Goal: Information Seeking & Learning: Learn about a topic

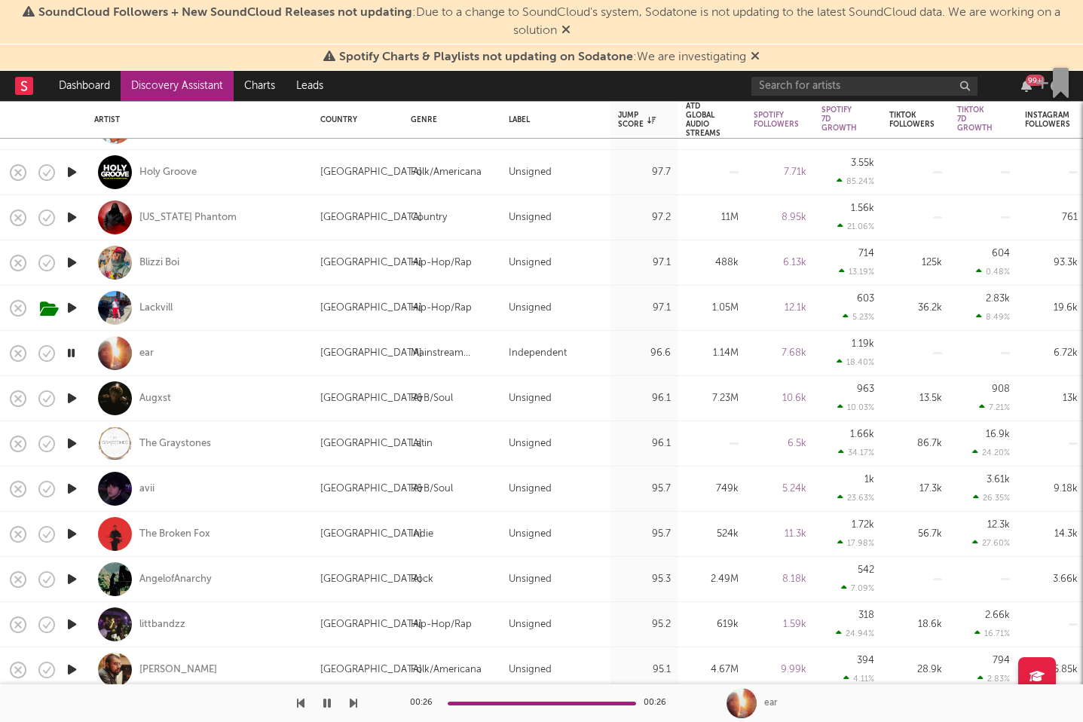
click at [68, 396] on icon "button" at bounding box center [72, 398] width 16 height 19
click at [72, 441] on icon "button" at bounding box center [72, 443] width 16 height 19
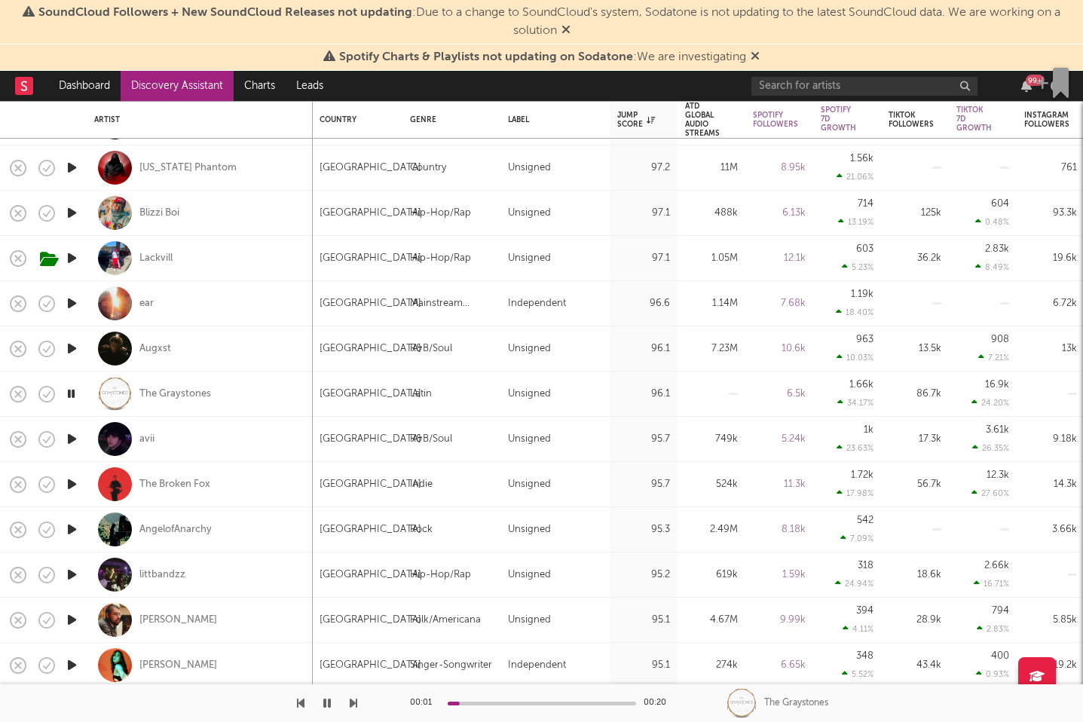
click at [73, 441] on icon "button" at bounding box center [72, 439] width 16 height 19
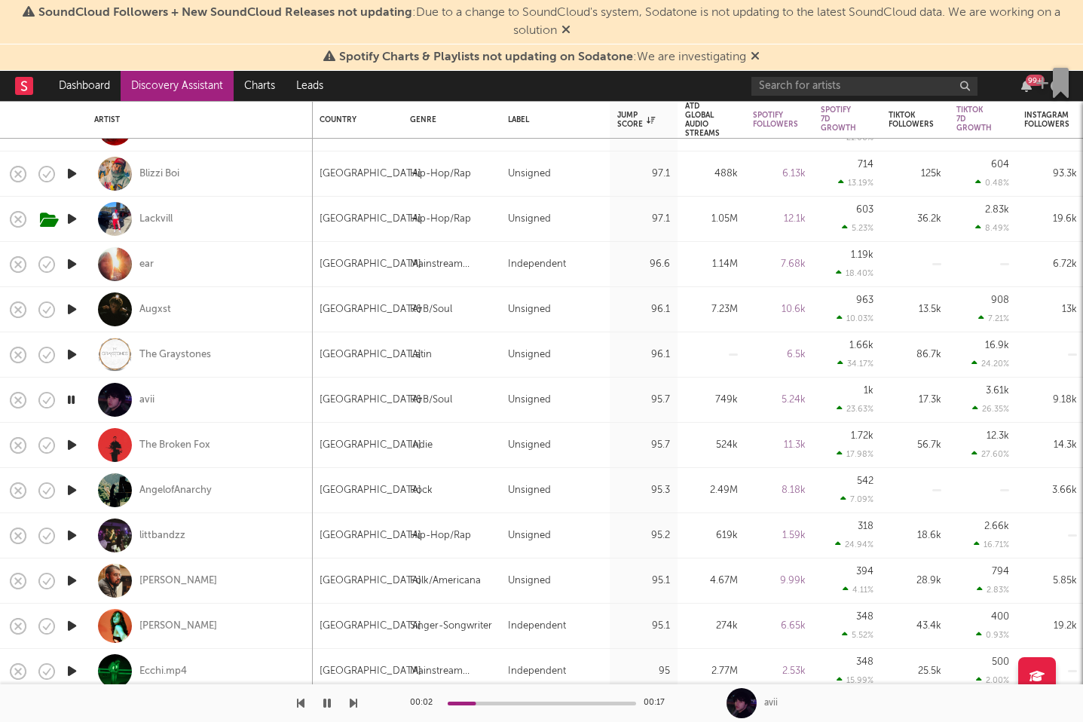
click at [72, 443] on icon "button" at bounding box center [72, 445] width 16 height 19
click at [175, 445] on div "The Broken Fox" at bounding box center [174, 446] width 71 height 14
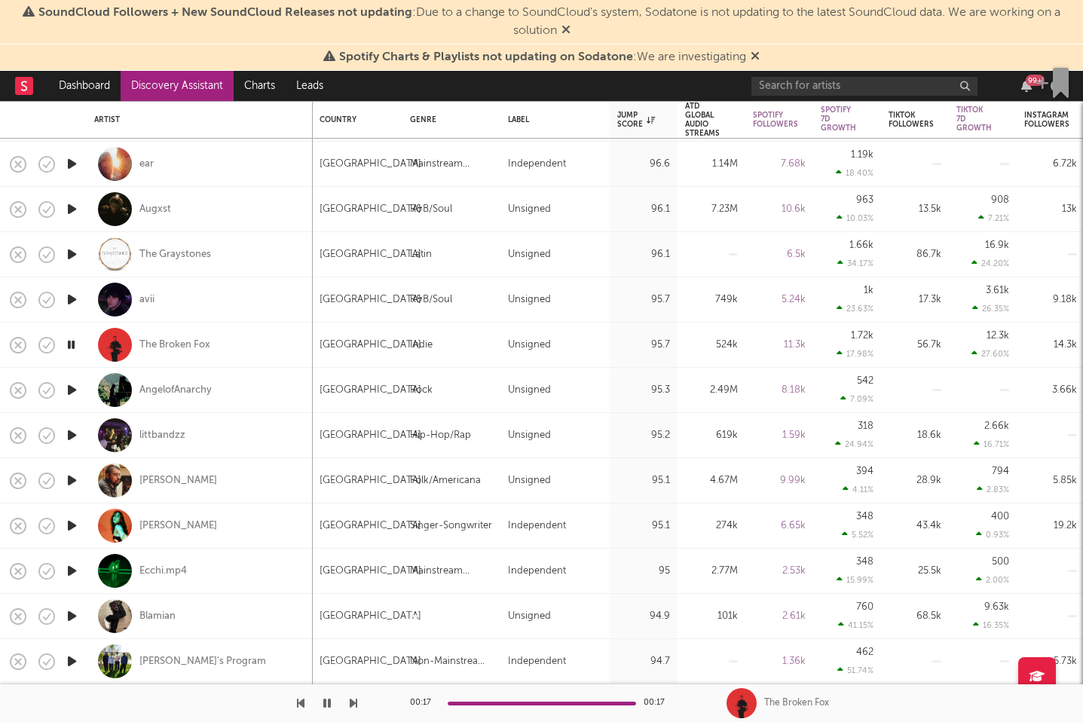
click at [75, 386] on icon "button" at bounding box center [72, 390] width 16 height 19
click at [173, 391] on div "AngelofAnarchy" at bounding box center [175, 391] width 72 height 14
click at [324, 696] on button "button" at bounding box center [327, 704] width 15 height 38
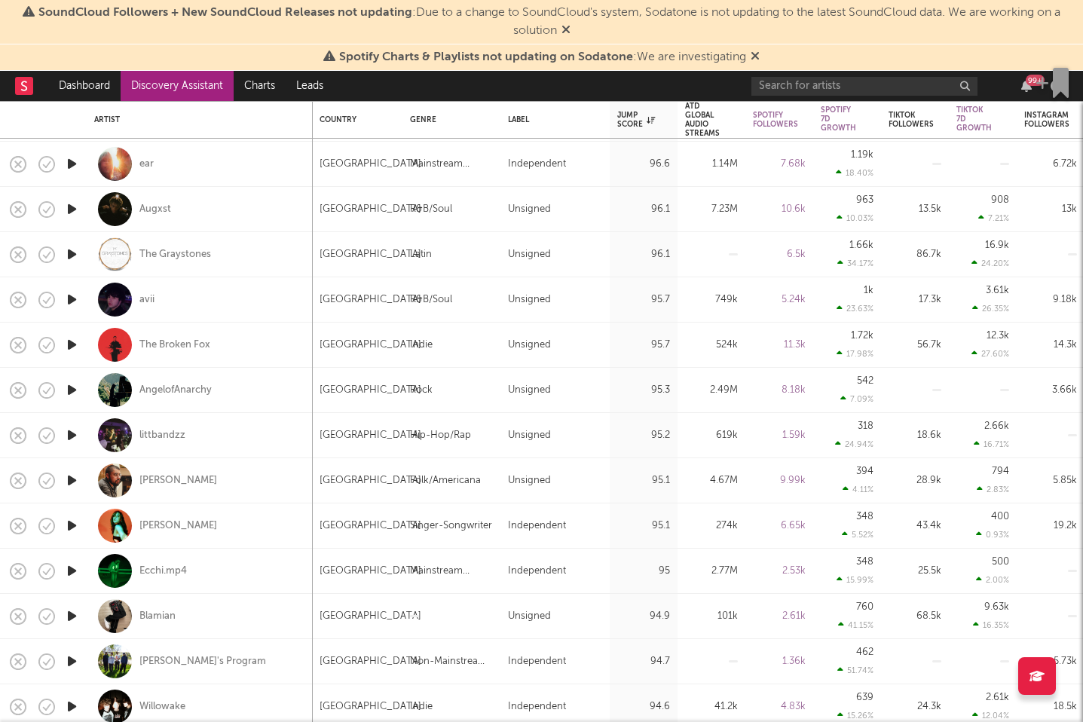
click at [73, 426] on icon "button" at bounding box center [72, 435] width 16 height 19
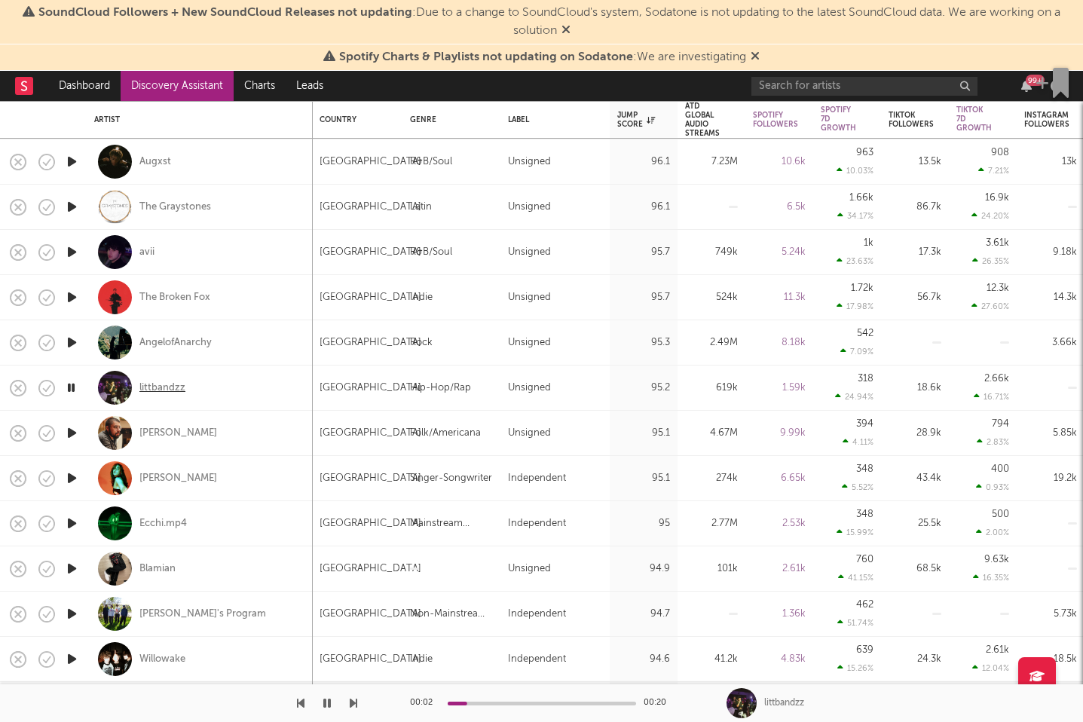
click at [149, 385] on div "littbandzz" at bounding box center [162, 388] width 46 height 14
click at [72, 434] on icon "button" at bounding box center [72, 433] width 16 height 19
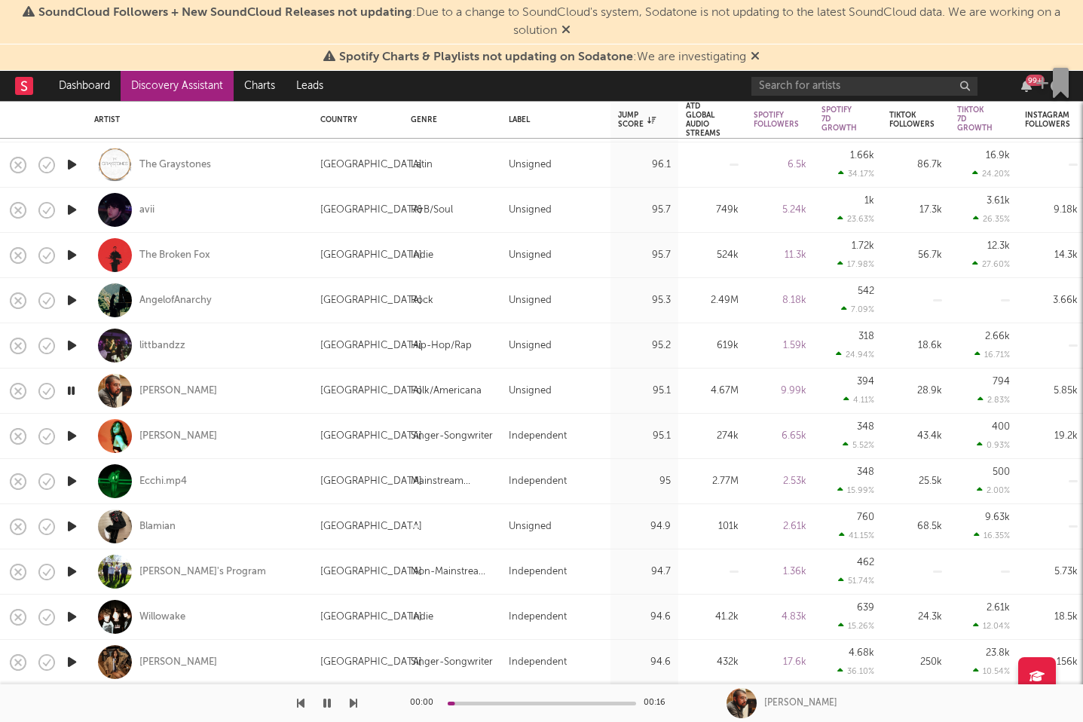
click at [72, 434] on icon "button" at bounding box center [72, 436] width 16 height 19
click at [164, 440] on div "Lydia von Hof" at bounding box center [178, 437] width 78 height 14
click at [176, 435] on div "Lydia von Hof" at bounding box center [178, 437] width 78 height 14
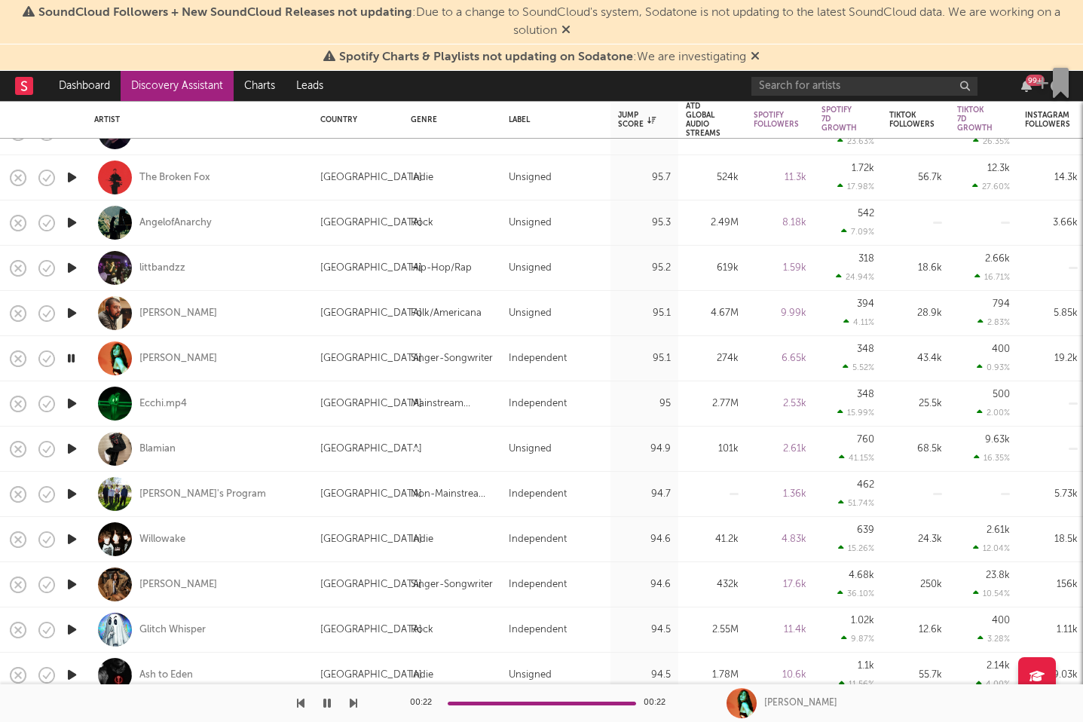
click at [79, 404] on icon "button" at bounding box center [72, 403] width 16 height 19
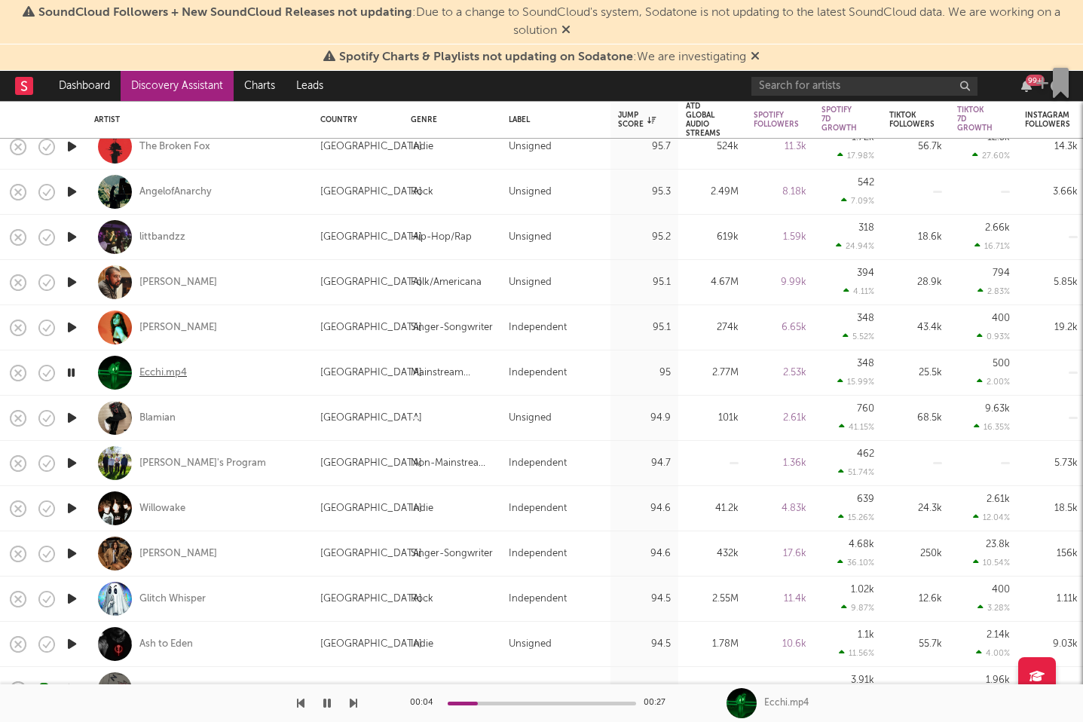
click at [145, 375] on div "Ecchi.mp4" at bounding box center [162, 373] width 47 height 14
click at [69, 413] on icon "button" at bounding box center [72, 418] width 16 height 19
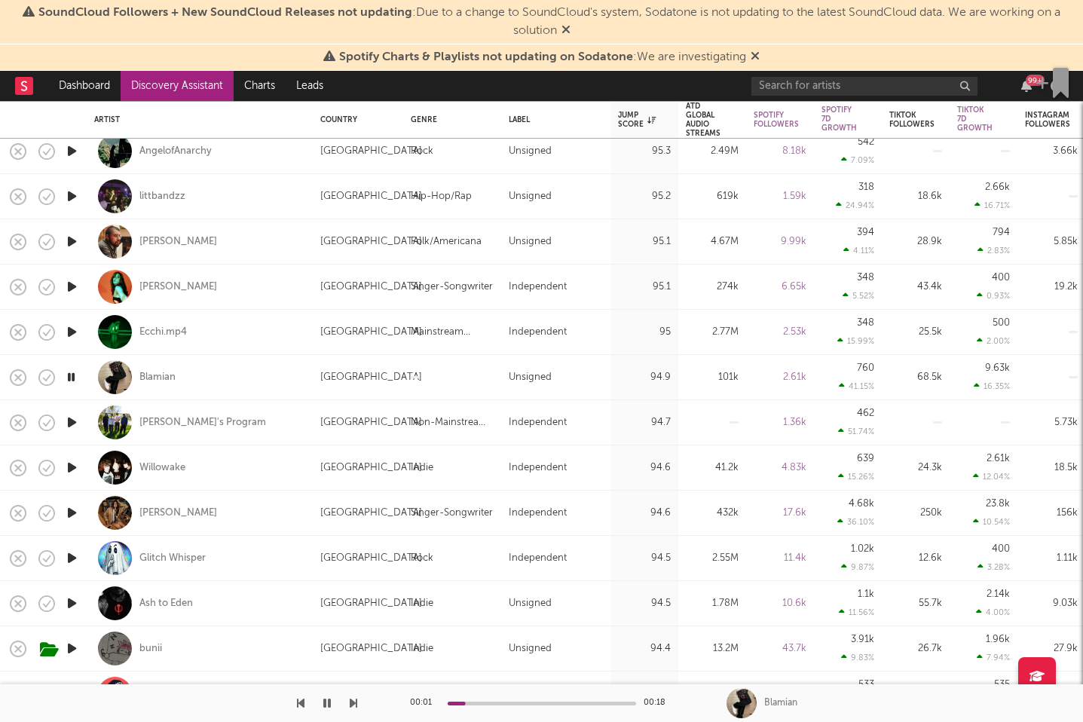
click at [69, 421] on icon "button" at bounding box center [72, 422] width 16 height 19
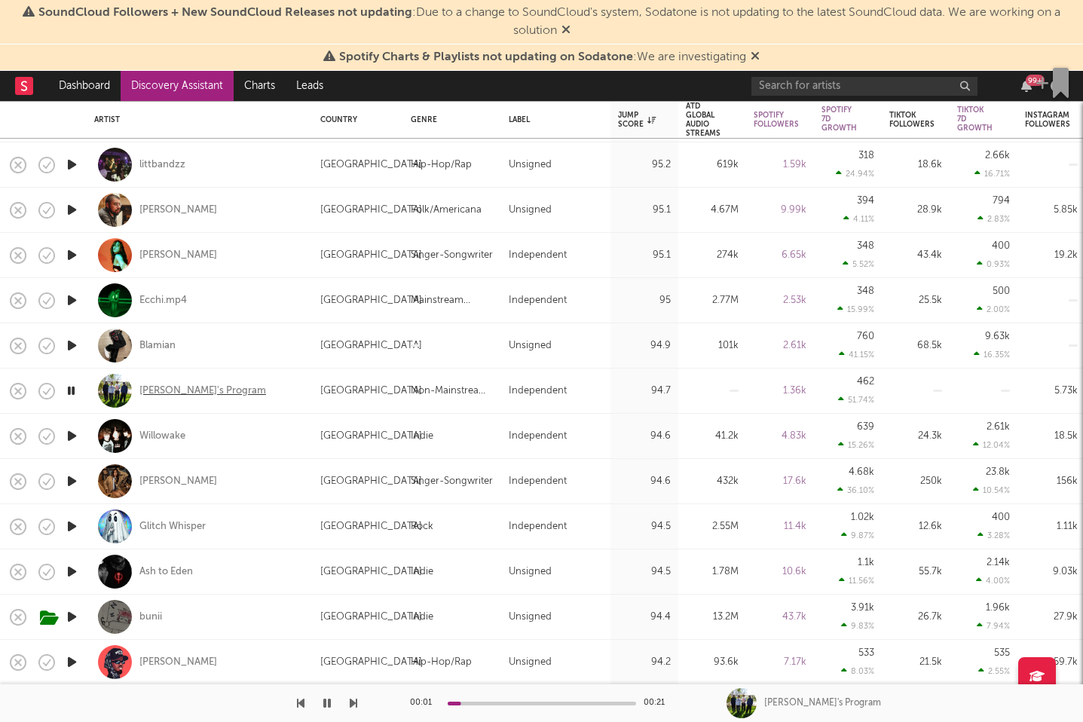
click at [192, 391] on div "Cody's Program" at bounding box center [202, 392] width 127 height 14
click at [70, 437] on icon "button" at bounding box center [72, 436] width 16 height 19
click at [167, 432] on div "Willowake" at bounding box center [162, 437] width 46 height 14
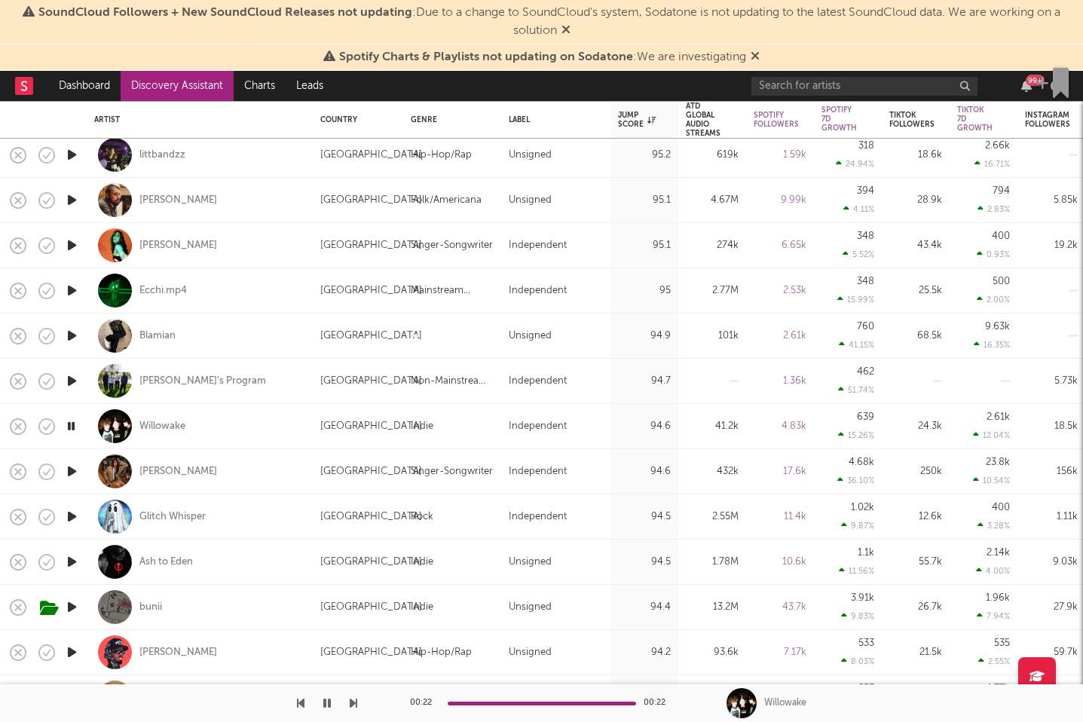
click at [70, 464] on icon "button" at bounding box center [72, 471] width 16 height 19
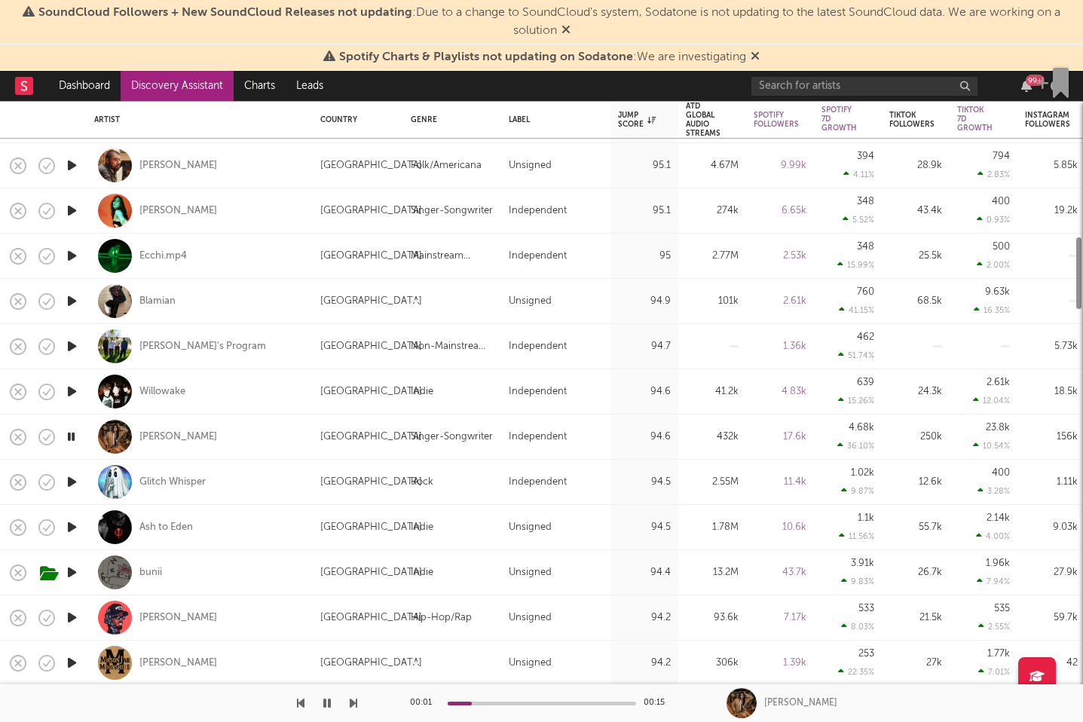
click at [73, 477] on icon "button" at bounding box center [72, 482] width 16 height 19
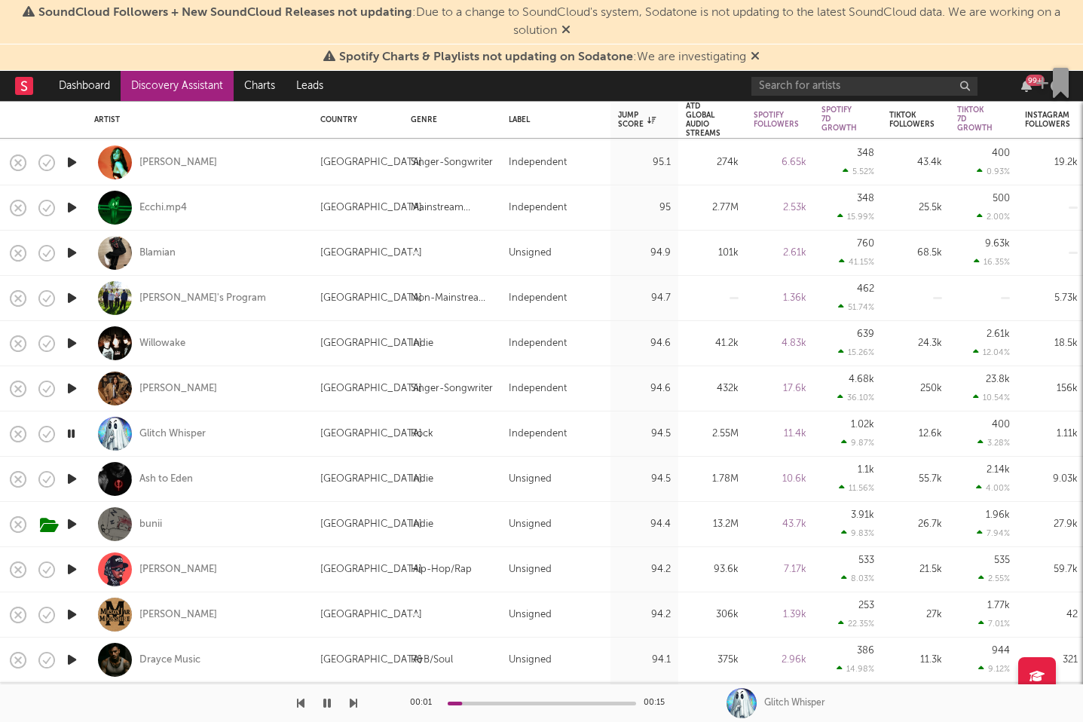
click at [73, 480] on icon "button" at bounding box center [72, 479] width 16 height 19
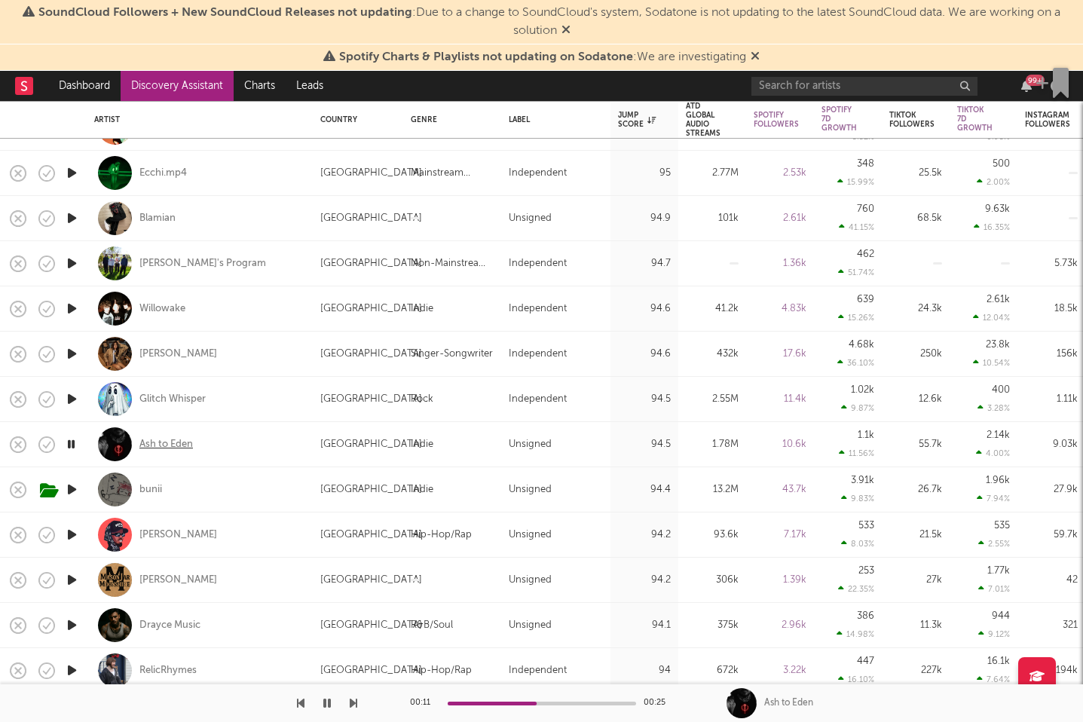
click at [167, 449] on div "Ash to Eden" at bounding box center [166, 445] width 54 height 14
click at [72, 488] on icon "button" at bounding box center [72, 489] width 16 height 19
click at [156, 490] on div "bunii" at bounding box center [150, 490] width 23 height 14
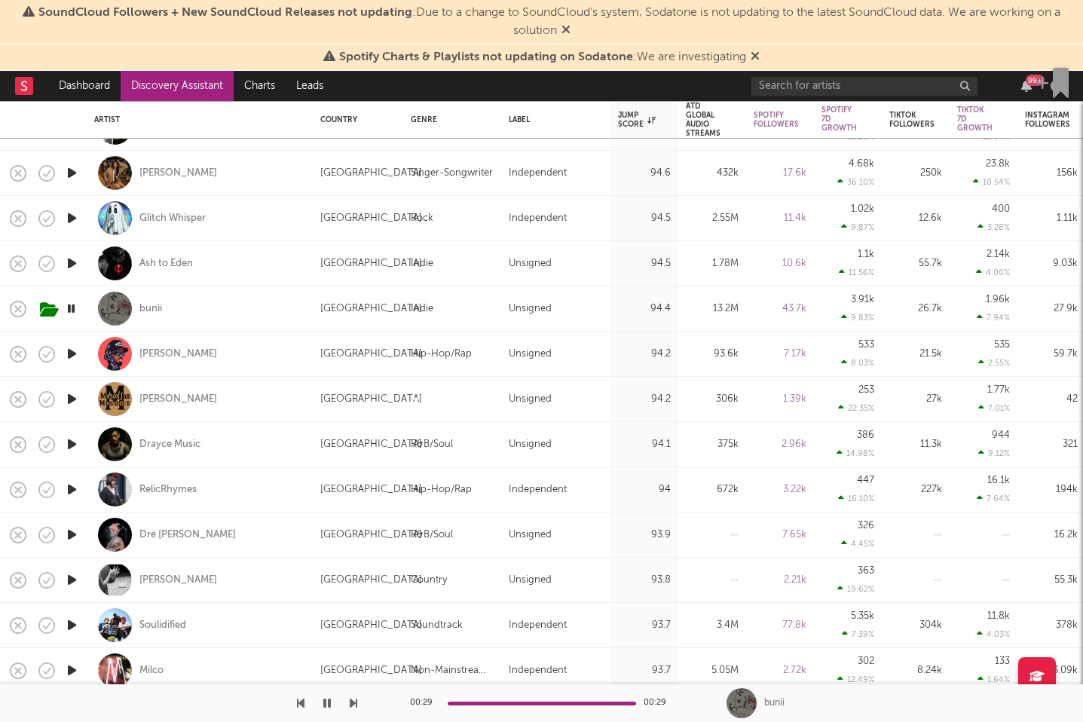
click at [74, 354] on icon "button" at bounding box center [72, 354] width 16 height 19
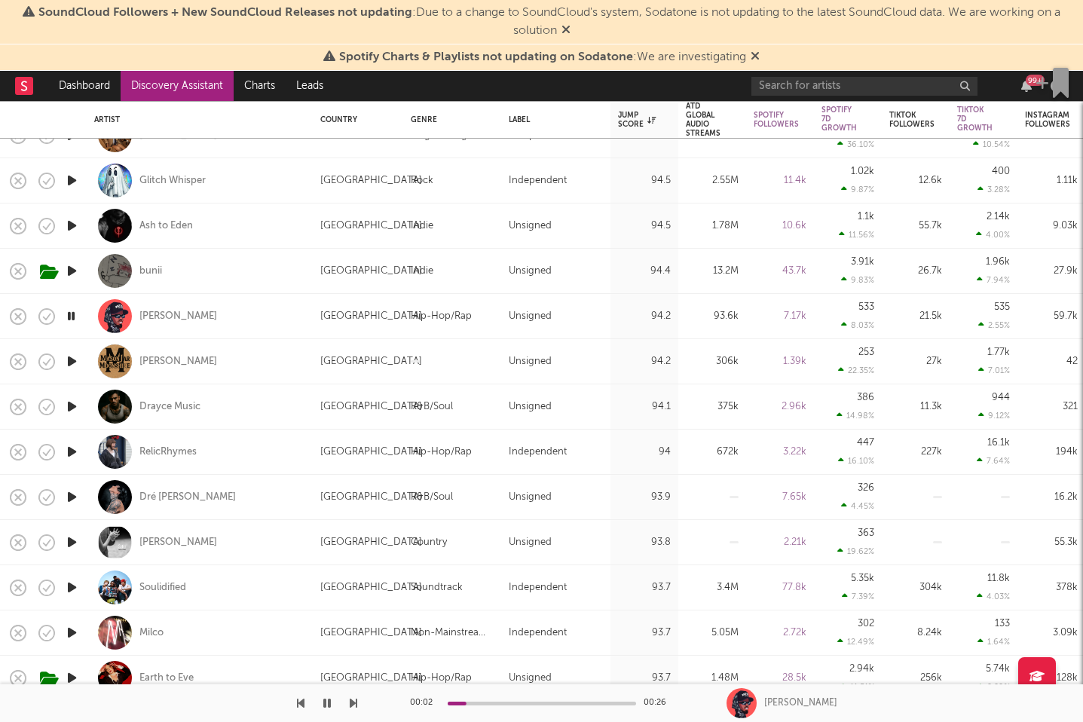
click at [73, 367] on icon "button" at bounding box center [72, 361] width 16 height 19
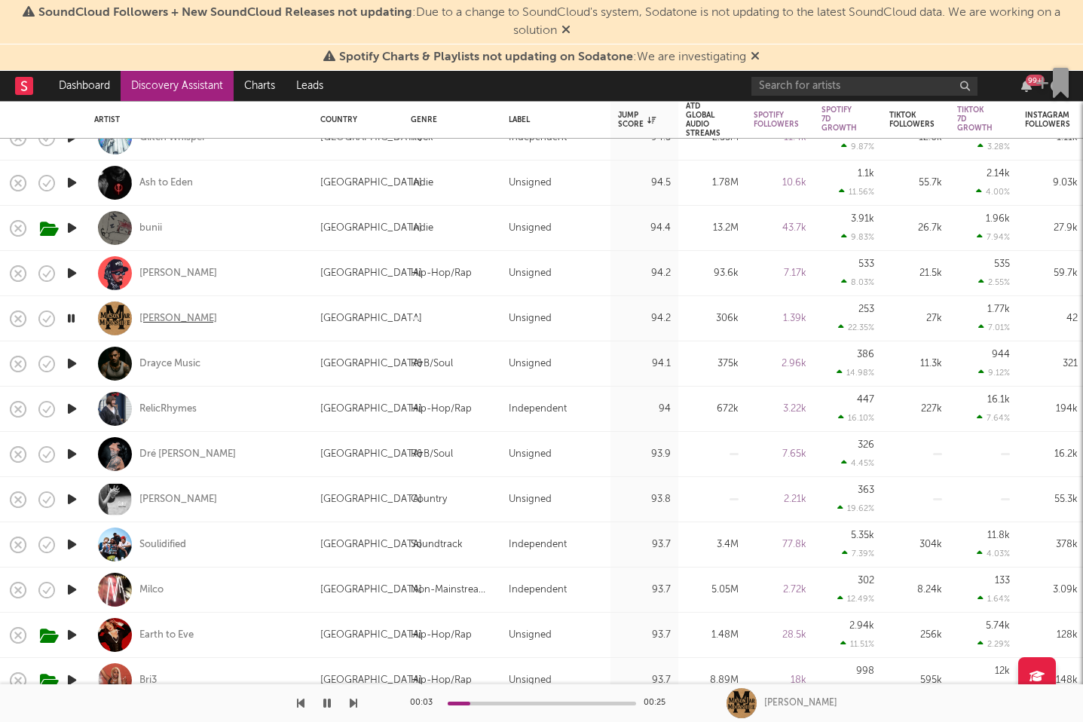
click at [196, 321] on div "Mason Jar Moonshine" at bounding box center [178, 319] width 78 height 14
click at [75, 369] on icon "button" at bounding box center [72, 363] width 16 height 19
click at [71, 411] on icon "button" at bounding box center [72, 409] width 16 height 19
click at [70, 451] on icon "button" at bounding box center [72, 454] width 16 height 19
click at [74, 498] on icon "button" at bounding box center [72, 499] width 16 height 19
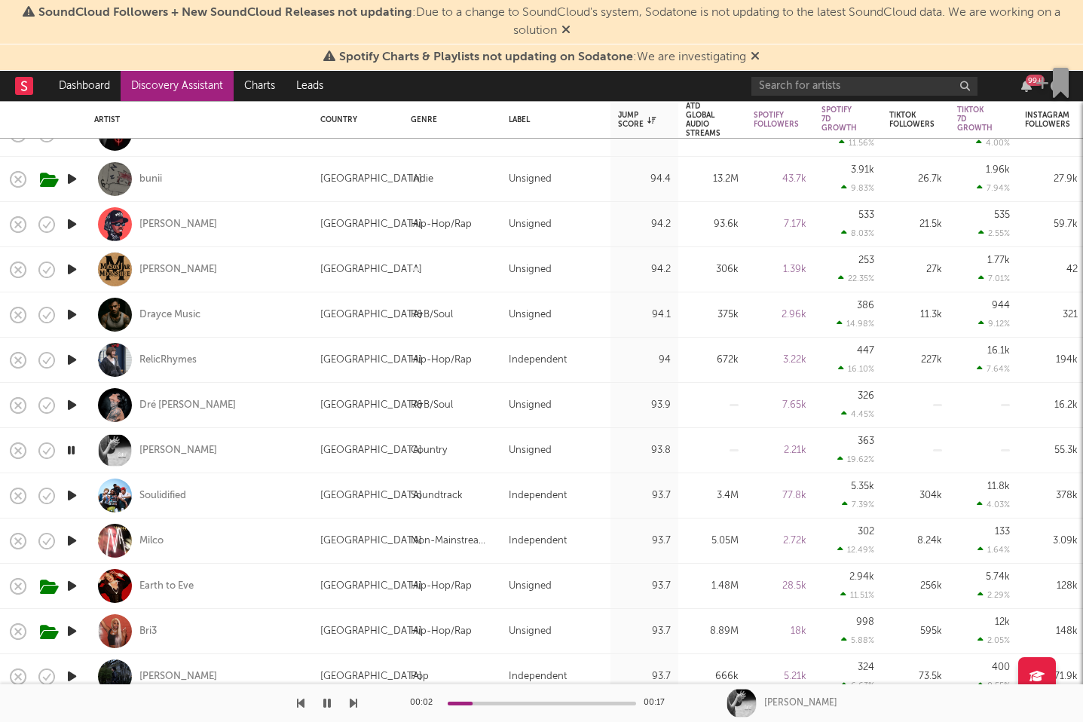
click at [74, 492] on icon "button" at bounding box center [72, 495] width 16 height 19
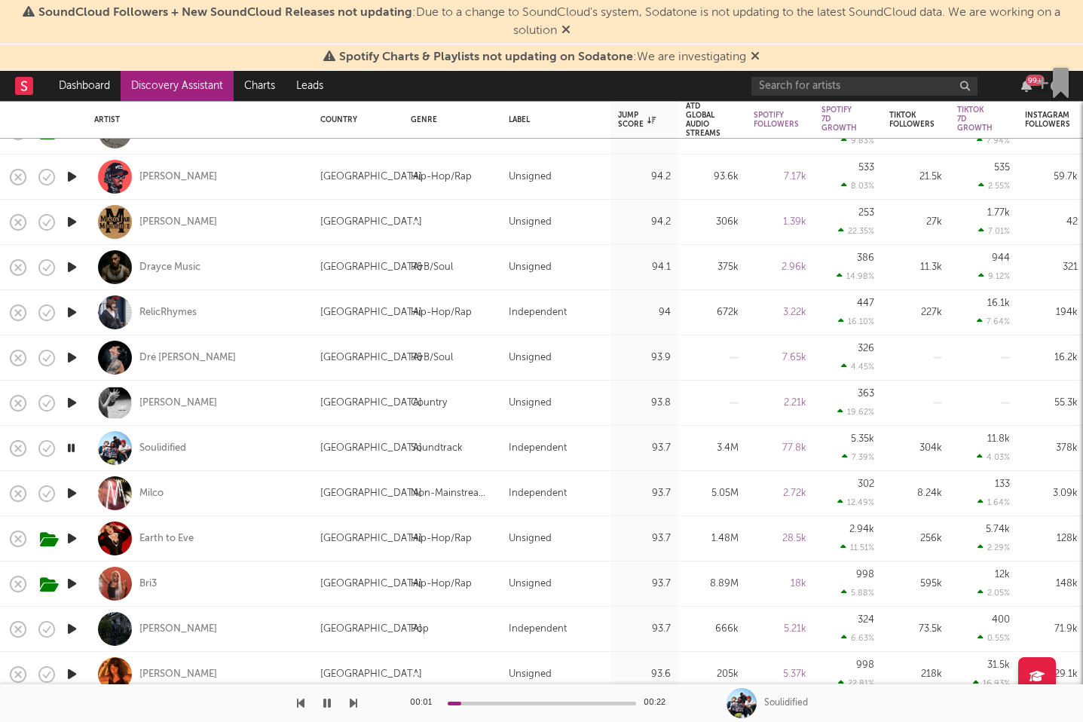
click at [72, 496] on icon "button" at bounding box center [72, 493] width 16 height 19
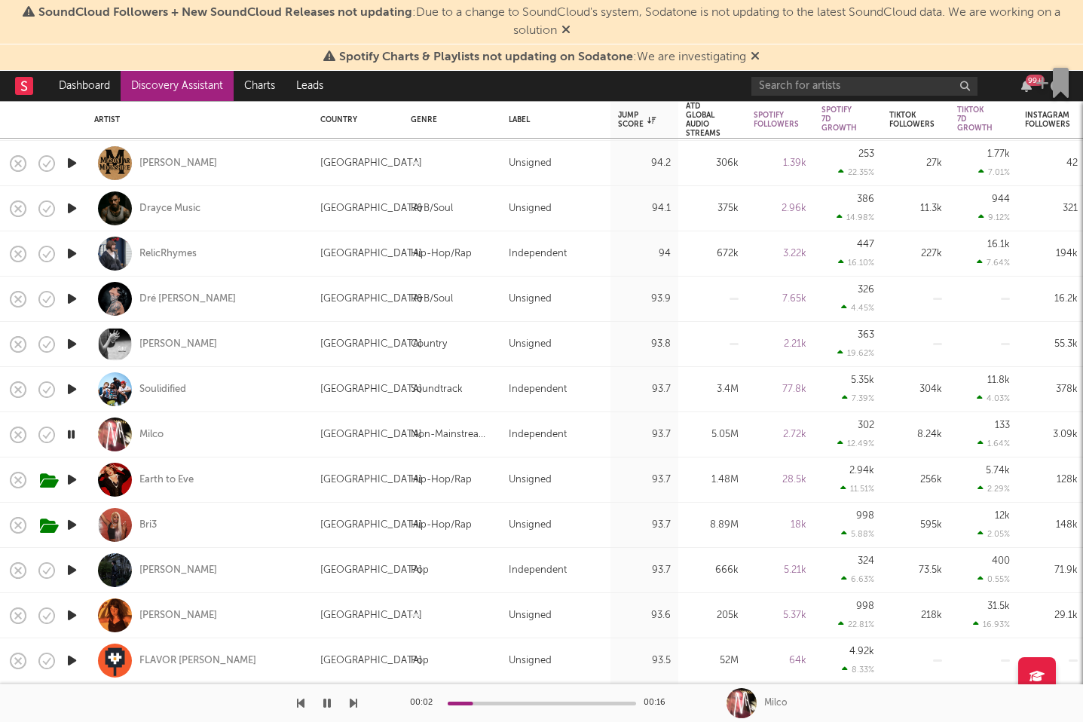
click at [72, 480] on icon "button" at bounding box center [72, 479] width 16 height 19
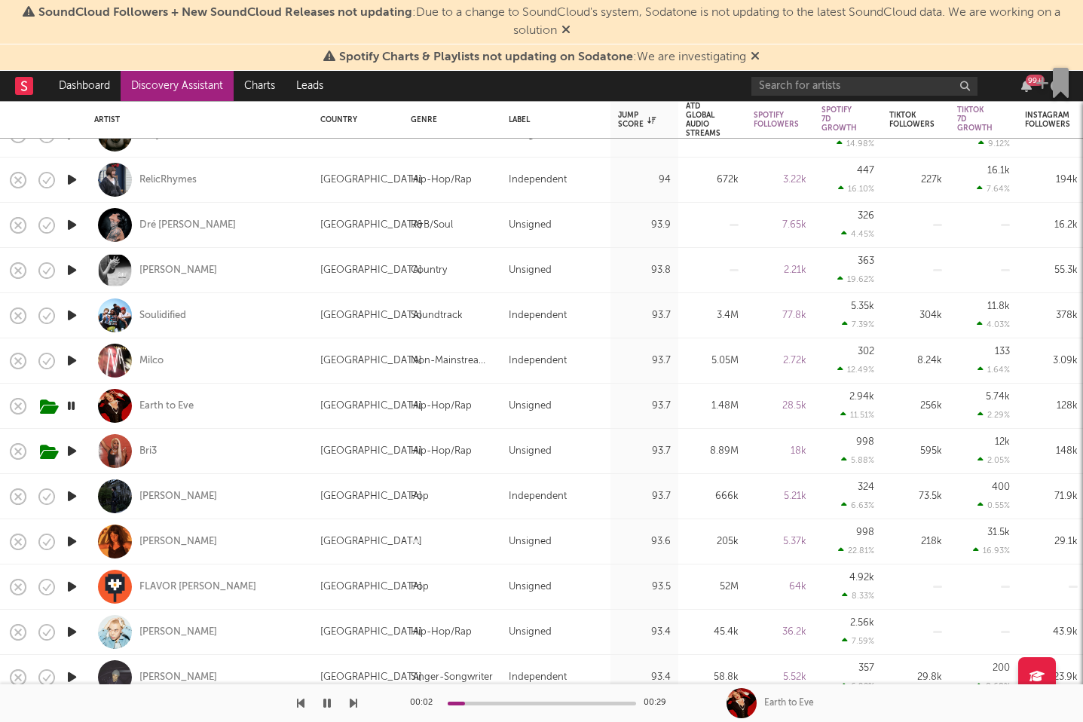
click at [72, 496] on icon "button" at bounding box center [72, 496] width 16 height 19
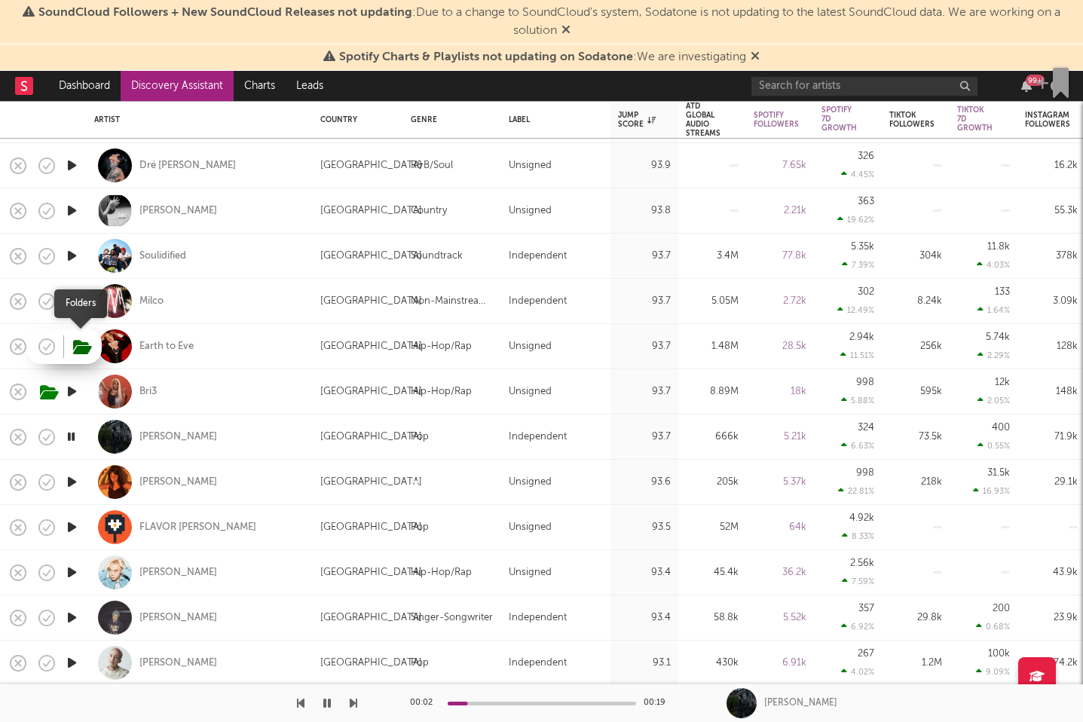
click at [78, 341] on icon "button" at bounding box center [82, 347] width 19 height 17
click at [283, 375] on div "Bri3" at bounding box center [199, 391] width 211 height 44
select select "1w"
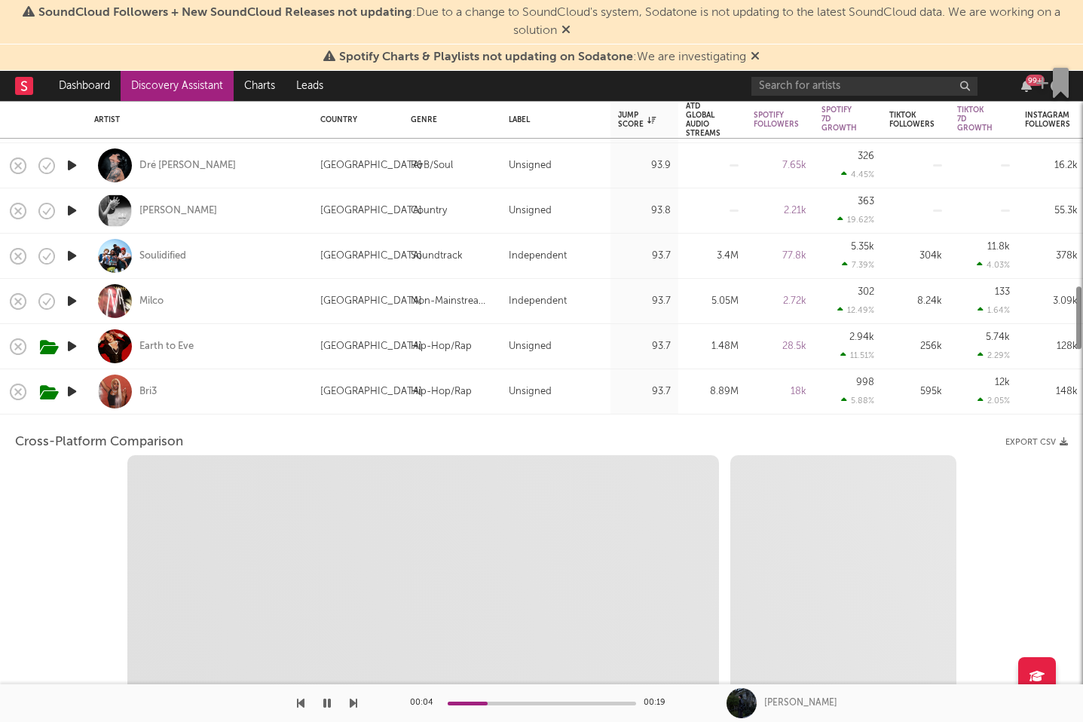
select select "6m"
select select "1m"
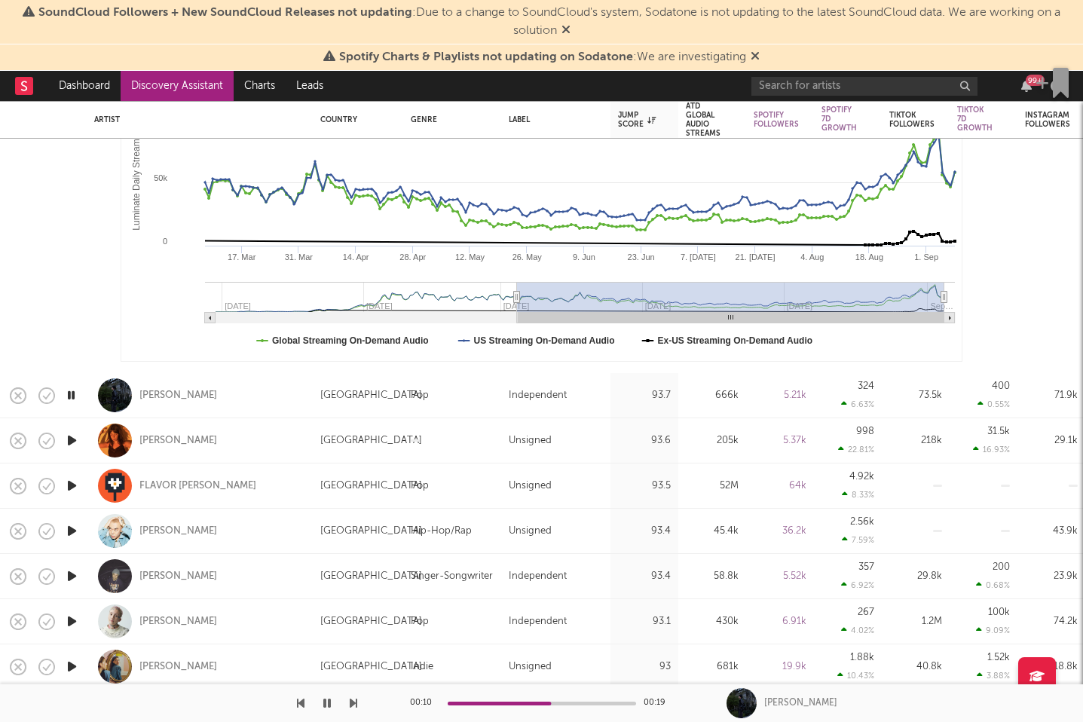
click at [72, 394] on icon "button" at bounding box center [71, 395] width 14 height 19
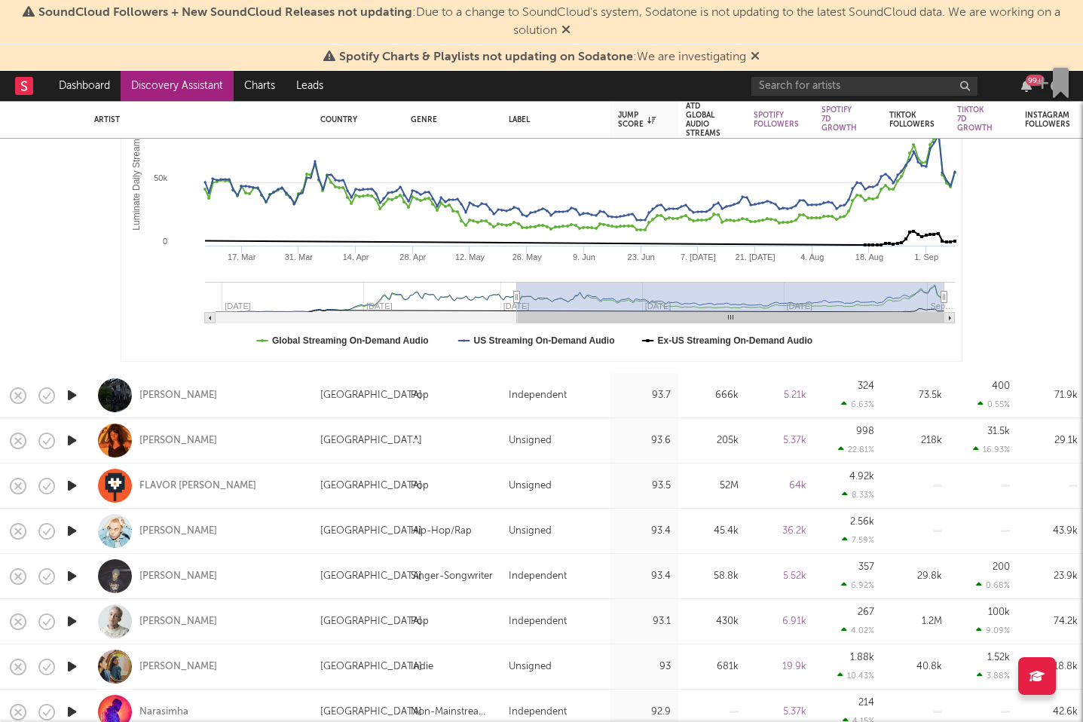
click at [73, 448] on icon "button" at bounding box center [72, 440] width 16 height 19
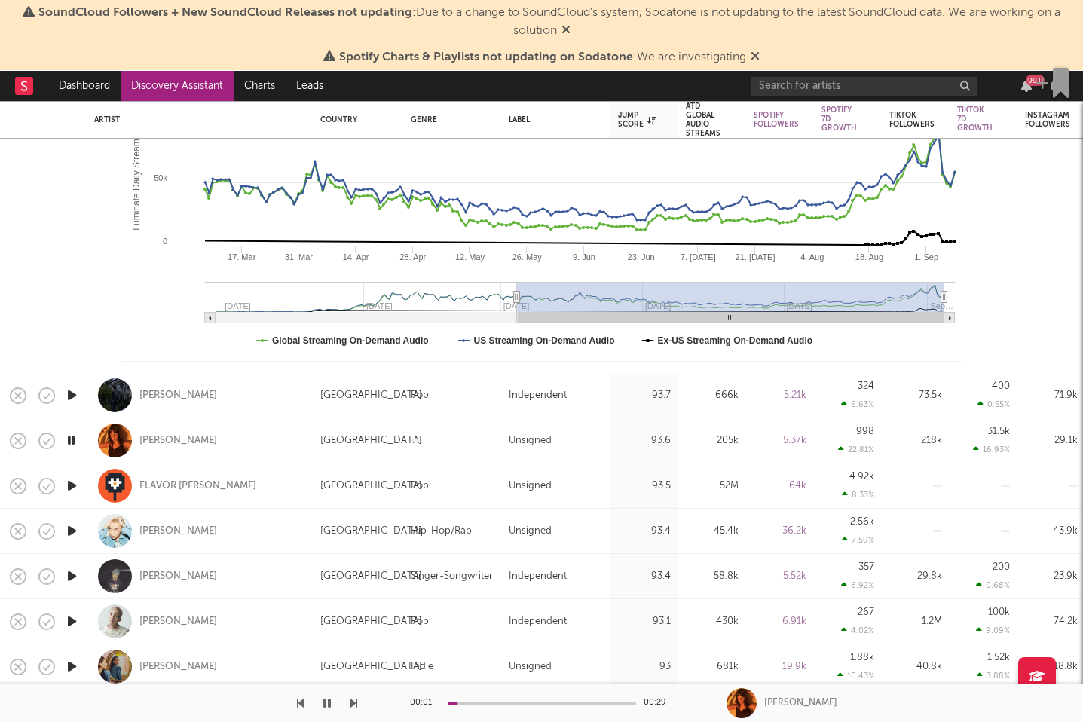
click at [73, 484] on icon "button" at bounding box center [72, 485] width 16 height 19
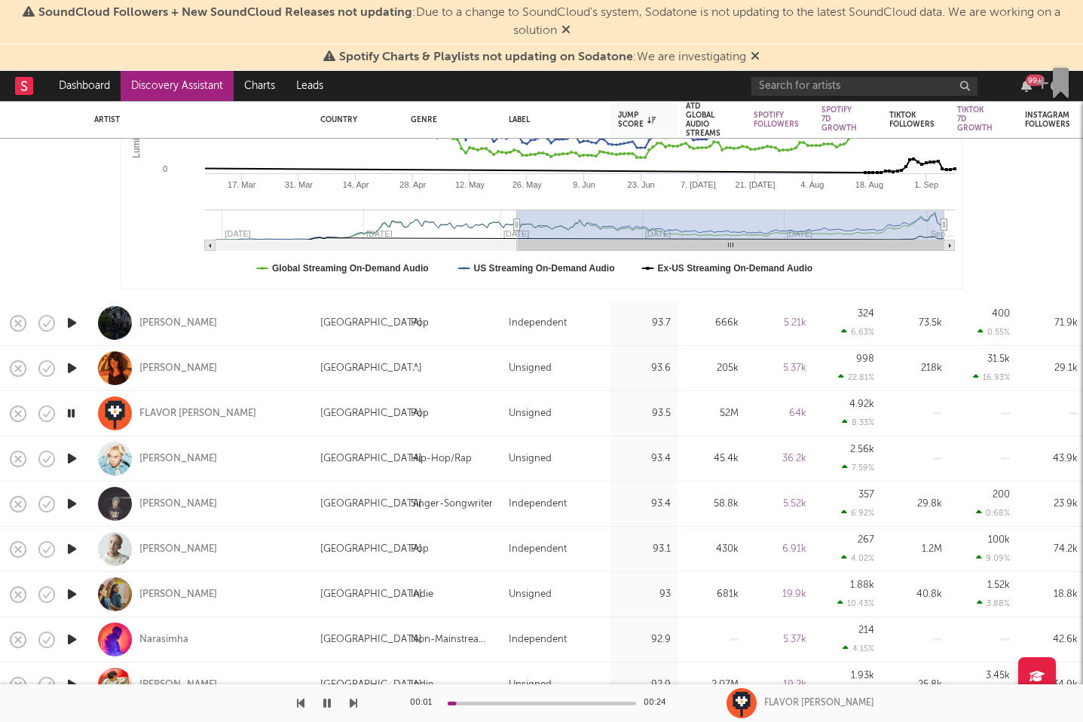
click at [69, 457] on icon "button" at bounding box center [72, 458] width 16 height 19
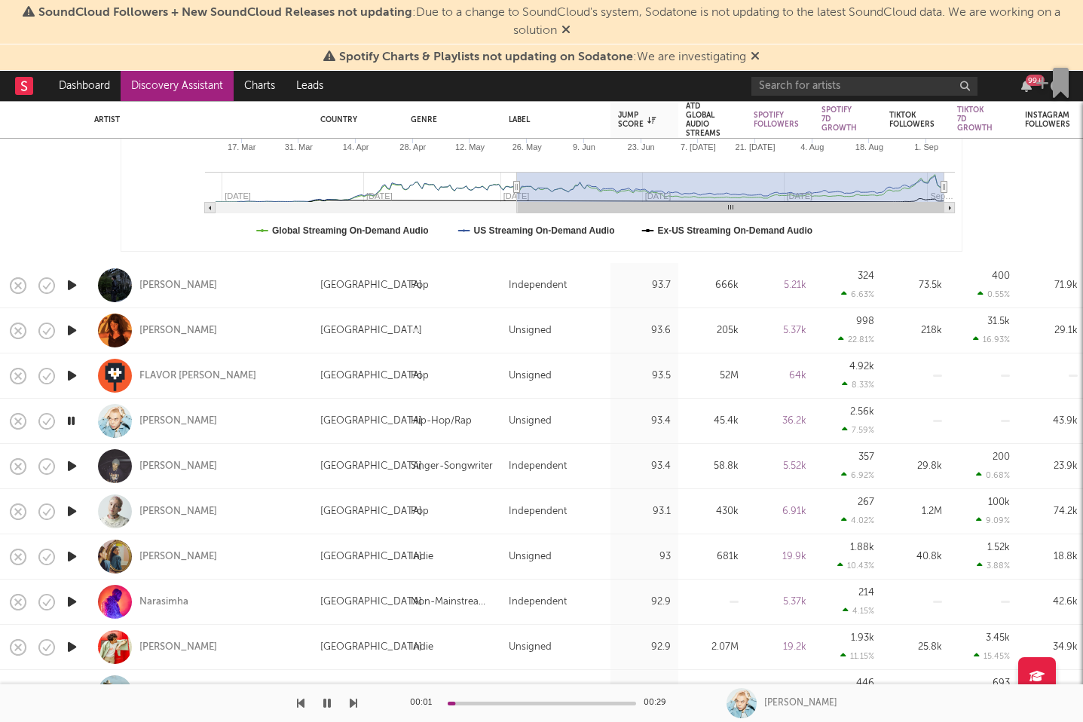
click at [69, 461] on icon "button" at bounding box center [72, 466] width 16 height 19
click at [71, 515] on icon "button" at bounding box center [72, 511] width 16 height 19
click at [158, 460] on div "Ari Gumora" at bounding box center [178, 467] width 78 height 14
click at [76, 553] on icon "button" at bounding box center [72, 556] width 16 height 19
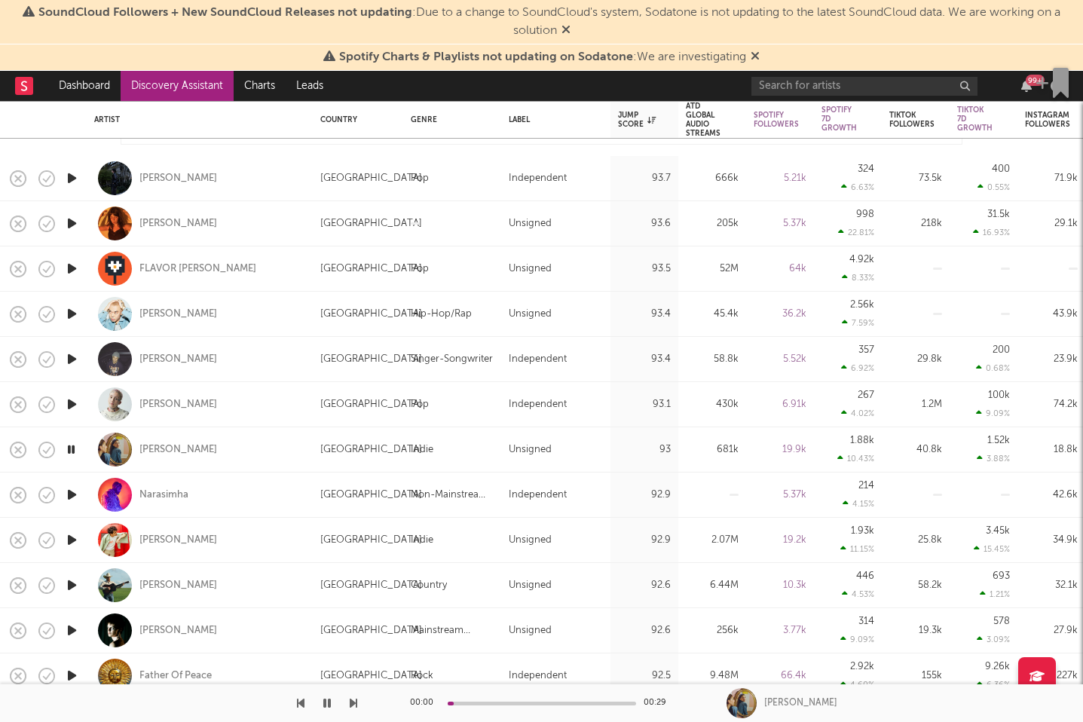
click at [69, 491] on icon "button" at bounding box center [72, 495] width 16 height 19
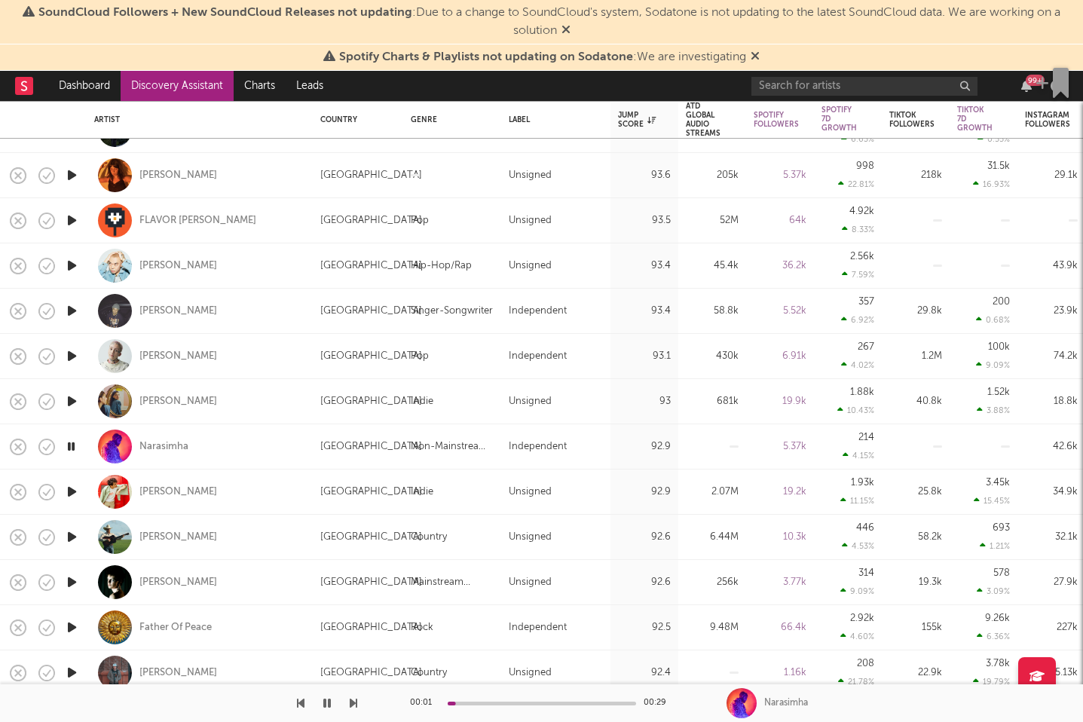
click at [71, 489] on icon "button" at bounding box center [72, 492] width 16 height 19
click at [178, 495] on div "Cam Rao" at bounding box center [178, 493] width 78 height 14
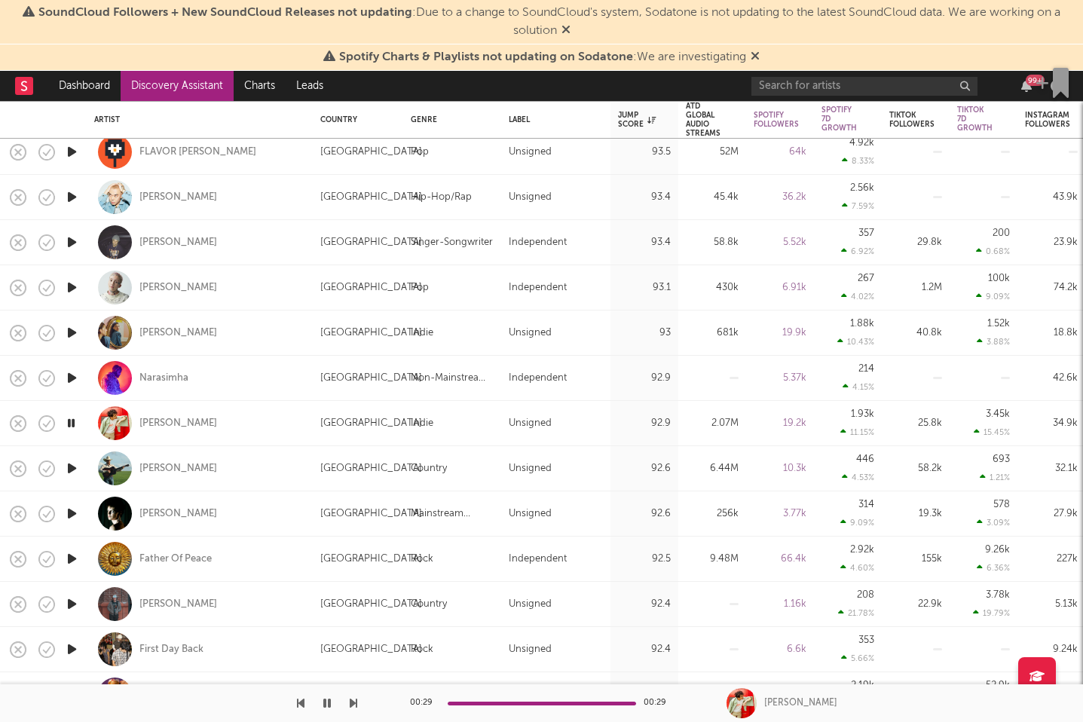
click at [66, 466] on icon "button" at bounding box center [72, 468] width 16 height 19
click at [503, 698] on div "00:02 00:18" at bounding box center [542, 704] width 264 height 38
click at [499, 703] on div at bounding box center [542, 704] width 188 height 4
click at [72, 508] on icon "button" at bounding box center [72, 513] width 16 height 19
click at [72, 559] on icon "button" at bounding box center [72, 559] width 16 height 19
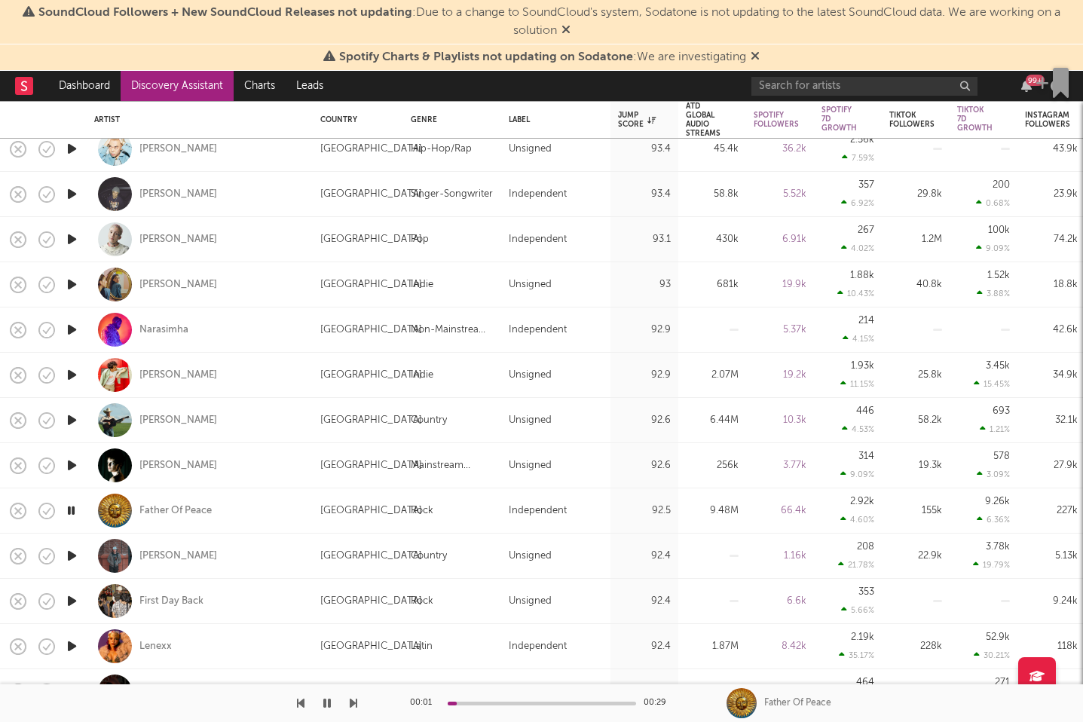
click at [75, 544] on div at bounding box center [72, 556] width 30 height 45
select select "1w"
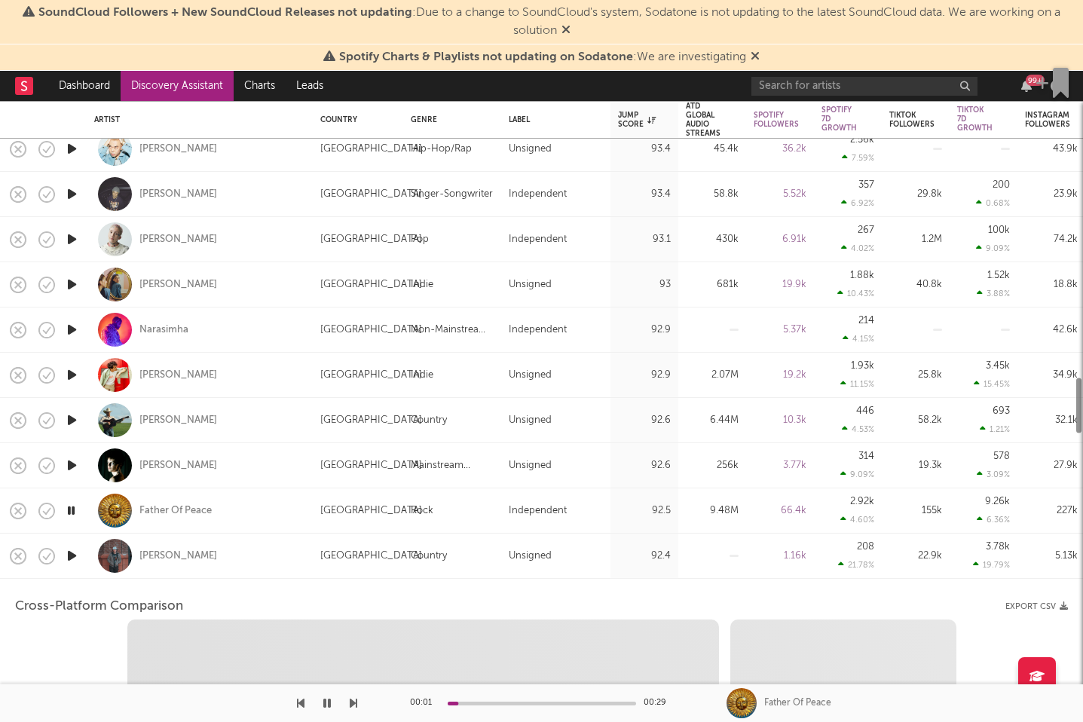
select select "1w"
click at [76, 555] on icon "button" at bounding box center [72, 556] width 16 height 19
select select "1m"
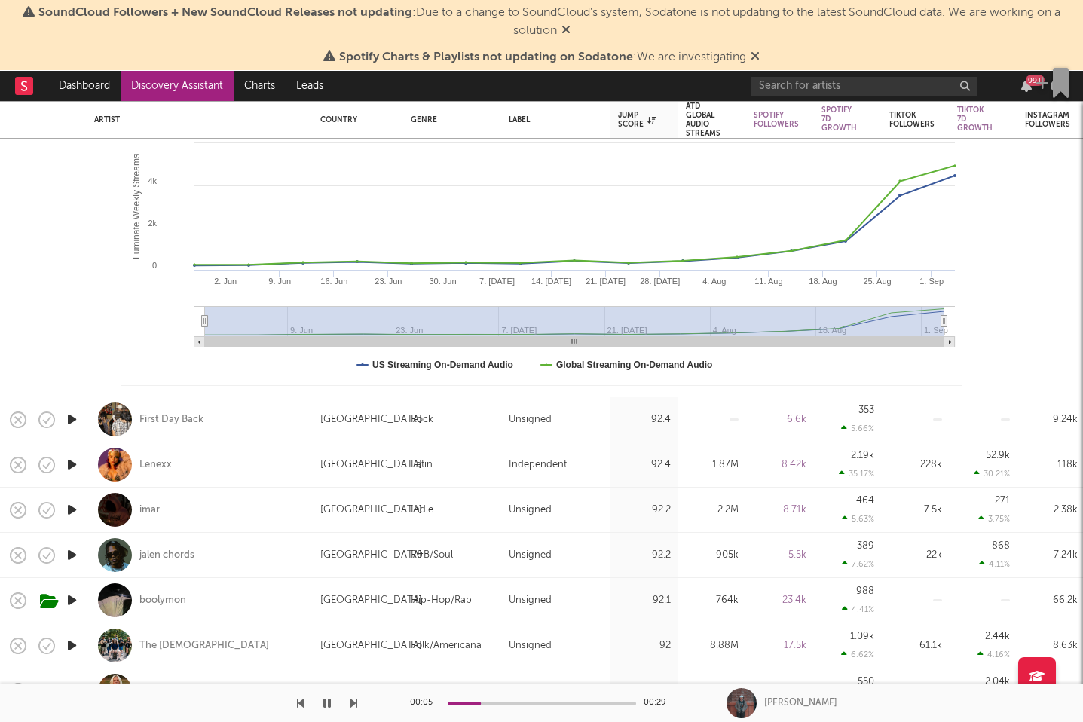
click at [72, 419] on icon "button" at bounding box center [72, 419] width 16 height 19
click at [188, 421] on div "First Day Back" at bounding box center [171, 420] width 64 height 14
click at [71, 464] on icon "button" at bounding box center [72, 464] width 16 height 19
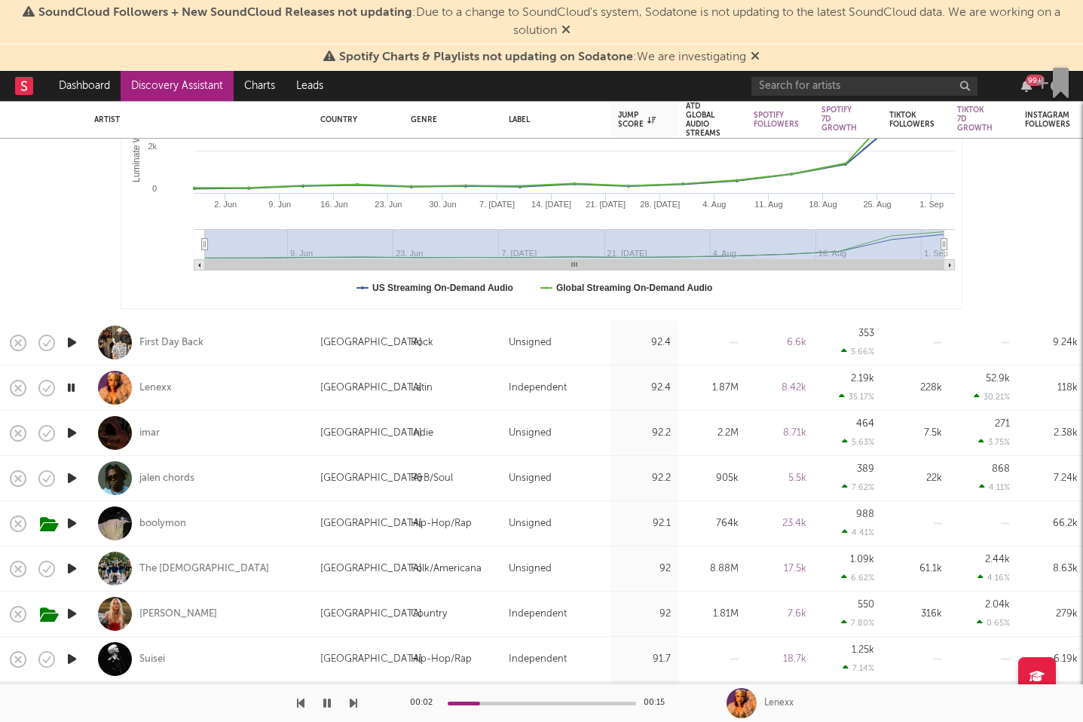
click at [72, 436] on icon "button" at bounding box center [72, 433] width 16 height 19
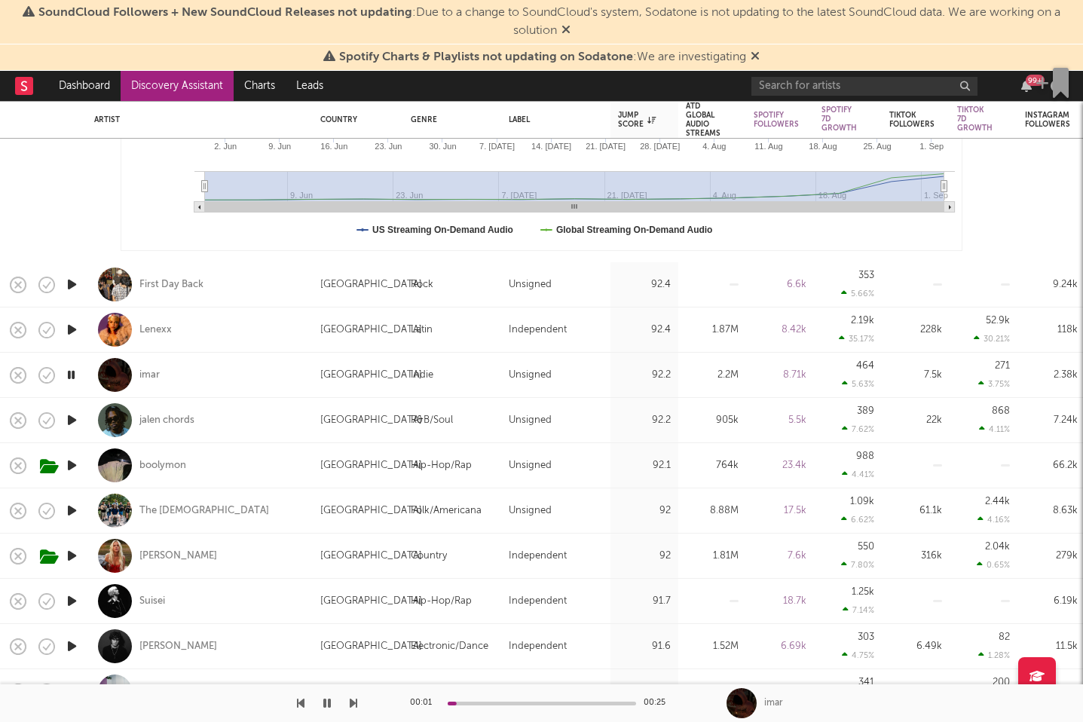
click at [74, 372] on icon "button" at bounding box center [71, 375] width 14 height 19
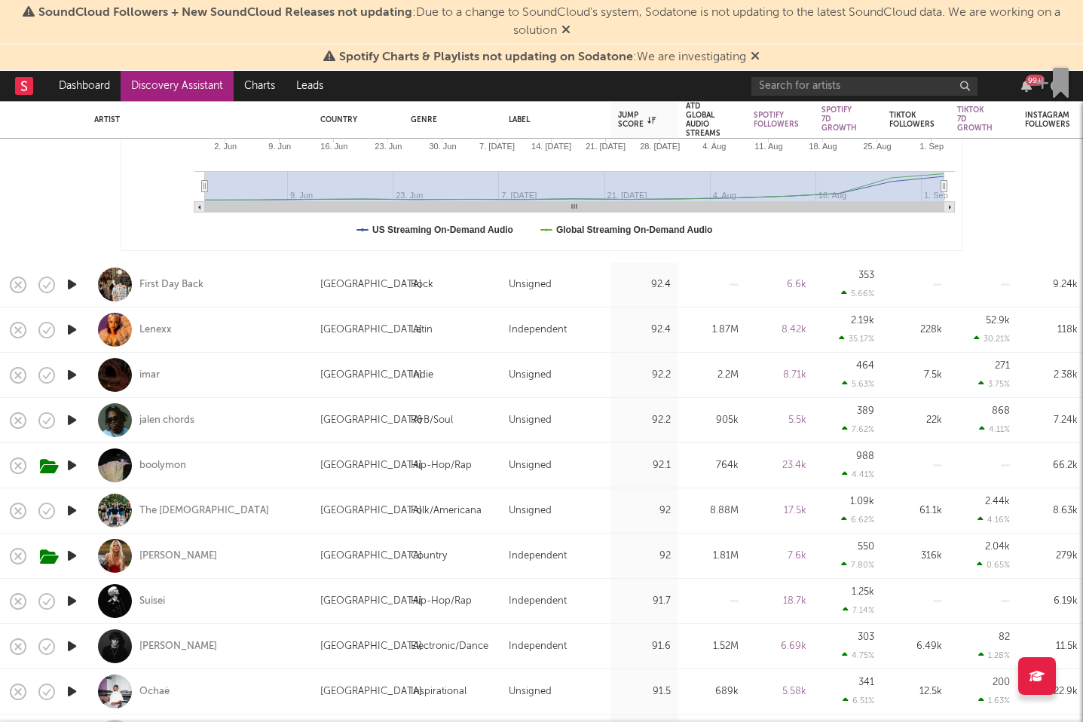
click at [72, 424] on icon "button" at bounding box center [72, 420] width 16 height 19
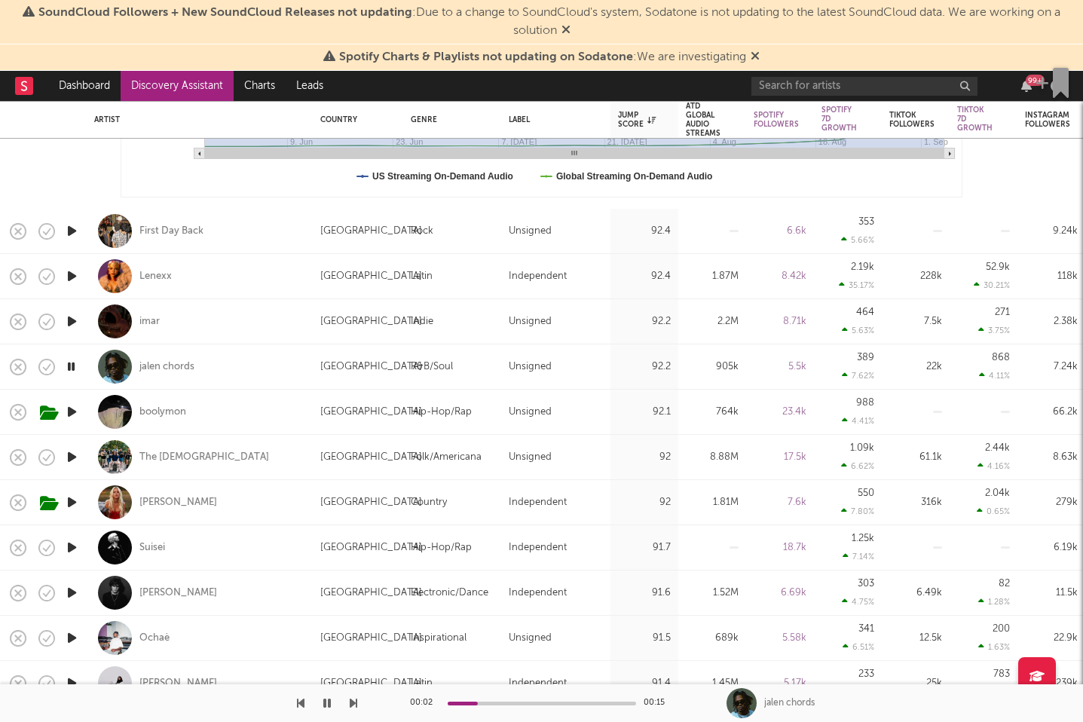
click at [69, 409] on icon "button" at bounding box center [72, 412] width 16 height 19
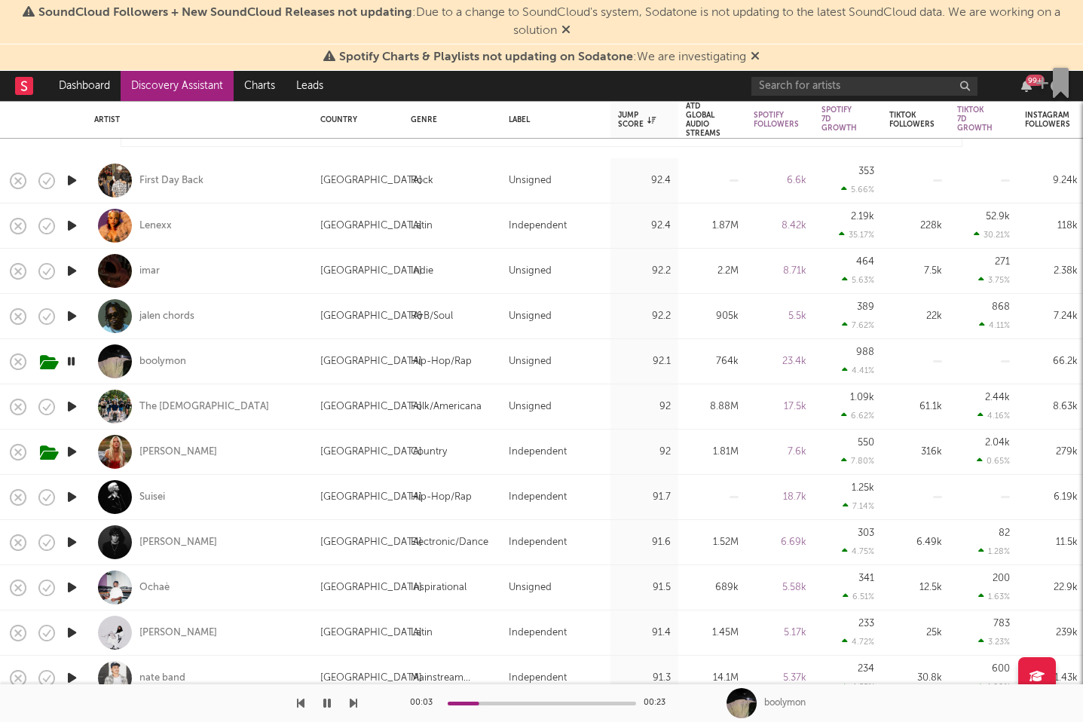
click at [72, 406] on icon "button" at bounding box center [72, 406] width 16 height 19
click at [72, 406] on icon "button" at bounding box center [71, 406] width 14 height 19
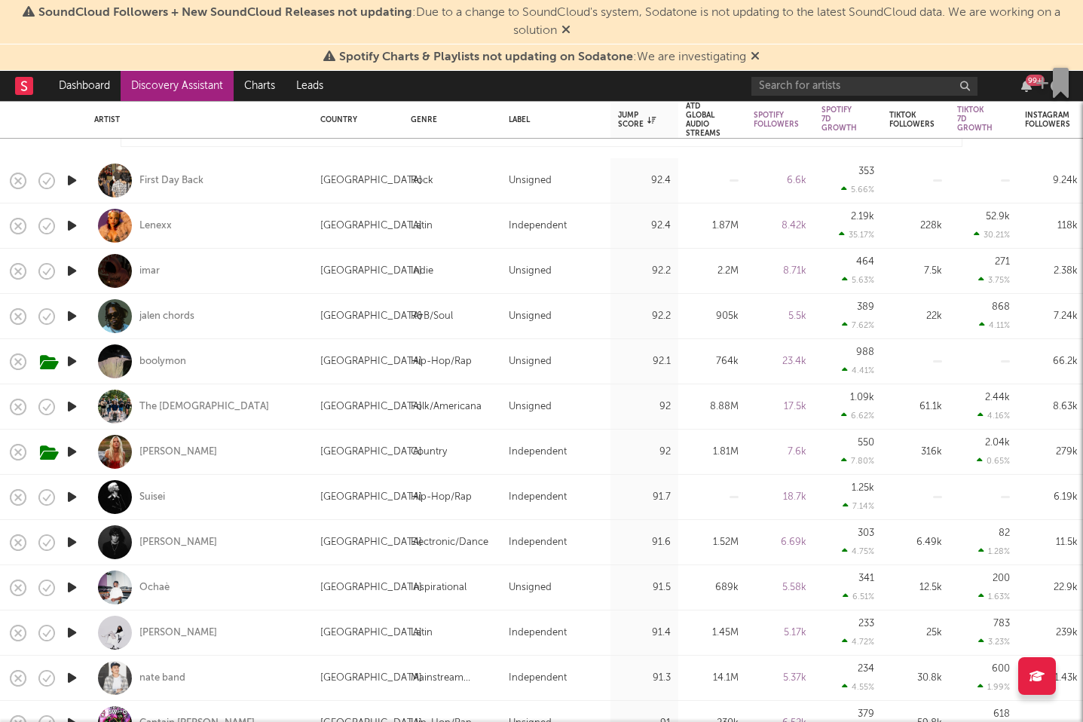
click at [72, 406] on icon "button" at bounding box center [72, 406] width 16 height 19
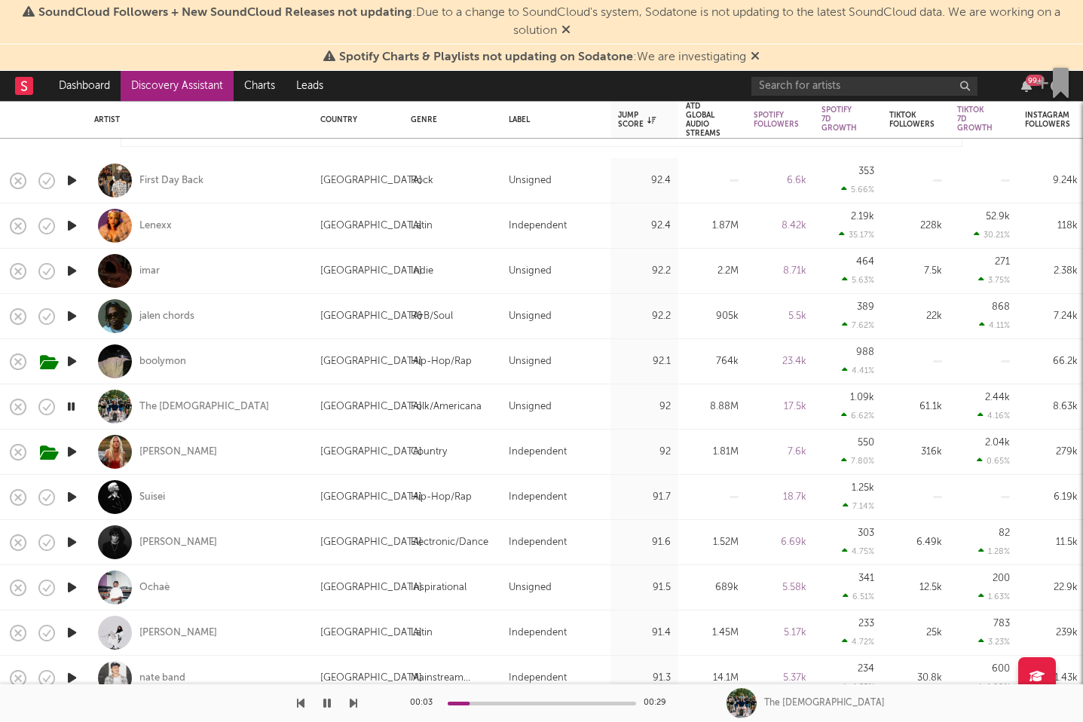
click at [69, 443] on icon "button" at bounding box center [72, 452] width 16 height 19
click at [69, 497] on icon "button" at bounding box center [72, 497] width 16 height 19
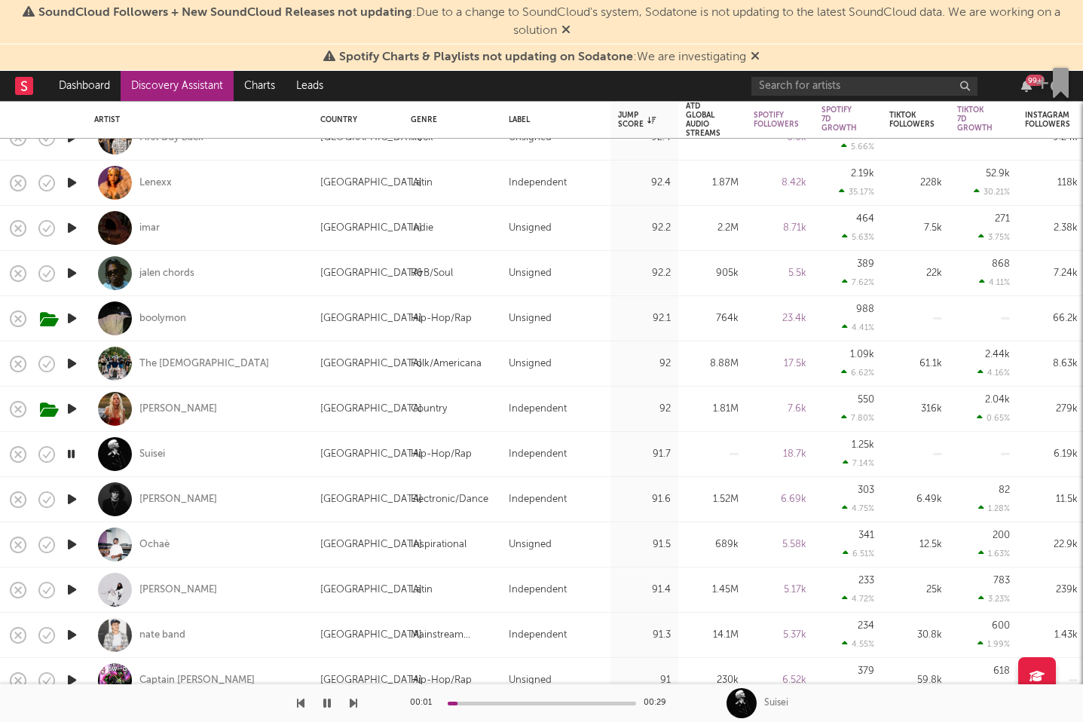
click at [71, 499] on icon "button" at bounding box center [72, 499] width 16 height 19
click at [71, 499] on icon "button" at bounding box center [71, 499] width 14 height 19
click at [71, 499] on icon "button" at bounding box center [72, 499] width 16 height 19
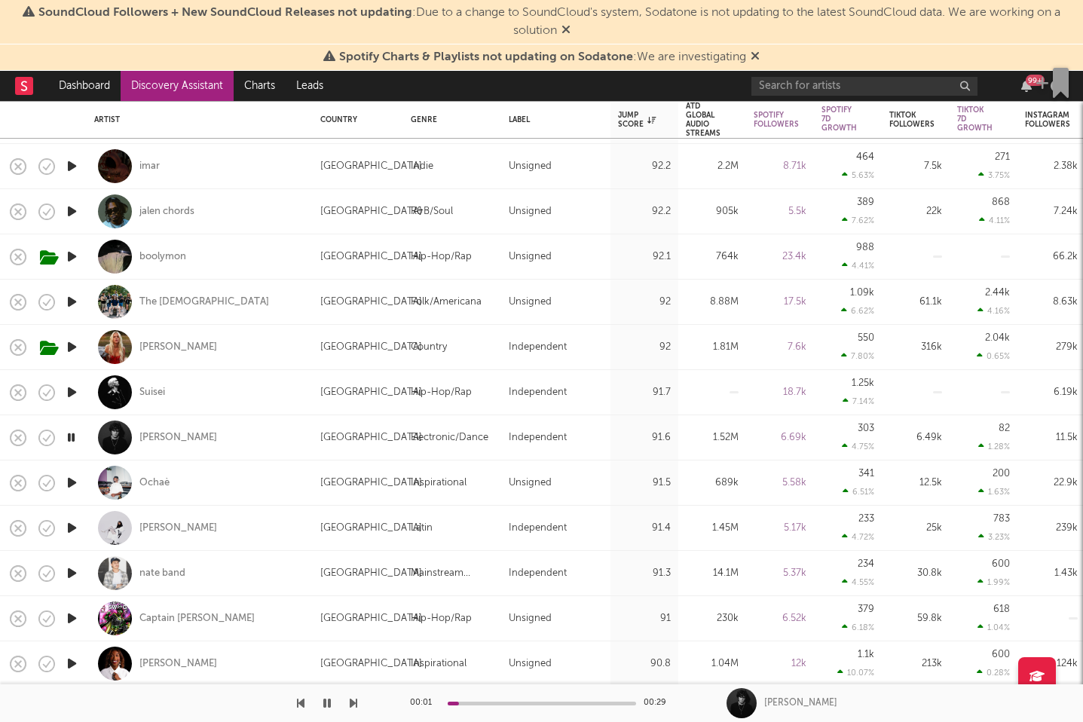
click at [72, 483] on icon "button" at bounding box center [72, 482] width 16 height 19
click at [72, 483] on icon "button" at bounding box center [71, 482] width 14 height 19
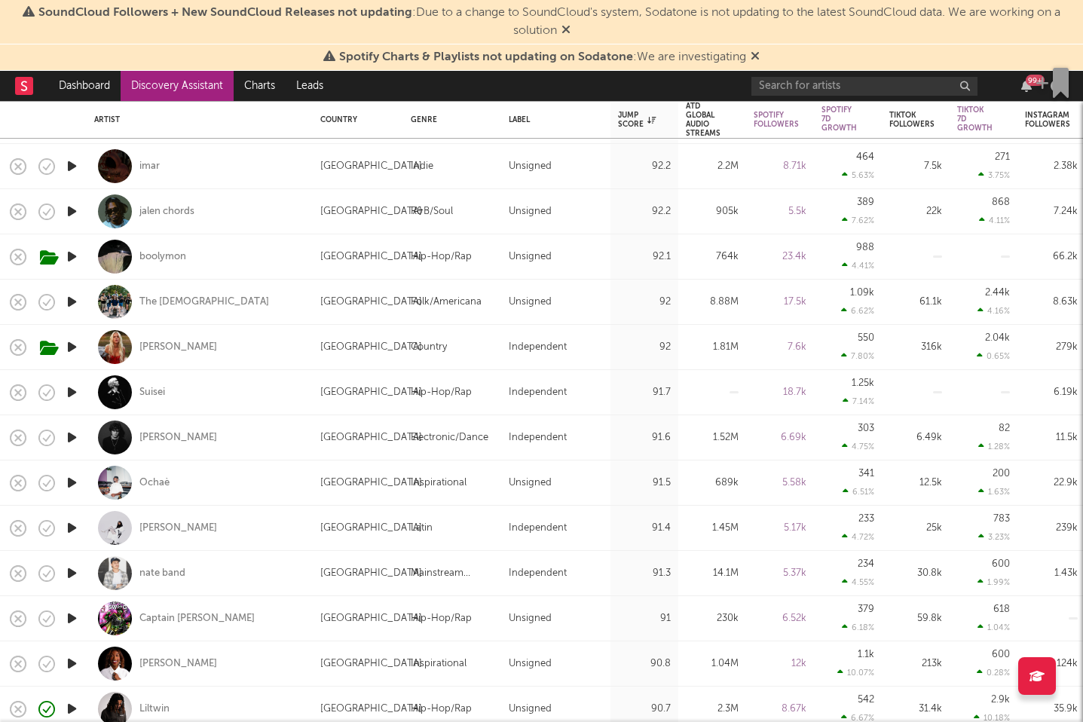
click at [72, 483] on icon "button" at bounding box center [72, 482] width 16 height 19
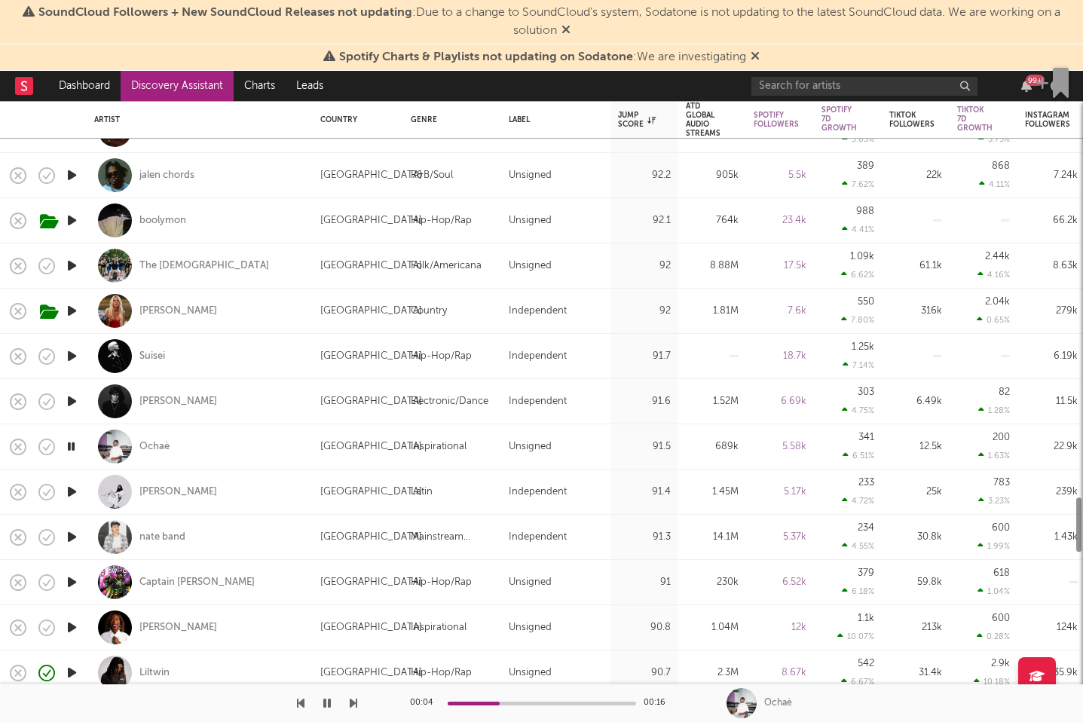
click at [73, 492] on icon "button" at bounding box center [72, 492] width 16 height 19
click at [73, 492] on icon "button" at bounding box center [71, 492] width 14 height 19
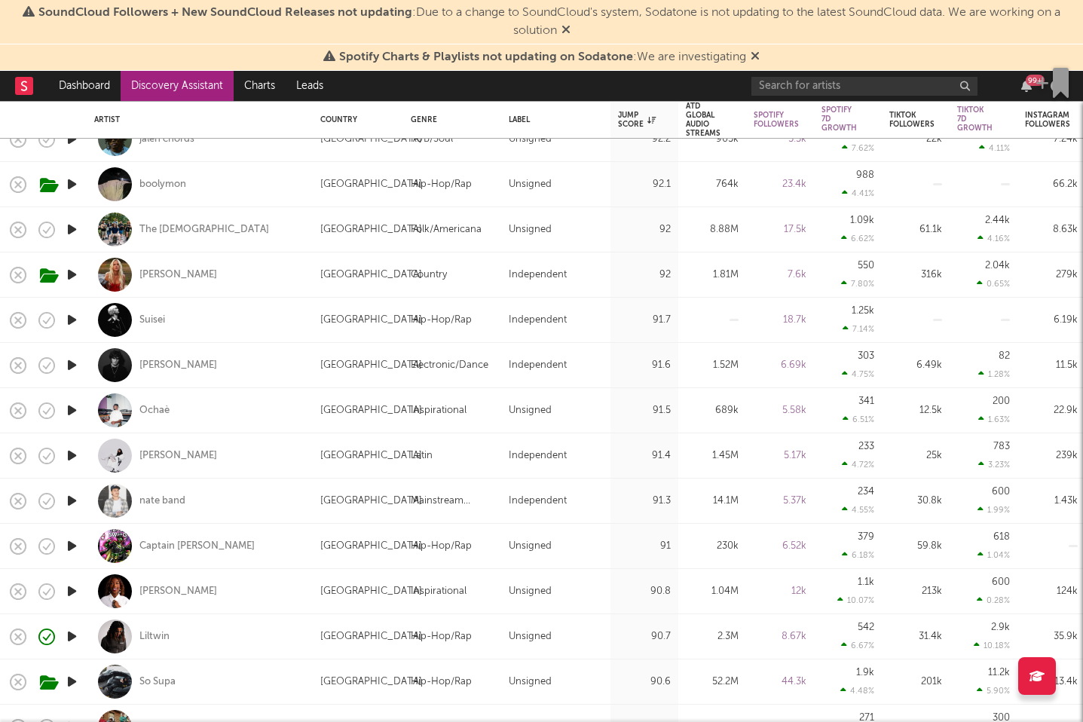
click at [78, 452] on icon "button" at bounding box center [72, 455] width 16 height 19
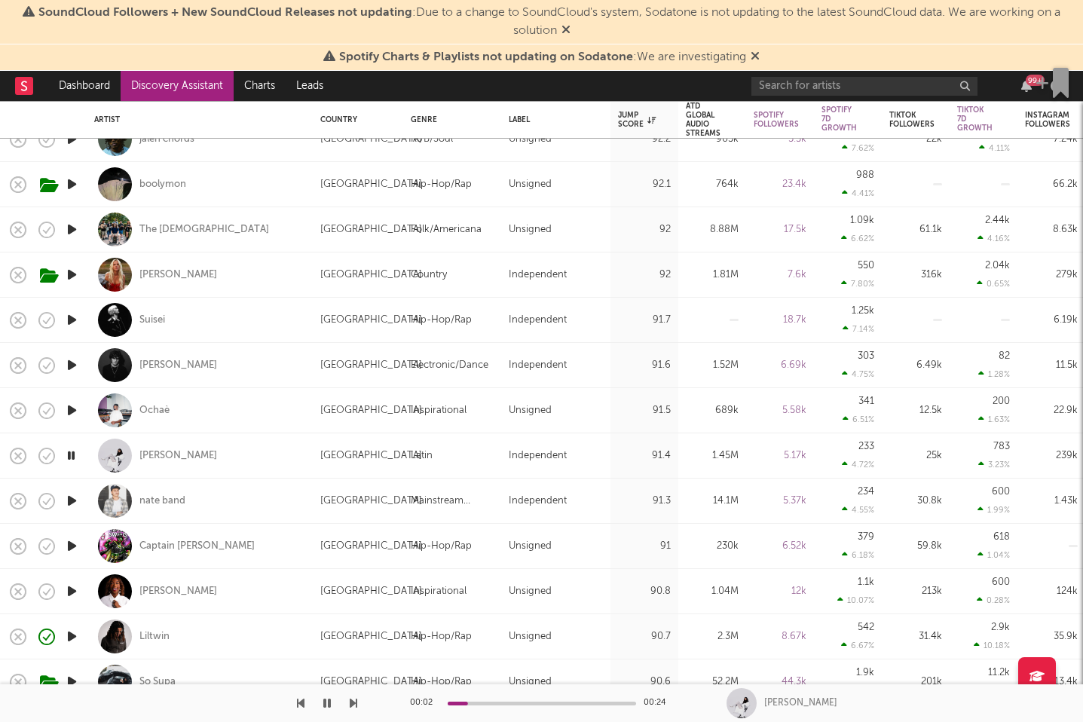
click at [73, 499] on icon "button" at bounding box center [72, 501] width 16 height 19
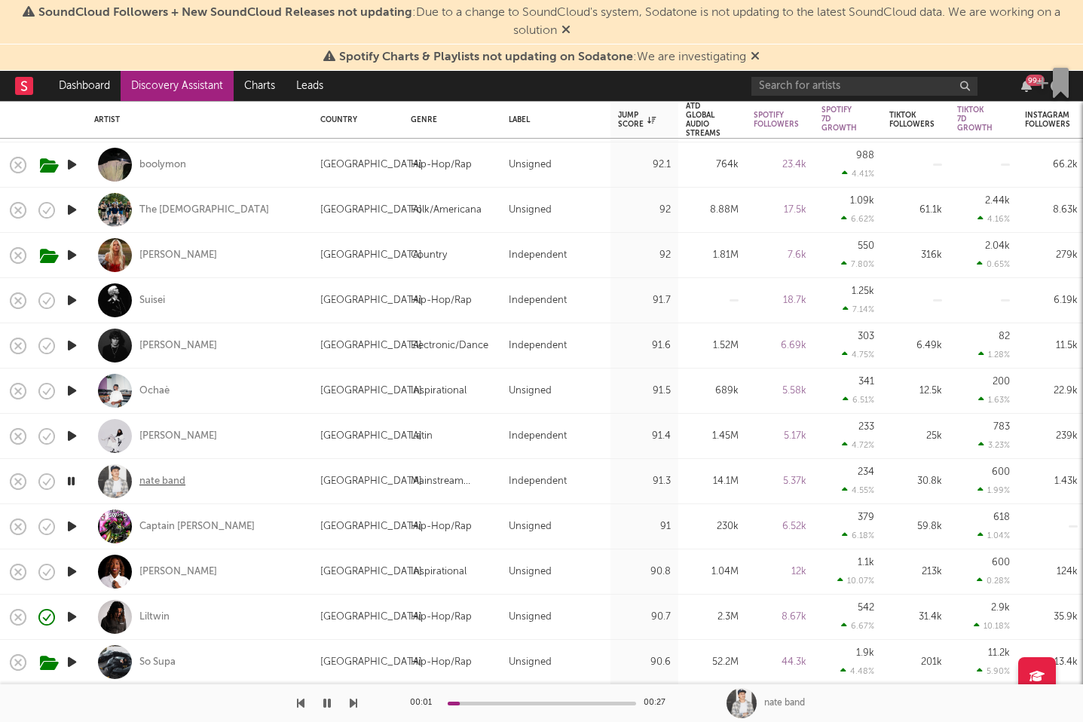
click at [170, 477] on div "nate band" at bounding box center [162, 482] width 46 height 14
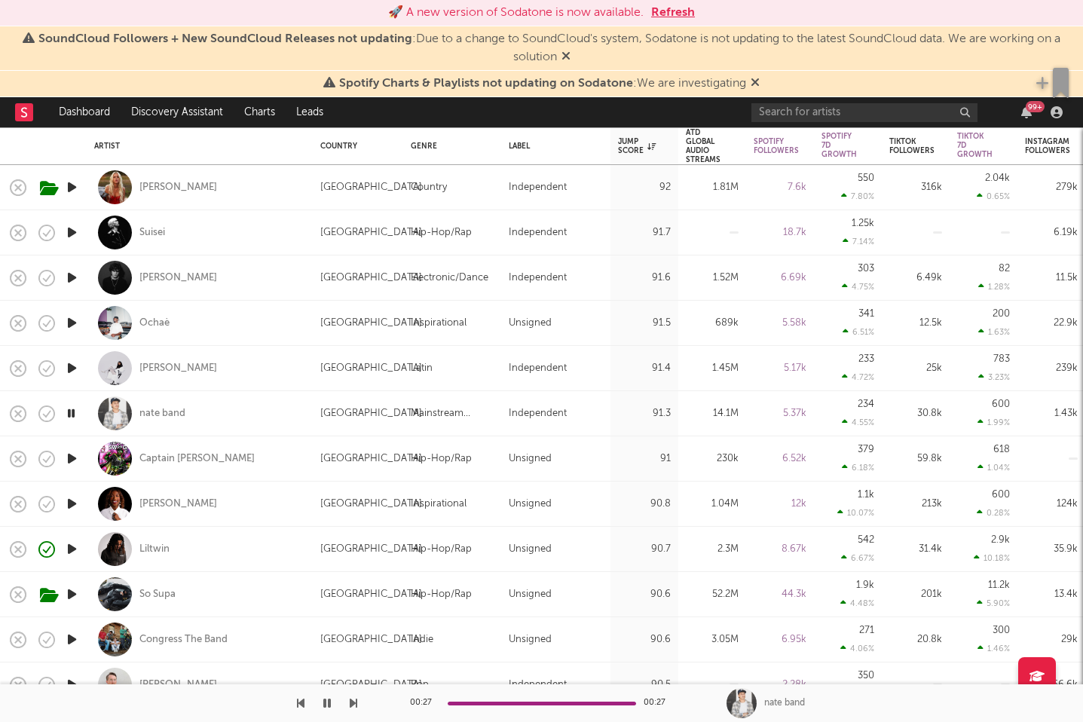
click at [72, 460] on icon "button" at bounding box center [72, 458] width 16 height 19
click at [71, 504] on icon "button" at bounding box center [72, 504] width 16 height 19
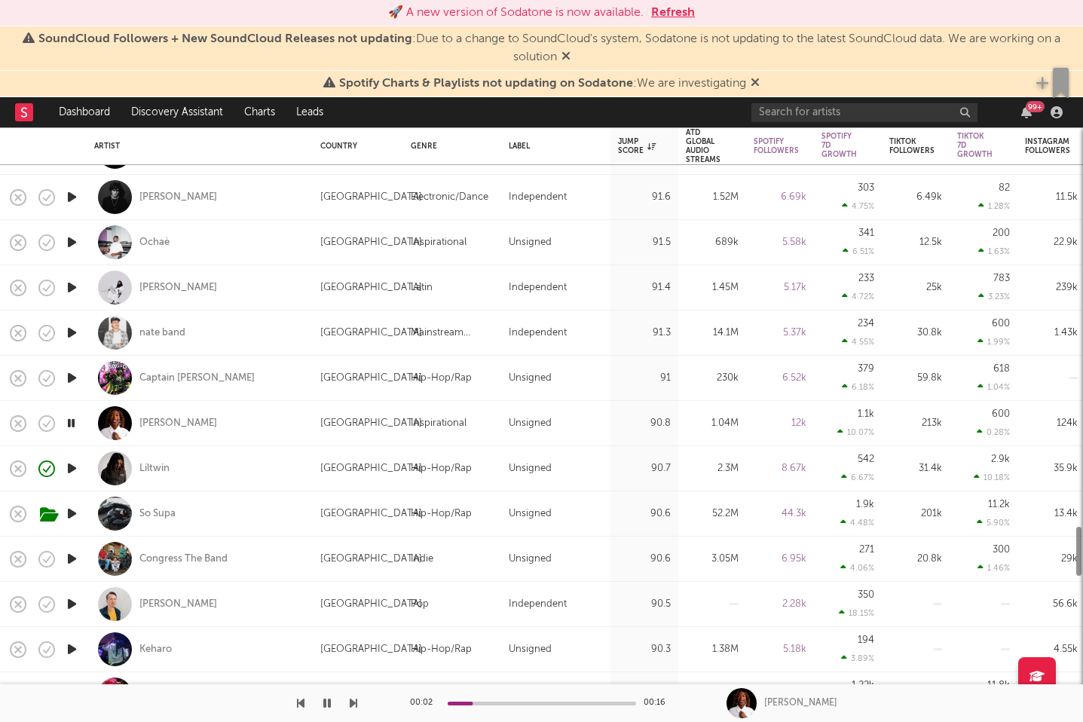
click at [71, 519] on icon "button" at bounding box center [72, 513] width 16 height 19
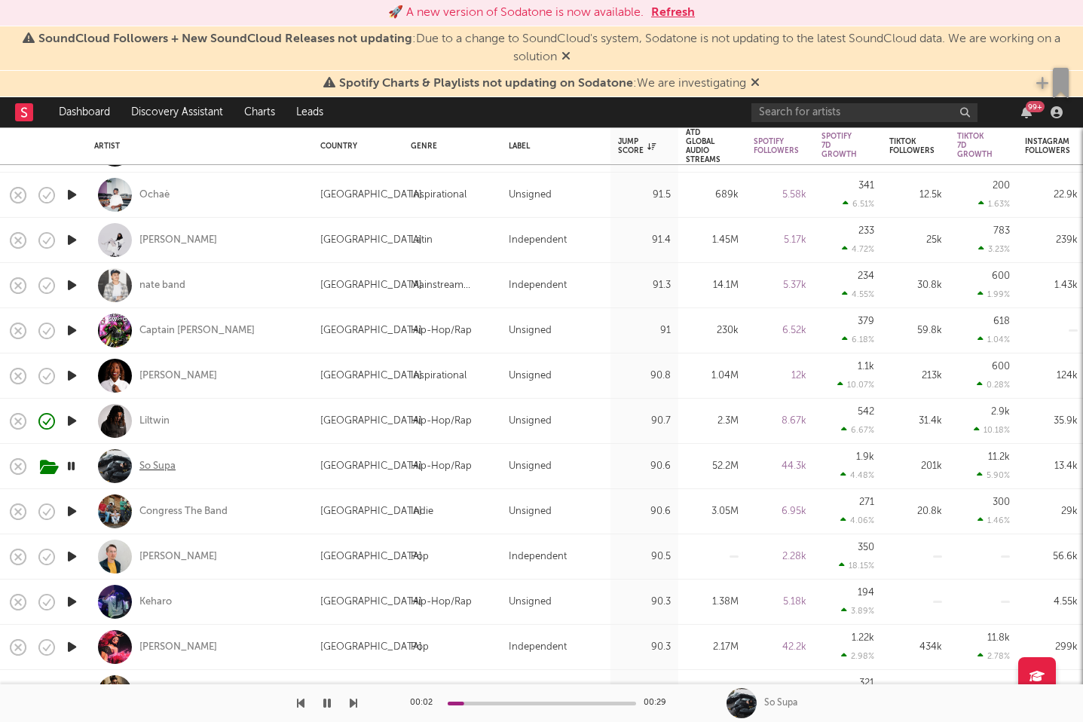
click at [144, 471] on div "So Supa" at bounding box center [157, 467] width 36 height 14
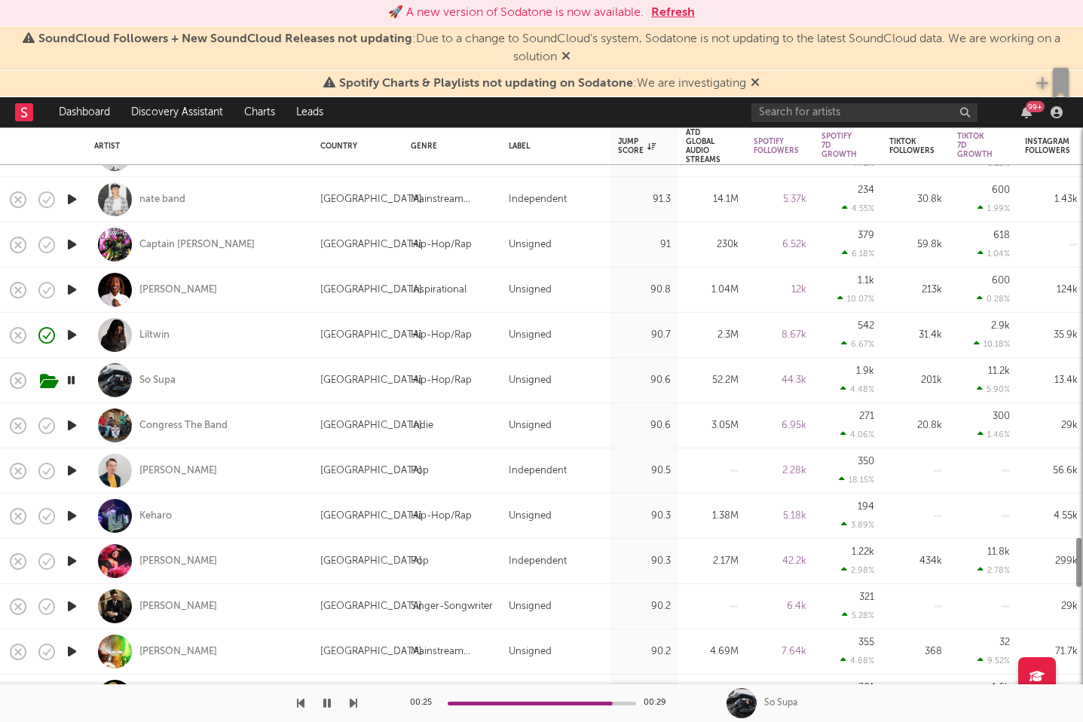
click at [69, 421] on icon "button" at bounding box center [72, 425] width 16 height 19
click at [66, 467] on icon "button" at bounding box center [72, 470] width 16 height 19
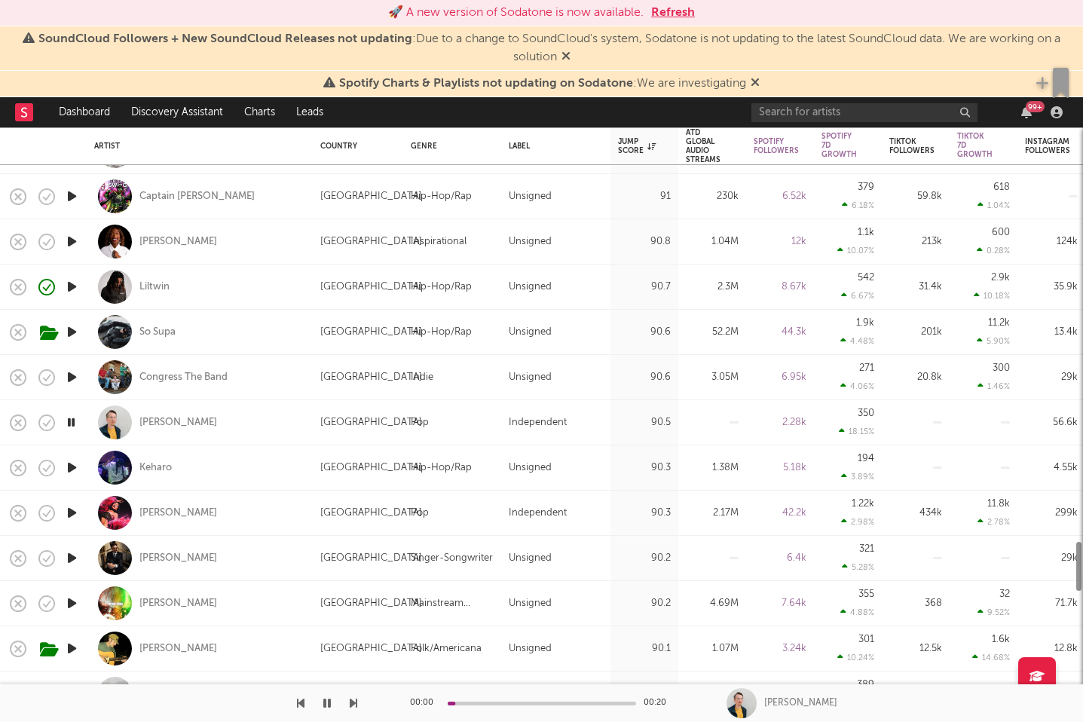
click at [72, 465] on icon "button" at bounding box center [72, 467] width 16 height 19
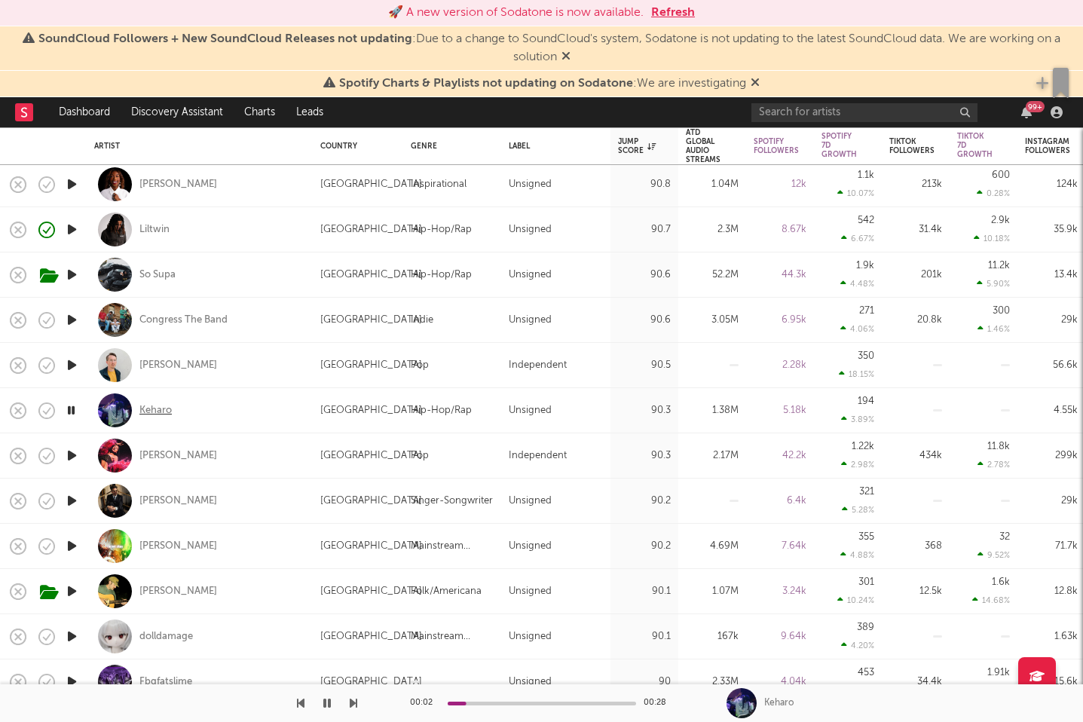
click at [148, 414] on div "Keharo" at bounding box center [155, 411] width 32 height 14
click at [66, 454] on icon "button" at bounding box center [72, 455] width 16 height 19
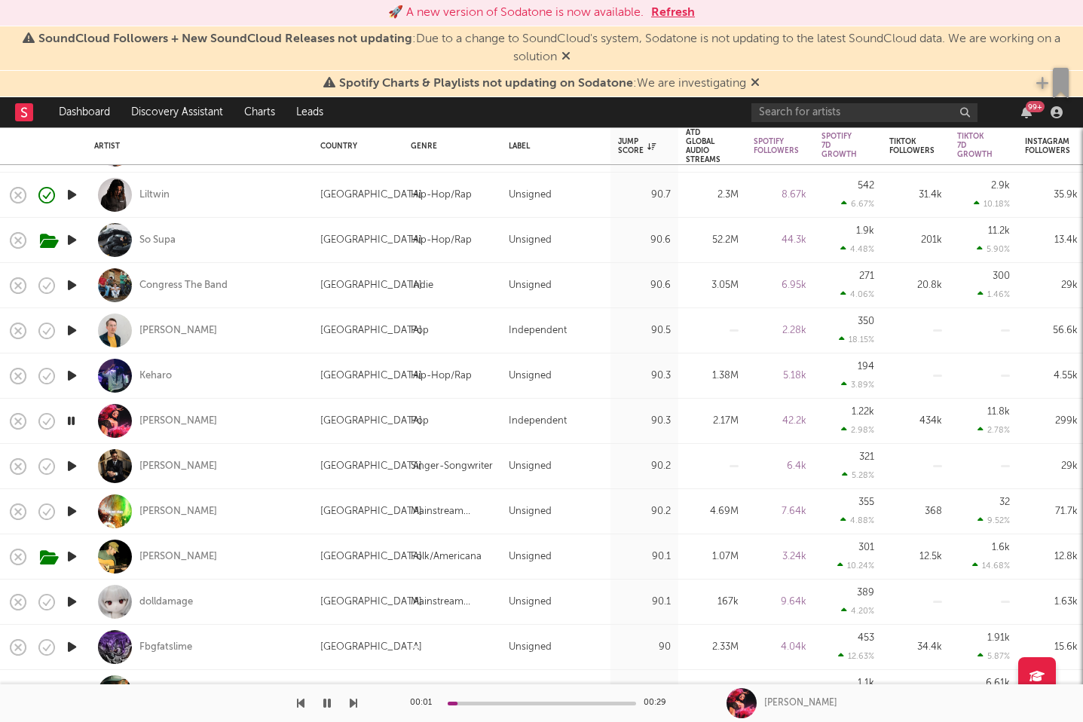
click at [77, 467] on icon "button" at bounding box center [72, 466] width 16 height 19
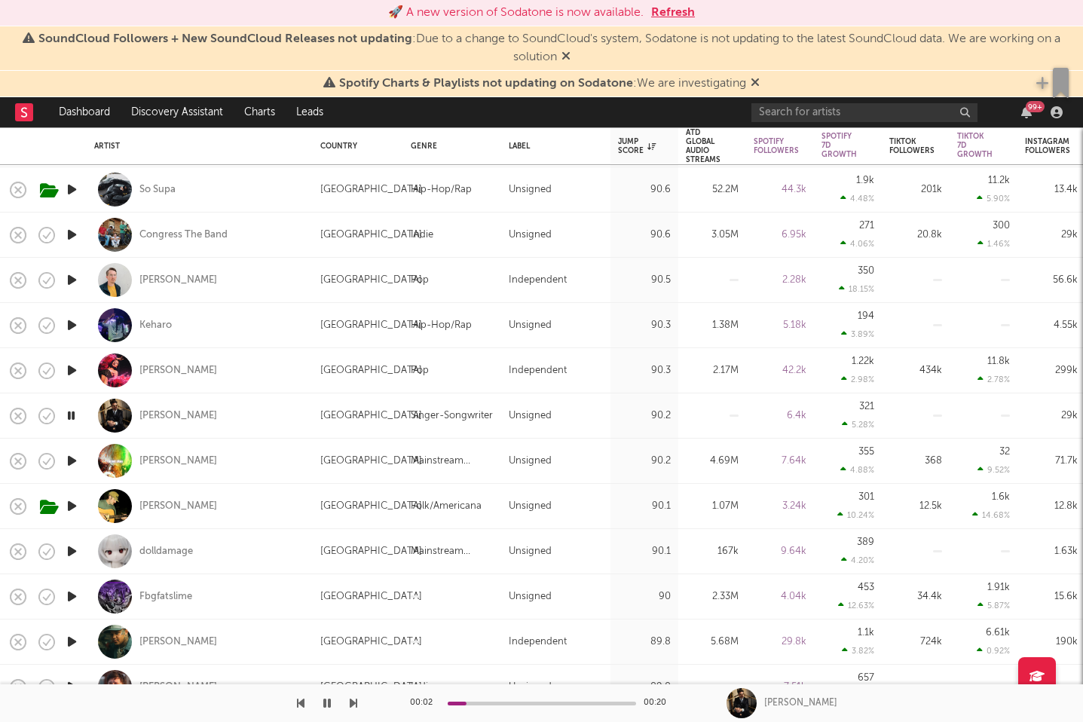
click at [75, 455] on icon "button" at bounding box center [72, 461] width 16 height 19
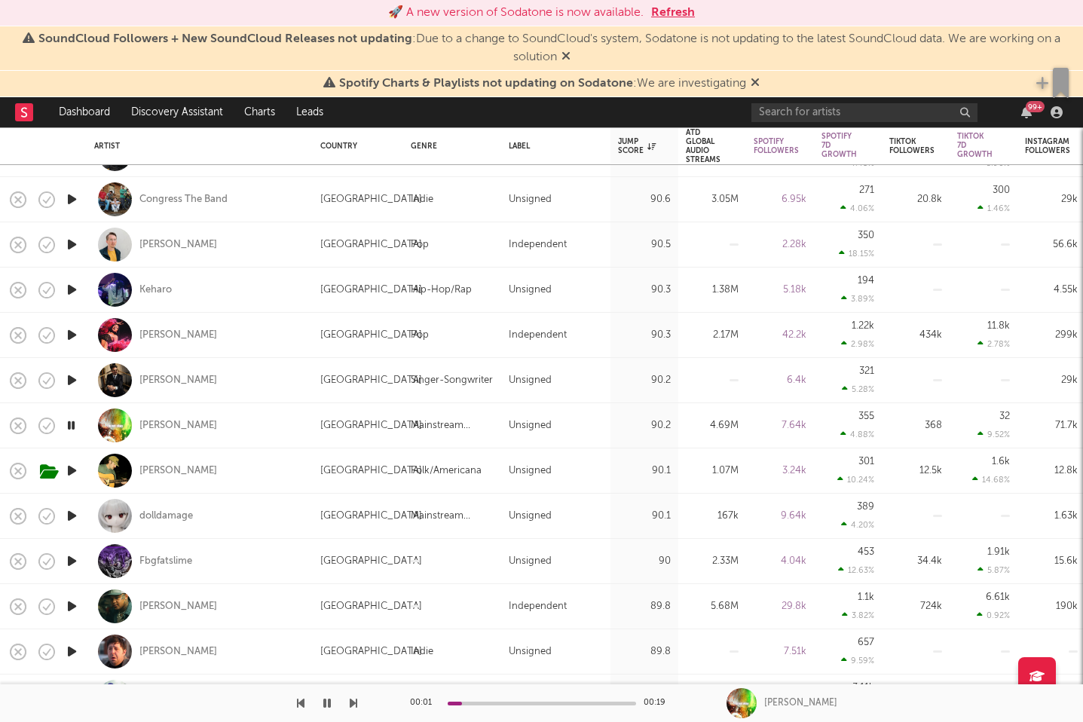
click at [72, 470] on icon "button" at bounding box center [72, 470] width 16 height 19
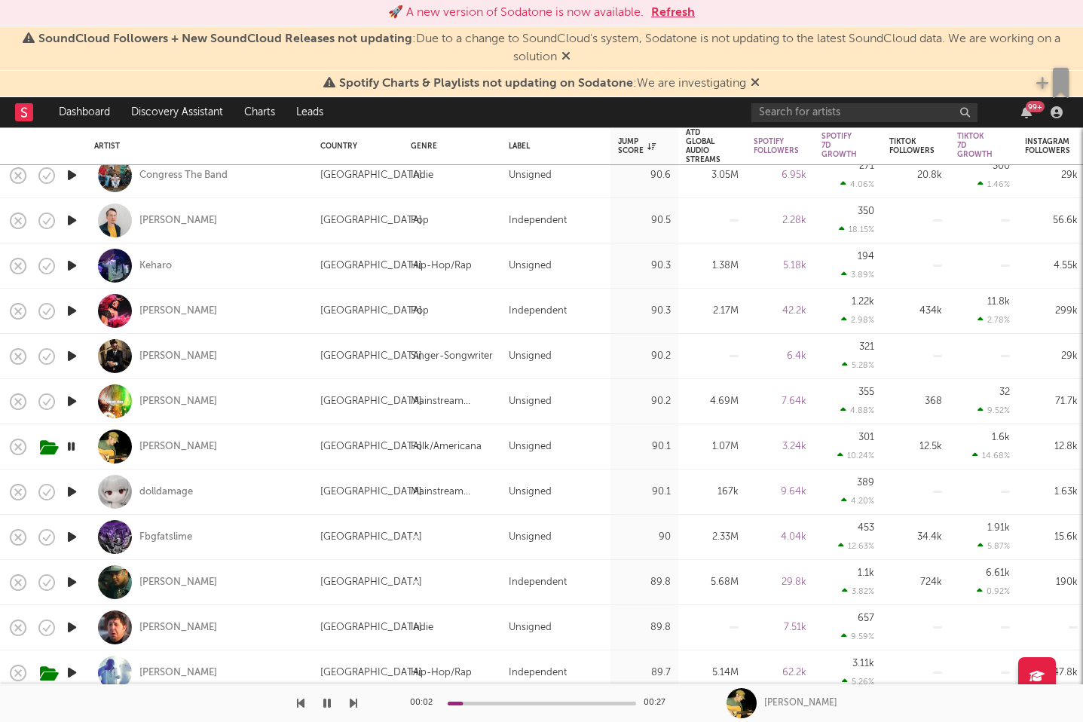
click at [76, 486] on icon "button" at bounding box center [72, 492] width 16 height 19
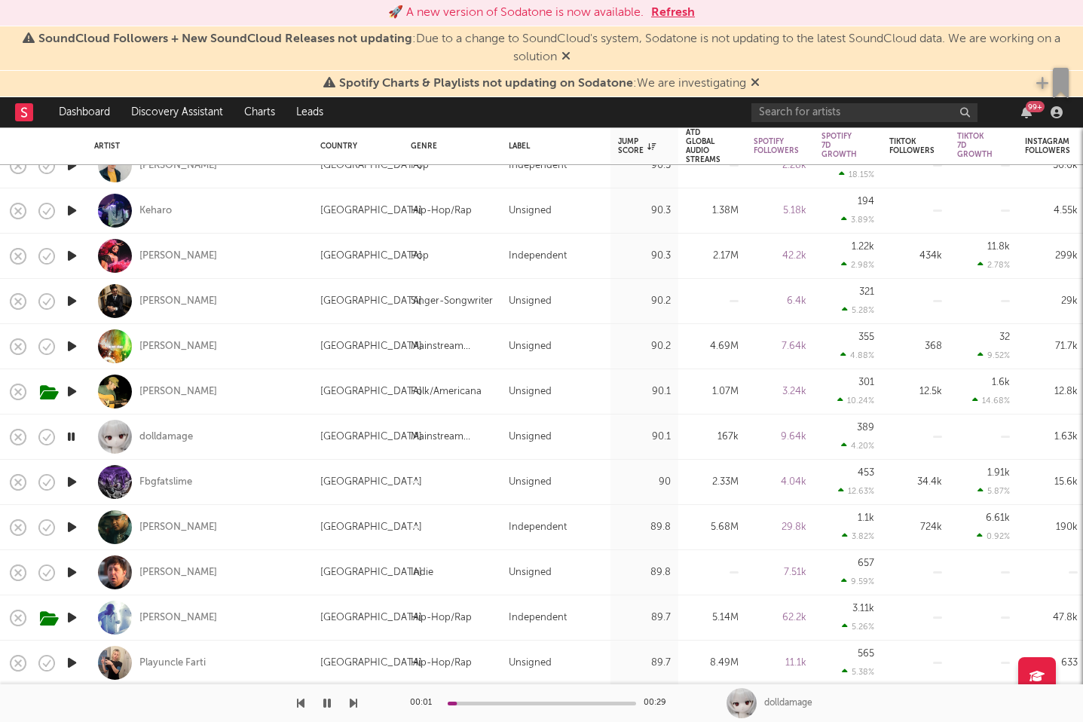
click at [75, 525] on icon "button" at bounding box center [72, 527] width 16 height 19
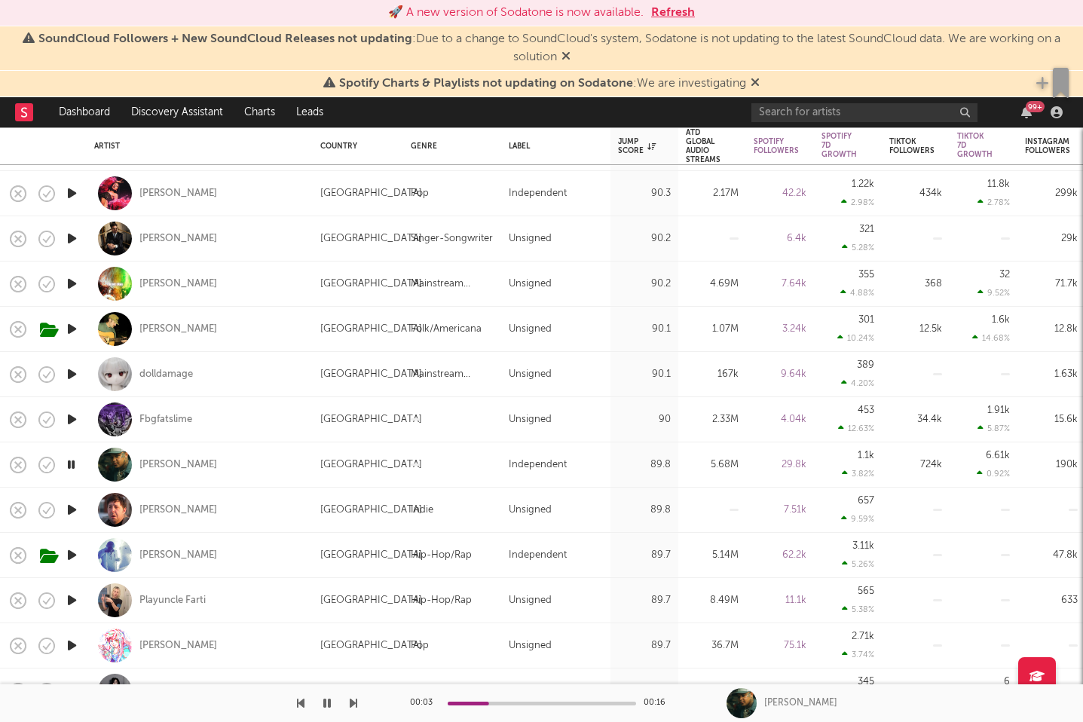
click at [72, 507] on icon "button" at bounding box center [72, 510] width 16 height 19
click at [76, 551] on icon "button" at bounding box center [72, 555] width 16 height 19
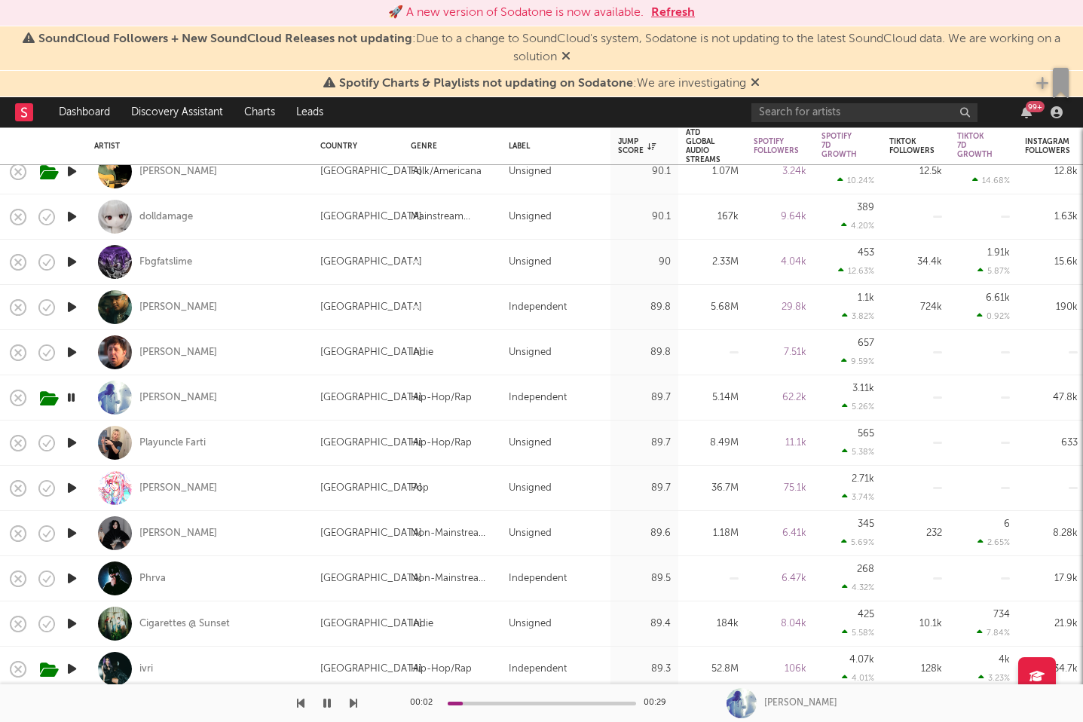
click at [75, 440] on icon "button" at bounding box center [72, 443] width 16 height 19
click at [72, 484] on icon "button" at bounding box center [72, 488] width 16 height 19
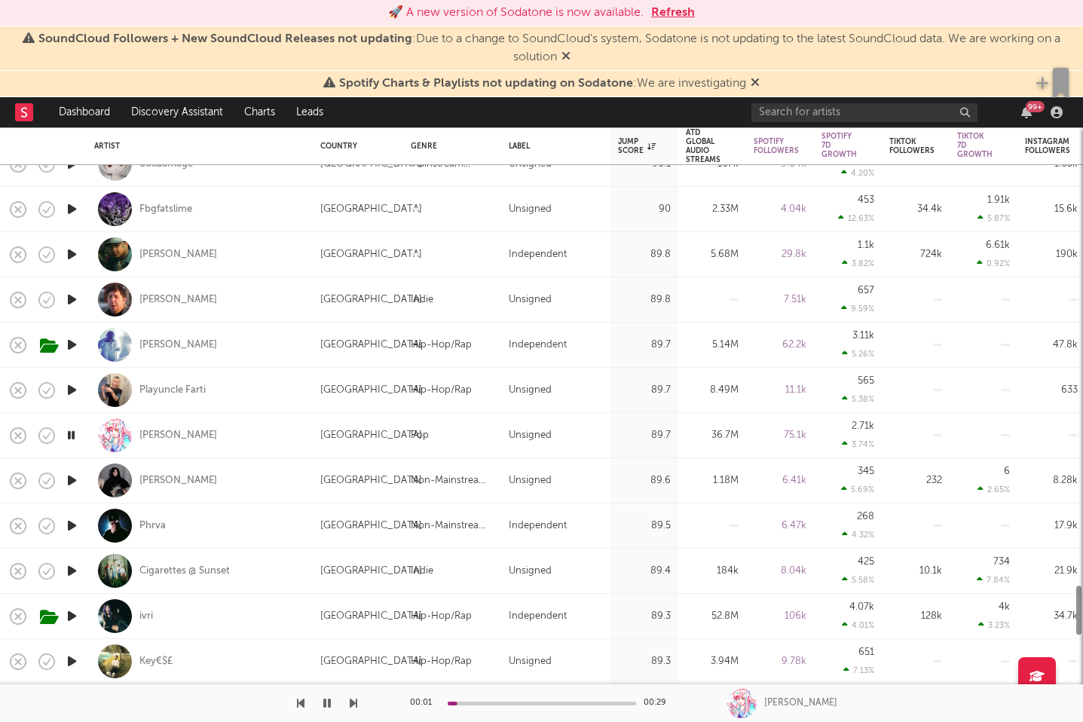
click at [70, 479] on icon "button" at bounding box center [72, 480] width 16 height 19
click at [77, 394] on icon "button" at bounding box center [72, 390] width 16 height 19
click at [70, 437] on icon "button" at bounding box center [72, 435] width 16 height 19
click at [72, 480] on icon "button" at bounding box center [72, 480] width 16 height 19
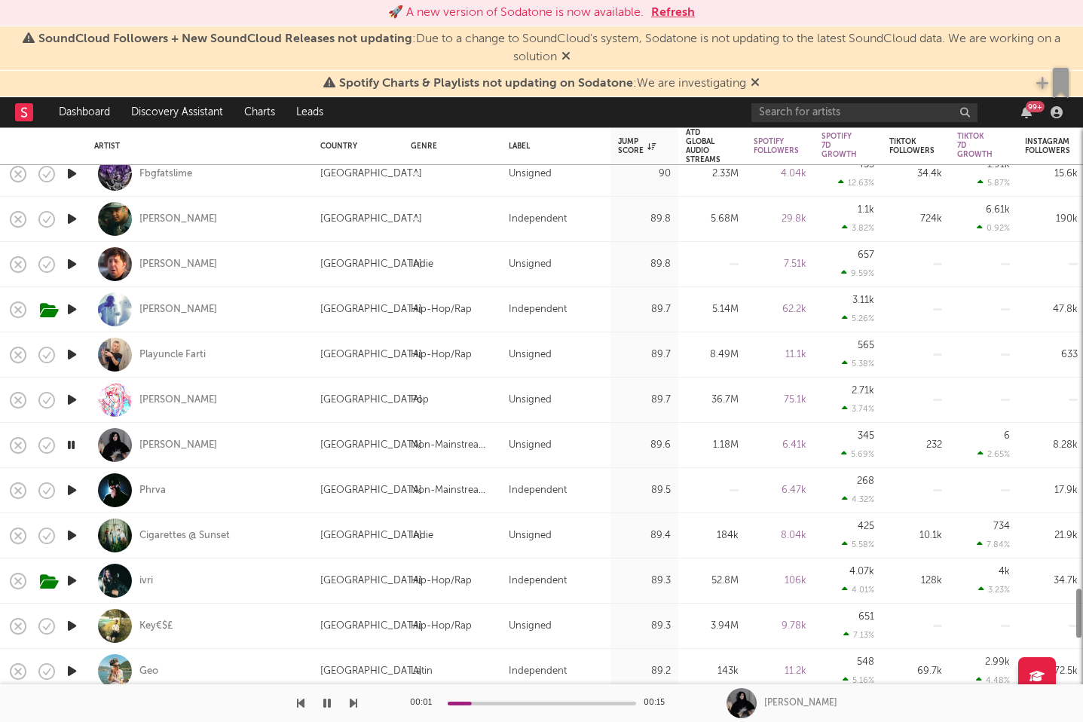
click at [72, 487] on icon "button" at bounding box center [72, 490] width 16 height 19
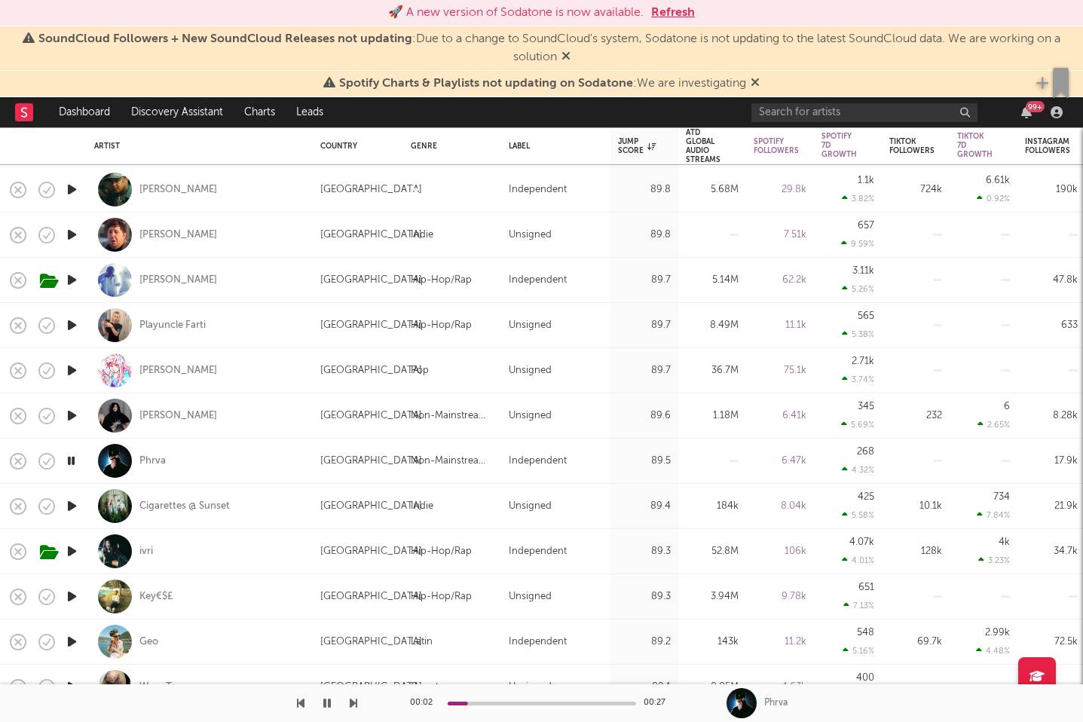
click at [71, 461] on icon "button" at bounding box center [71, 461] width 14 height 19
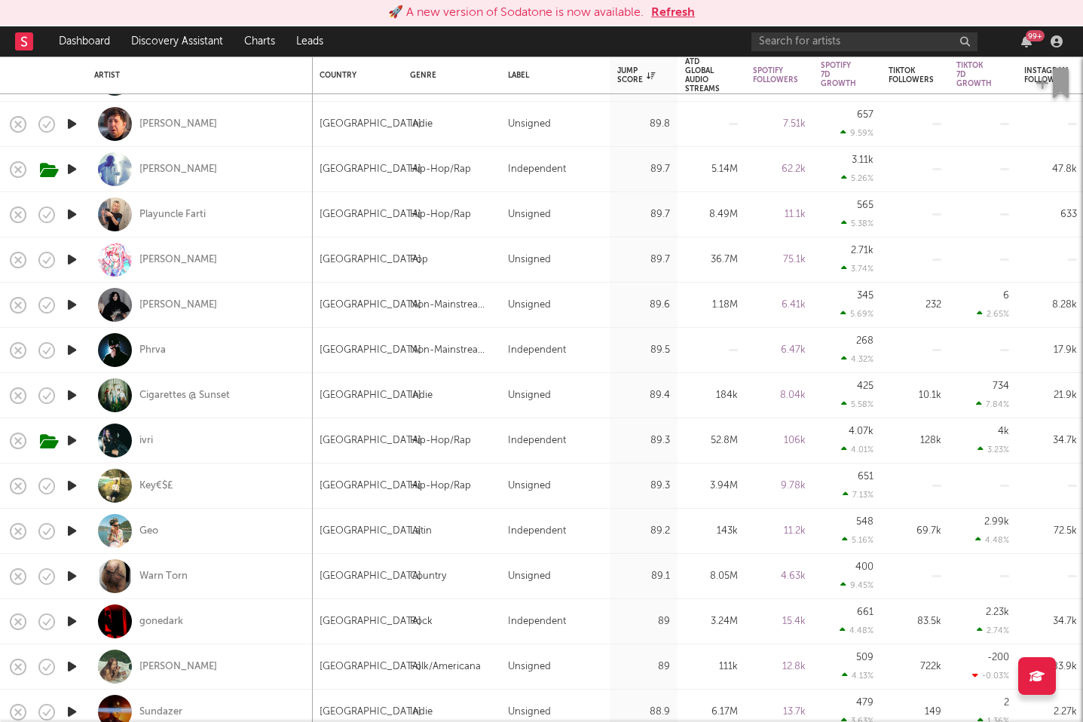
click at [72, 434] on icon "button" at bounding box center [72, 440] width 16 height 19
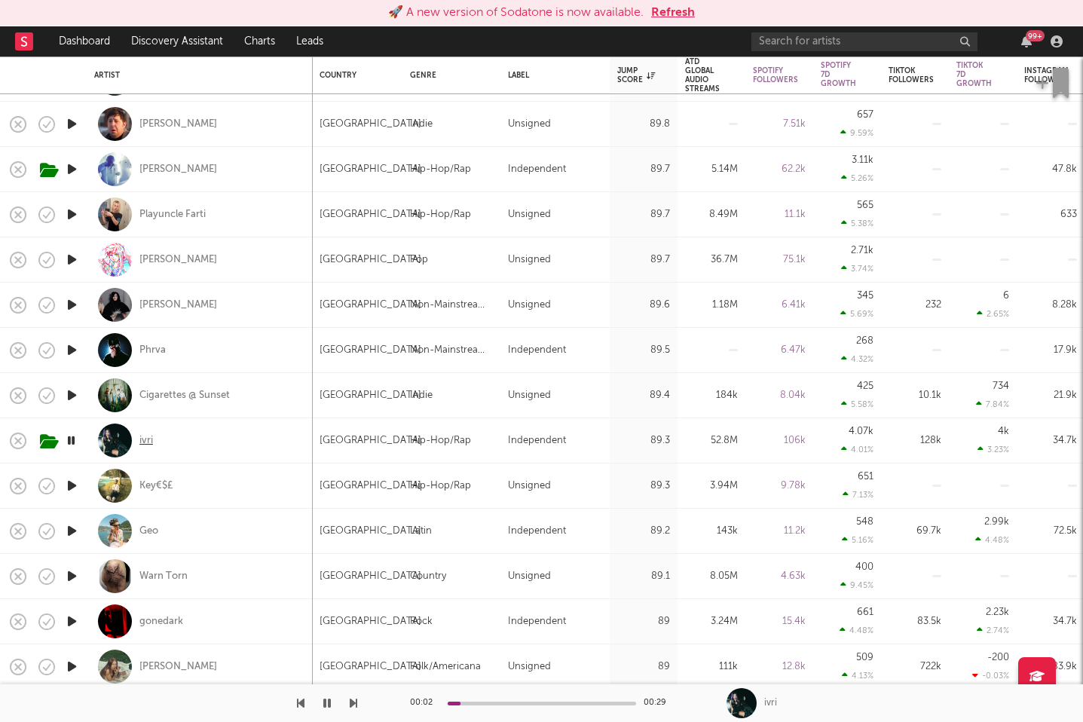
click at [149, 443] on div "ivri" at bounding box center [146, 441] width 14 height 14
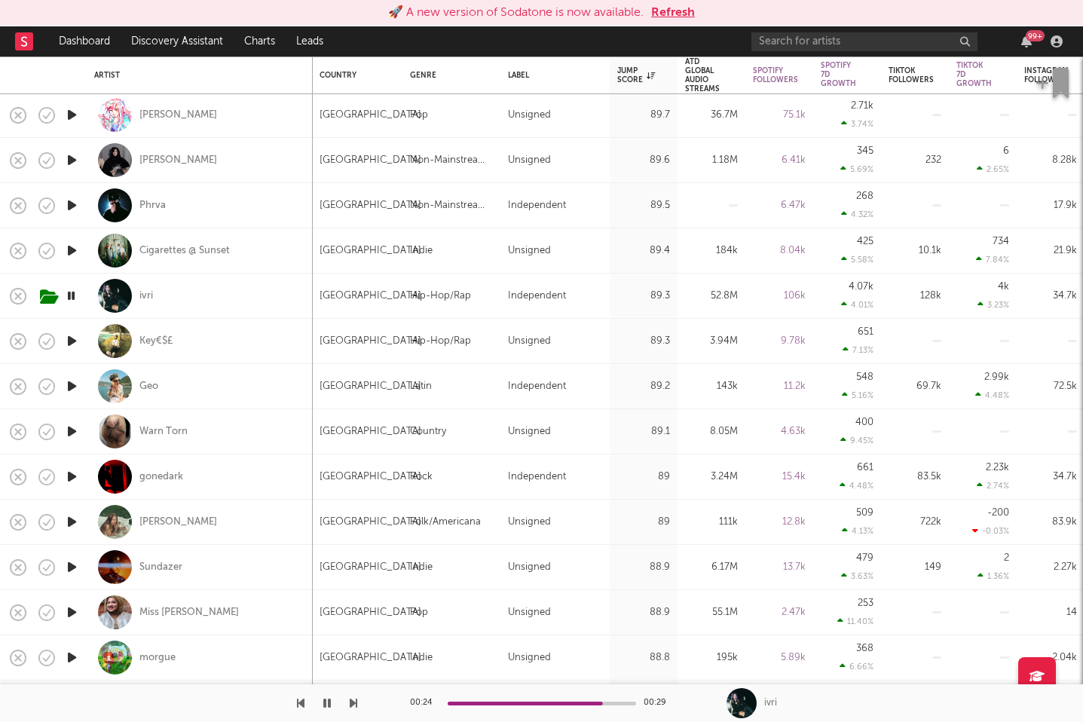
click at [72, 342] on icon "button" at bounding box center [72, 341] width 16 height 19
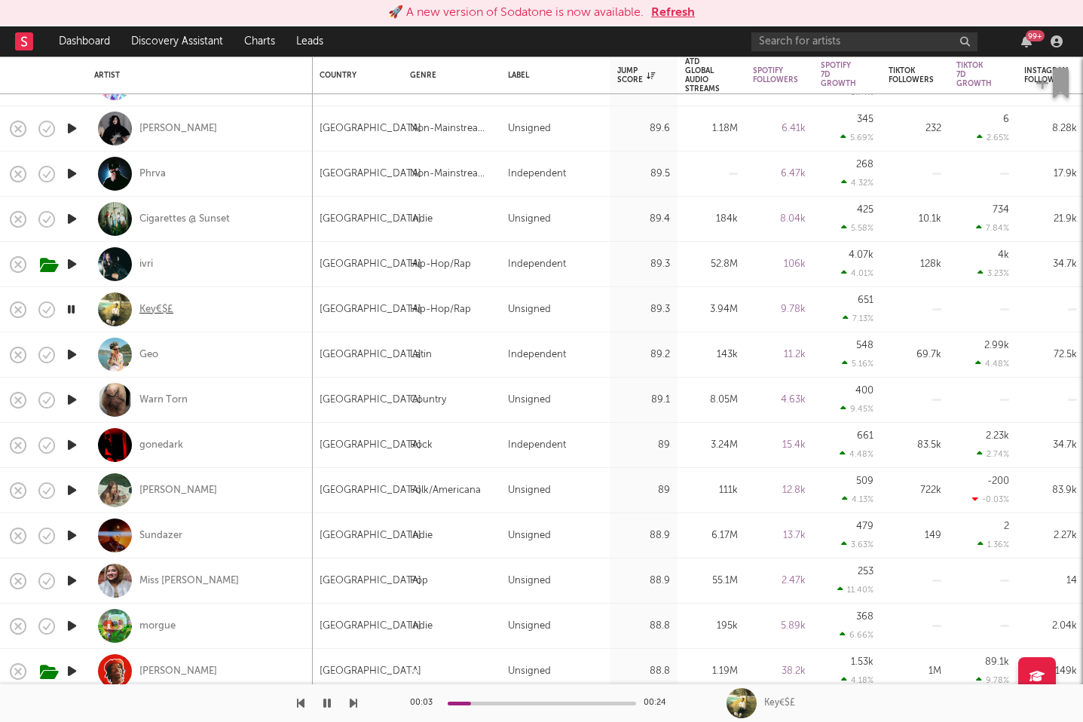
click at [162, 305] on div "Key€$£" at bounding box center [156, 310] width 34 height 14
click at [71, 351] on icon "button" at bounding box center [72, 354] width 16 height 19
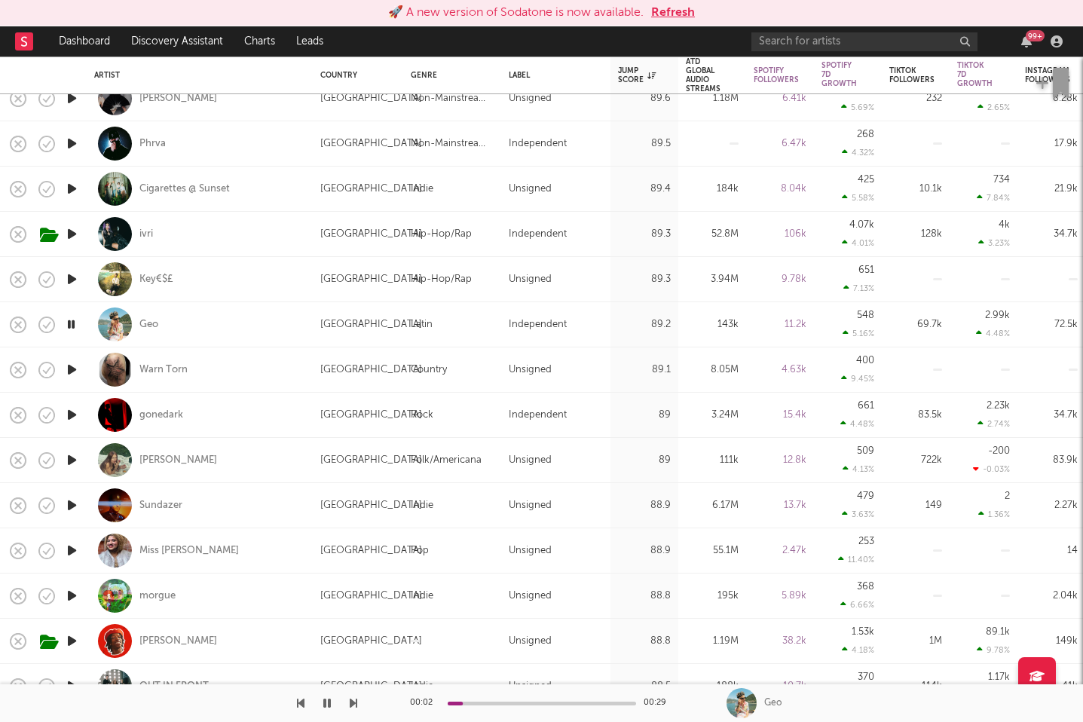
click at [70, 367] on icon "button" at bounding box center [72, 369] width 16 height 19
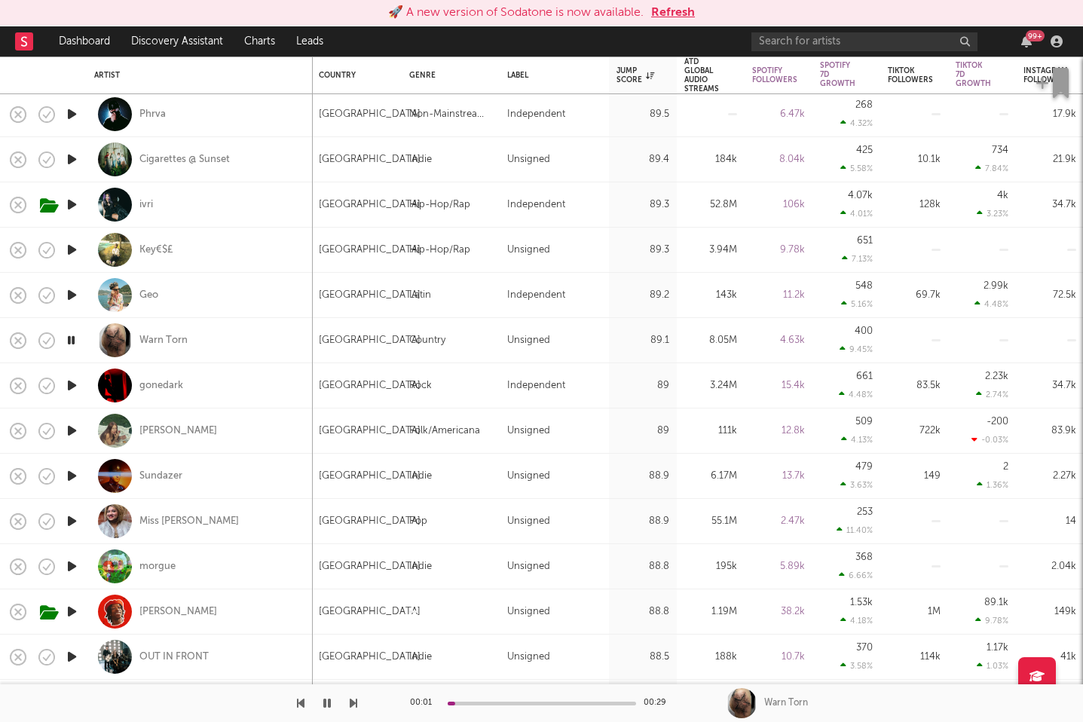
click at [70, 386] on icon "button" at bounding box center [72, 385] width 16 height 19
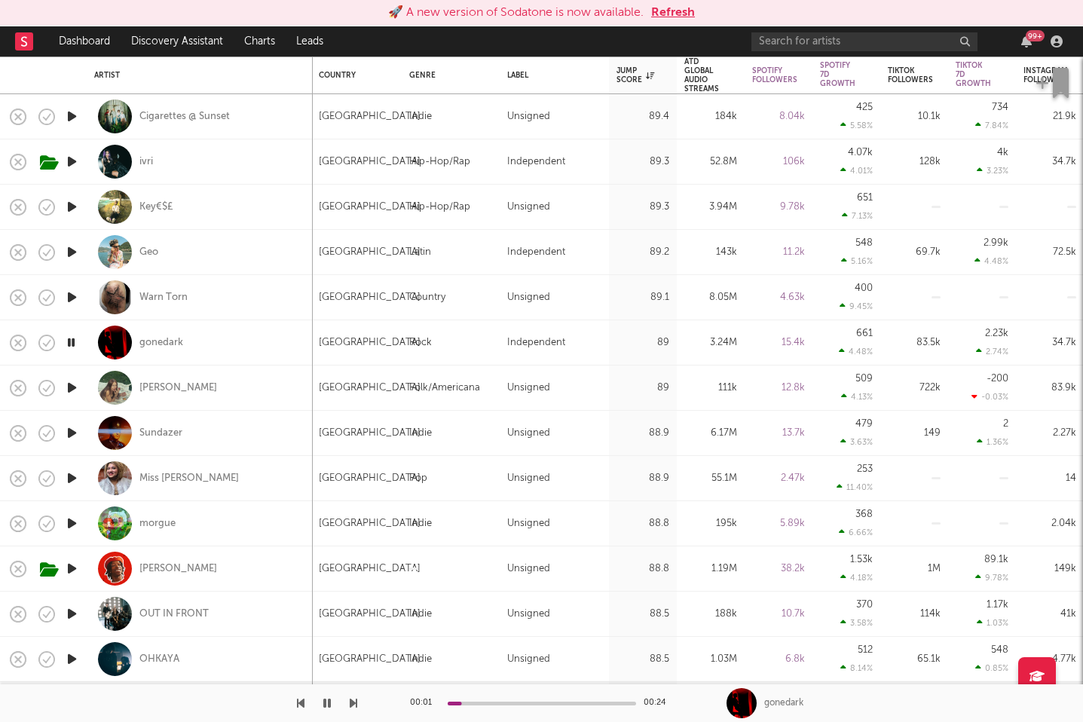
click at [70, 386] on icon "button" at bounding box center [72, 387] width 16 height 19
click at [71, 428] on icon "button" at bounding box center [72, 433] width 16 height 19
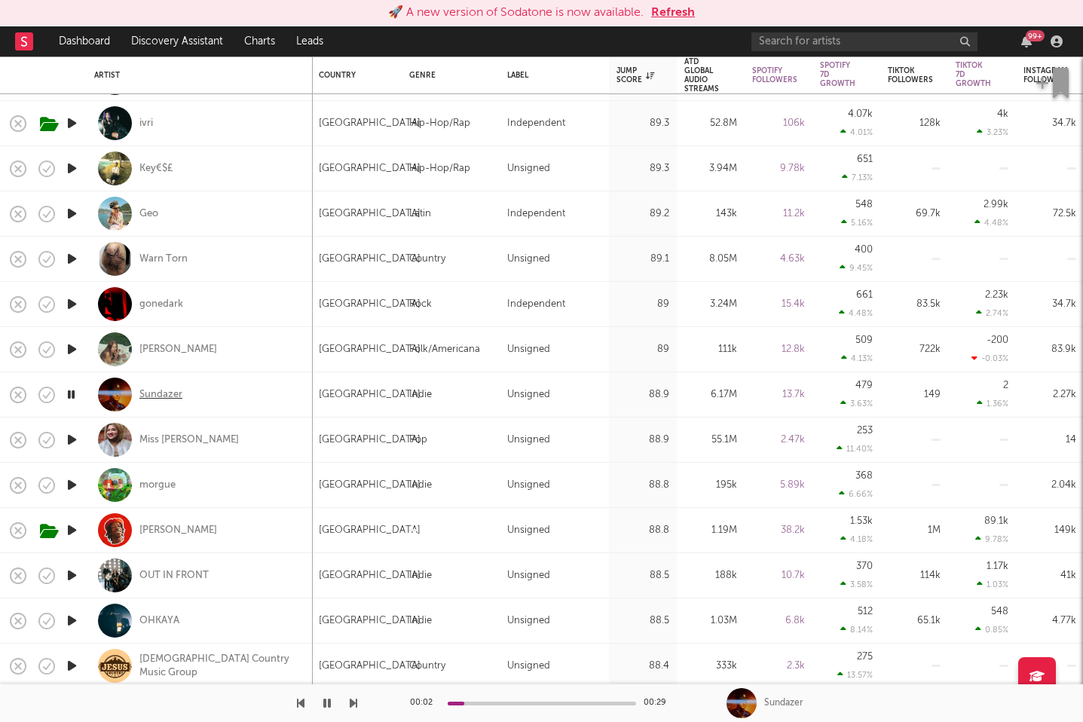
click at [164, 392] on div "Sundazer" at bounding box center [160, 395] width 43 height 14
click at [73, 434] on icon "button" at bounding box center [72, 440] width 16 height 19
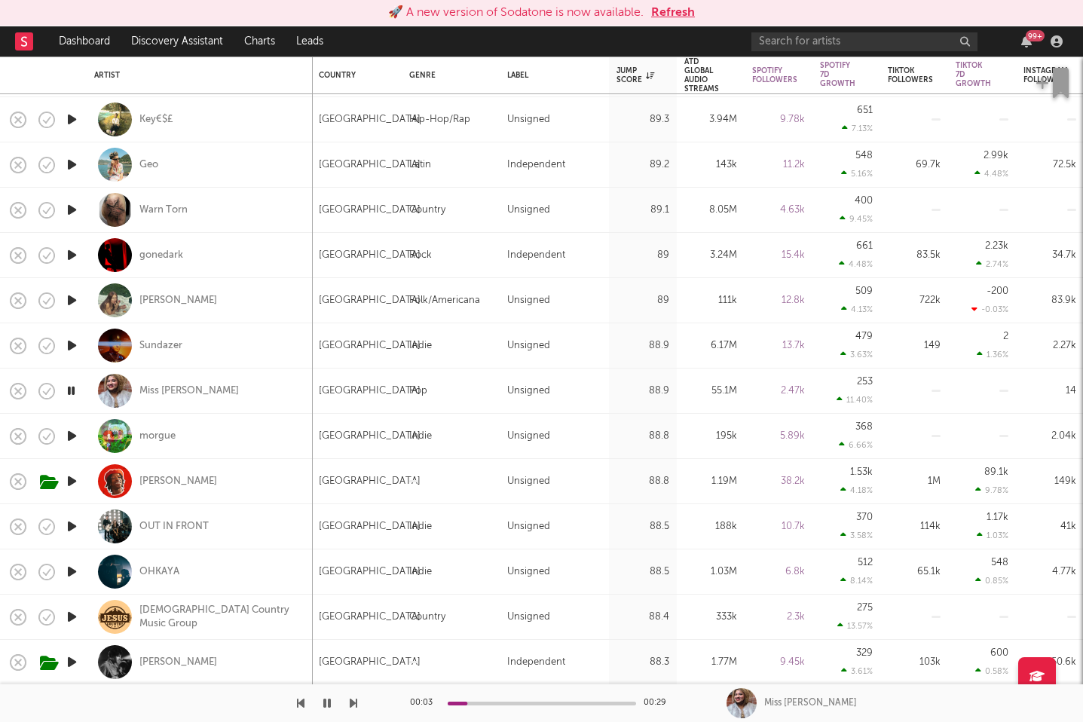
click at [72, 435] on icon "button" at bounding box center [72, 436] width 16 height 19
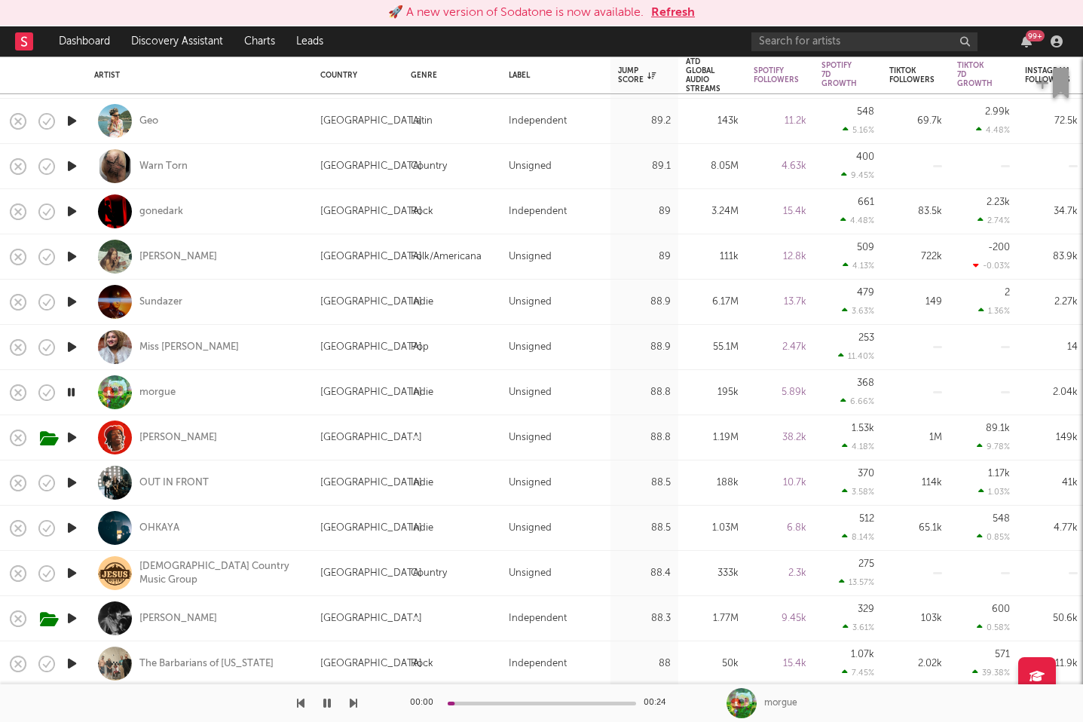
click at [70, 436] on icon "button" at bounding box center [72, 437] width 16 height 19
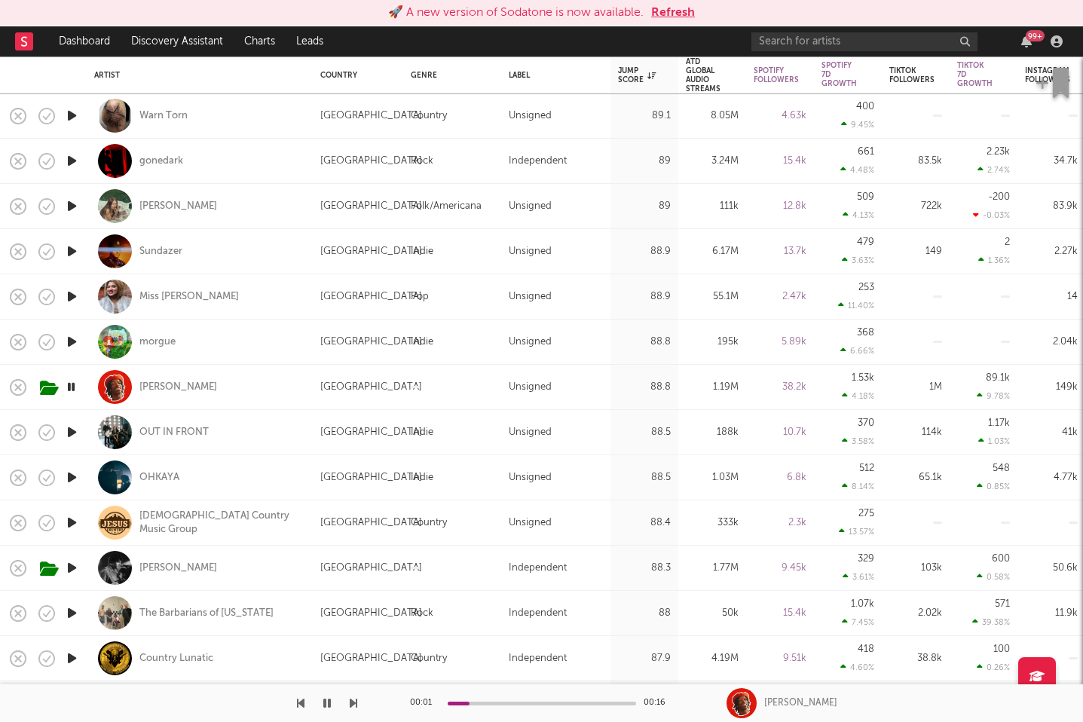
click at [72, 430] on icon "button" at bounding box center [72, 432] width 16 height 19
click at [163, 431] on div "OUT IN FRONT" at bounding box center [173, 433] width 69 height 14
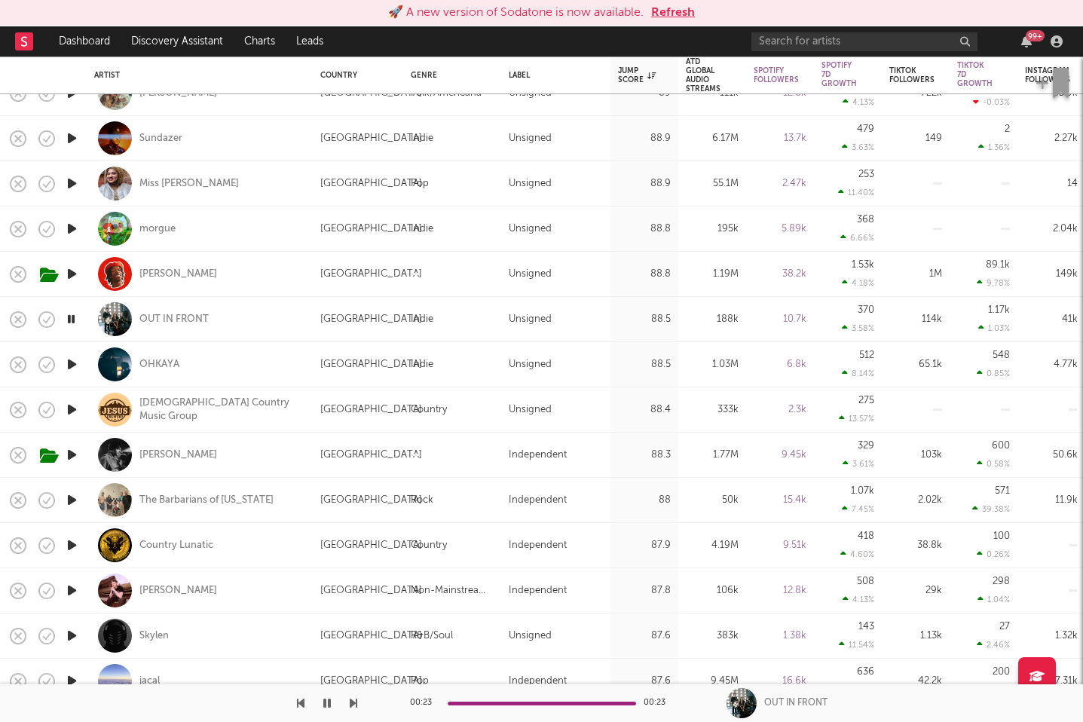
click at [75, 367] on icon "button" at bounding box center [72, 364] width 16 height 19
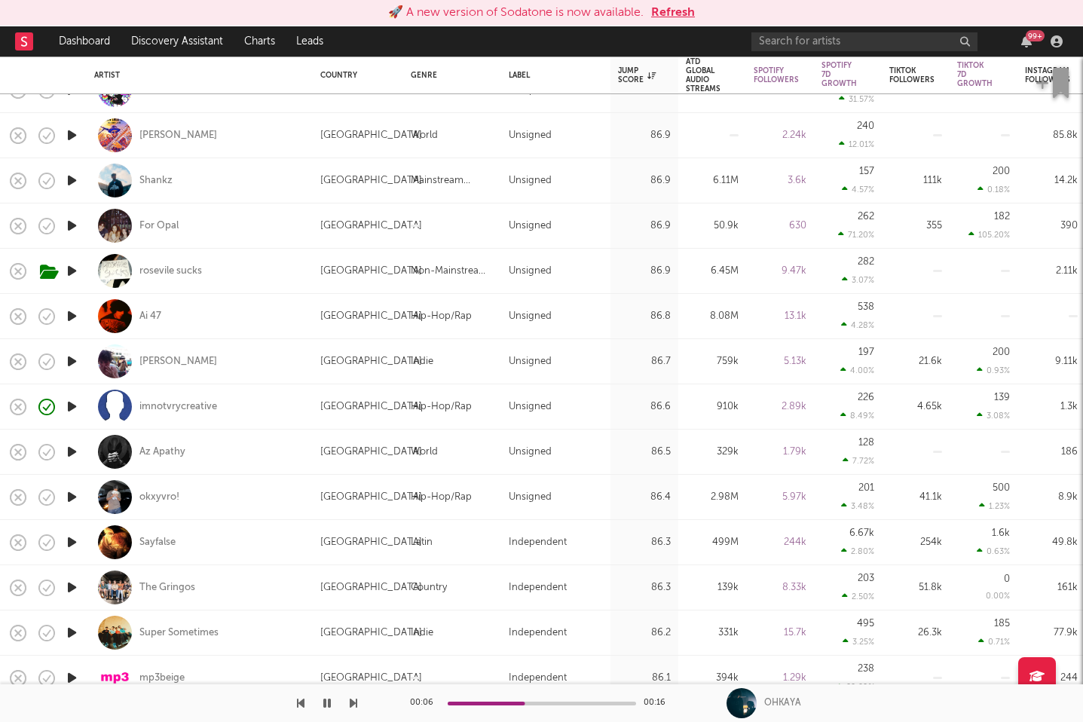
click at [70, 265] on icon "button" at bounding box center [72, 271] width 16 height 19
click at [191, 272] on div "rosevile sucks" at bounding box center [170, 272] width 63 height 14
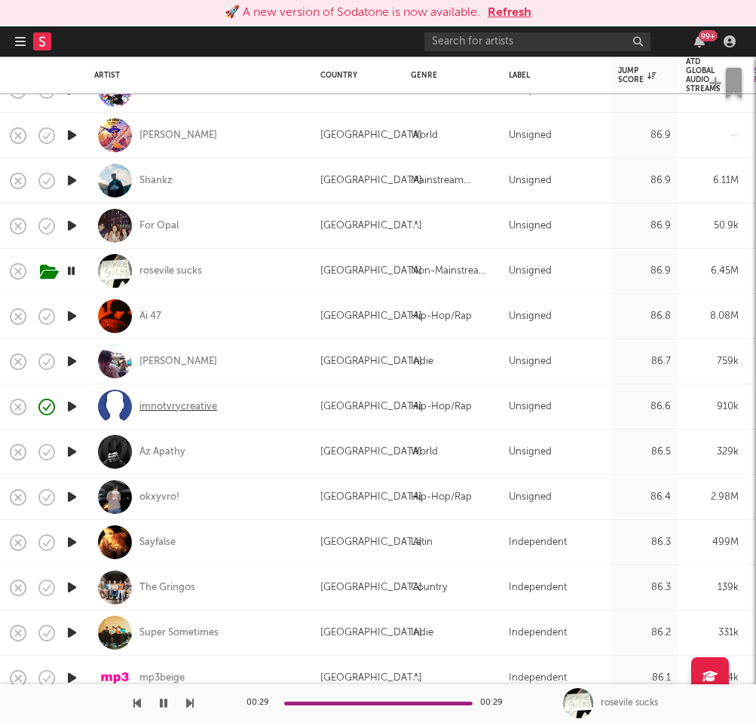
click at [181, 404] on div "imnotvrycreative" at bounding box center [178, 407] width 78 height 14
click at [0, 0] on div "🚀 A new version of Sodatone is now available. Refresh Dashboard Discovery Assis…" at bounding box center [378, 361] width 756 height 722
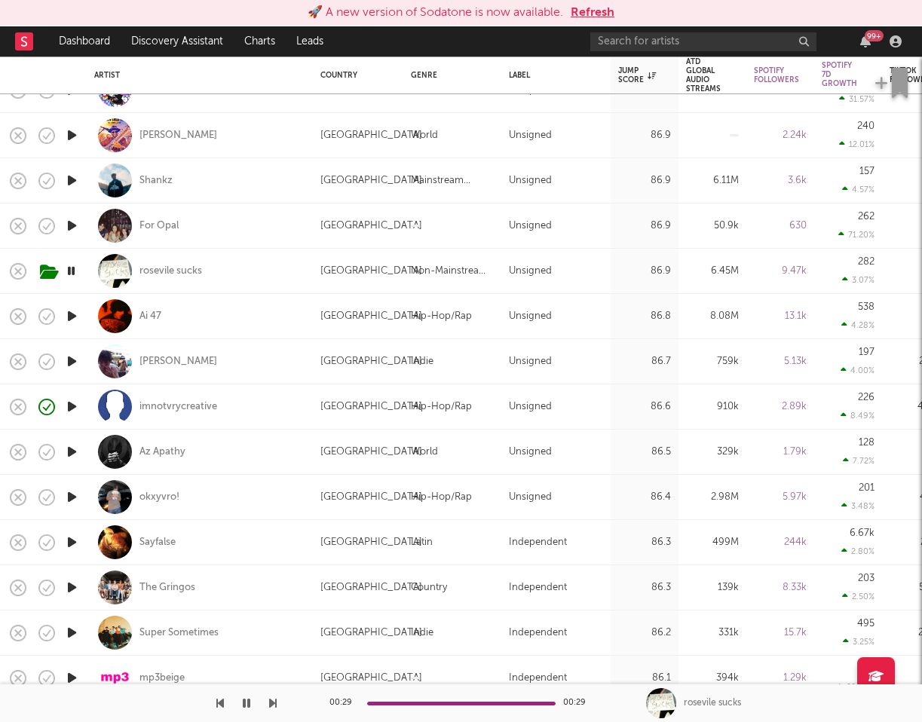
click at [68, 454] on icon "button" at bounding box center [72, 452] width 16 height 19
click at [71, 492] on icon "button" at bounding box center [72, 497] width 16 height 19
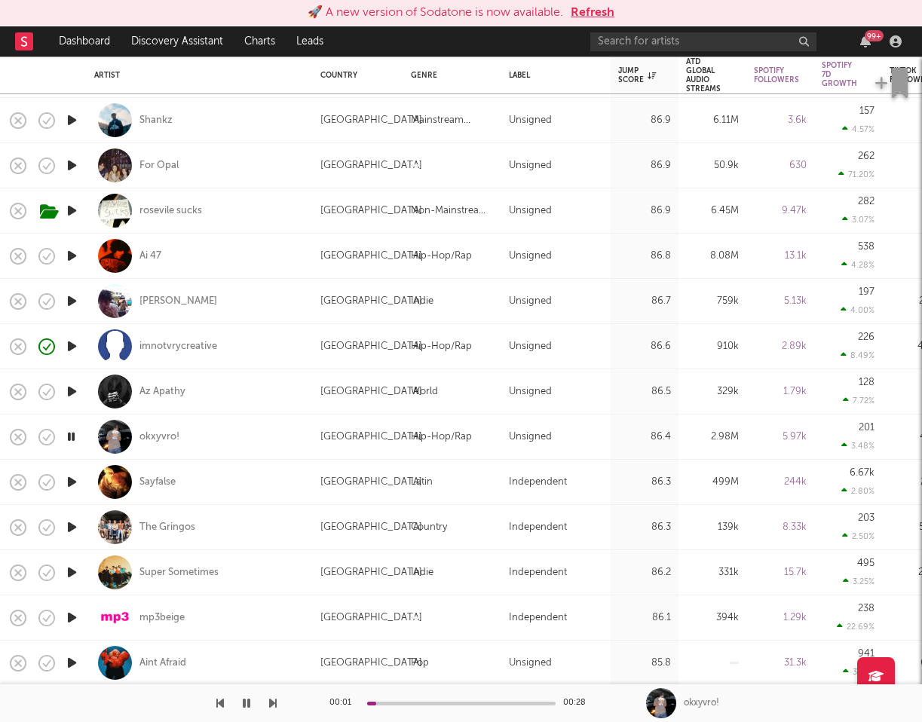
click at [72, 479] on icon "button" at bounding box center [72, 482] width 16 height 19
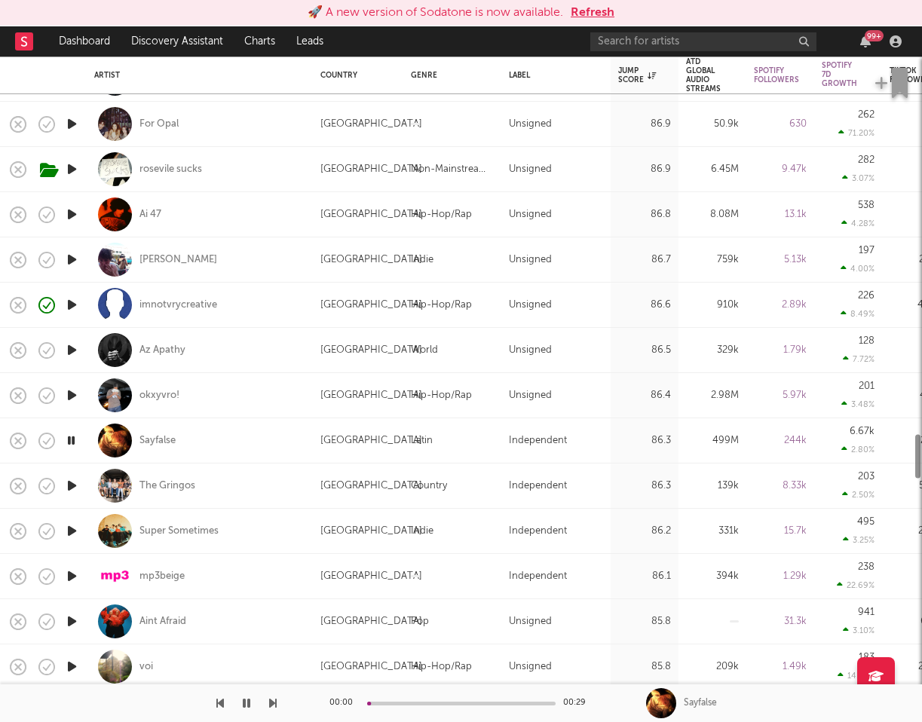
click at [72, 481] on icon "button" at bounding box center [72, 485] width 16 height 19
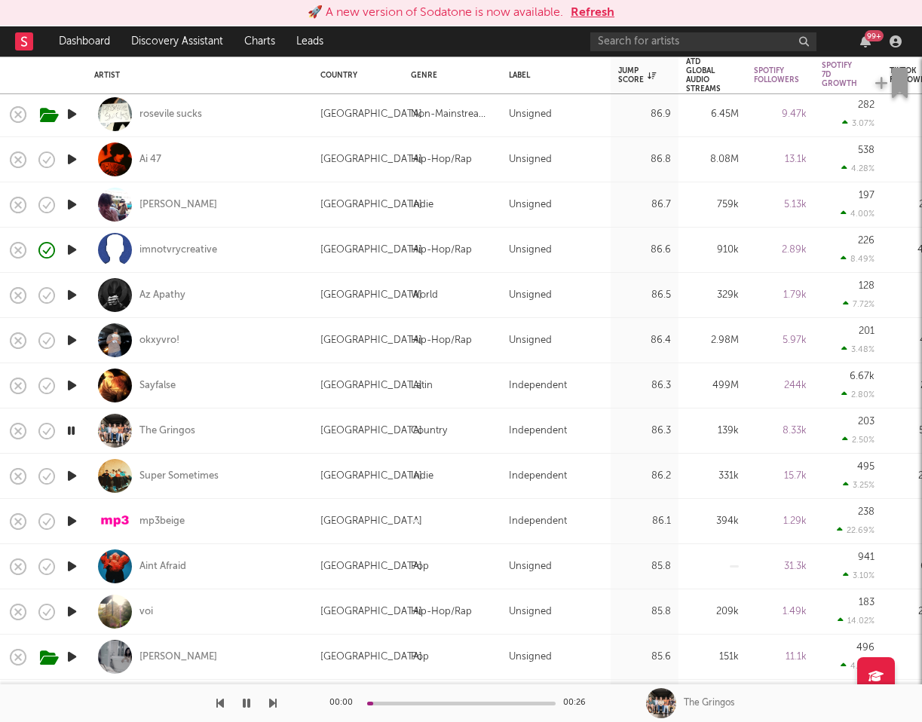
click at [72, 481] on icon "button" at bounding box center [72, 476] width 16 height 19
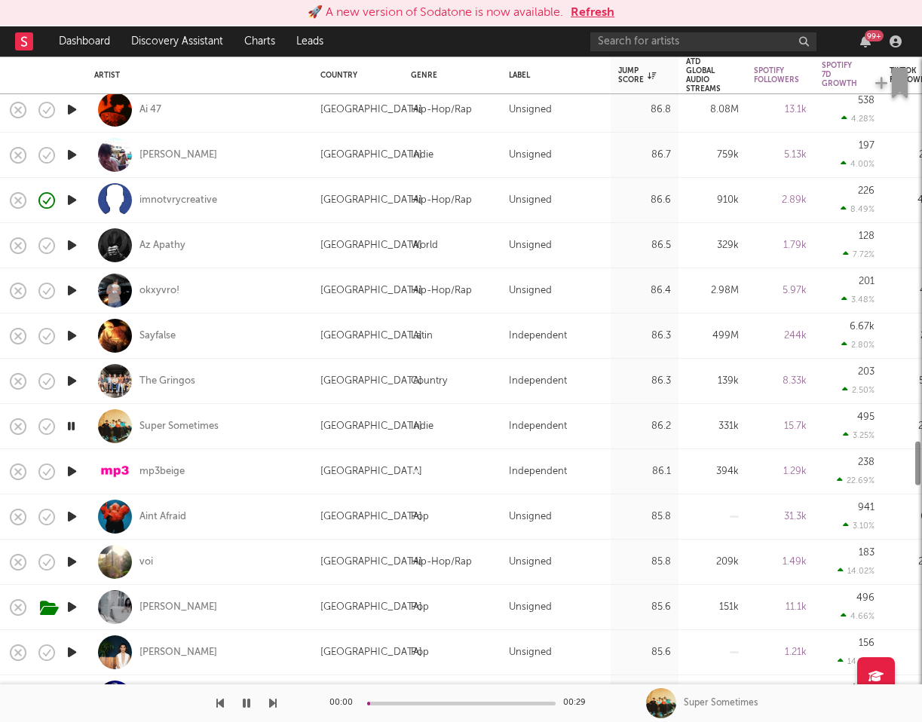
click at [67, 475] on icon "button" at bounding box center [72, 471] width 16 height 19
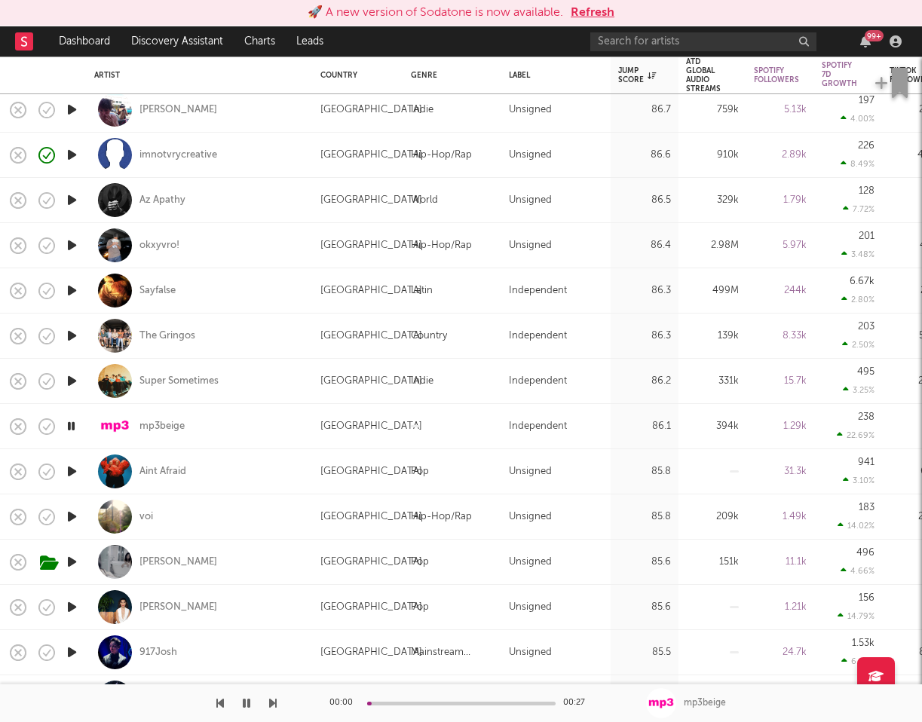
click at [68, 471] on icon "button" at bounding box center [72, 471] width 16 height 19
click at [72, 516] on icon "button" at bounding box center [72, 516] width 16 height 19
click at [439, 706] on div "00:04 00:18" at bounding box center [461, 704] width 264 height 38
click at [449, 700] on div "00:05 00:18" at bounding box center [461, 704] width 264 height 38
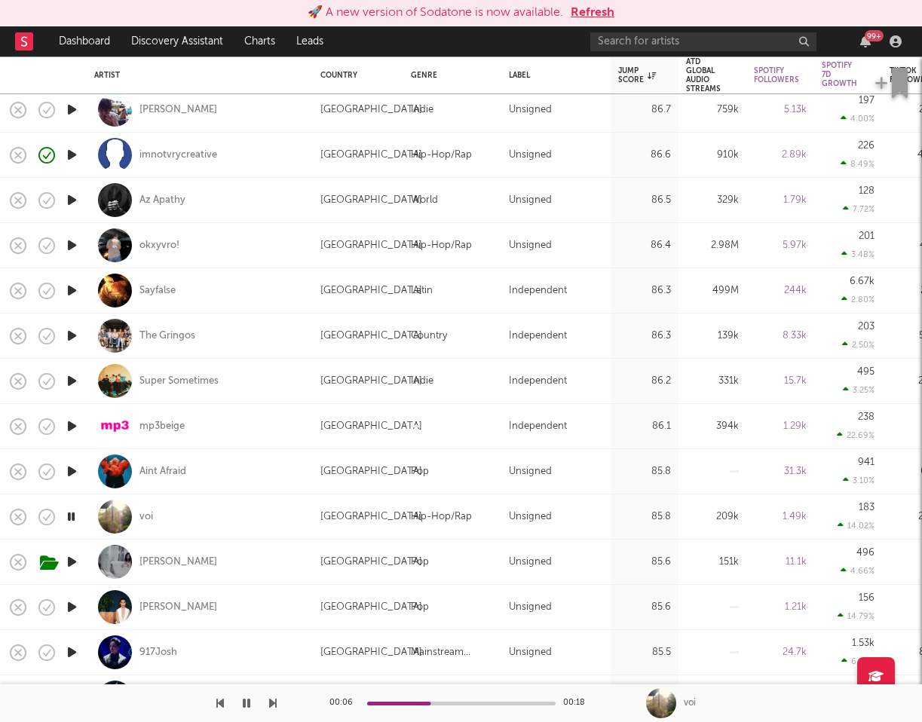
click at [68, 562] on icon "button" at bounding box center [72, 562] width 16 height 19
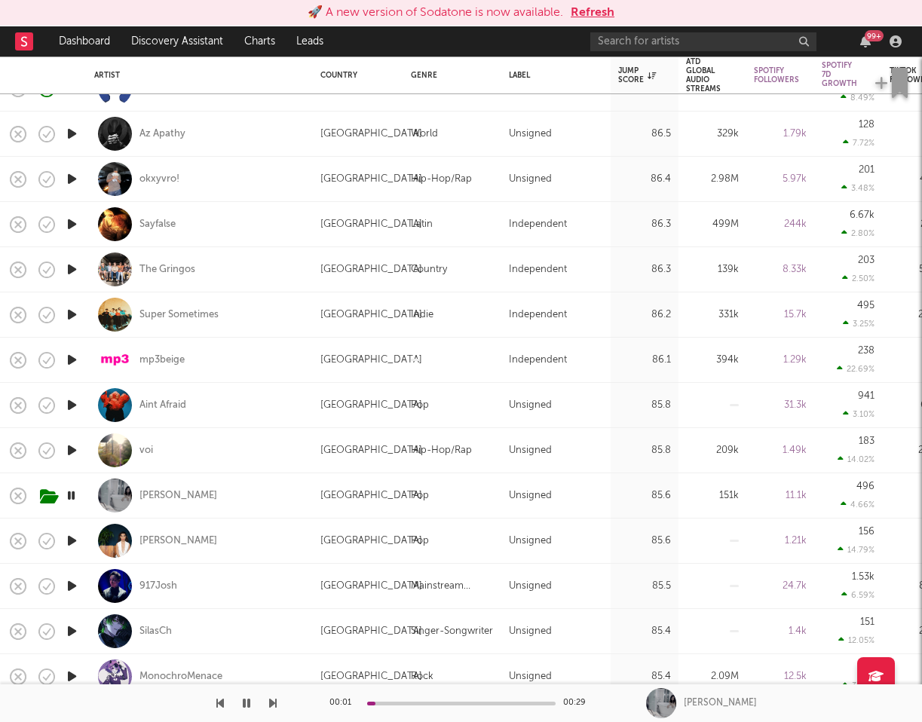
click at [68, 538] on icon "button" at bounding box center [72, 541] width 16 height 19
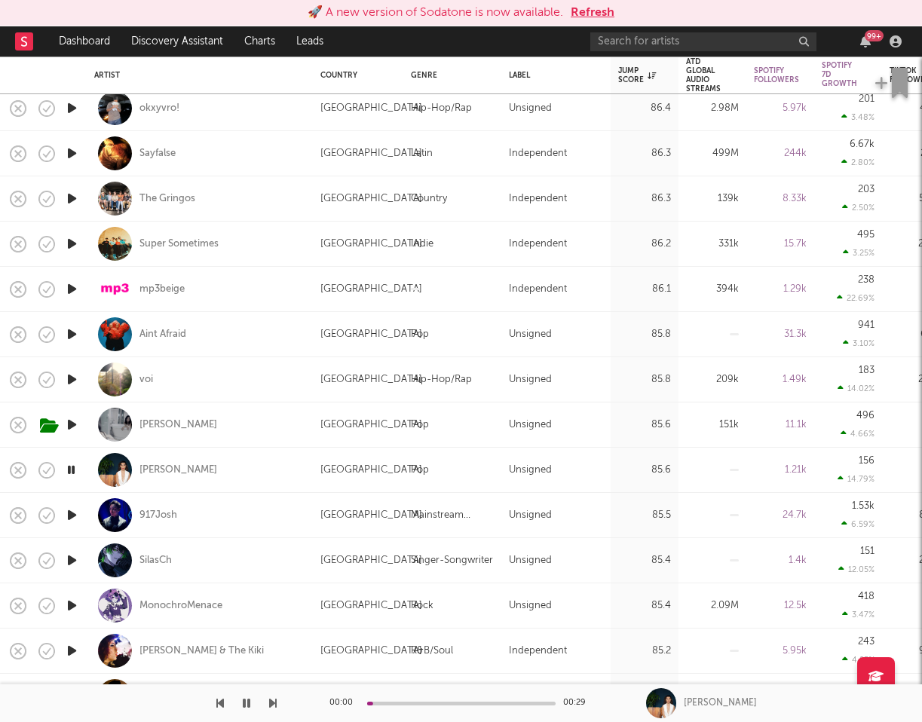
click at [72, 516] on icon "button" at bounding box center [72, 515] width 16 height 19
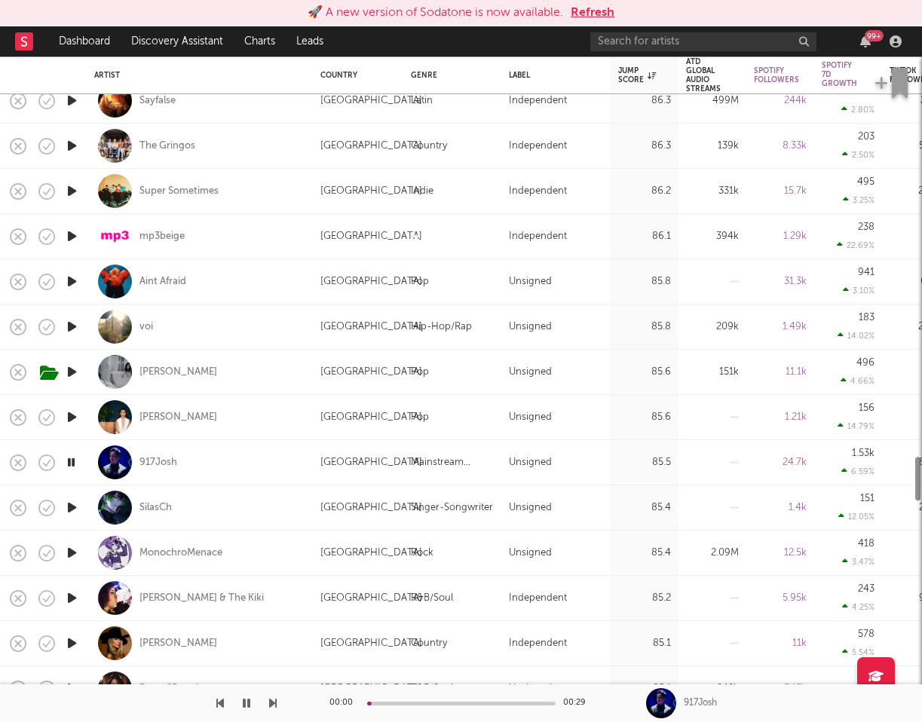
click at [72, 511] on icon "button" at bounding box center [72, 507] width 16 height 19
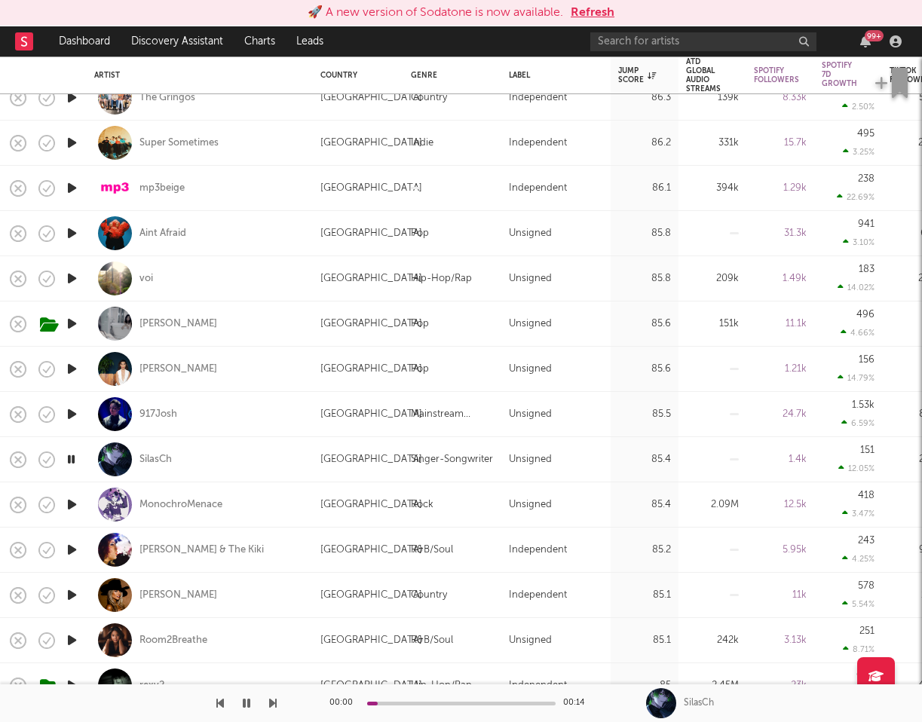
click at [72, 507] on icon "button" at bounding box center [72, 504] width 16 height 19
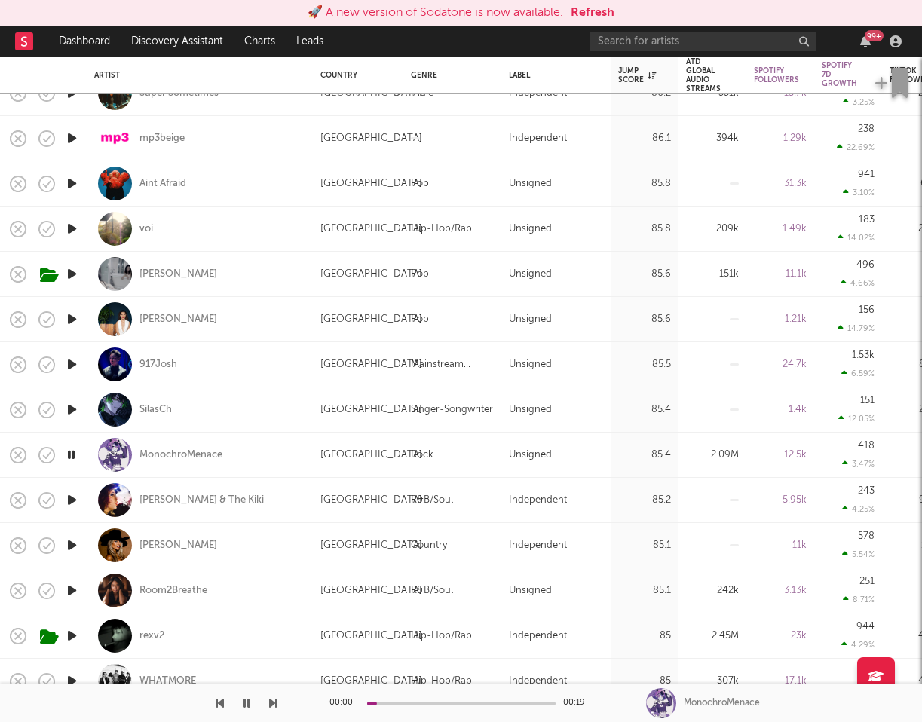
click at [72, 501] on icon "button" at bounding box center [72, 500] width 16 height 19
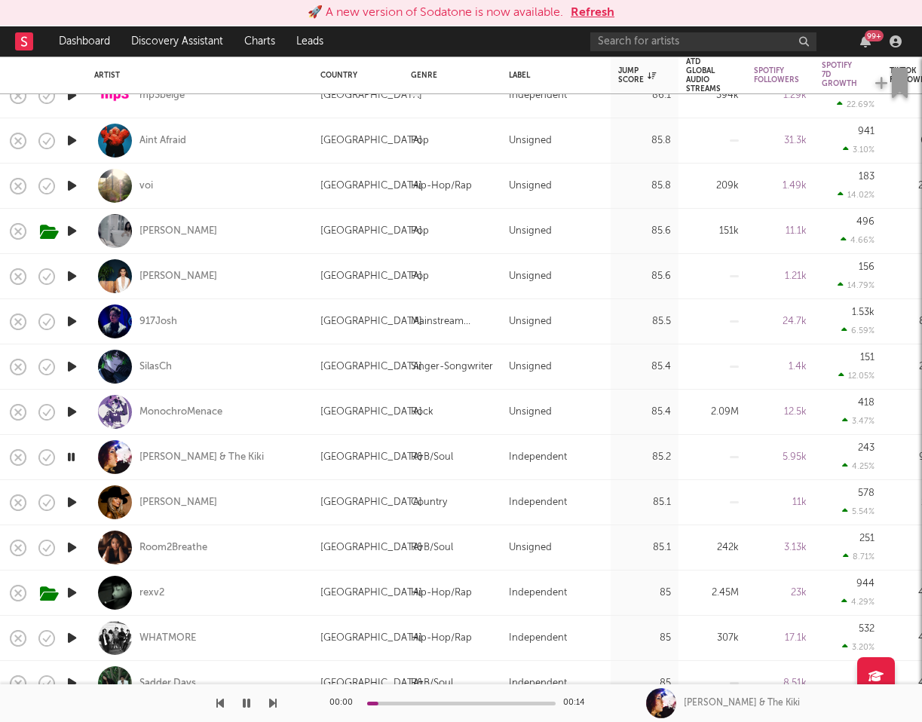
click at [72, 501] on icon "button" at bounding box center [72, 502] width 16 height 19
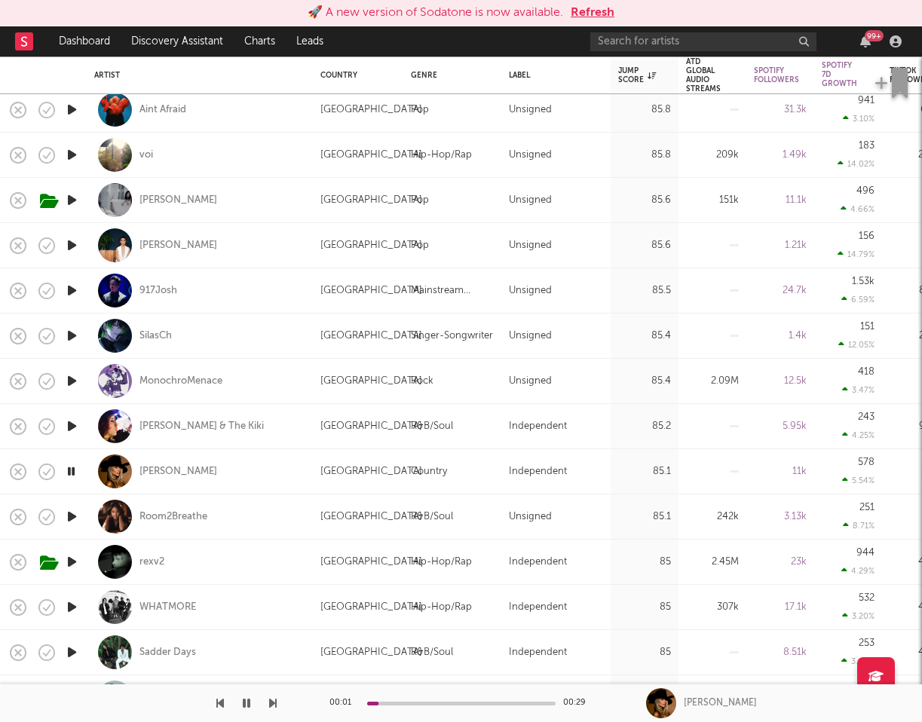
click at [72, 519] on icon "button" at bounding box center [72, 516] width 16 height 19
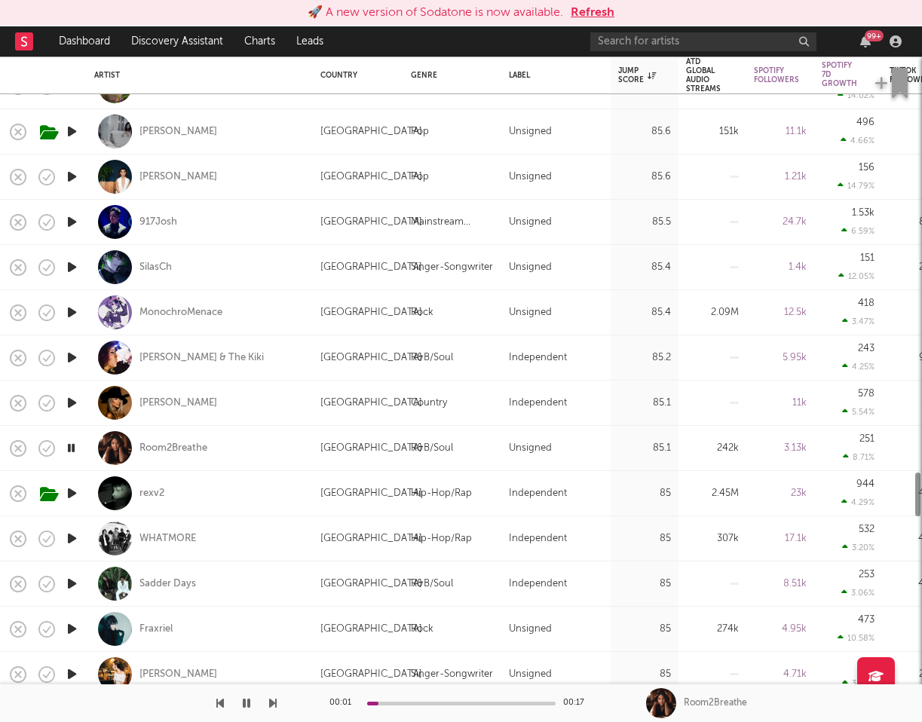
click at [72, 542] on icon "button" at bounding box center [72, 538] width 16 height 19
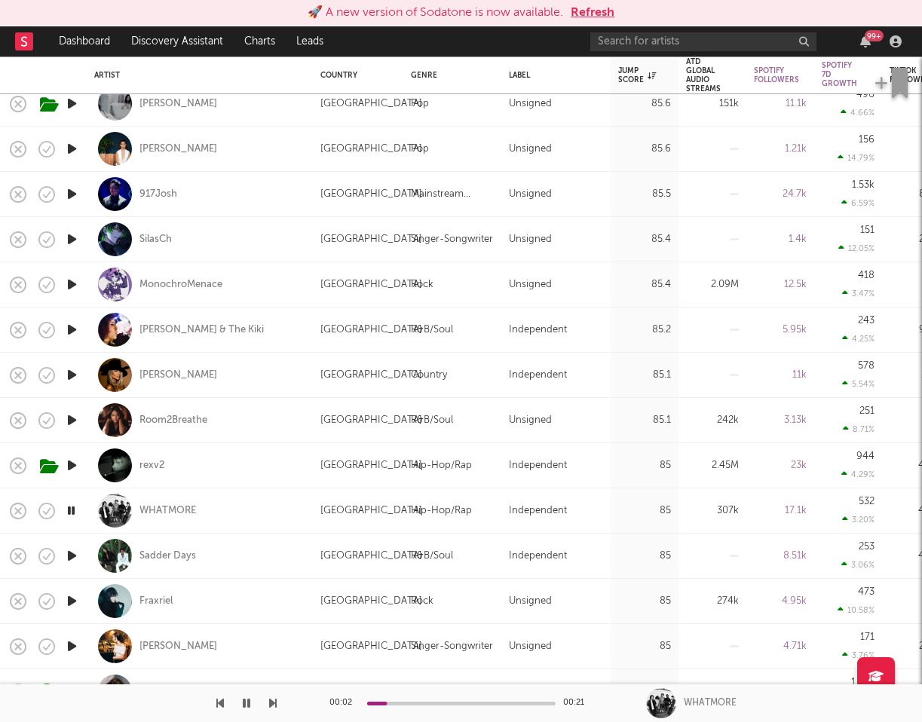
click at [71, 550] on icon "button" at bounding box center [72, 556] width 16 height 19
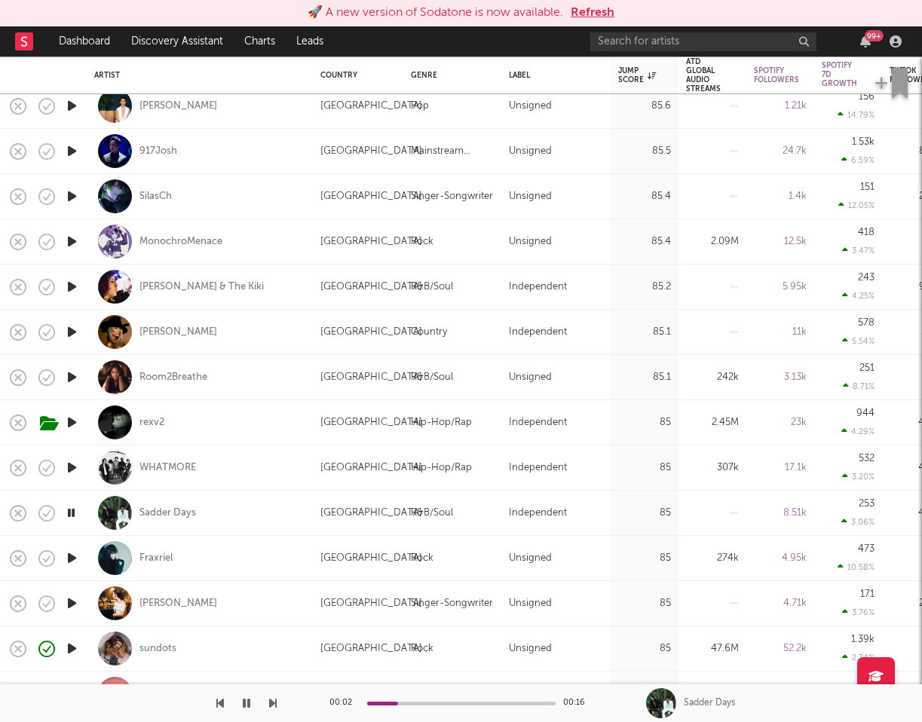
click at [70, 555] on icon "button" at bounding box center [72, 558] width 16 height 19
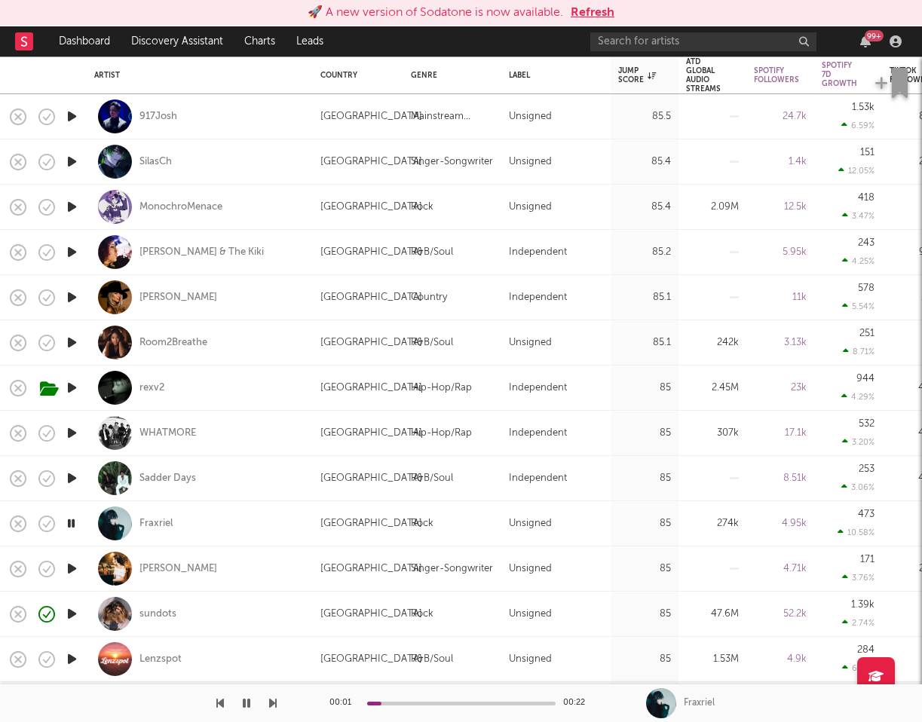
click at [69, 571] on icon "button" at bounding box center [72, 568] width 16 height 19
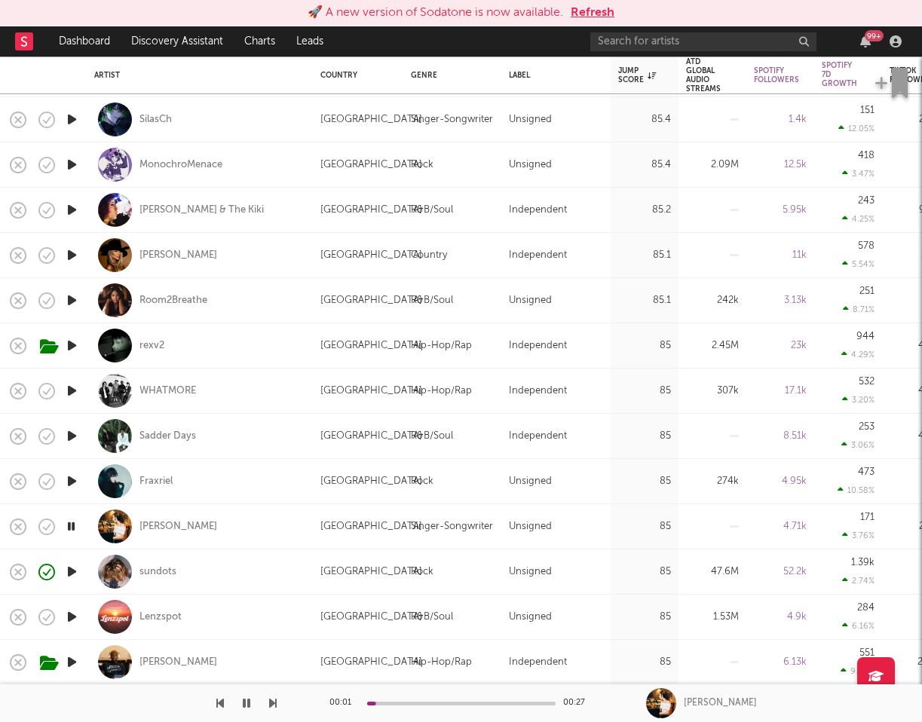
click at [71, 570] on icon "button" at bounding box center [72, 571] width 16 height 19
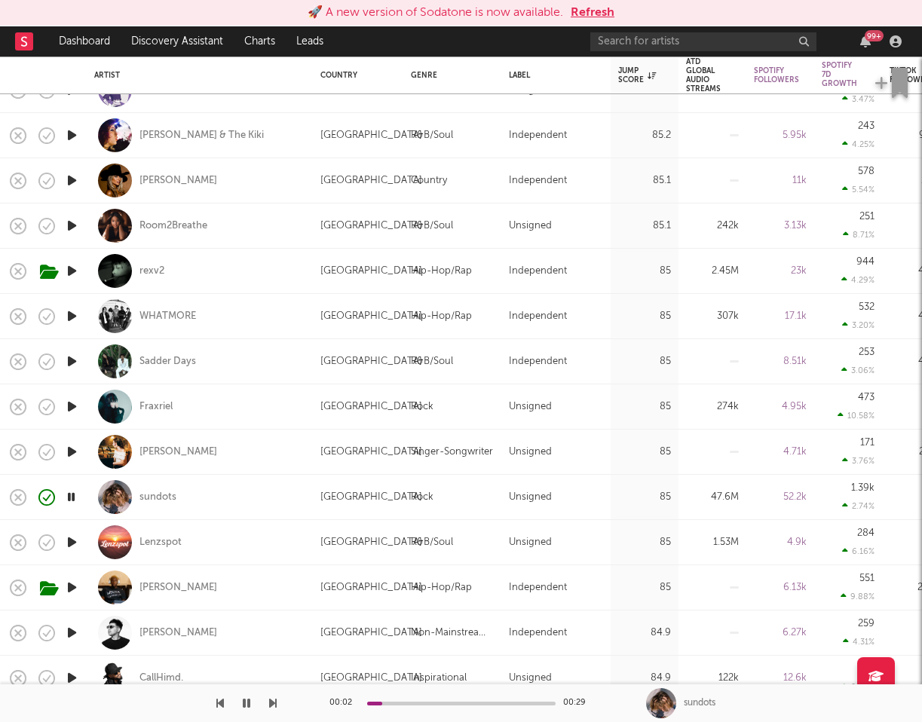
click at [72, 542] on icon "button" at bounding box center [72, 542] width 16 height 19
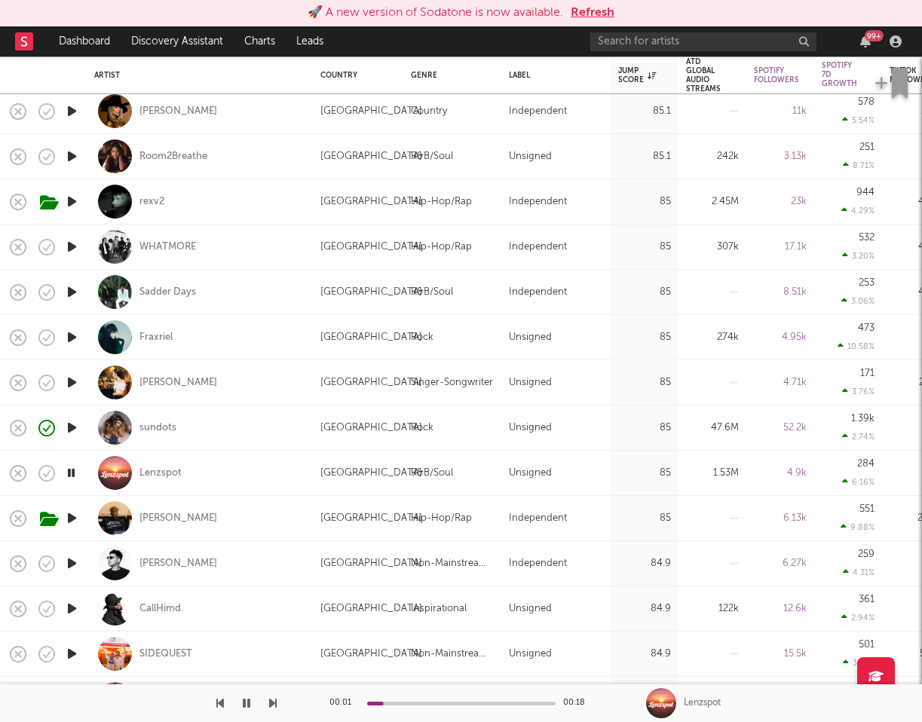
click at [70, 565] on icon "button" at bounding box center [72, 563] width 16 height 19
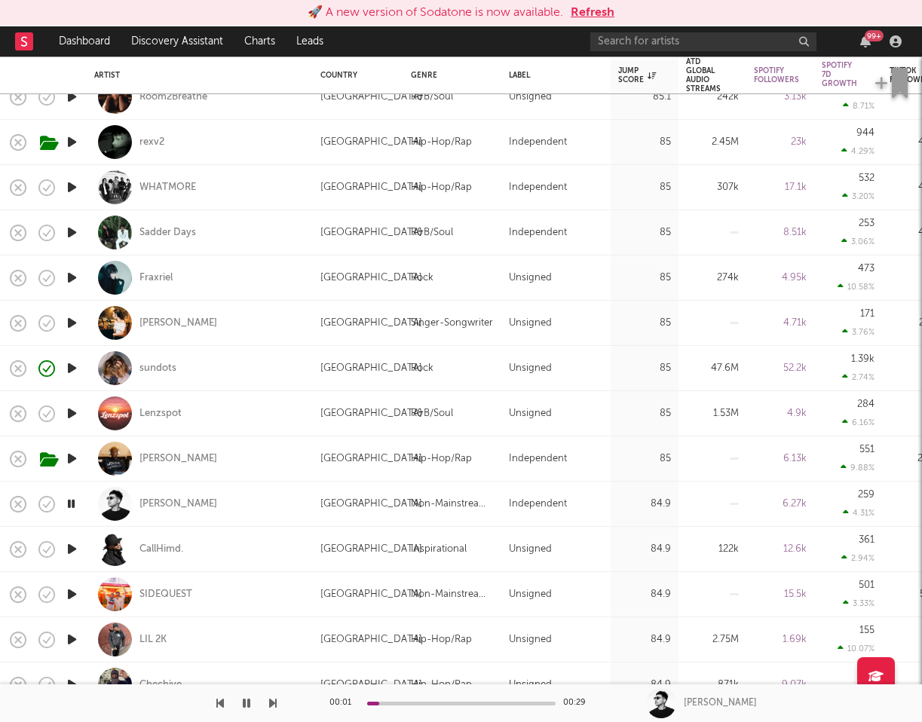
click at [66, 461] on icon "button" at bounding box center [72, 458] width 16 height 19
click at [182, 459] on div "CHRIS CASEY" at bounding box center [178, 459] width 78 height 14
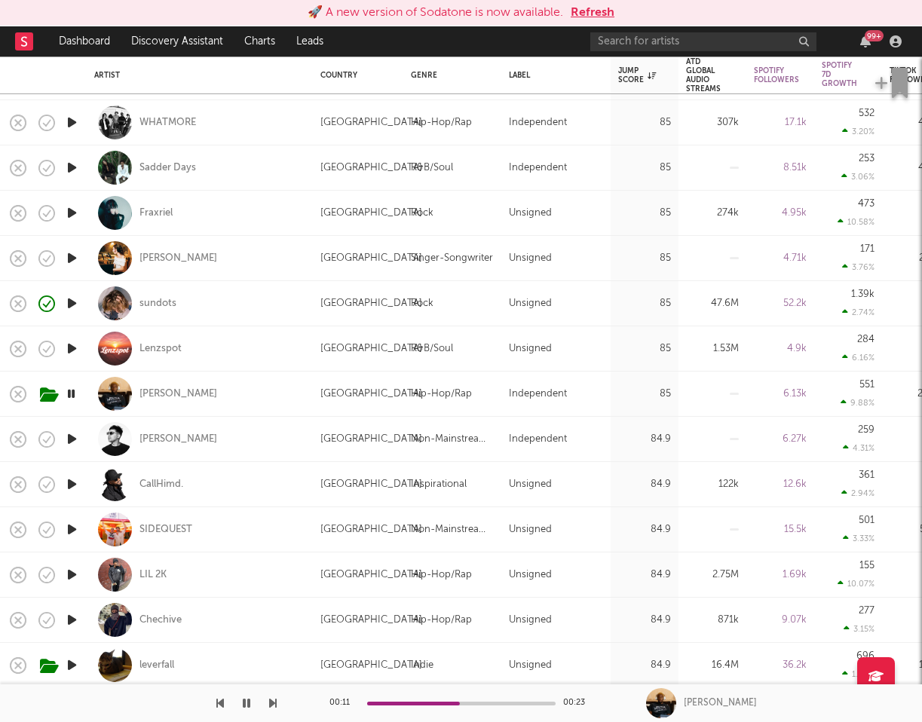
click at [69, 434] on icon "button" at bounding box center [72, 439] width 16 height 19
click at [69, 480] on icon "button" at bounding box center [72, 484] width 16 height 19
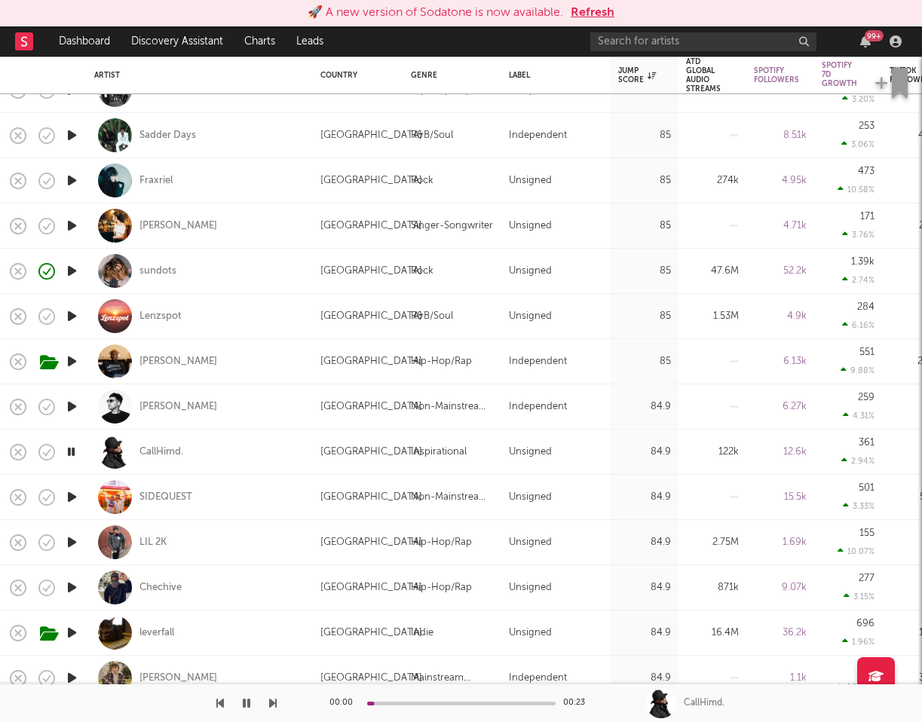
click at [69, 497] on icon "button" at bounding box center [72, 497] width 16 height 19
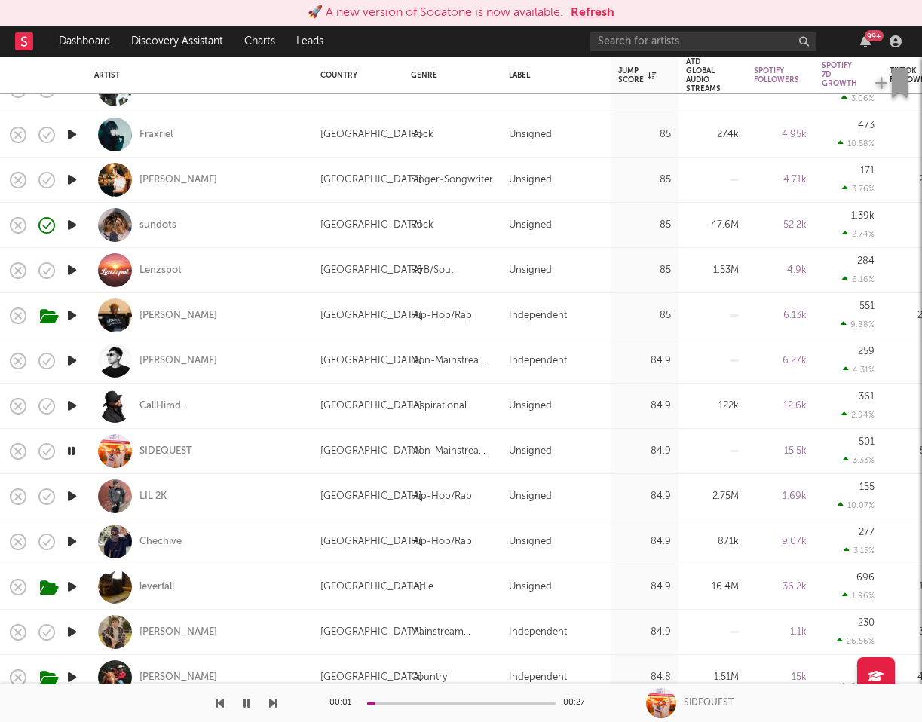
click at [71, 540] on icon "button" at bounding box center [72, 541] width 16 height 19
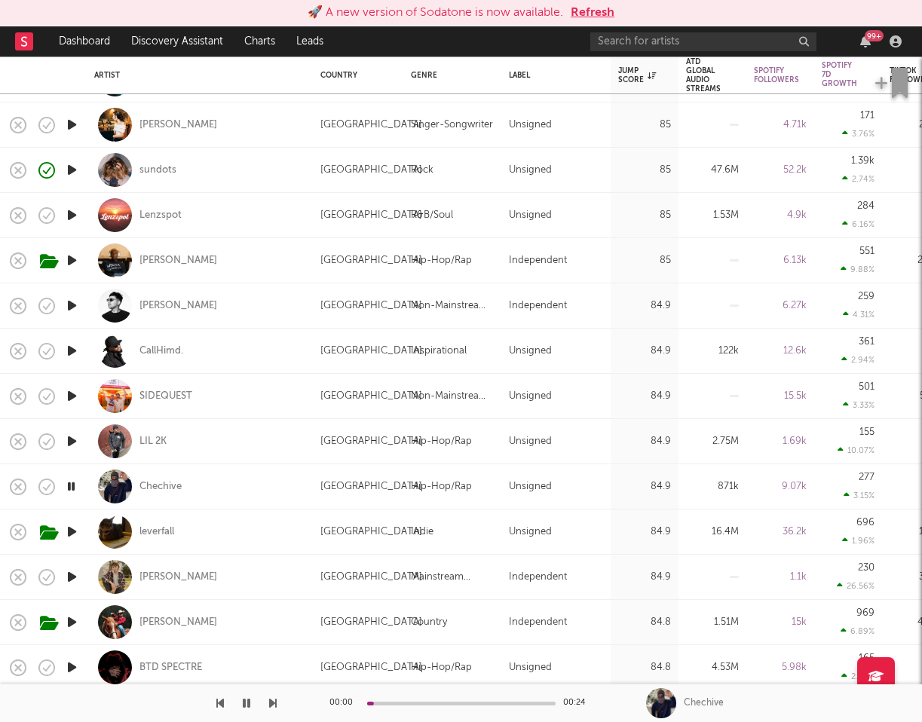
click at [70, 532] on icon "button" at bounding box center [72, 531] width 16 height 19
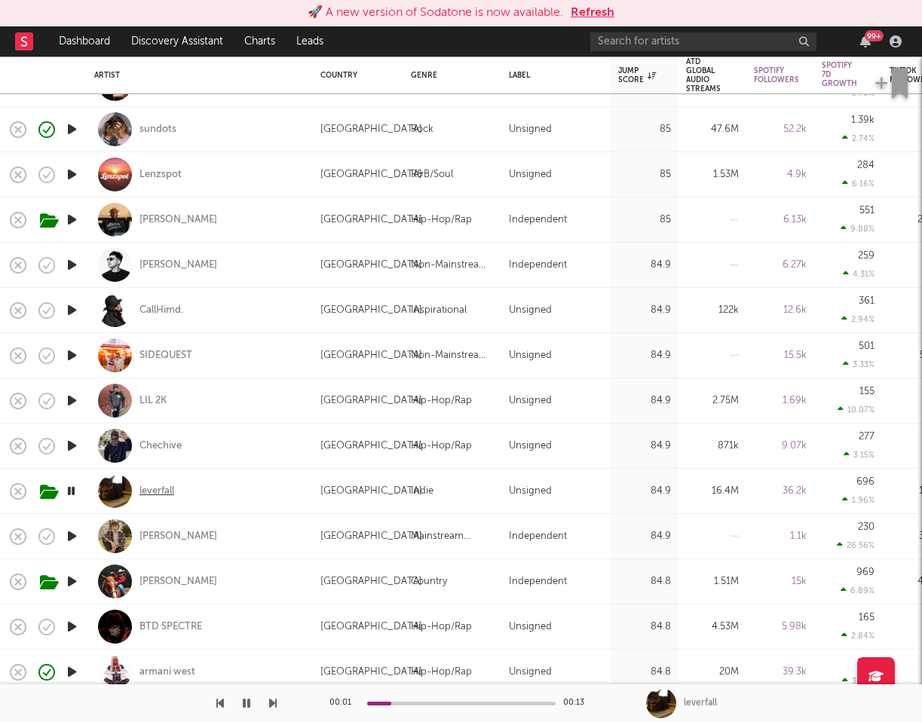
click at [169, 491] on div "leverfall" at bounding box center [156, 492] width 35 height 14
click at [71, 535] on icon "button" at bounding box center [72, 536] width 16 height 19
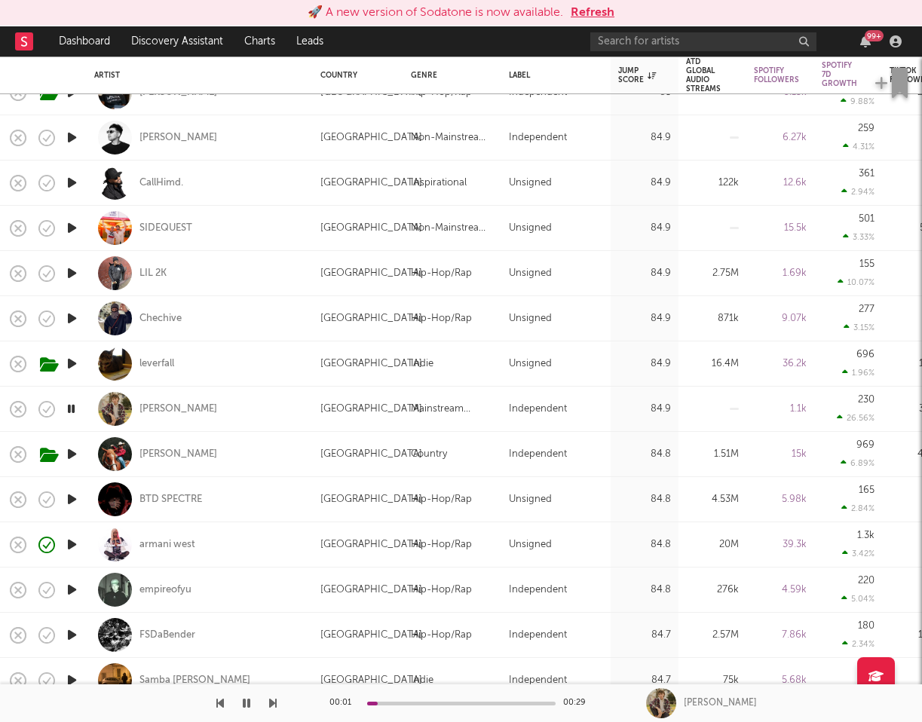
click at [75, 587] on icon "button" at bounding box center [72, 590] width 16 height 19
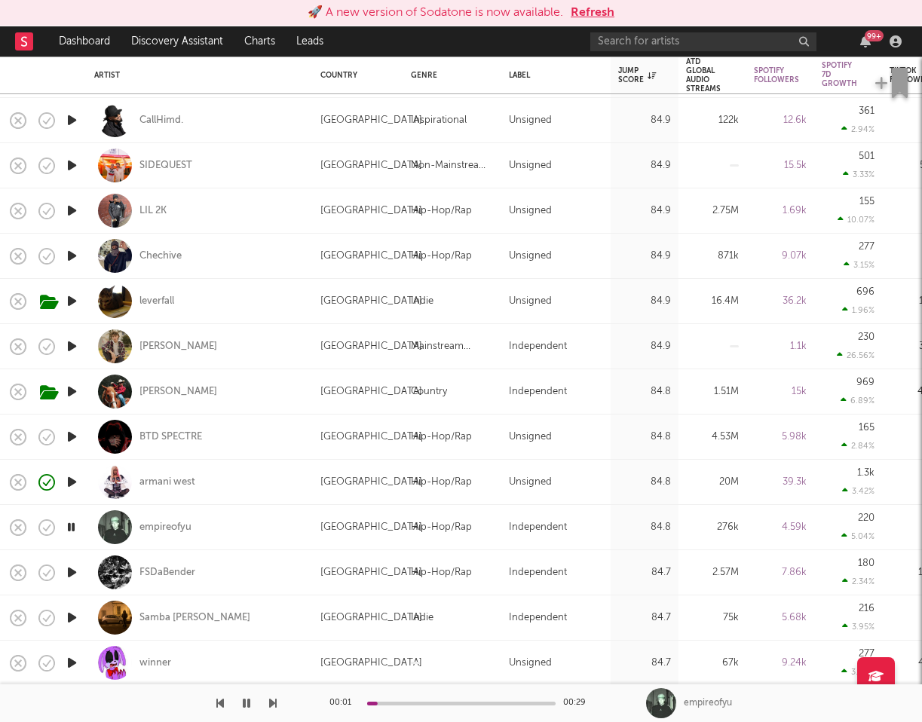
click at [69, 571] on icon "button" at bounding box center [72, 572] width 16 height 19
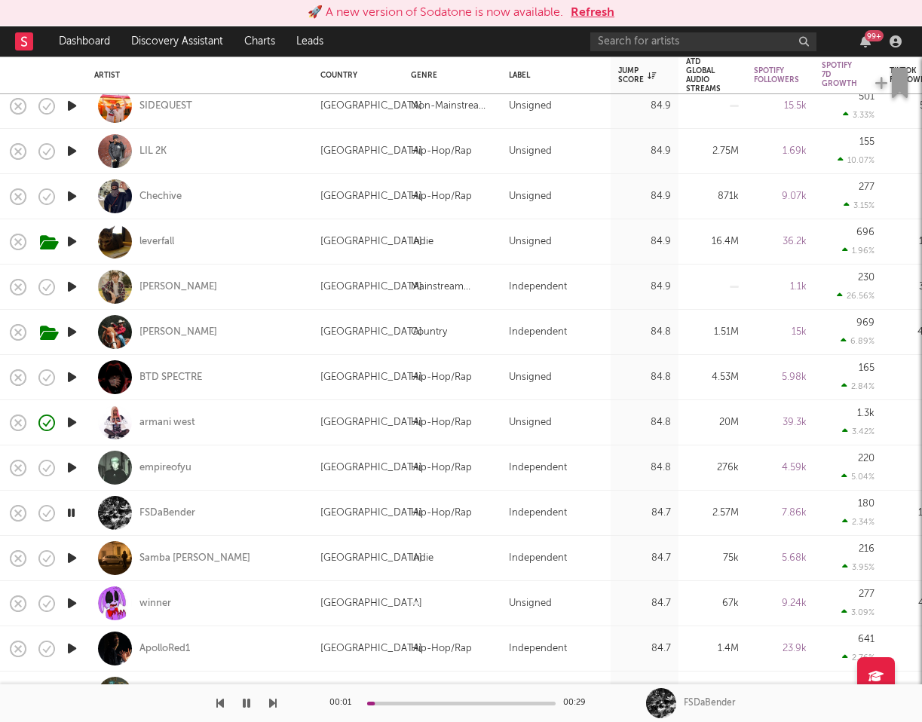
click at [69, 554] on icon "button" at bounding box center [72, 558] width 16 height 19
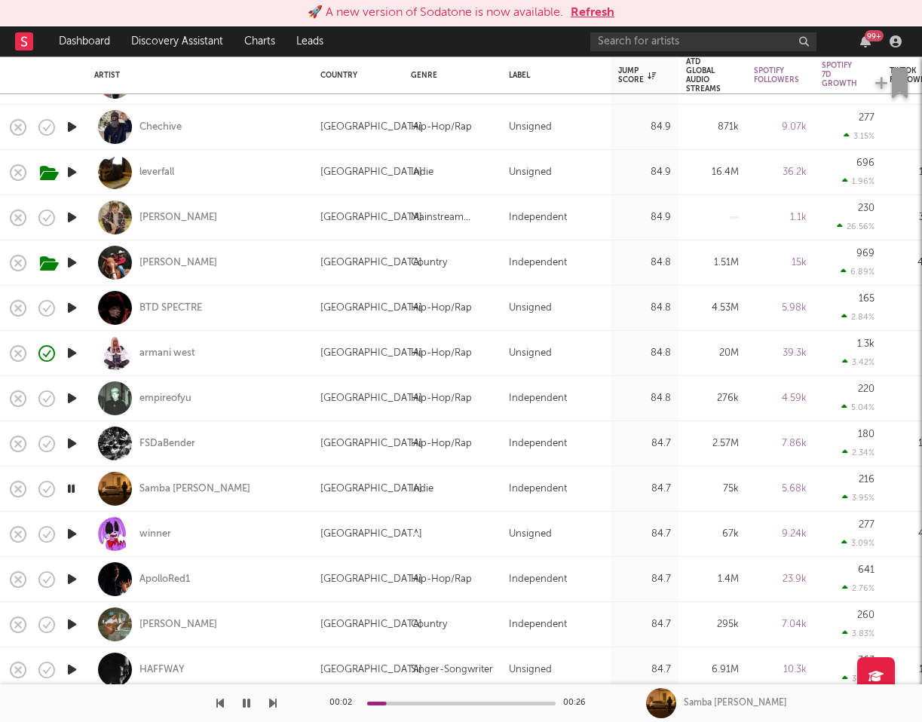
click at [77, 542] on icon "button" at bounding box center [72, 534] width 16 height 19
click at [156, 535] on div "winner" at bounding box center [155, 535] width 32 height 14
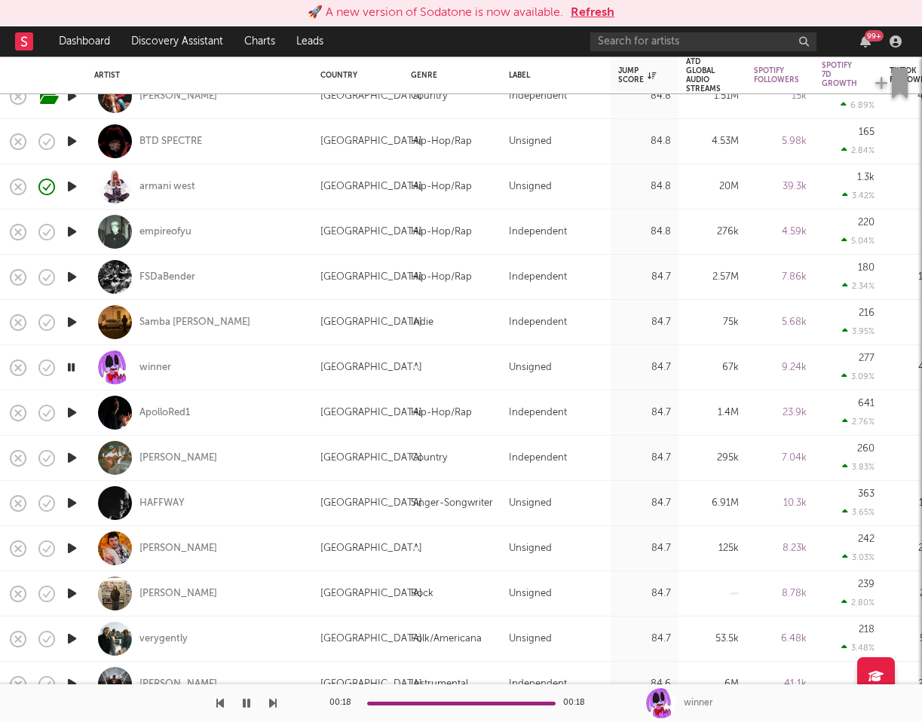
click at [68, 408] on icon "button" at bounding box center [72, 412] width 16 height 19
click at [74, 460] on icon "button" at bounding box center [72, 458] width 16 height 19
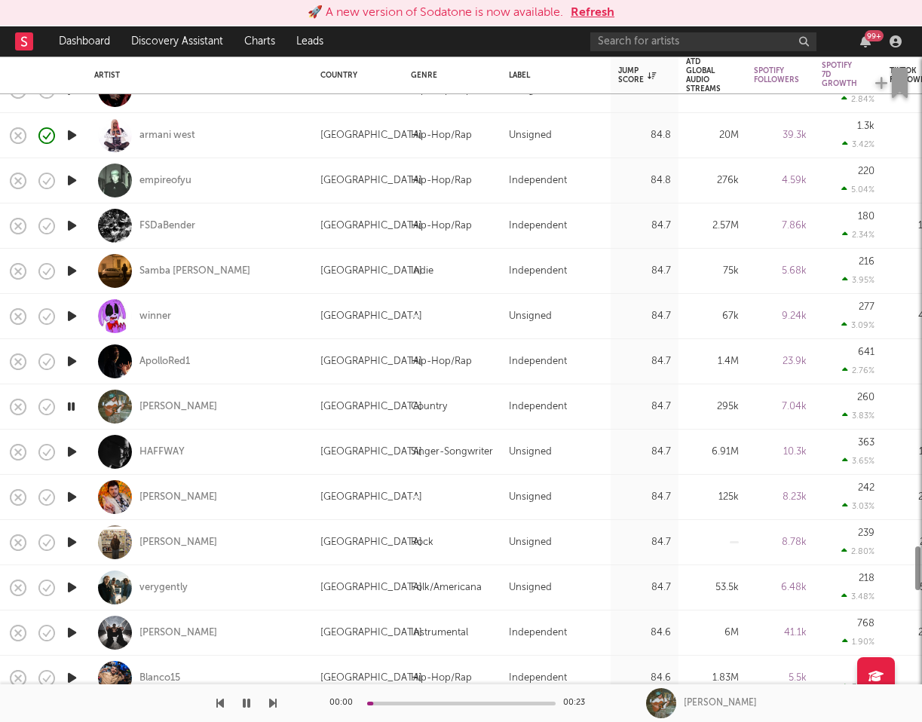
click at [73, 456] on icon "button" at bounding box center [72, 452] width 16 height 19
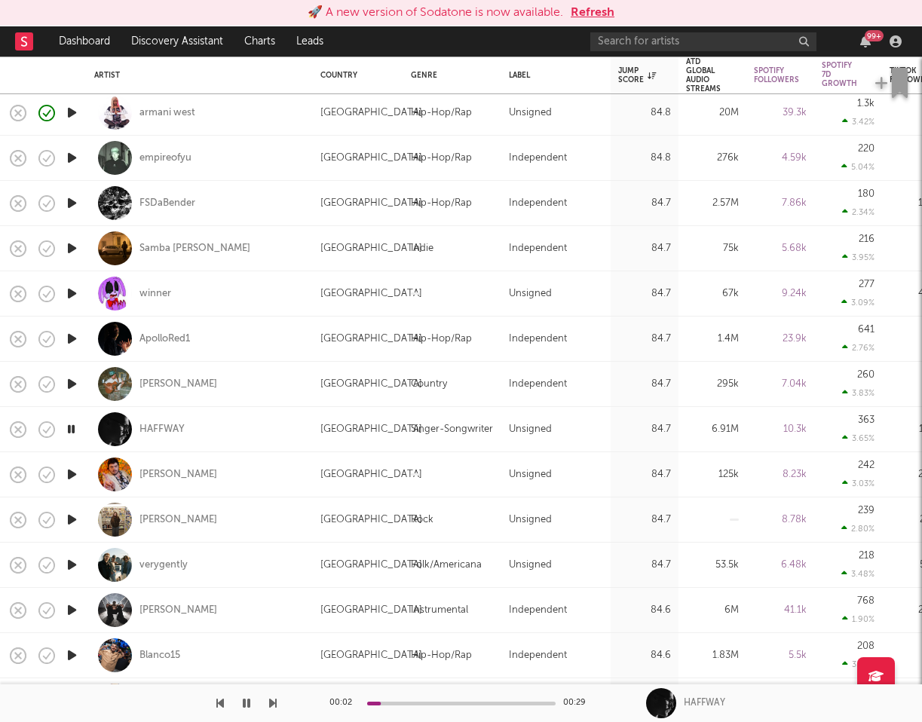
click at [71, 477] on icon "button" at bounding box center [72, 474] width 16 height 19
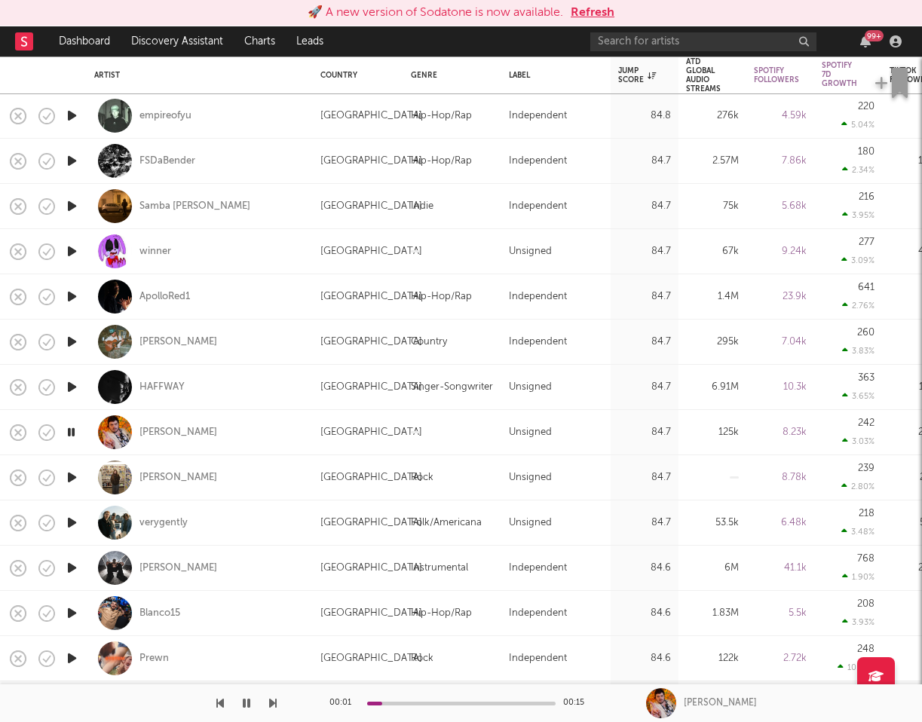
click at [77, 482] on icon "button" at bounding box center [72, 477] width 16 height 19
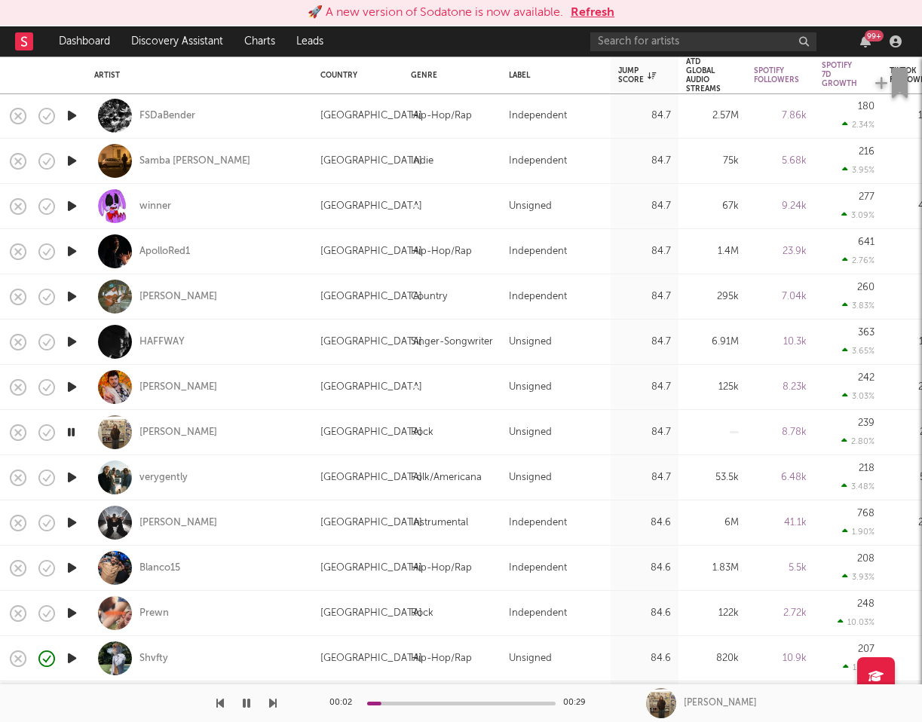
click at [77, 482] on icon "button" at bounding box center [72, 477] width 16 height 19
click at [73, 518] on icon "button" at bounding box center [72, 522] width 16 height 19
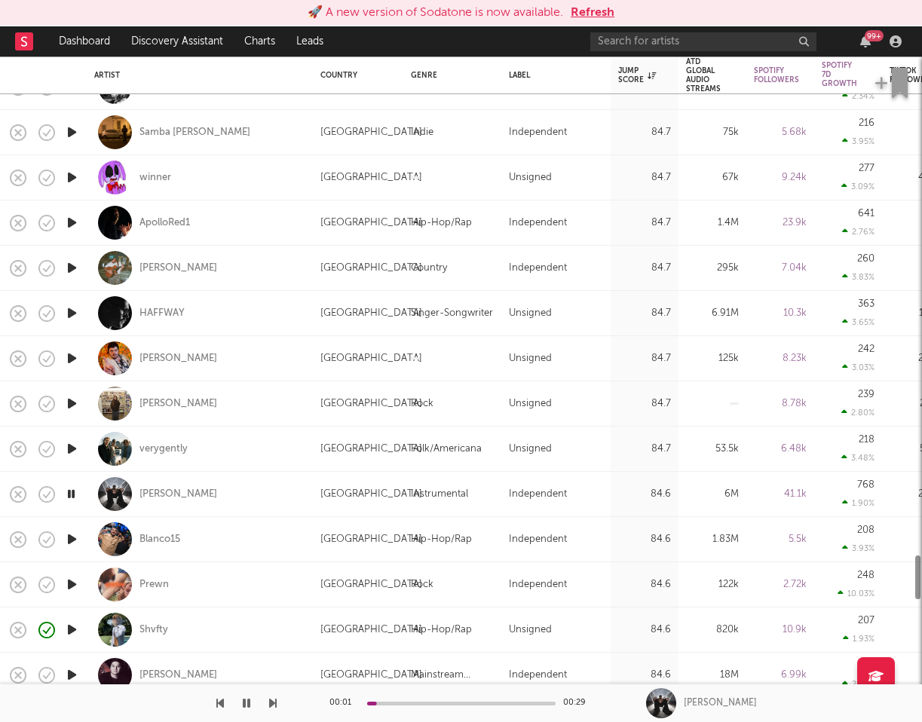
click at [72, 544] on icon "button" at bounding box center [72, 539] width 16 height 19
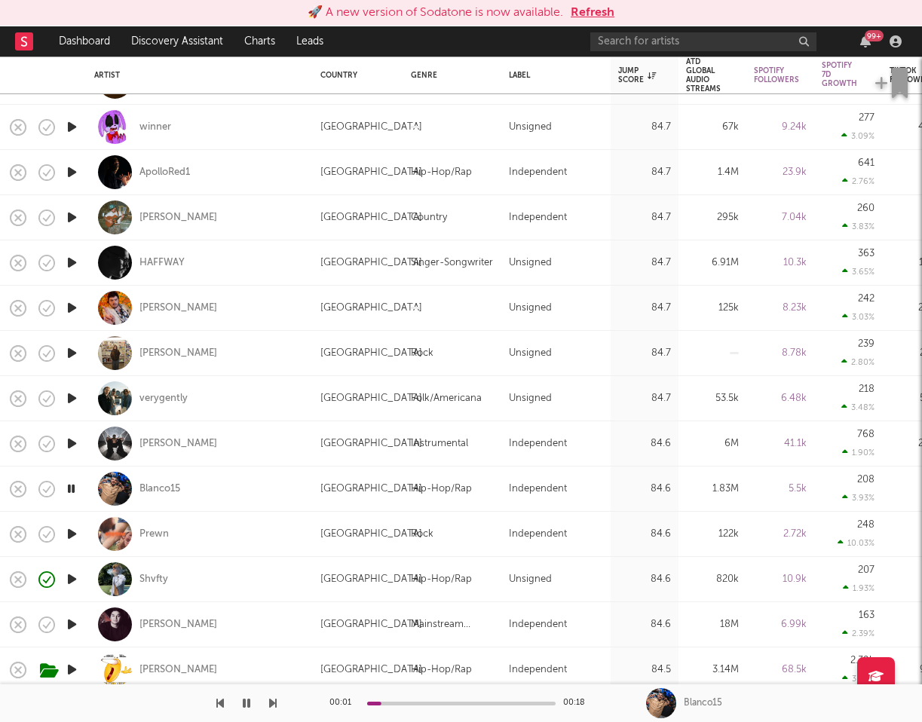
click at [72, 535] on icon "button" at bounding box center [72, 534] width 16 height 19
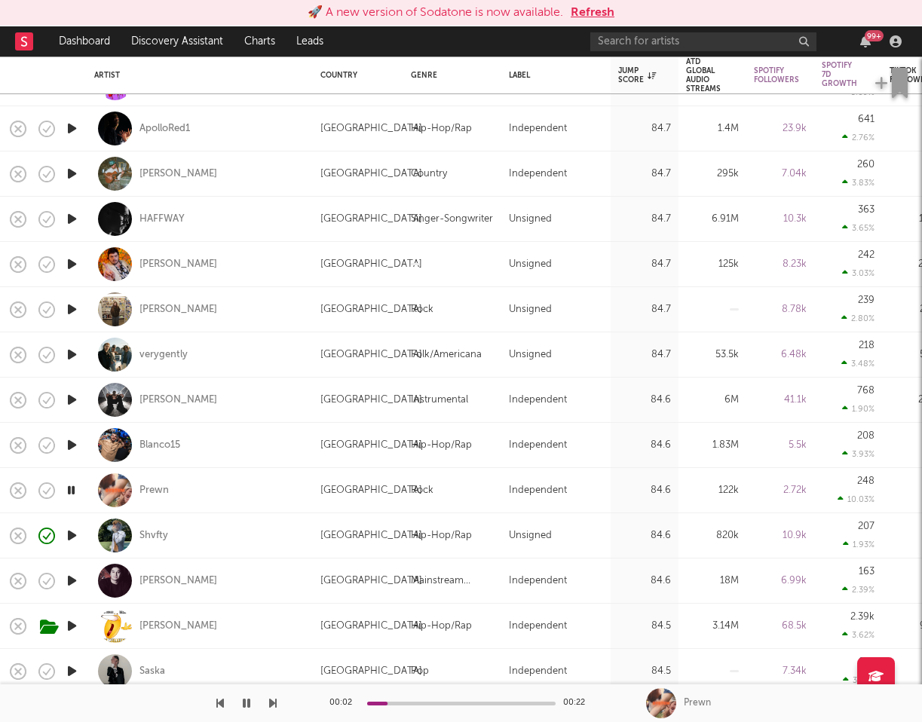
click at [72, 538] on icon "button" at bounding box center [72, 535] width 16 height 19
click at [69, 494] on icon "button" at bounding box center [72, 490] width 16 height 19
click at [158, 492] on div "Prewn" at bounding box center [153, 491] width 29 height 14
click at [246, 701] on icon "button" at bounding box center [247, 703] width 8 height 12
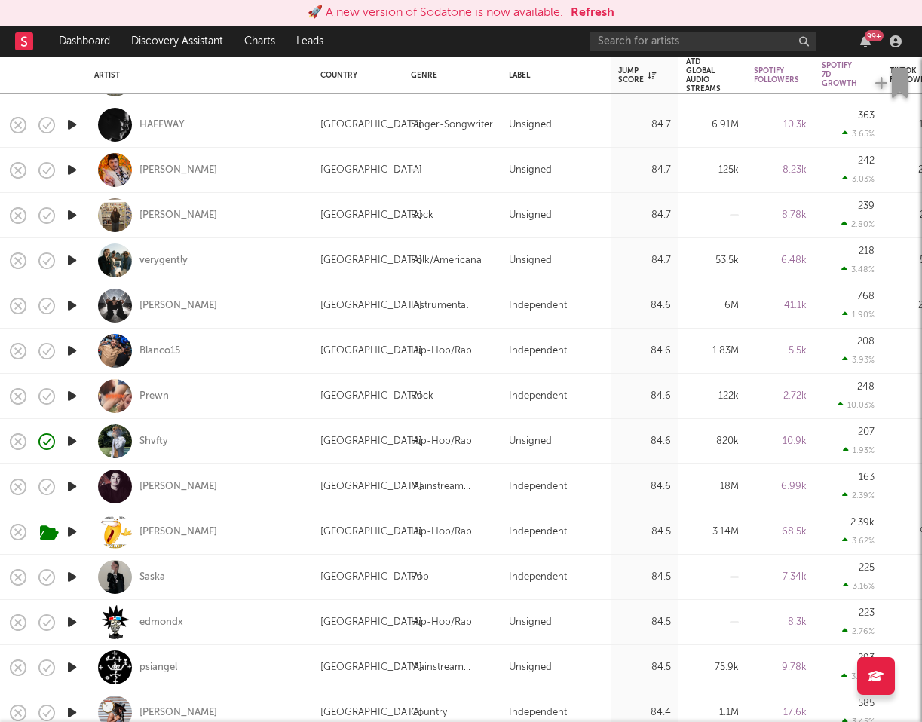
click at [78, 485] on icon "button" at bounding box center [72, 486] width 16 height 19
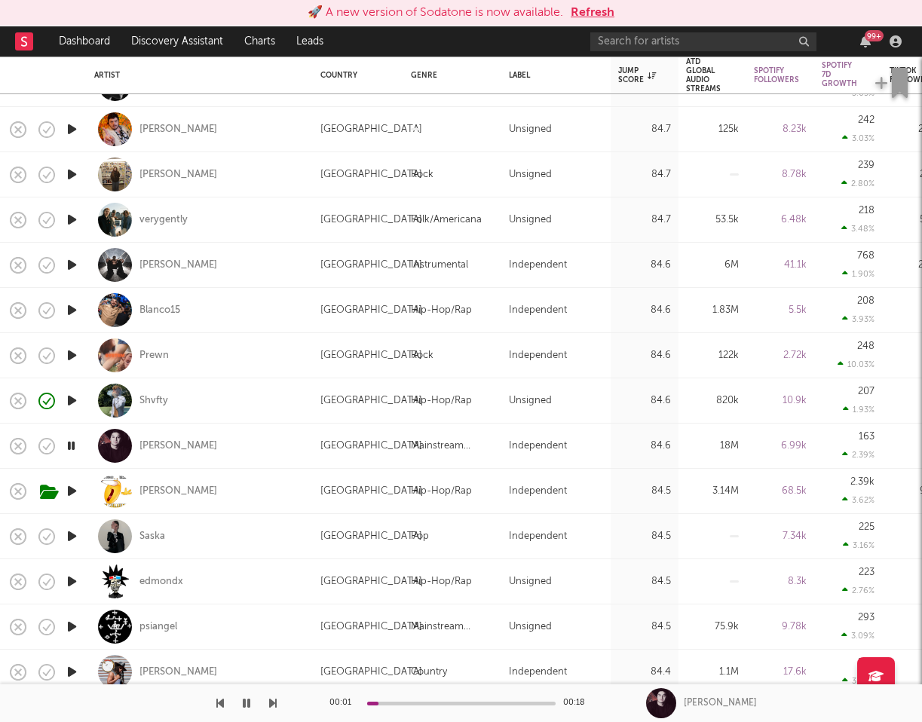
click at [73, 492] on icon "button" at bounding box center [72, 491] width 16 height 19
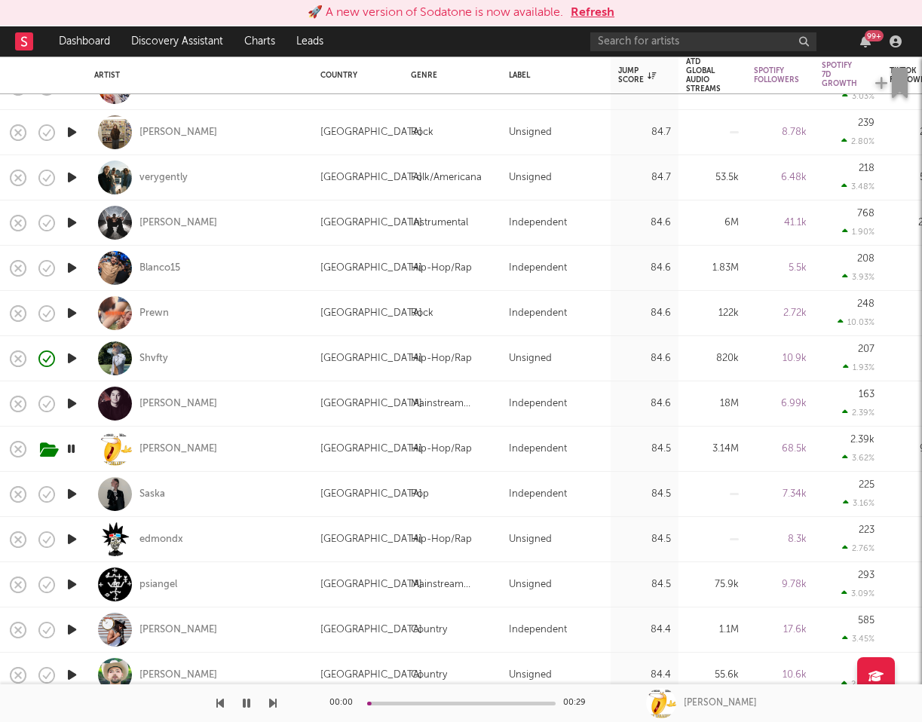
click at [72, 496] on icon "button" at bounding box center [72, 494] width 16 height 19
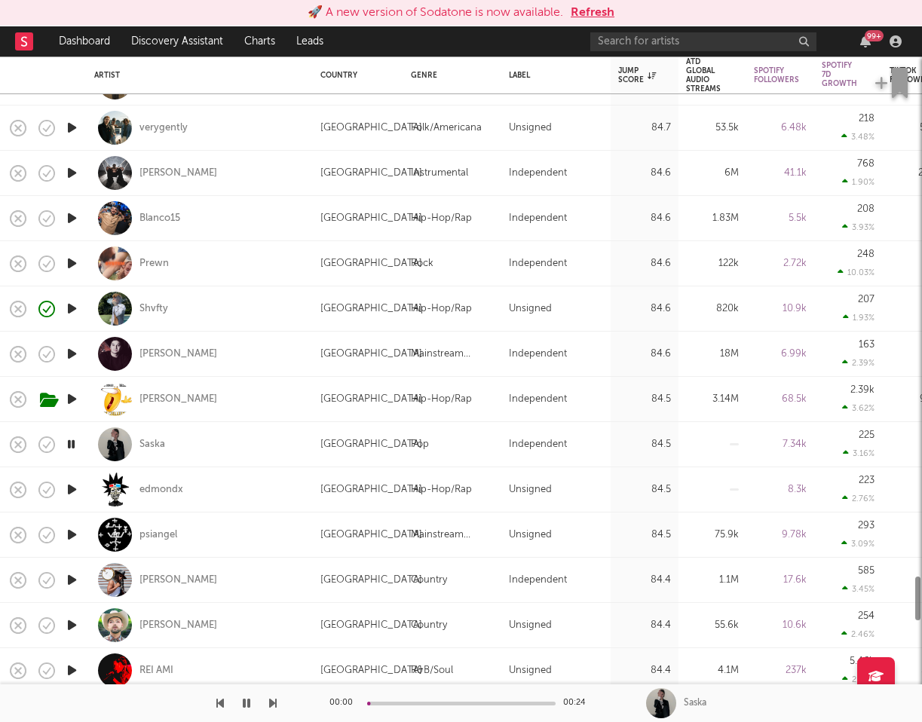
click at [72, 496] on icon "button" at bounding box center [72, 489] width 16 height 19
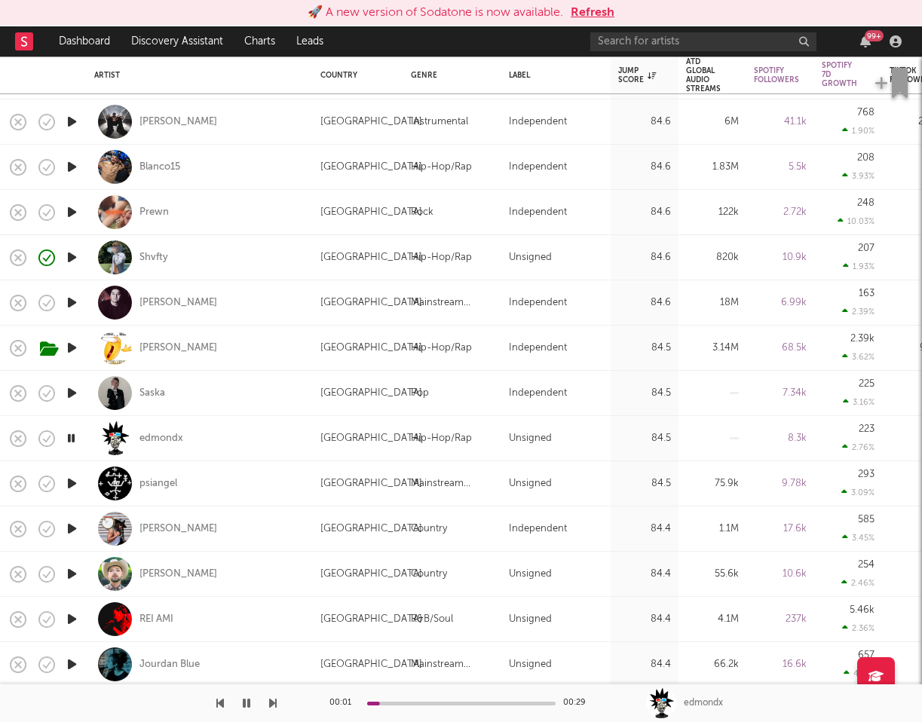
click at [70, 482] on icon "button" at bounding box center [72, 483] width 16 height 19
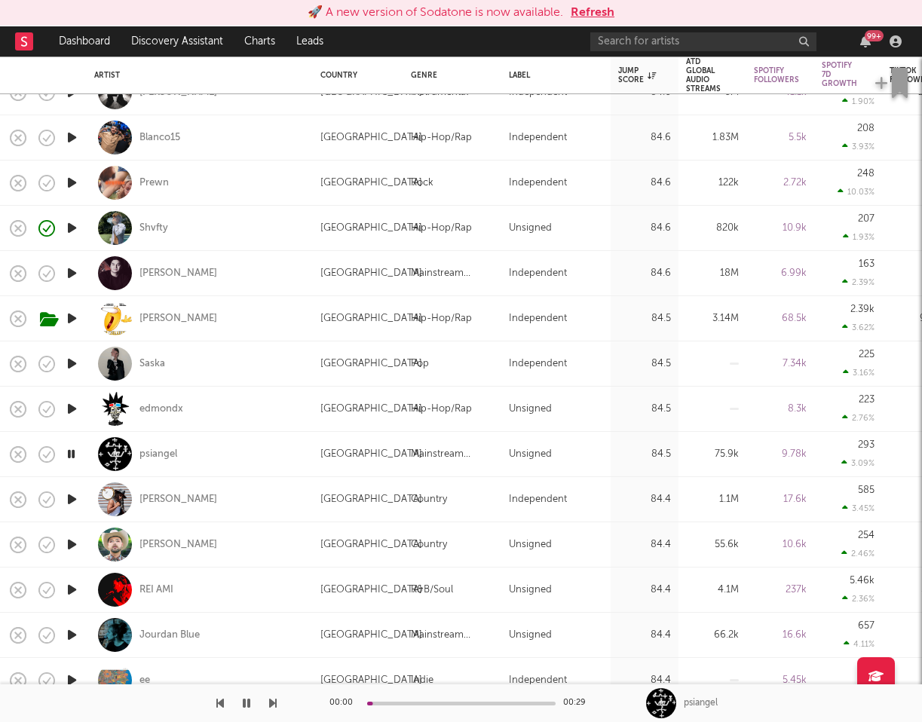
click at [71, 501] on icon "button" at bounding box center [72, 499] width 16 height 19
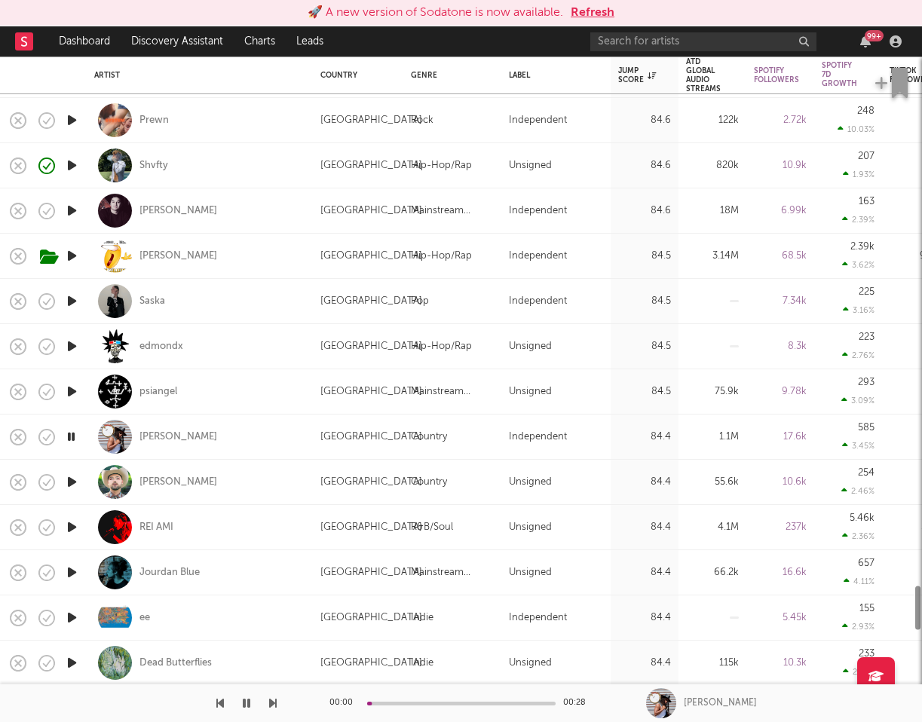
click at [68, 487] on icon "button" at bounding box center [72, 482] width 16 height 19
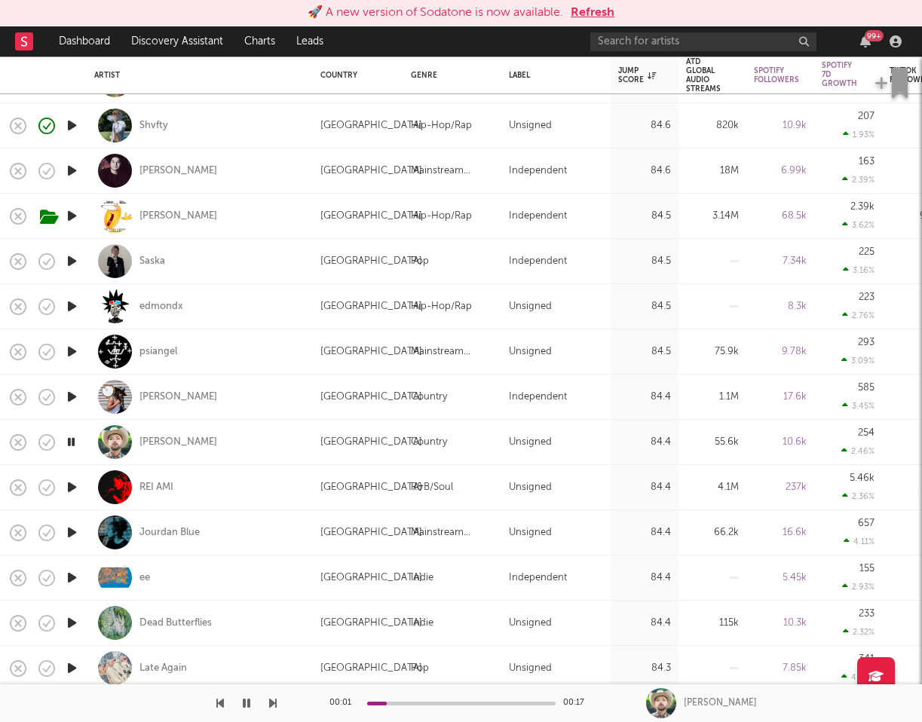
click at [68, 490] on icon "button" at bounding box center [72, 487] width 16 height 19
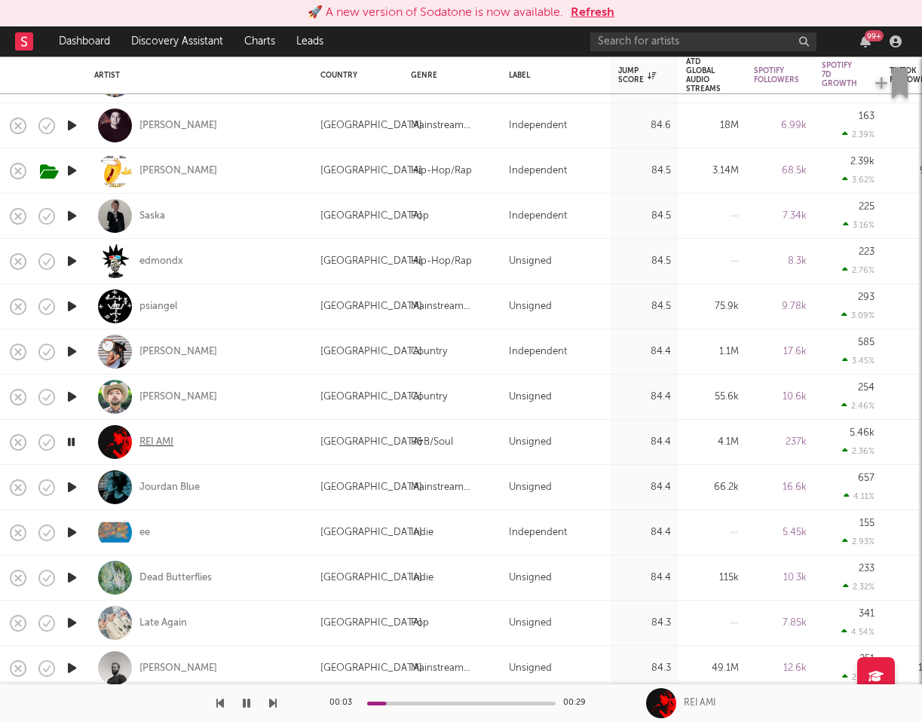
click at [160, 443] on div "REI AMI" at bounding box center [156, 443] width 34 height 14
click at [66, 491] on icon "button" at bounding box center [72, 487] width 16 height 19
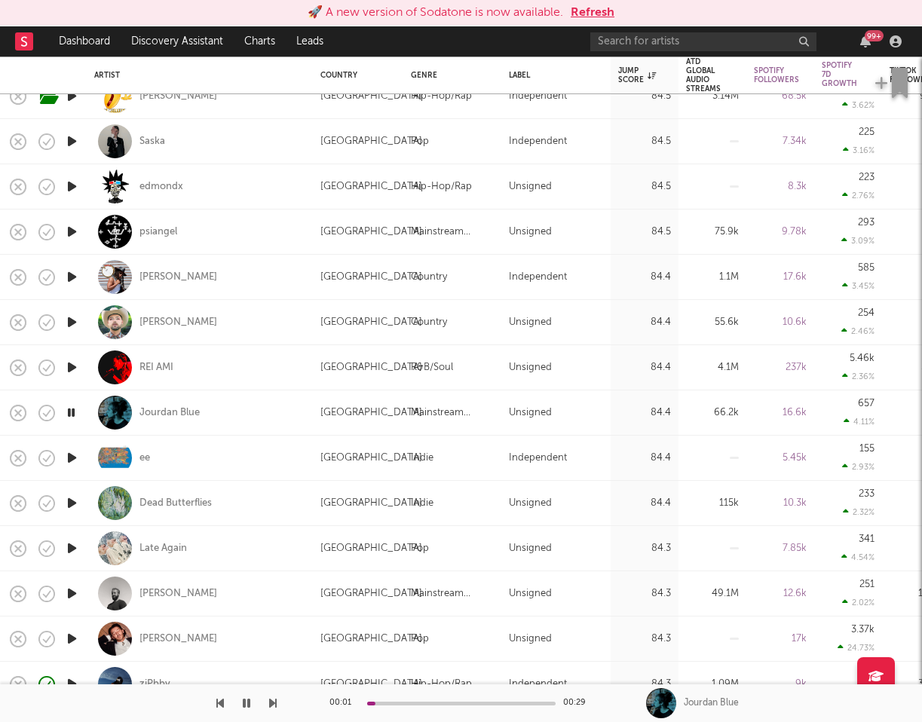
click at [73, 458] on icon "button" at bounding box center [72, 458] width 16 height 19
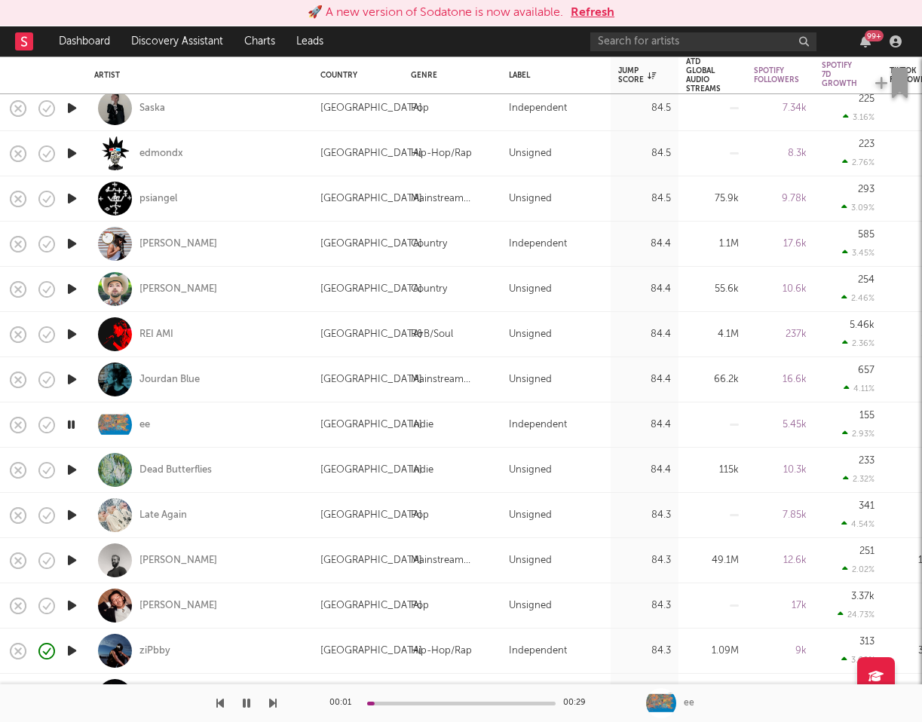
click at [75, 473] on icon "button" at bounding box center [72, 470] width 16 height 19
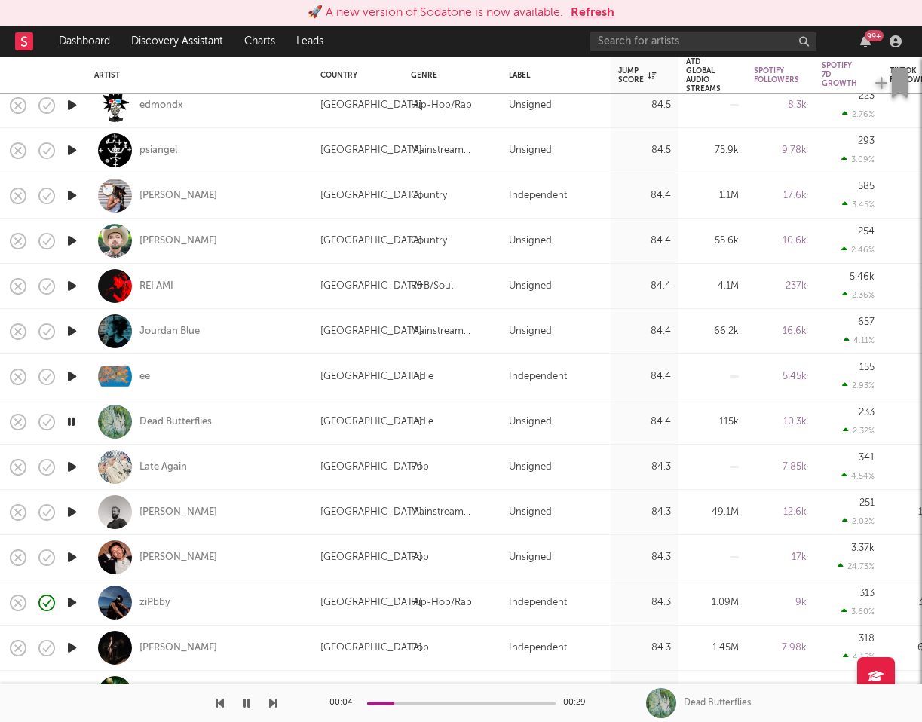
click at [73, 467] on icon "button" at bounding box center [72, 467] width 16 height 19
click at [67, 510] on icon "button" at bounding box center [72, 512] width 16 height 19
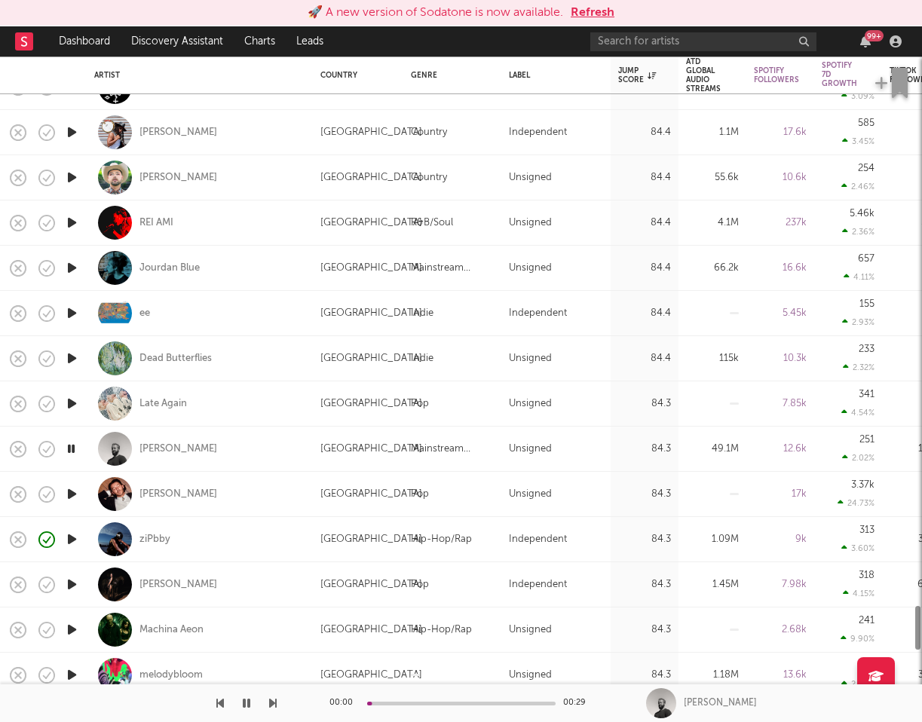
click at [69, 495] on icon "button" at bounding box center [72, 494] width 16 height 19
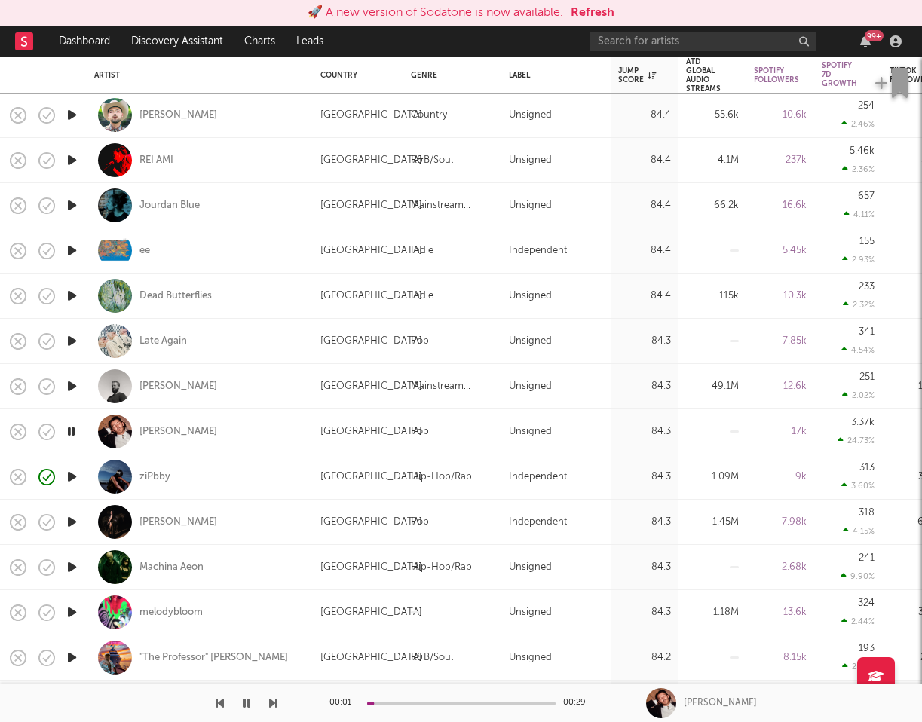
click at [69, 519] on icon "button" at bounding box center [72, 522] width 16 height 19
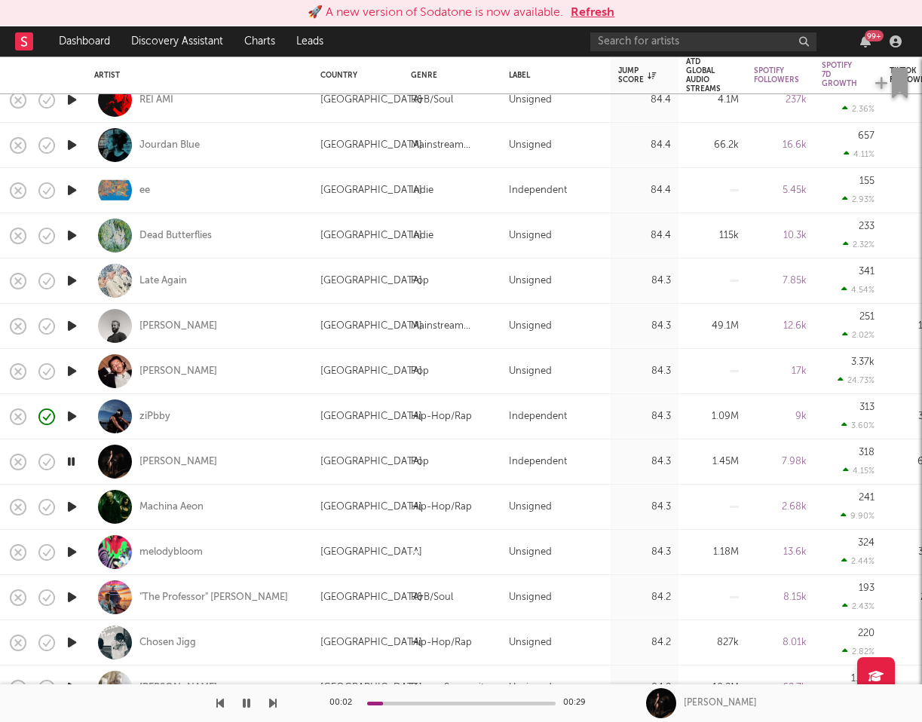
click at [74, 504] on icon "button" at bounding box center [72, 507] width 16 height 19
click at [72, 544] on icon "button" at bounding box center [72, 552] width 16 height 19
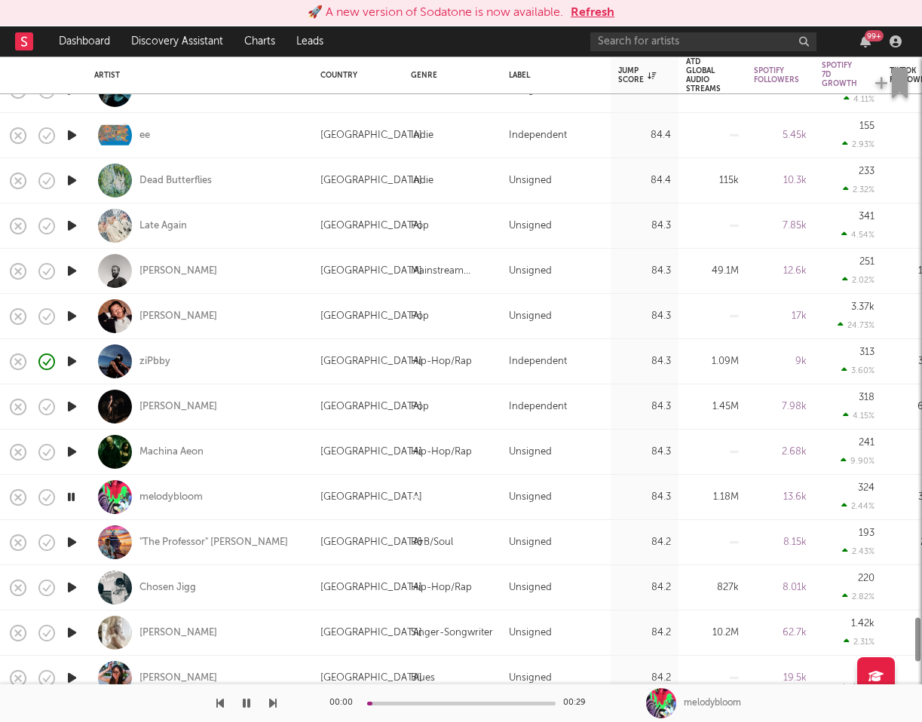
click at [72, 543] on icon "button" at bounding box center [72, 542] width 16 height 19
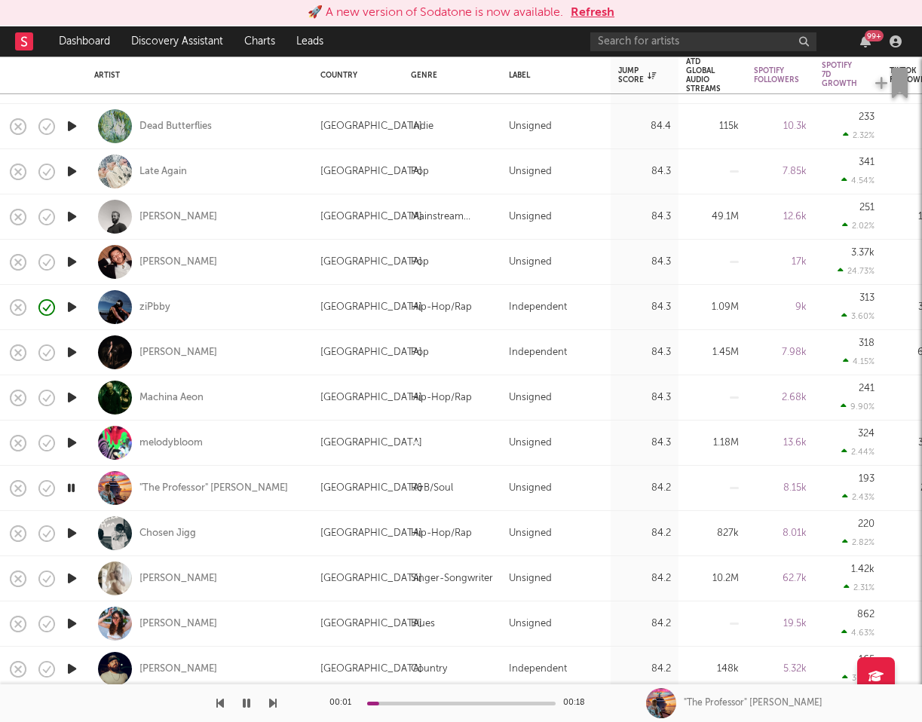
click at [72, 532] on icon "button" at bounding box center [72, 533] width 16 height 19
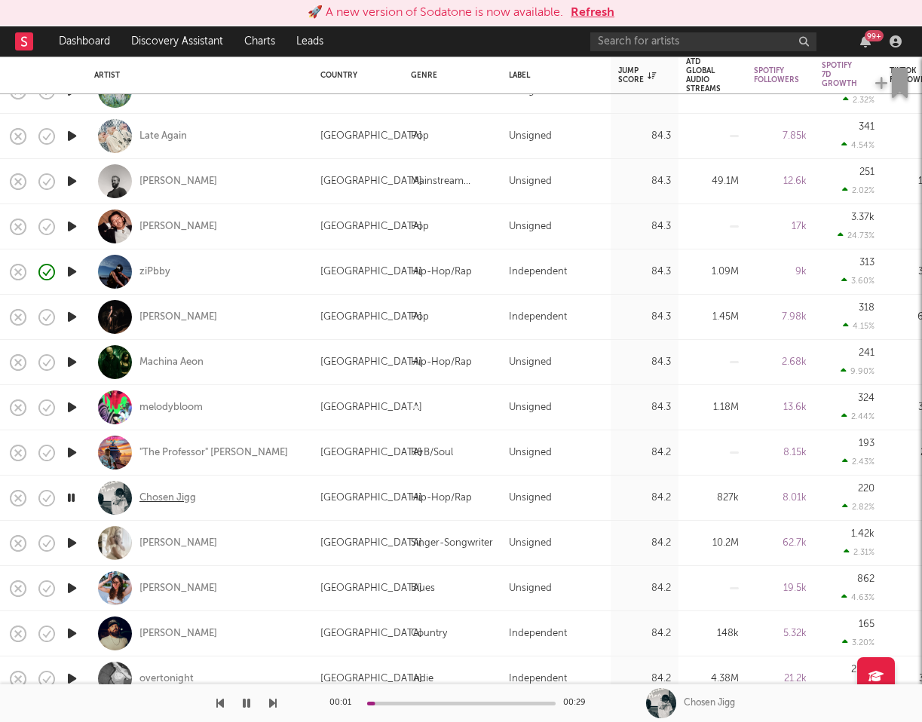
click at [164, 502] on div "Chosen Jigg" at bounding box center [167, 499] width 57 height 14
click at [66, 540] on icon "button" at bounding box center [72, 543] width 16 height 19
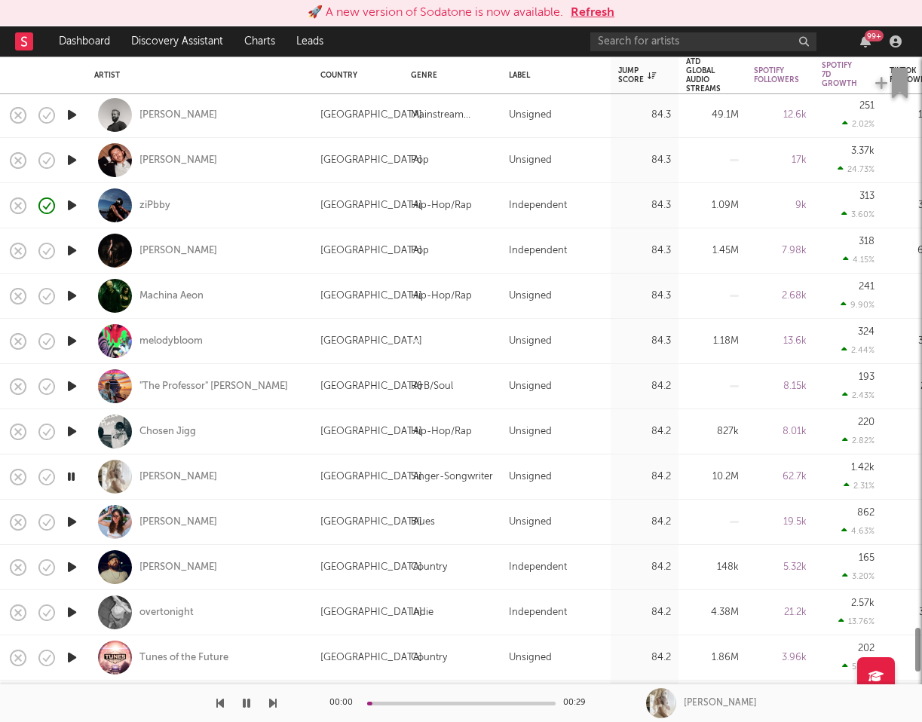
click at [73, 516] on icon "button" at bounding box center [72, 522] width 16 height 19
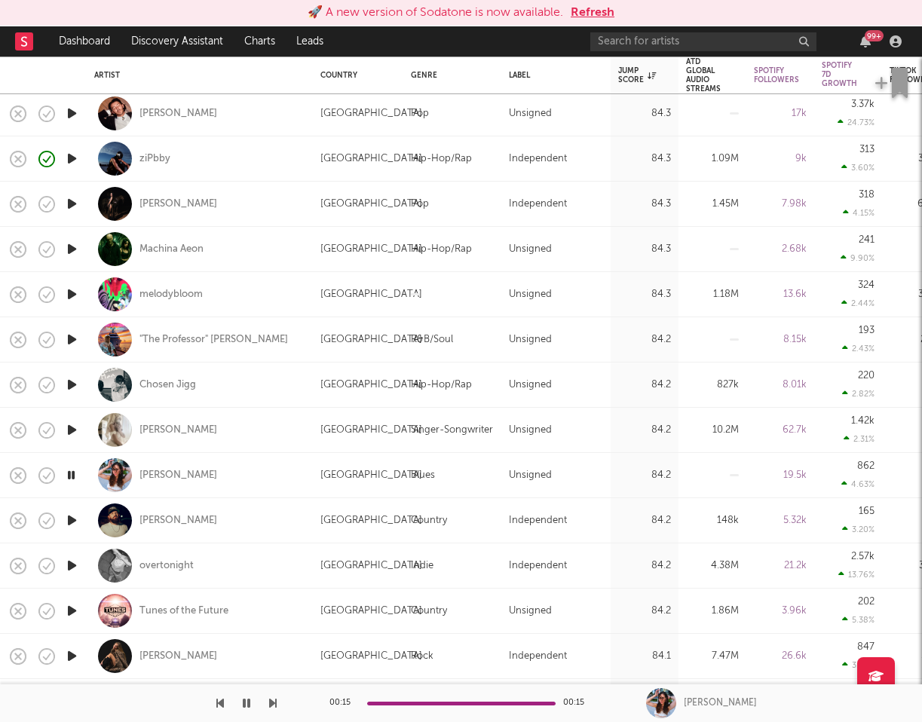
click at [72, 519] on icon "button" at bounding box center [72, 520] width 16 height 19
click at [72, 567] on icon "button" at bounding box center [72, 565] width 16 height 19
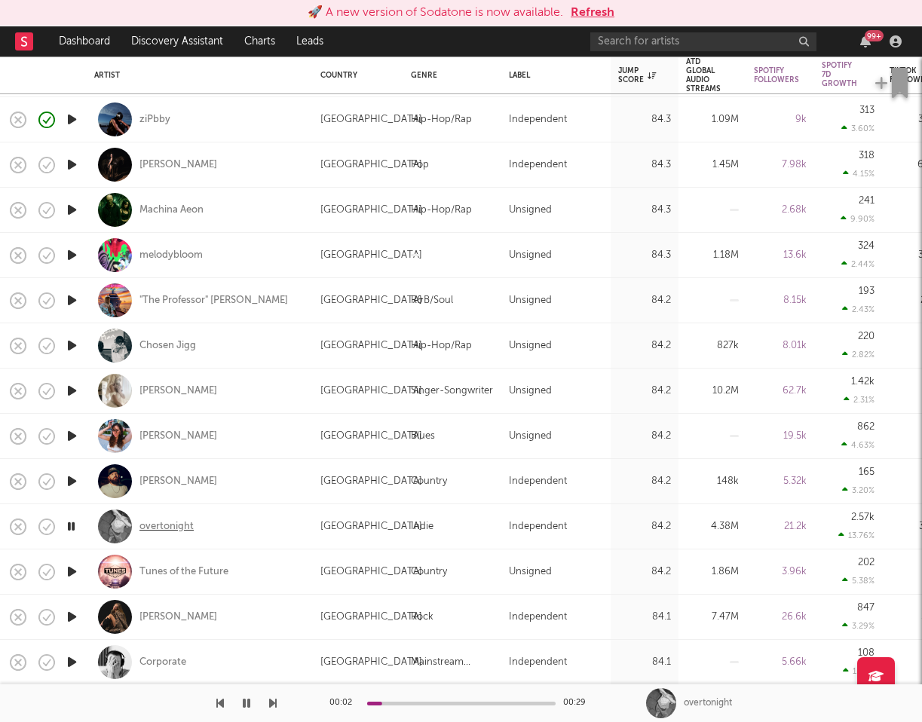
click at [159, 521] on div "overtonight" at bounding box center [166, 527] width 54 height 14
click at [69, 575] on icon "button" at bounding box center [72, 571] width 16 height 19
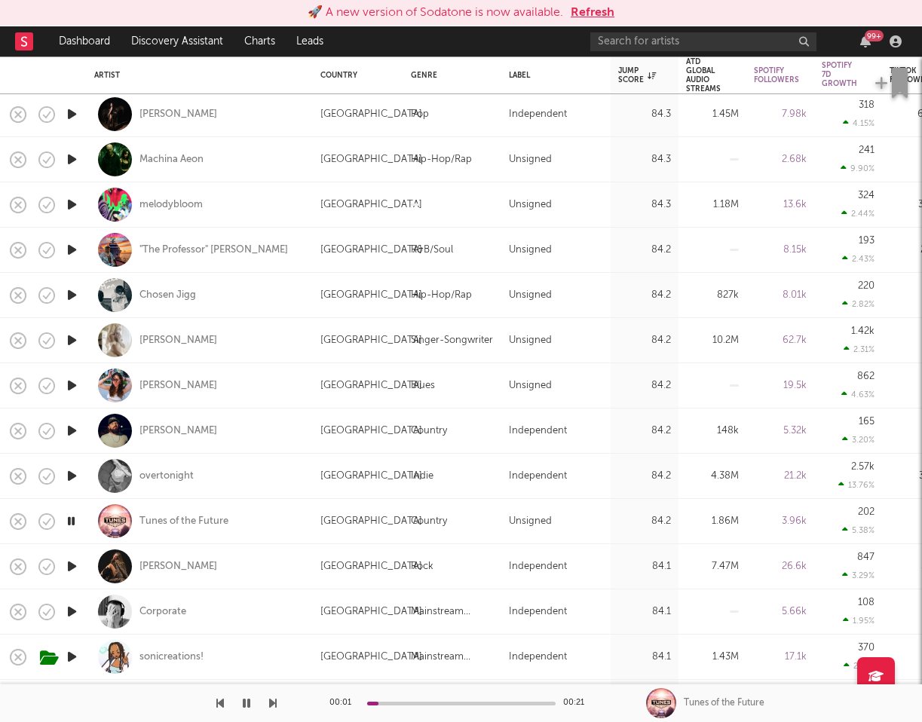
click at [68, 566] on icon "button" at bounding box center [72, 566] width 16 height 19
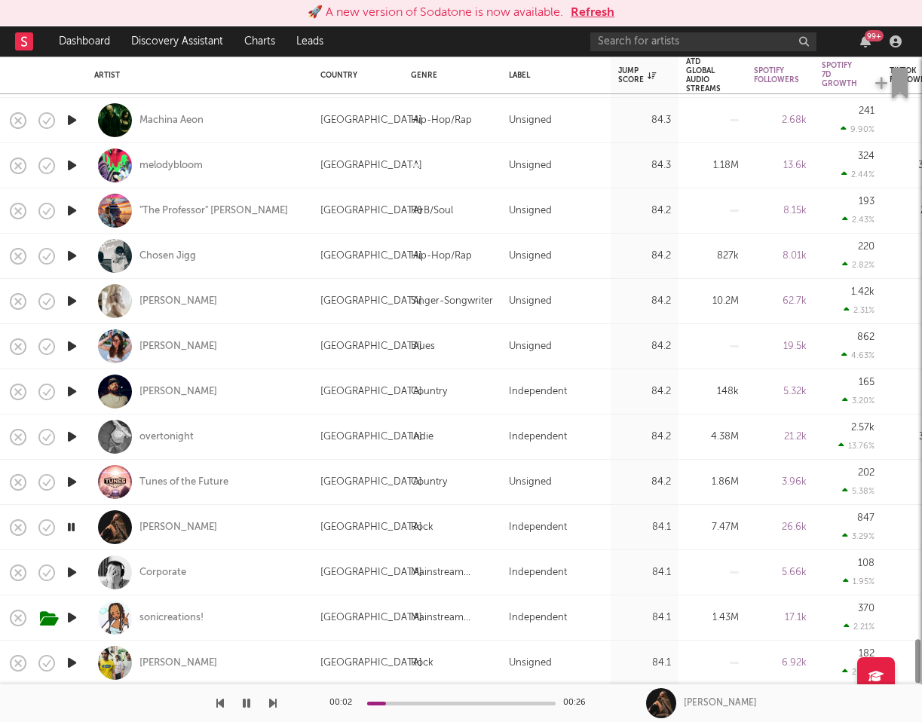
click at [69, 567] on icon "button" at bounding box center [72, 572] width 16 height 19
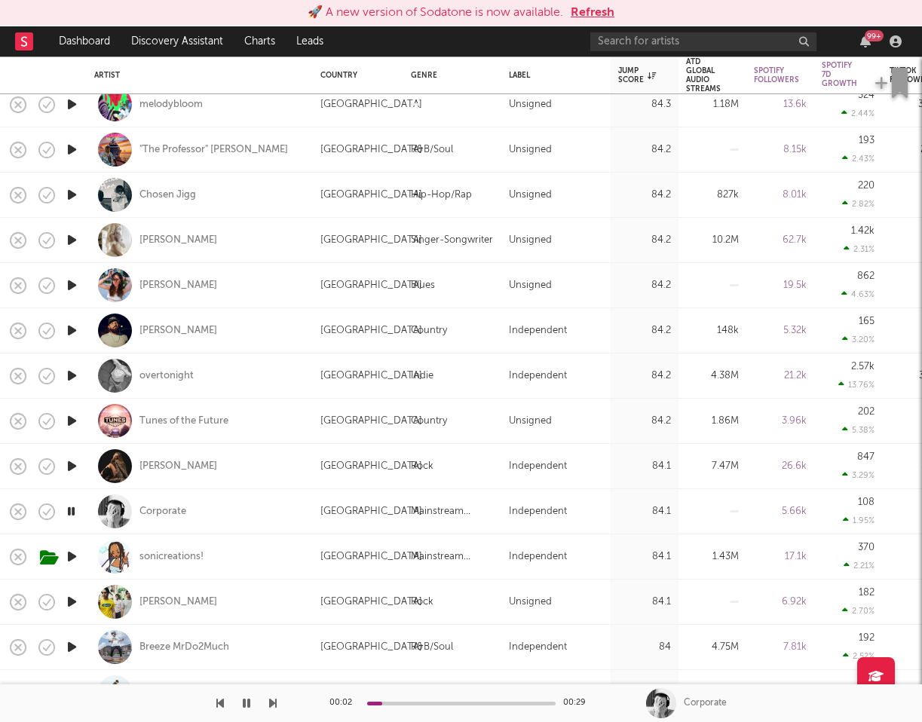
click at [68, 556] on icon "button" at bounding box center [72, 556] width 16 height 19
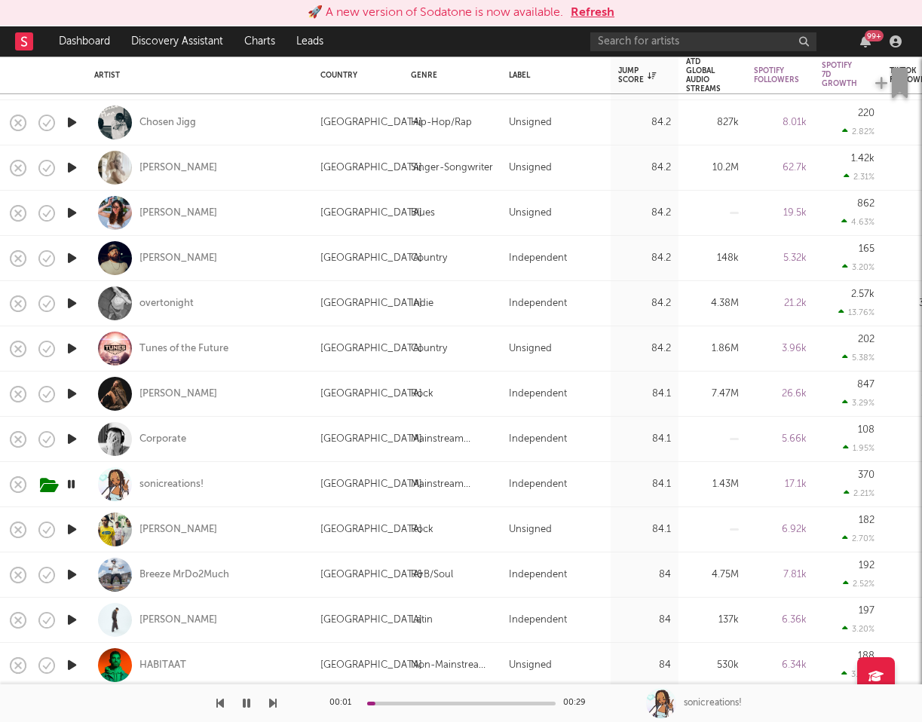
click at [72, 522] on icon "button" at bounding box center [72, 529] width 16 height 19
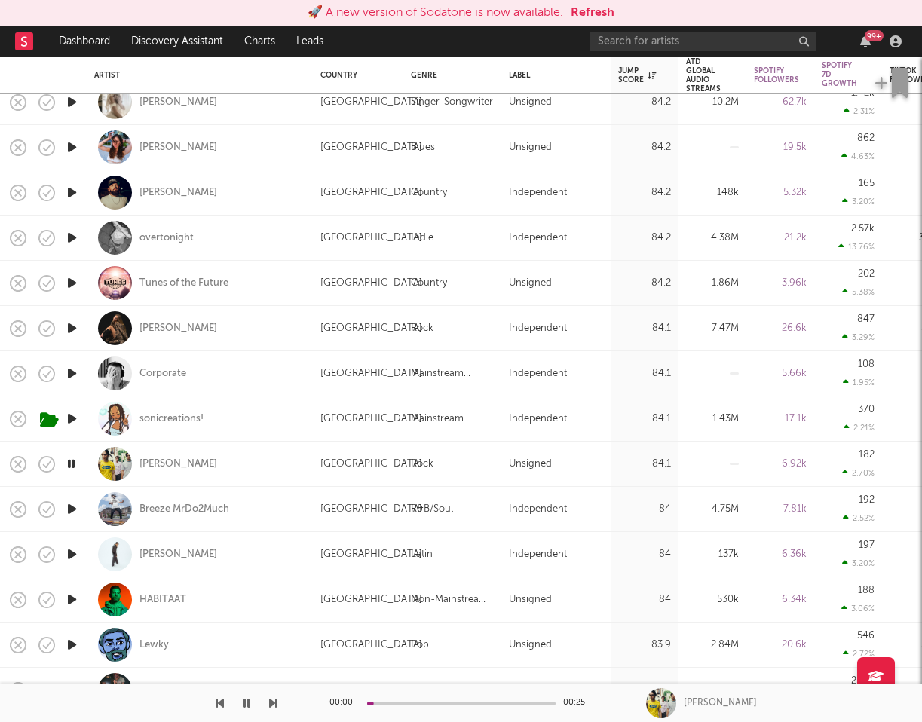
click at [72, 510] on icon "button" at bounding box center [72, 509] width 16 height 19
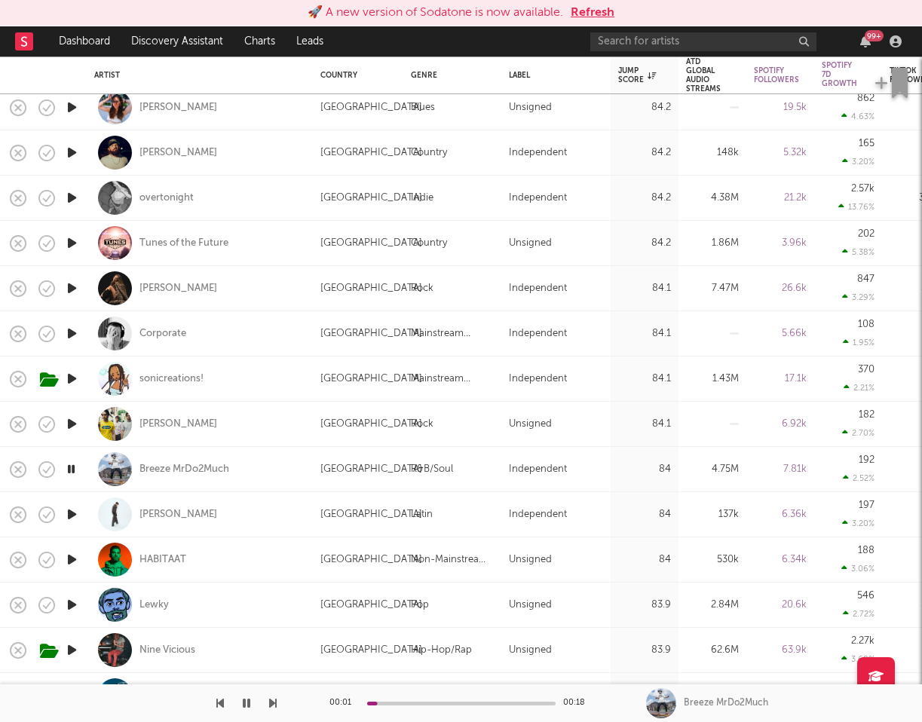
click at [71, 514] on icon "button" at bounding box center [72, 514] width 16 height 19
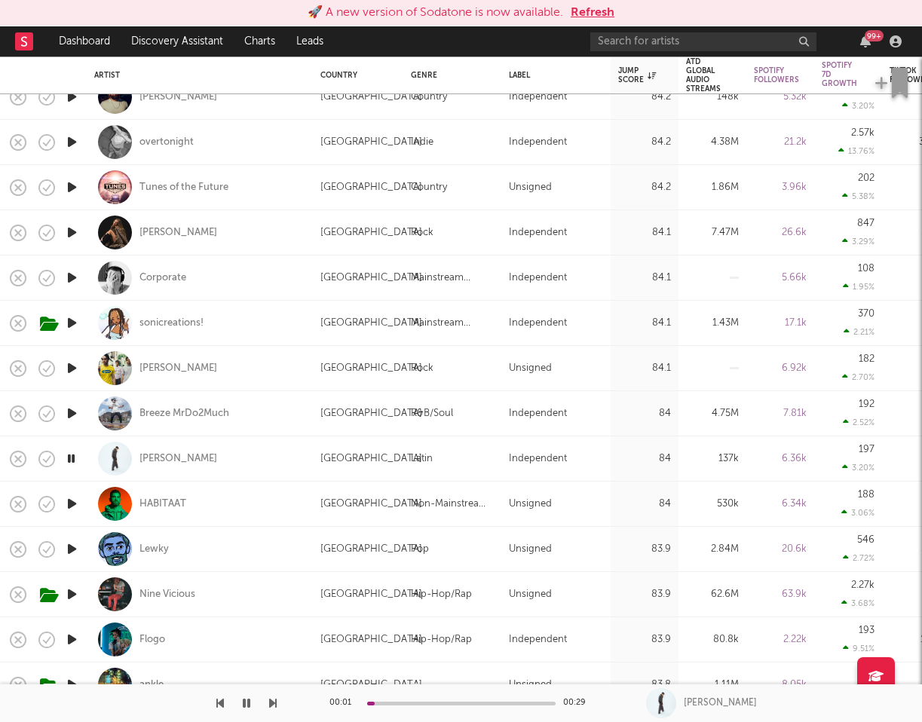
click at [69, 502] on icon "button" at bounding box center [72, 504] width 16 height 19
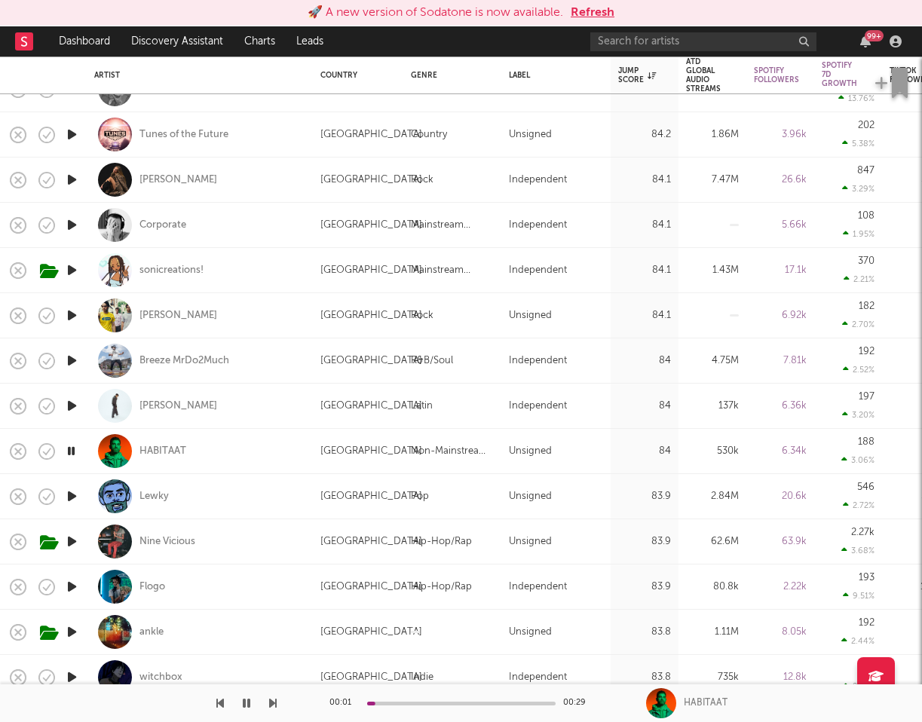
click at [69, 499] on icon "button" at bounding box center [72, 496] width 16 height 19
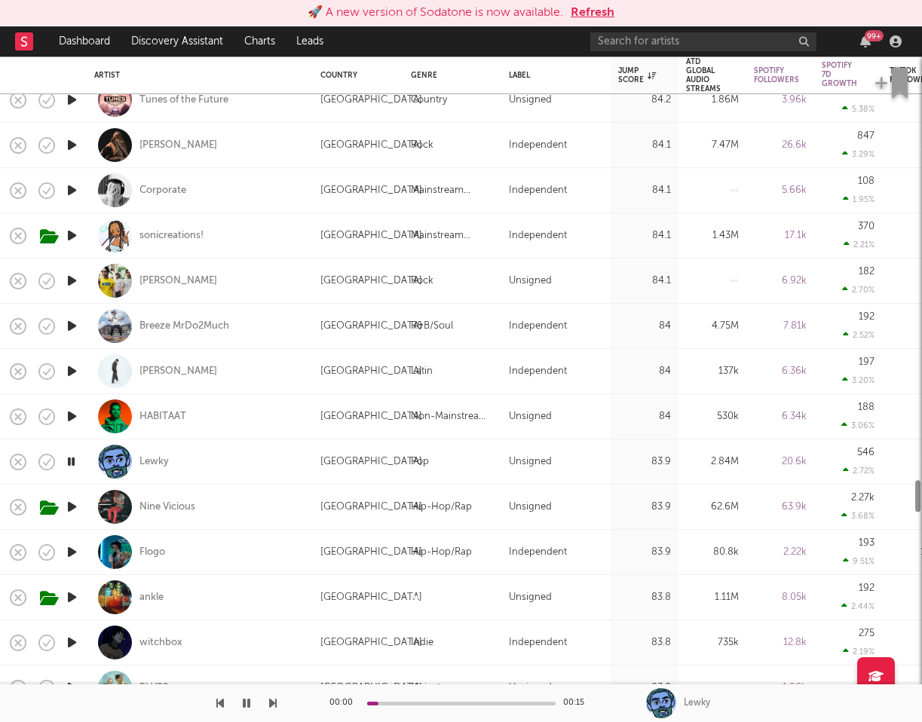
click at [70, 504] on icon "button" at bounding box center [72, 507] width 16 height 19
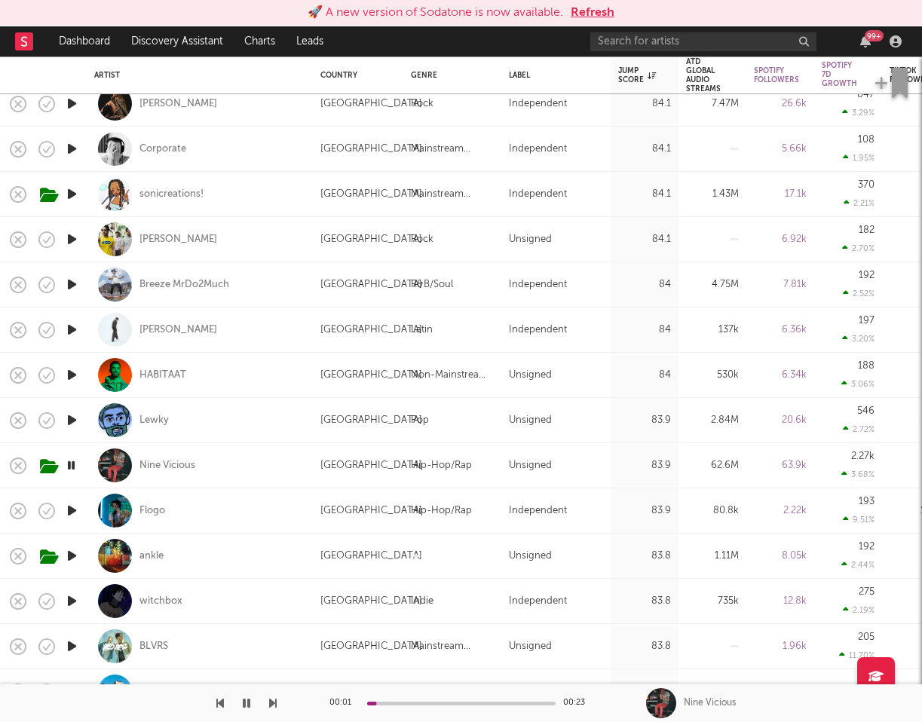
click at [72, 514] on icon "button" at bounding box center [72, 510] width 16 height 19
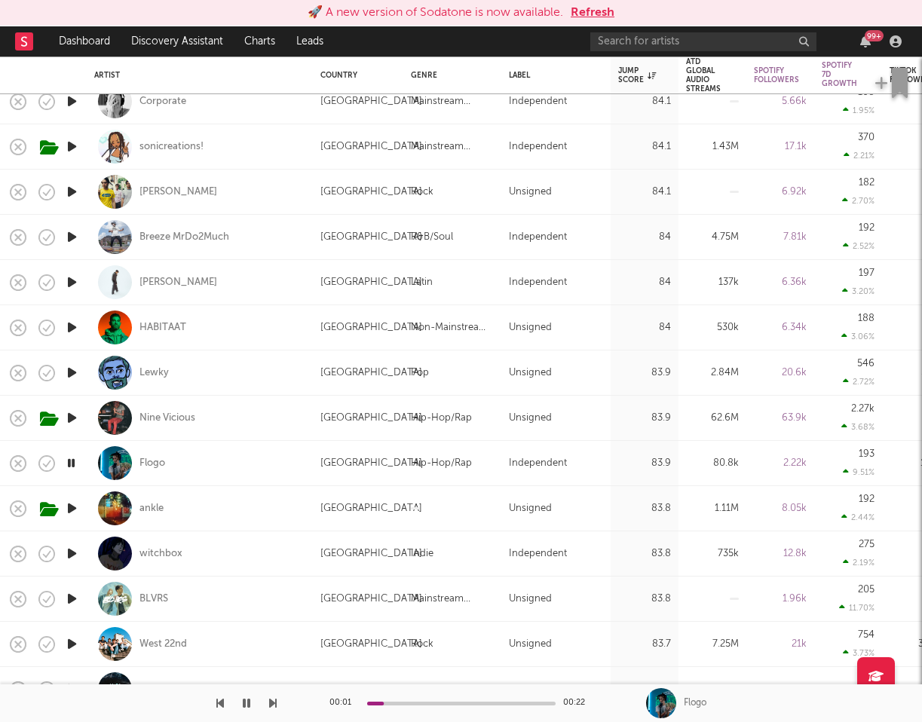
click at [72, 509] on icon "button" at bounding box center [72, 508] width 16 height 19
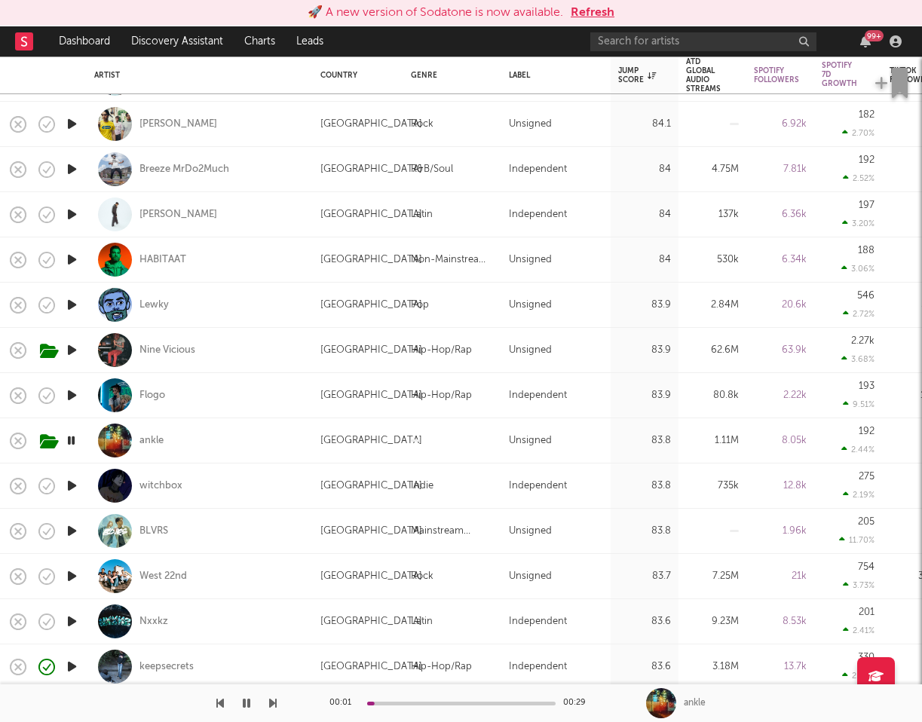
click at [69, 483] on icon "button" at bounding box center [72, 485] width 16 height 19
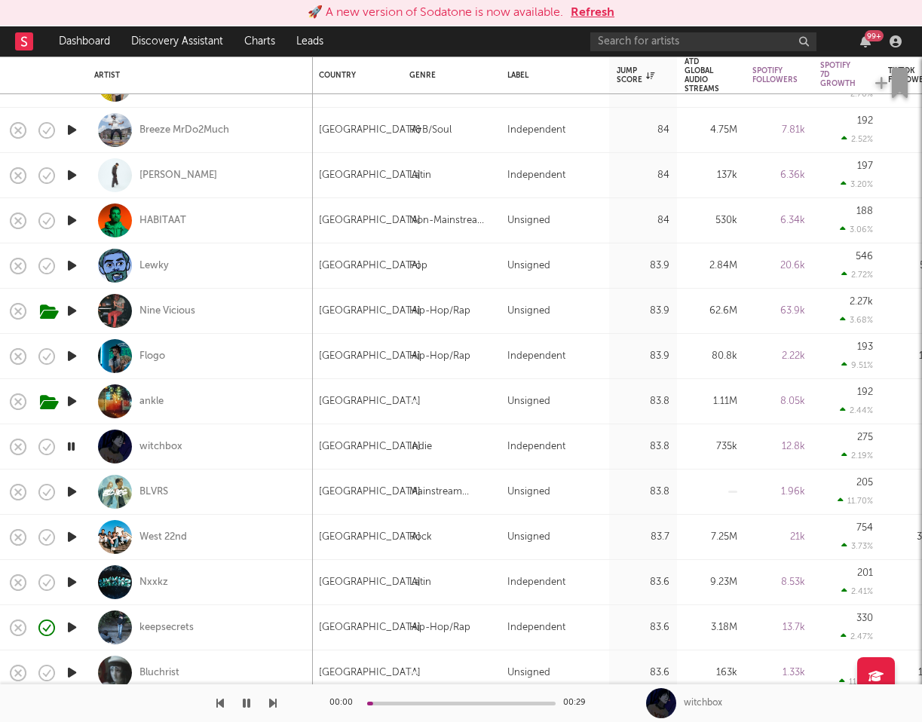
click at [70, 488] on icon "button" at bounding box center [72, 492] width 16 height 19
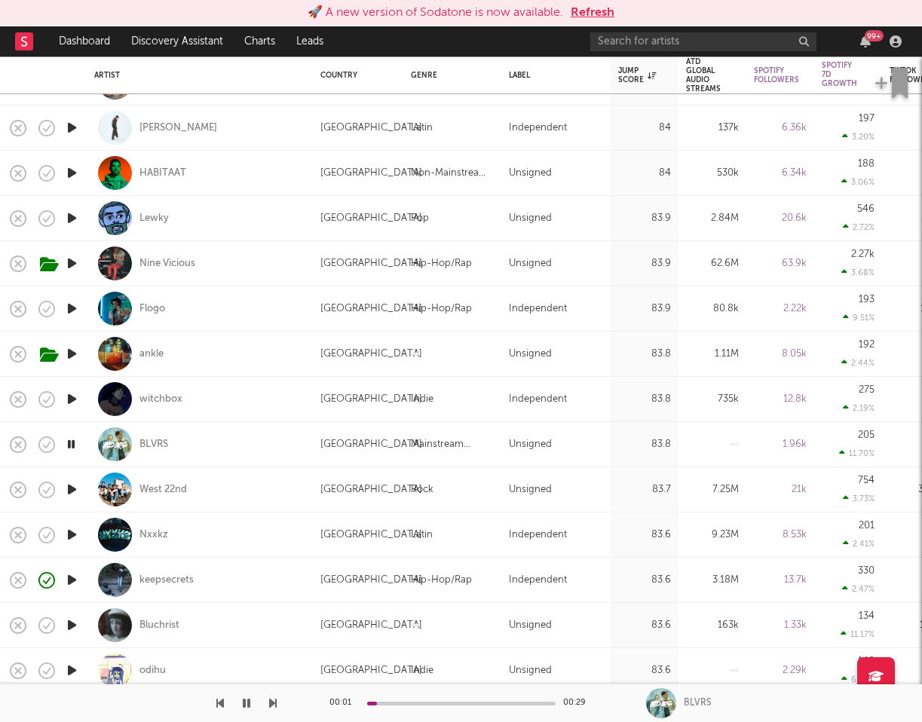
click at [70, 489] on icon "button" at bounding box center [72, 489] width 16 height 19
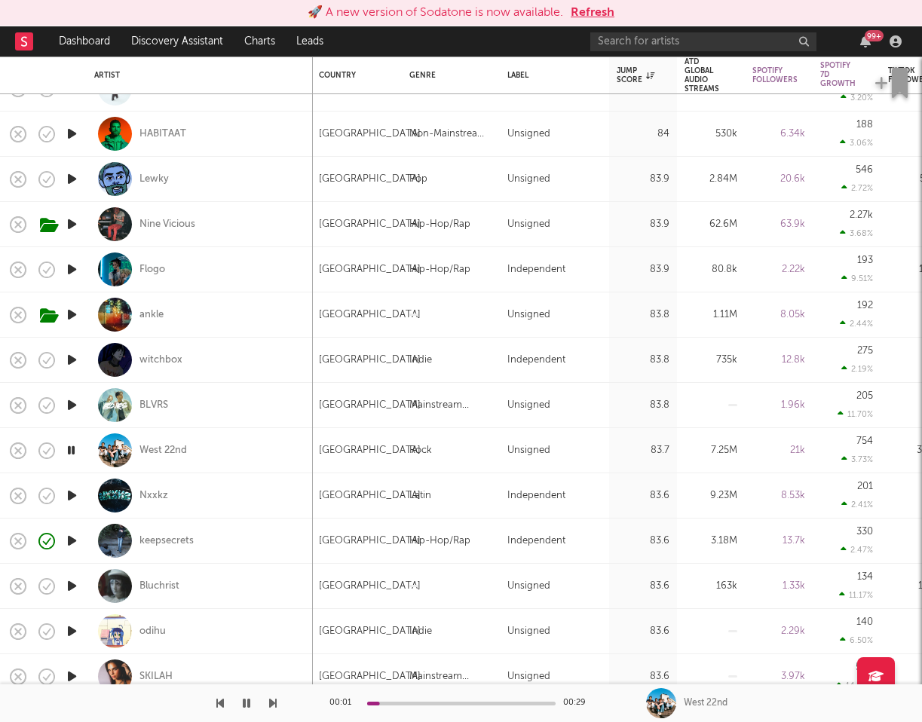
click at [71, 492] on icon "button" at bounding box center [72, 495] width 16 height 19
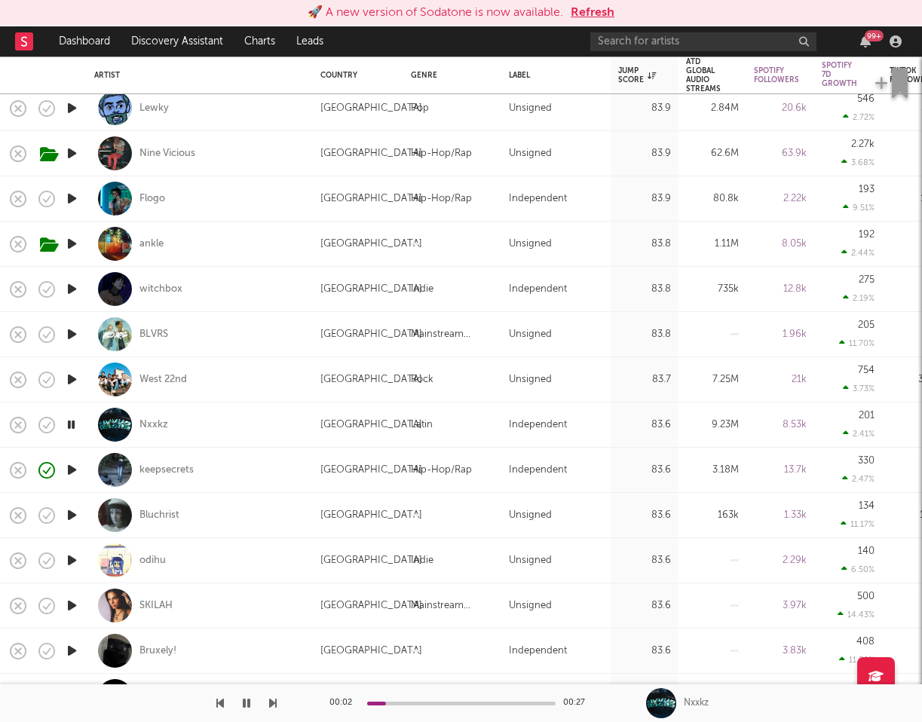
click at [68, 519] on icon "button" at bounding box center [72, 515] width 16 height 19
click at [75, 559] on icon "button" at bounding box center [72, 560] width 16 height 19
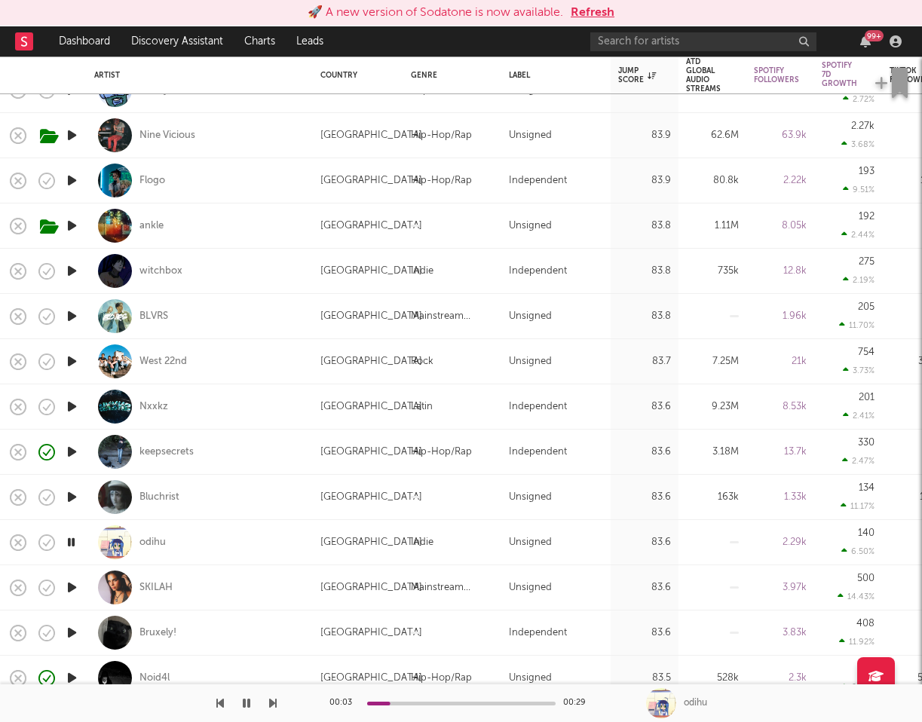
click at [72, 587] on icon "button" at bounding box center [72, 587] width 16 height 19
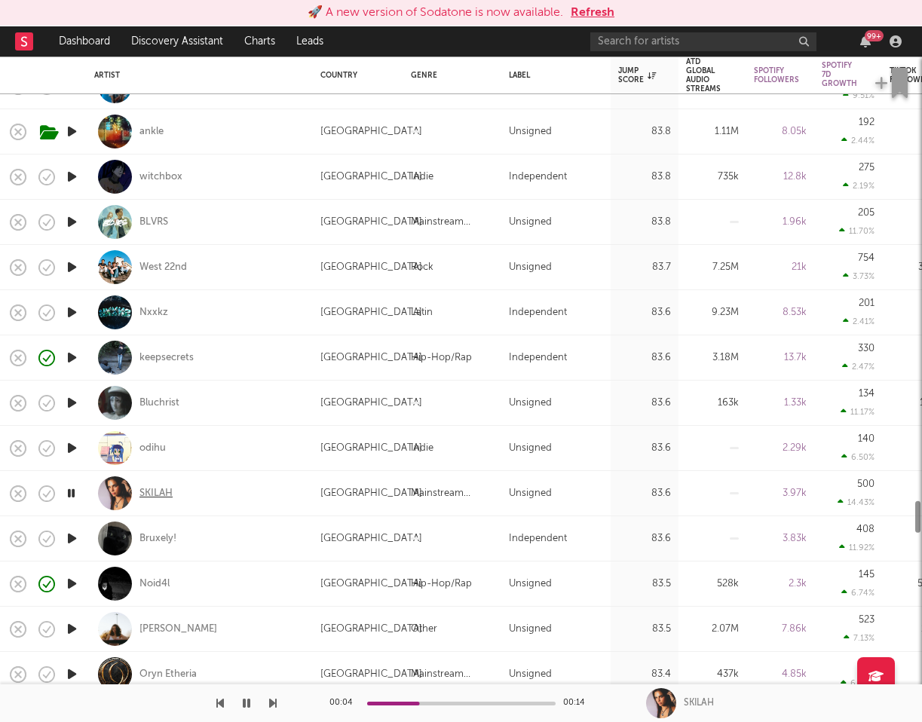
click at [166, 496] on div "SKILAH" at bounding box center [155, 494] width 33 height 14
click at [72, 535] on icon "button" at bounding box center [72, 538] width 16 height 19
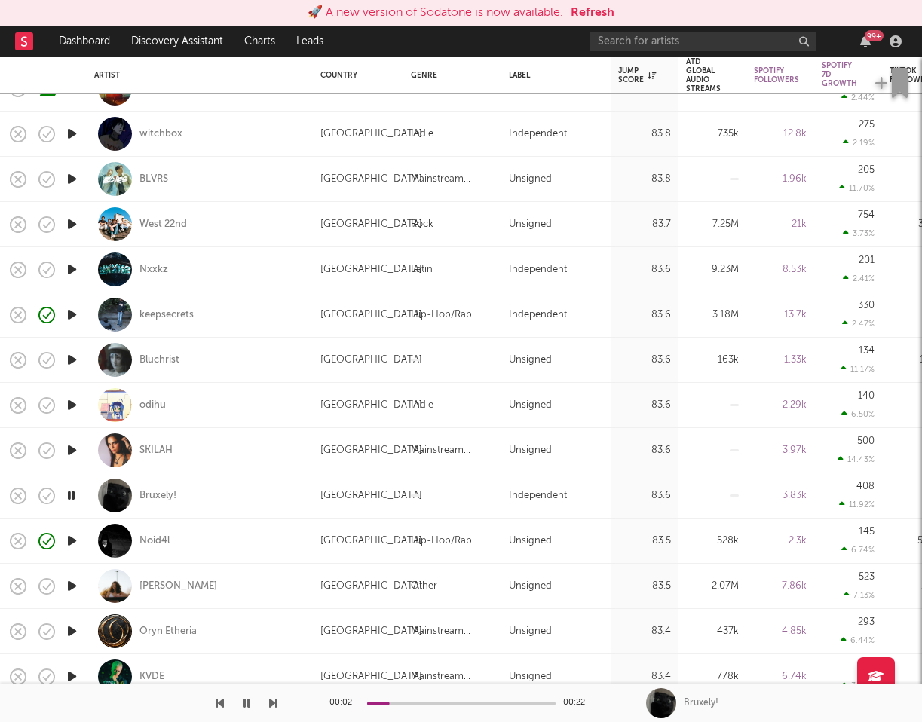
click at [75, 586] on icon "button" at bounding box center [72, 586] width 16 height 19
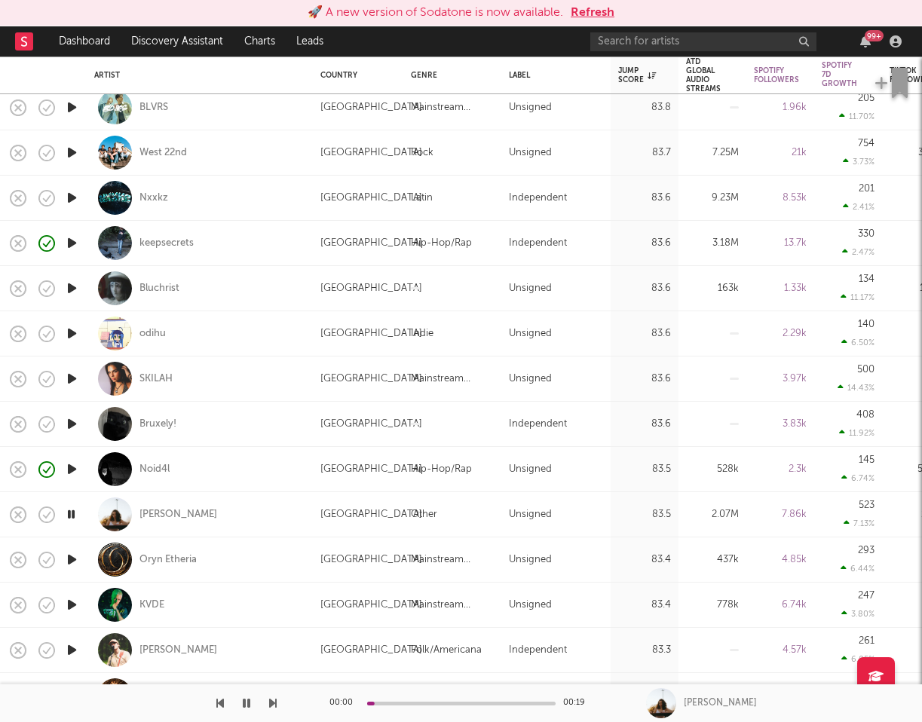
click at [72, 562] on icon "button" at bounding box center [72, 559] width 16 height 19
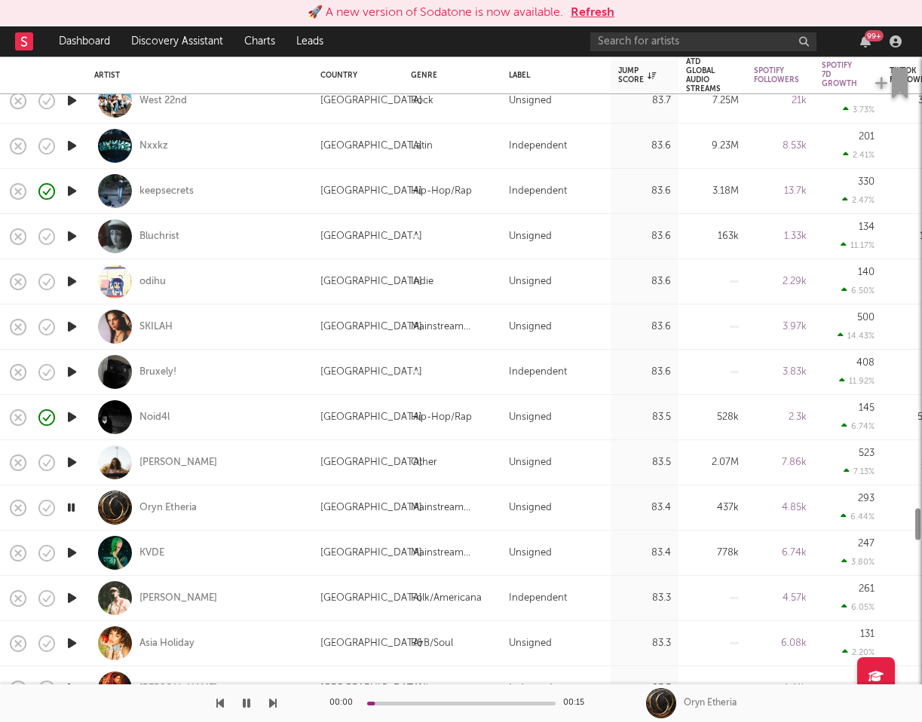
click at [69, 556] on icon "button" at bounding box center [72, 553] width 16 height 19
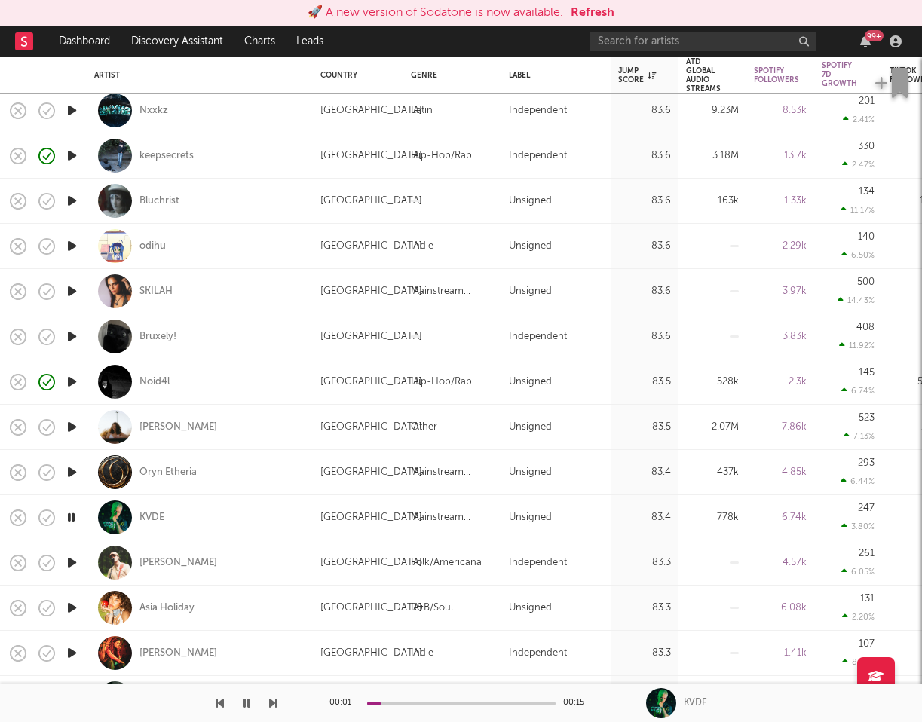
click at [72, 570] on icon "button" at bounding box center [72, 562] width 16 height 19
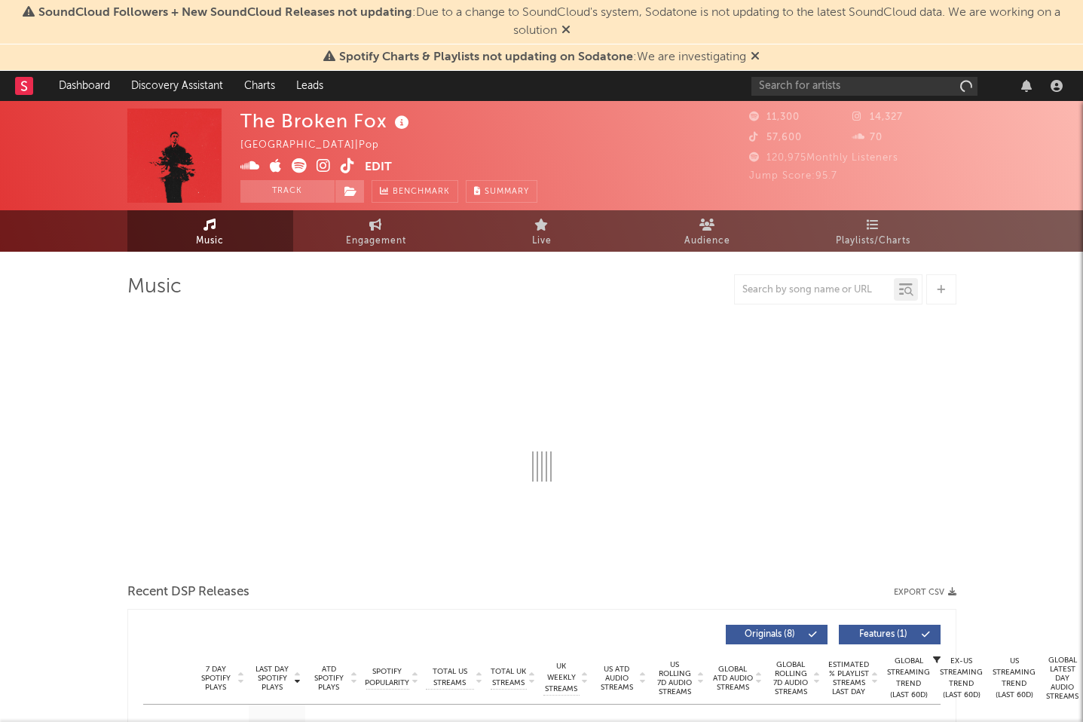
select select "1w"
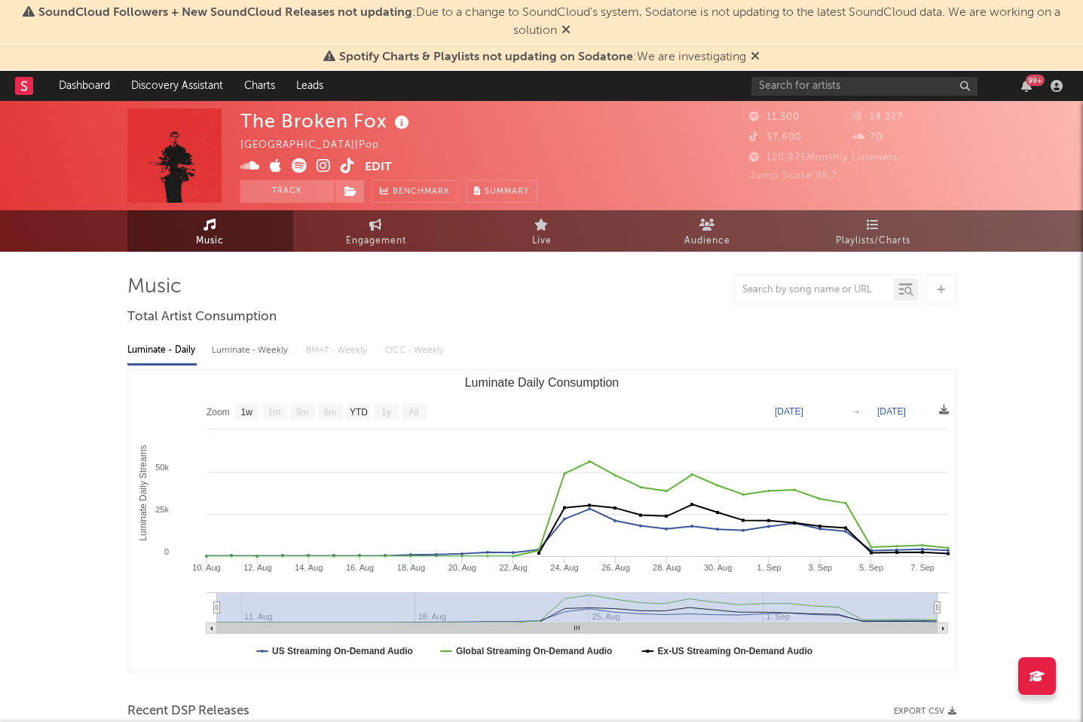
click at [329, 164] on icon at bounding box center [324, 165] width 14 height 15
click at [295, 164] on icon at bounding box center [299, 165] width 15 height 15
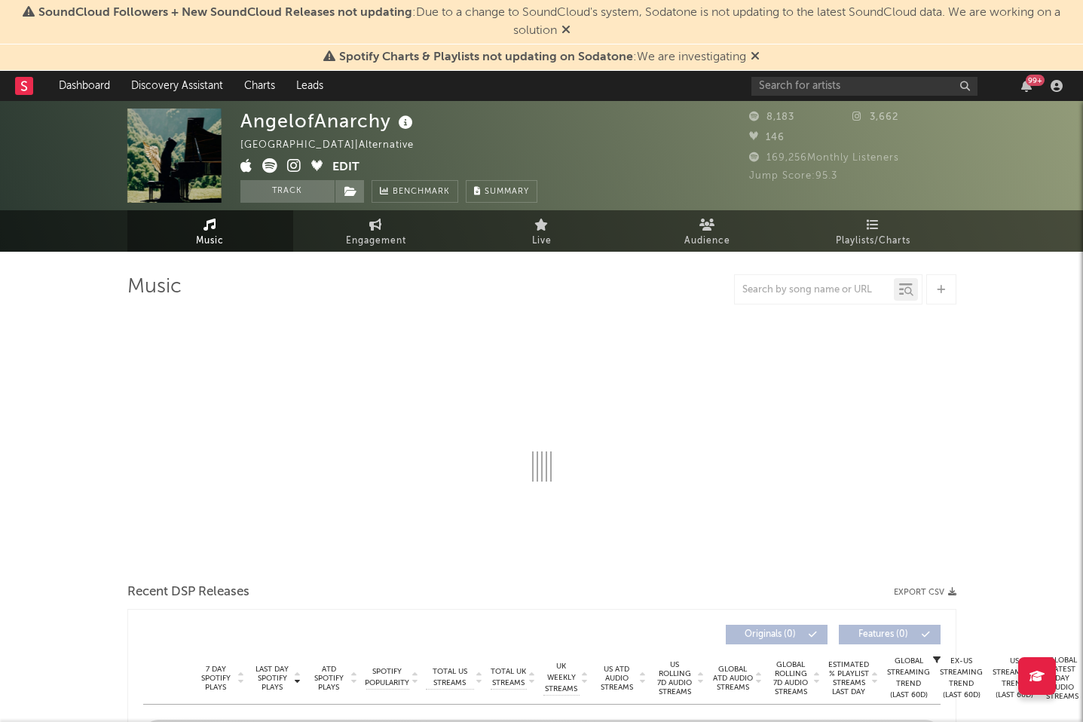
select select "1w"
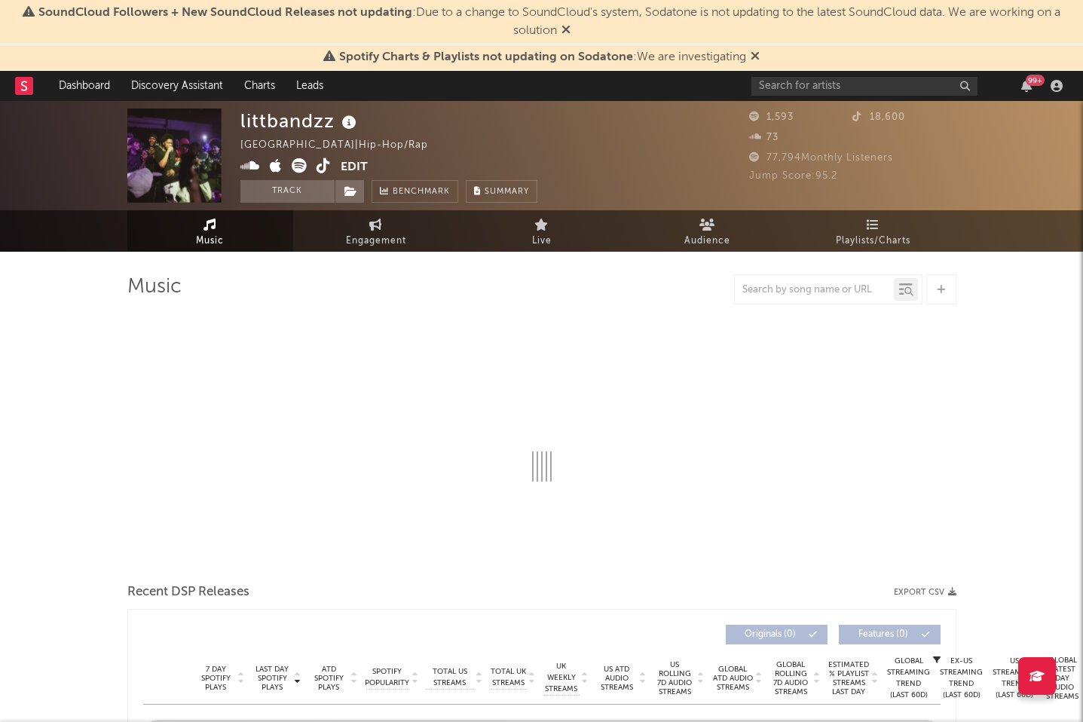
select select "1w"
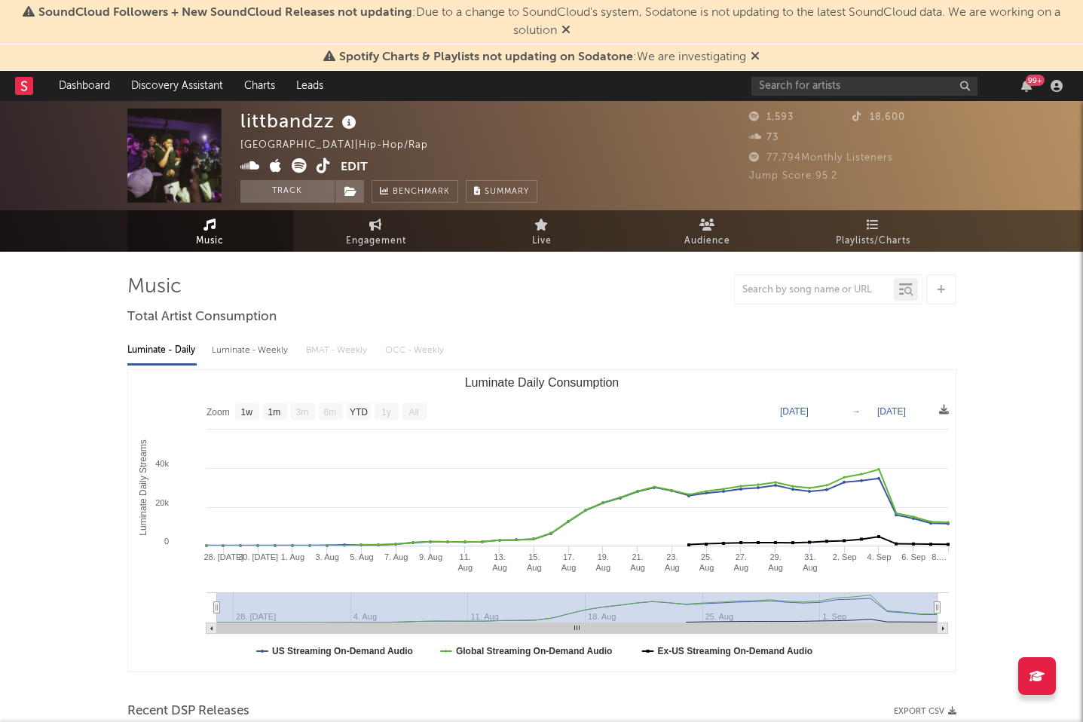
click at [299, 170] on icon at bounding box center [299, 165] width 15 height 15
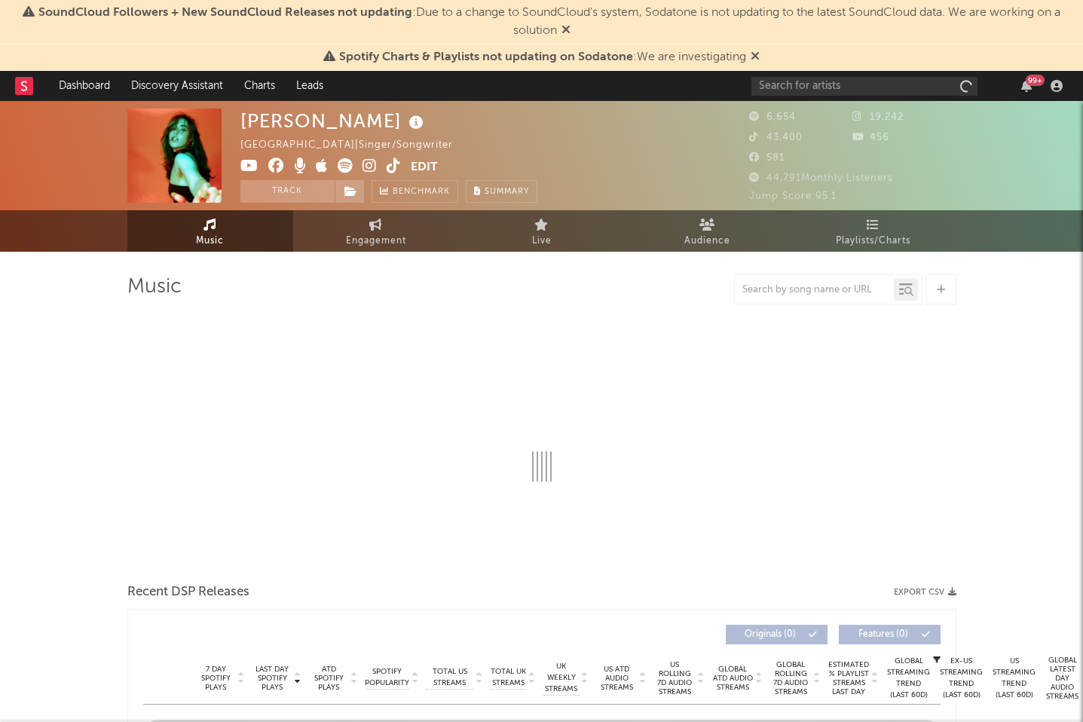
select select "6m"
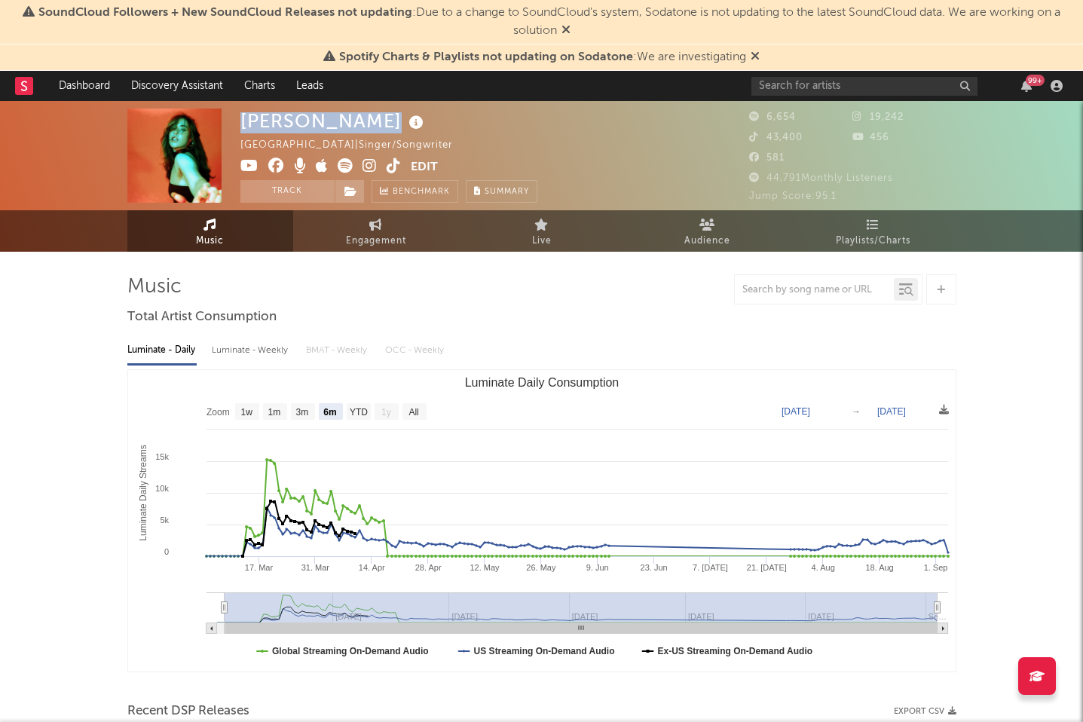
drag, startPoint x: 241, startPoint y: 121, endPoint x: 371, endPoint y: 118, distance: 129.7
click at [371, 118] on div "[PERSON_NAME]" at bounding box center [334, 121] width 187 height 25
copy div "[PERSON_NAME]"
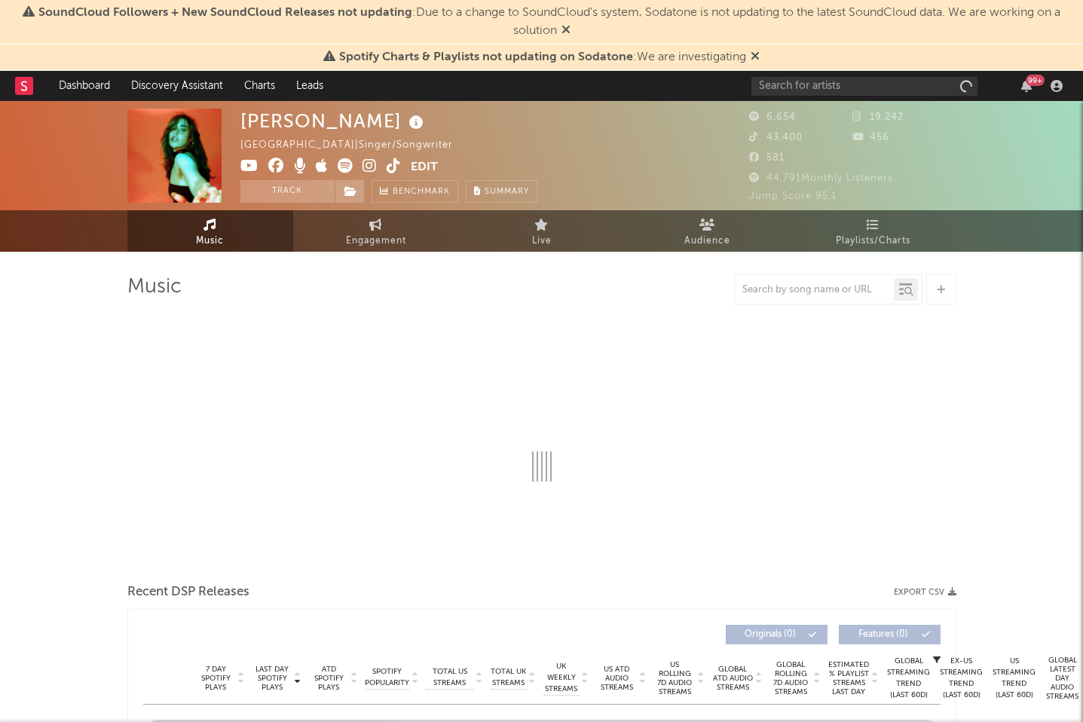
select select "6m"
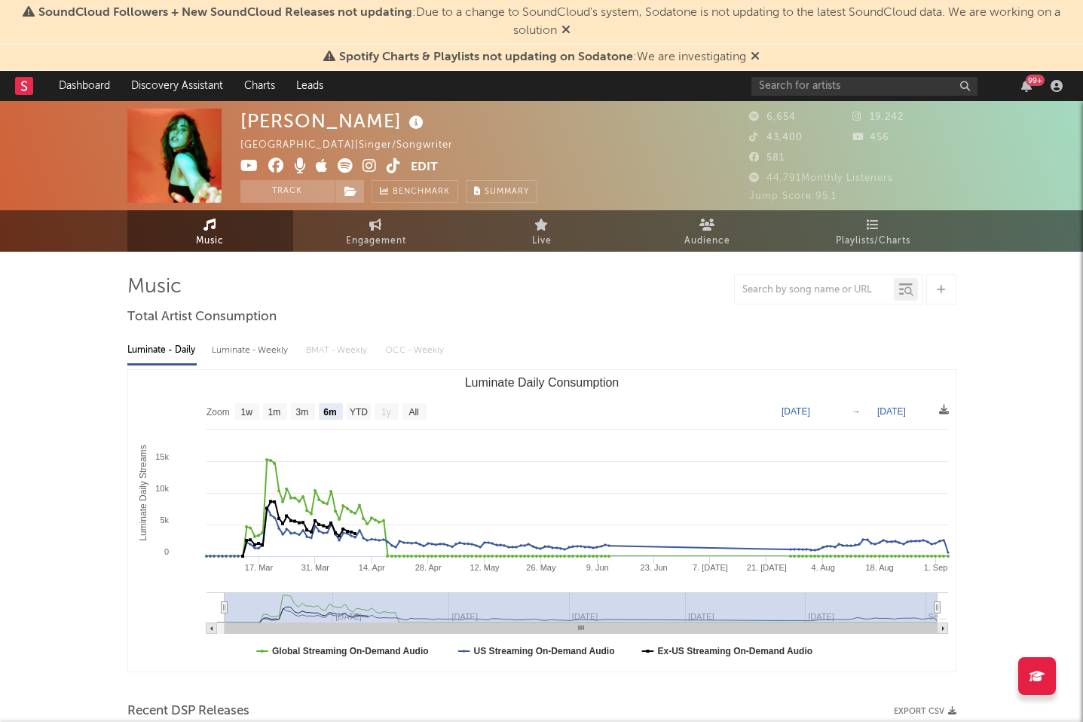
click at [345, 166] on icon at bounding box center [345, 165] width 15 height 15
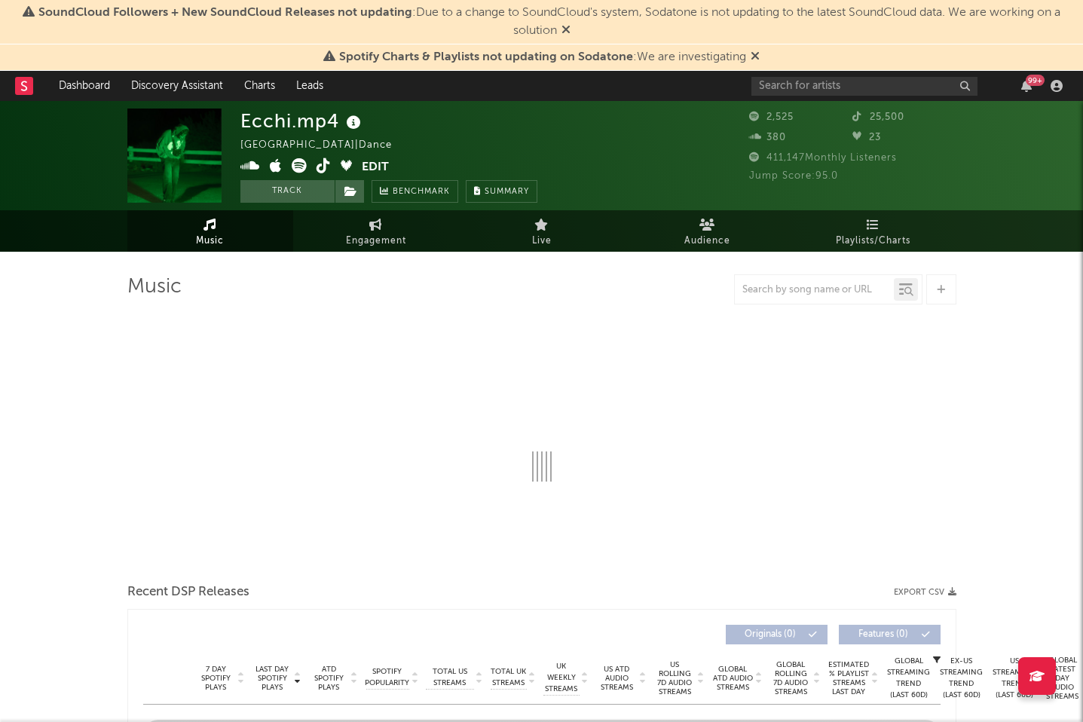
select select "1w"
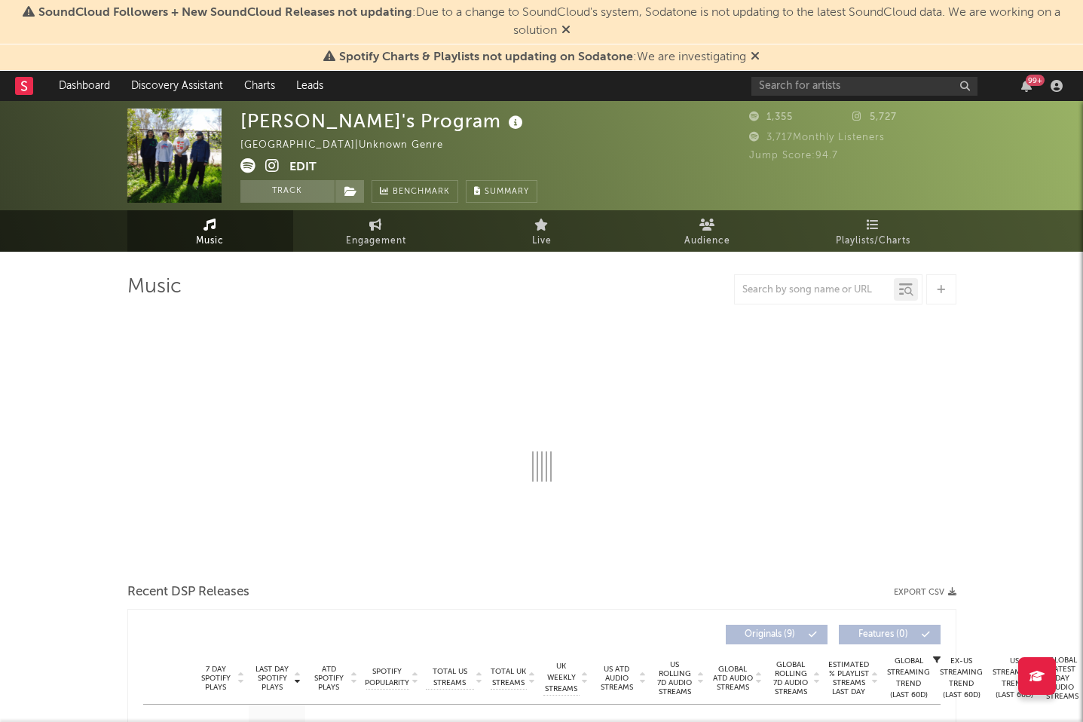
select select "1w"
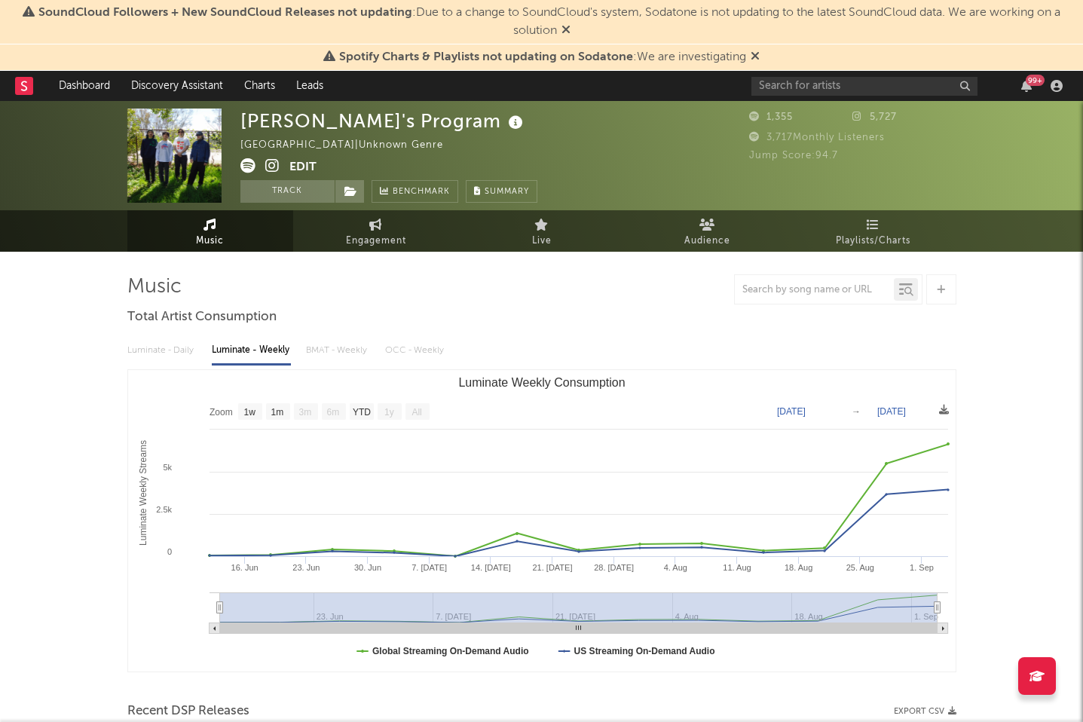
click at [274, 169] on icon at bounding box center [272, 165] width 14 height 15
click at [244, 165] on icon at bounding box center [248, 165] width 15 height 15
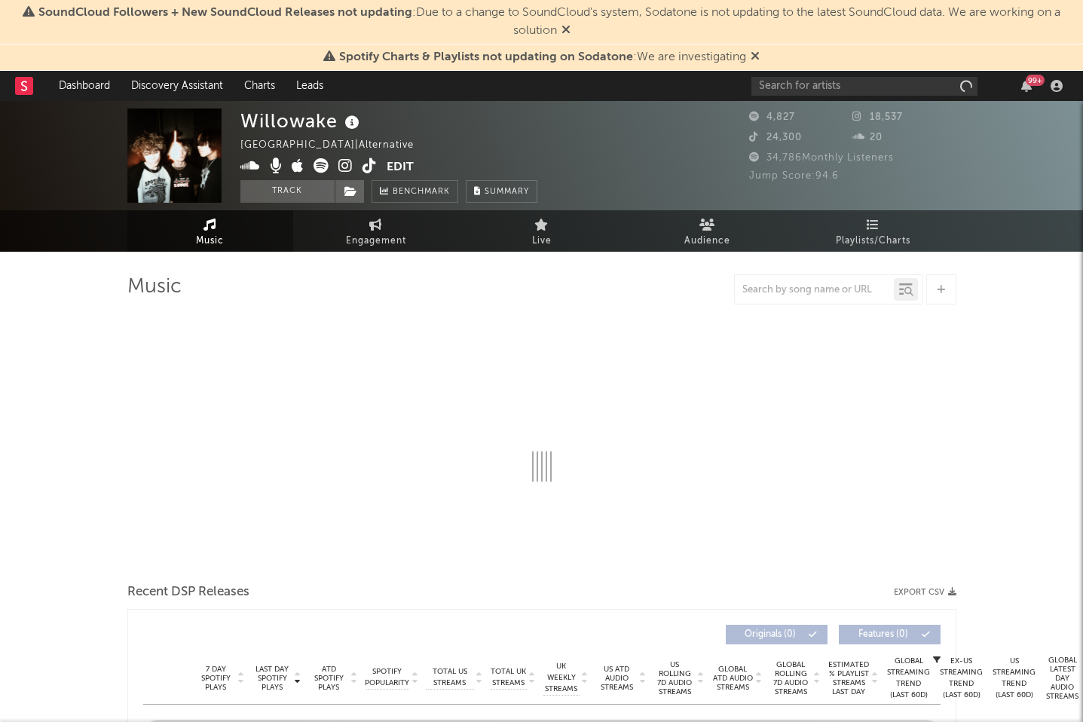
select select "1w"
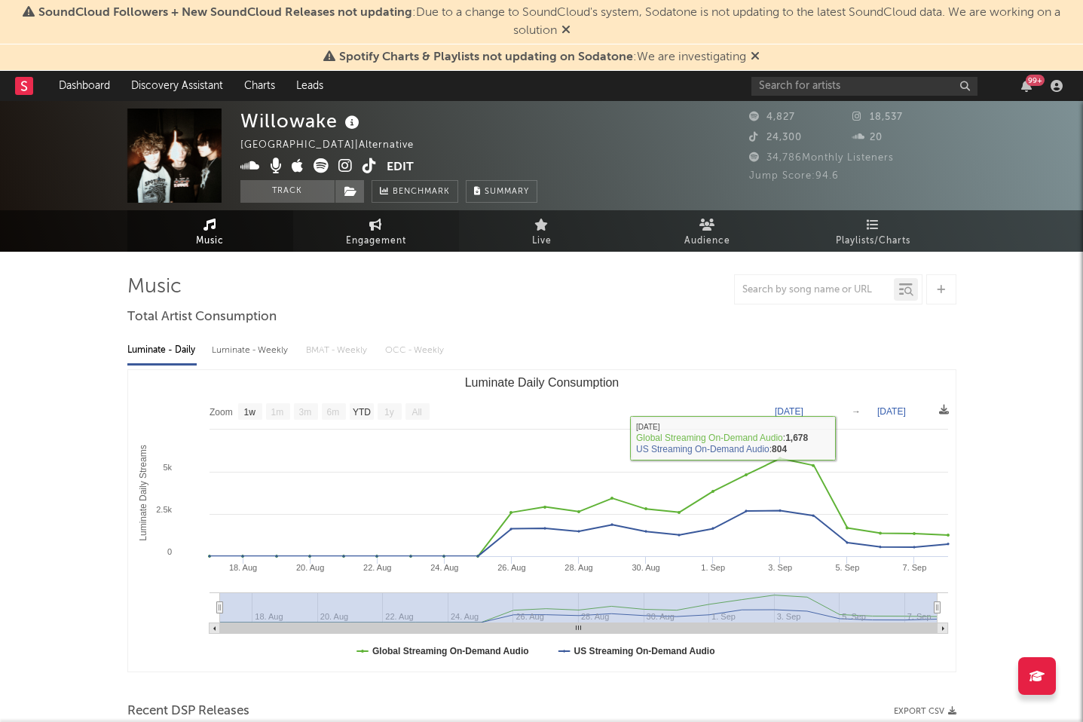
click at [378, 240] on span "Engagement" at bounding box center [376, 241] width 60 height 18
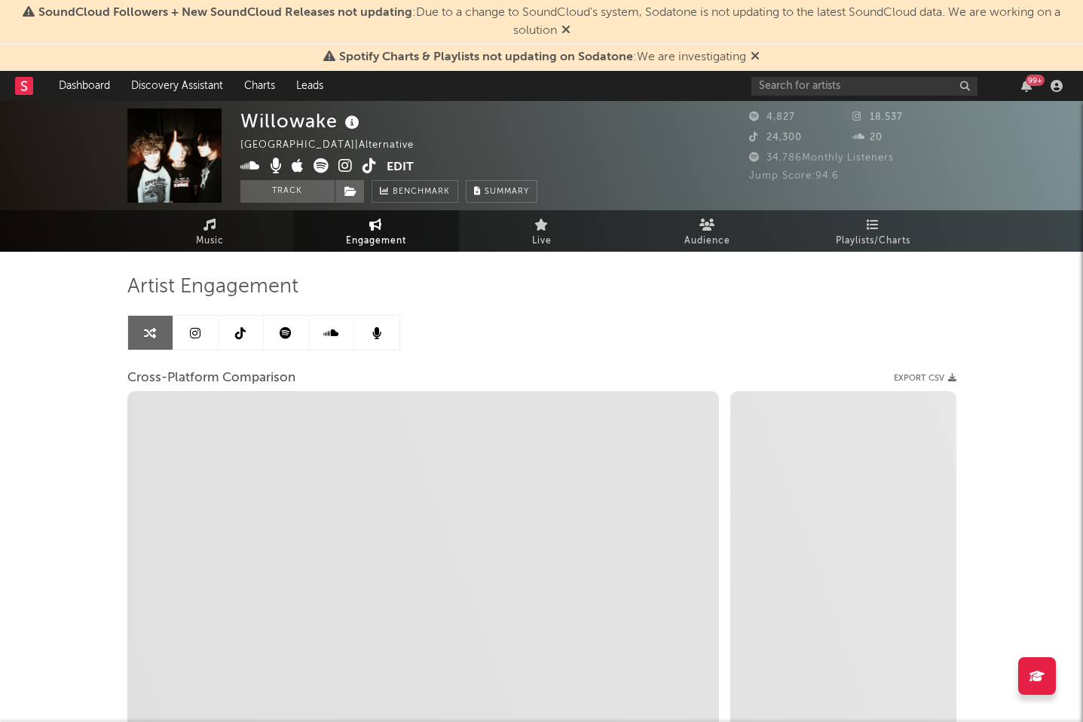
select select "1w"
select select "1m"
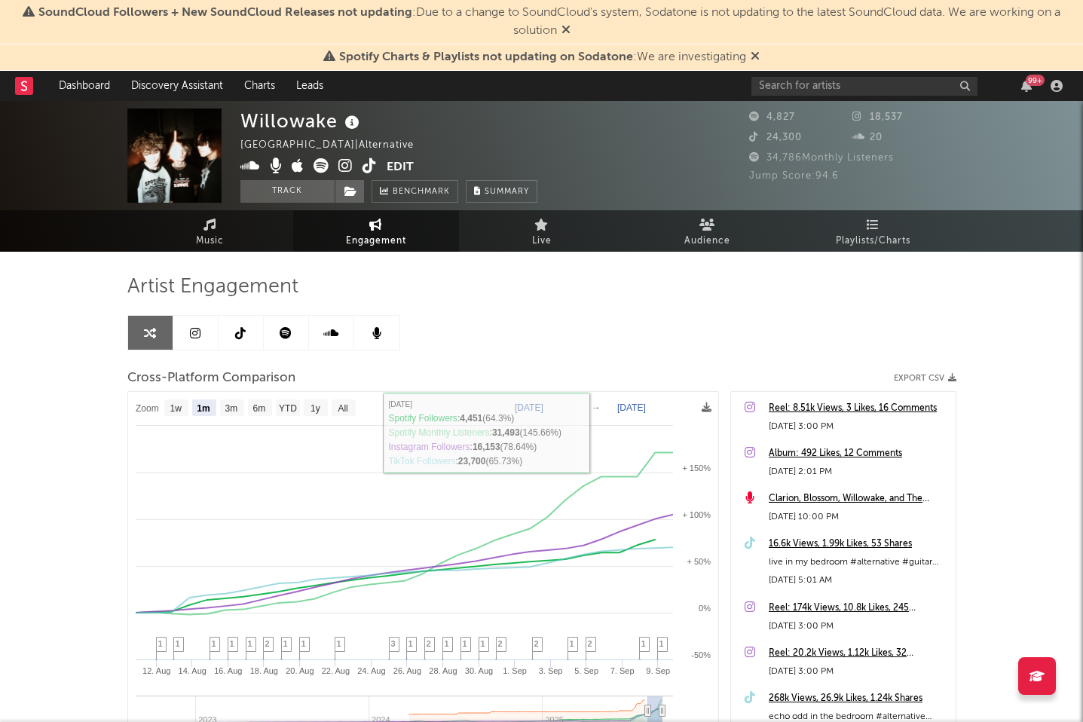
click at [349, 163] on icon at bounding box center [346, 165] width 14 height 15
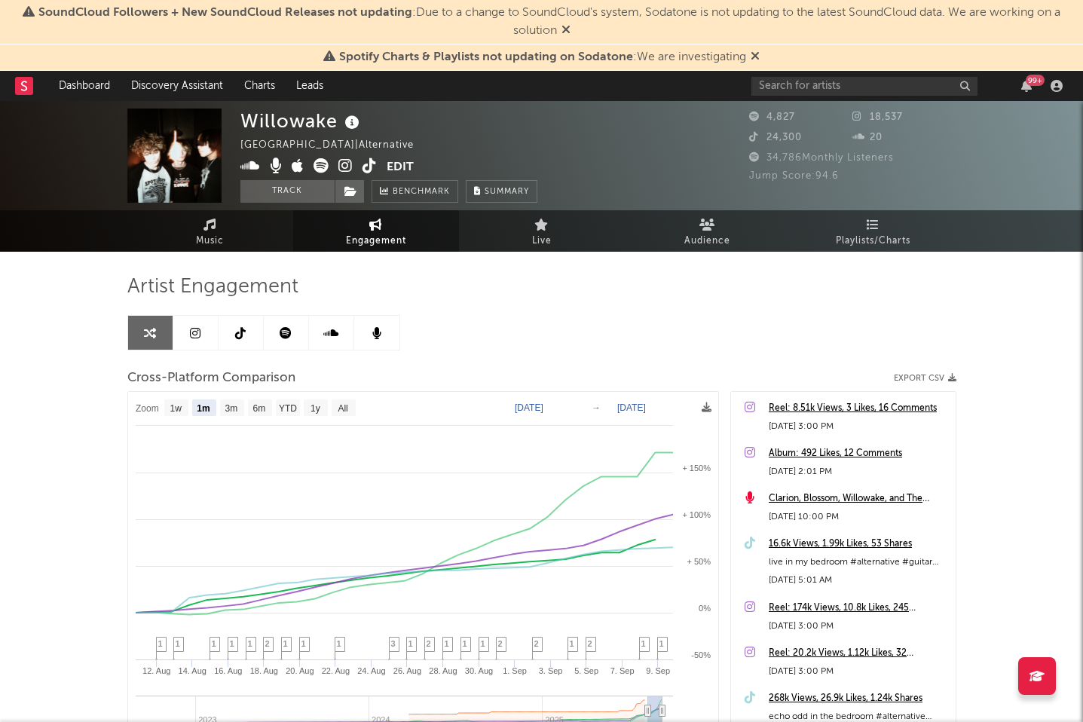
click at [320, 170] on icon at bounding box center [321, 165] width 15 height 15
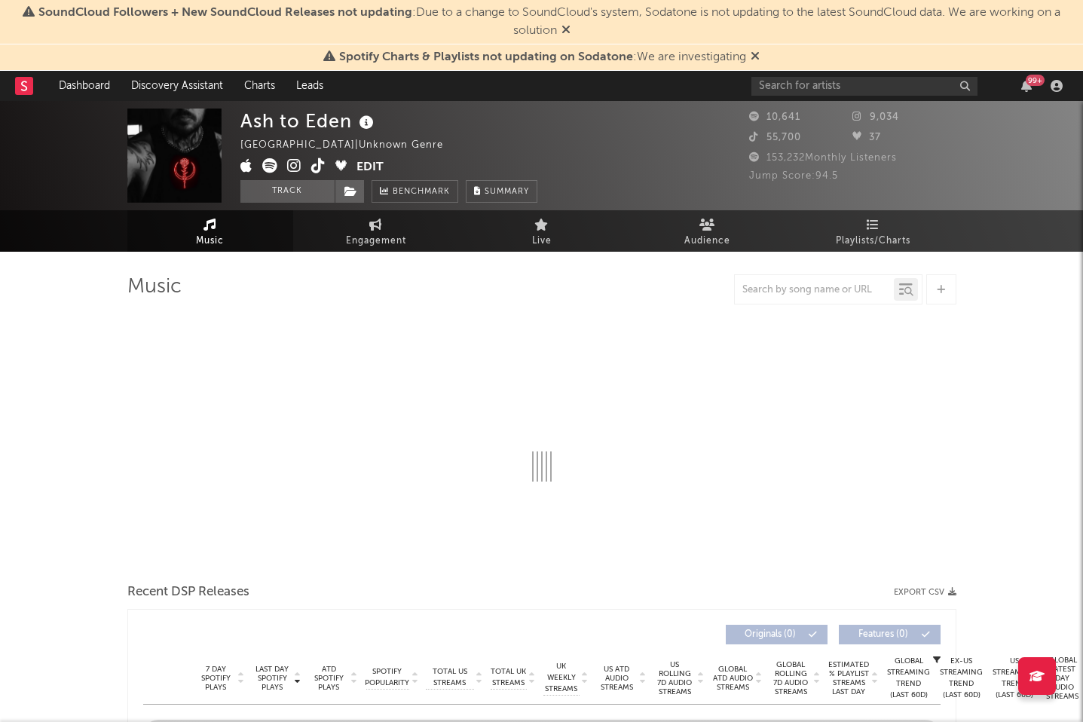
select select "1w"
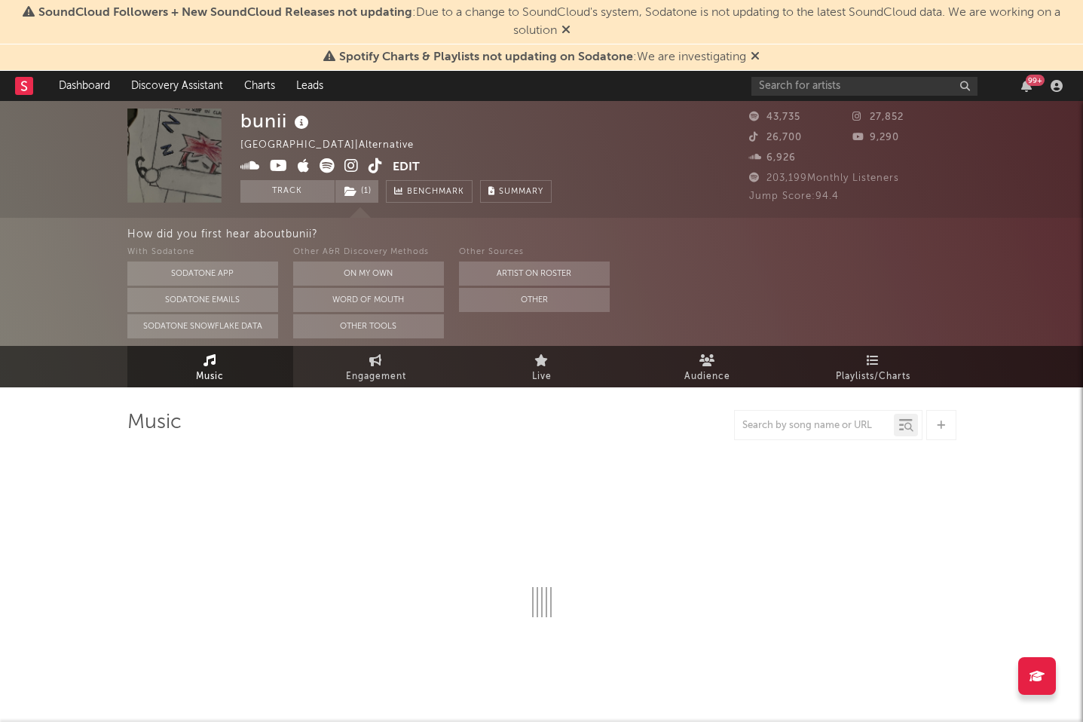
select select "6m"
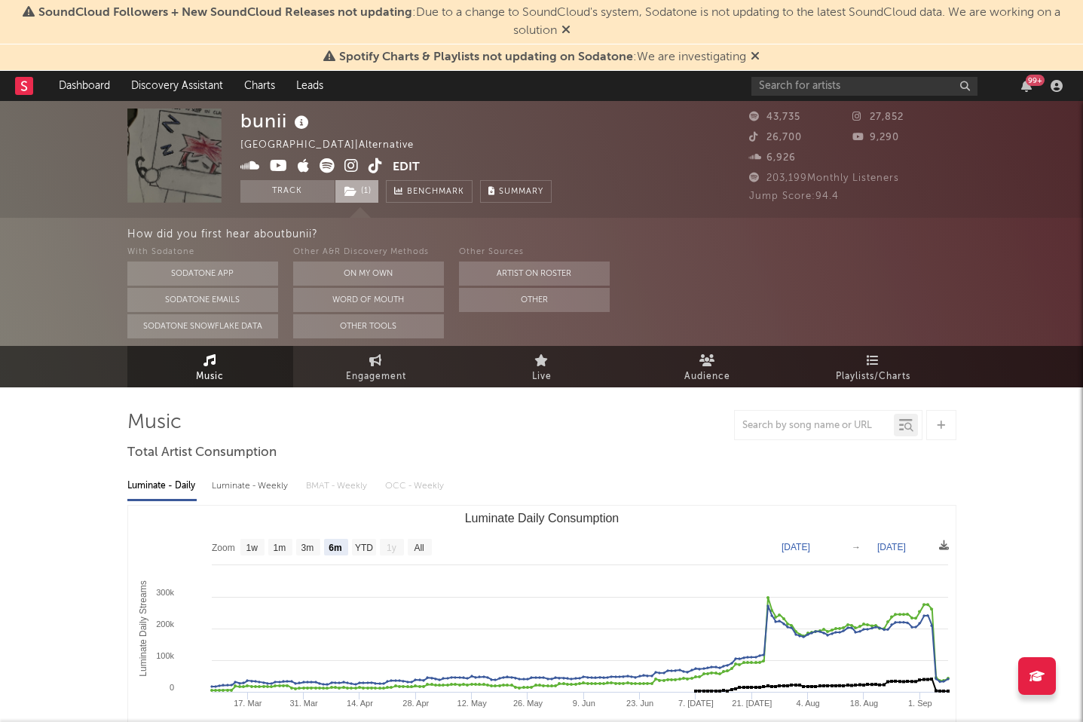
click at [361, 195] on span "( 1 )" at bounding box center [357, 191] width 44 height 23
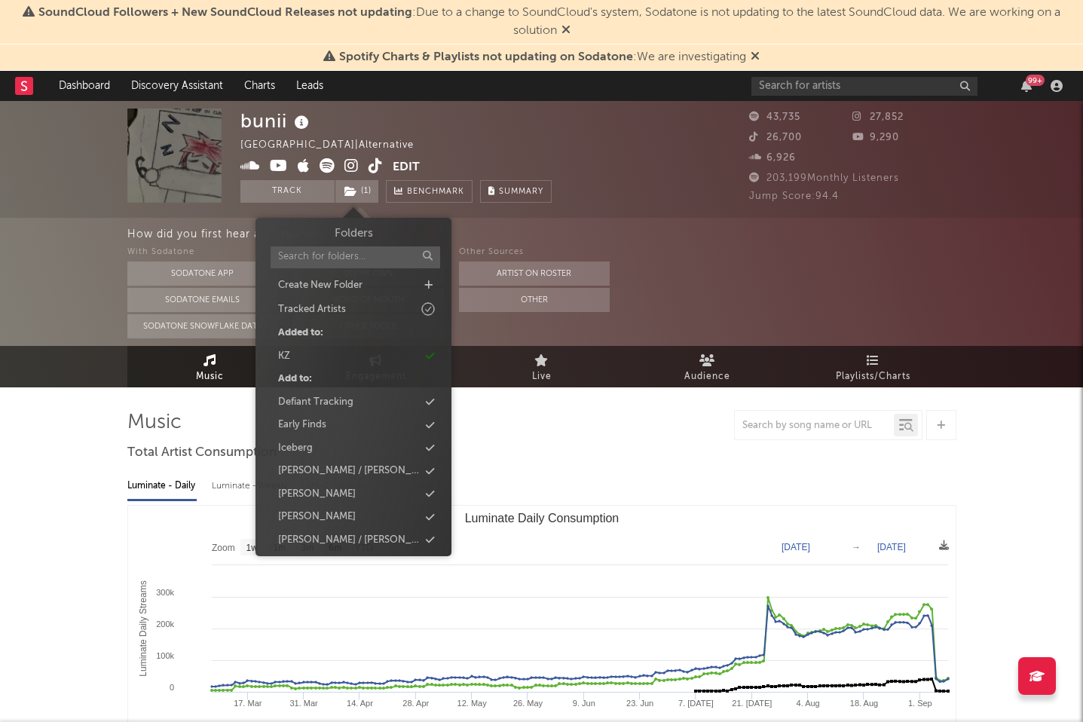
click at [327, 160] on icon at bounding box center [327, 165] width 15 height 15
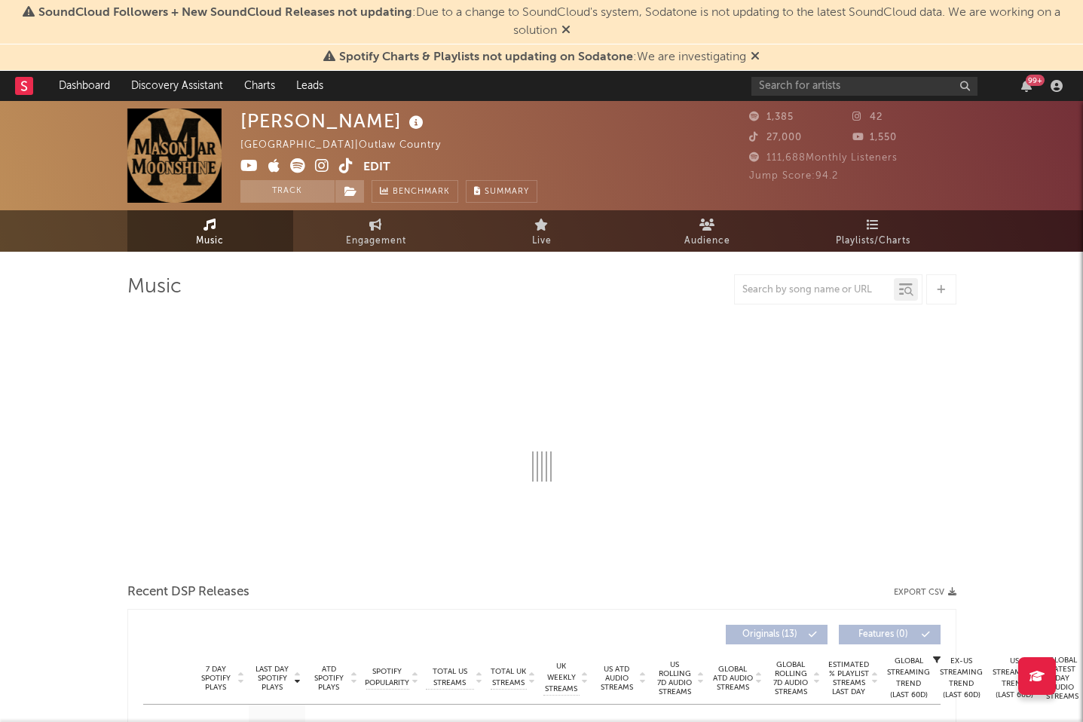
select select "1w"
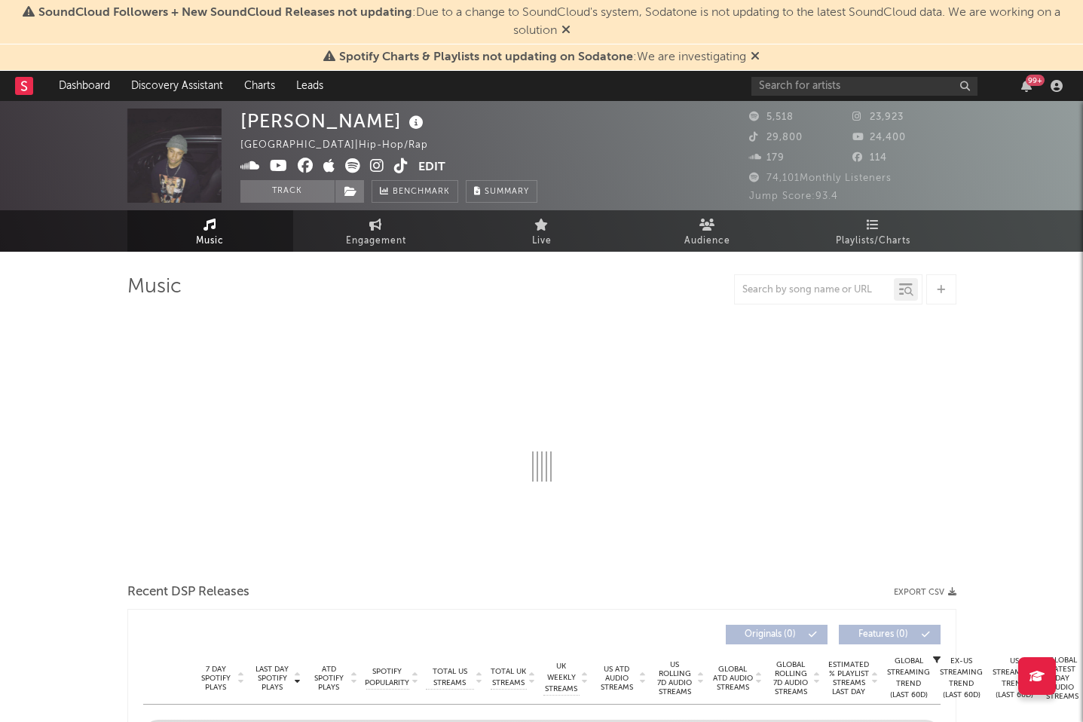
select select "6m"
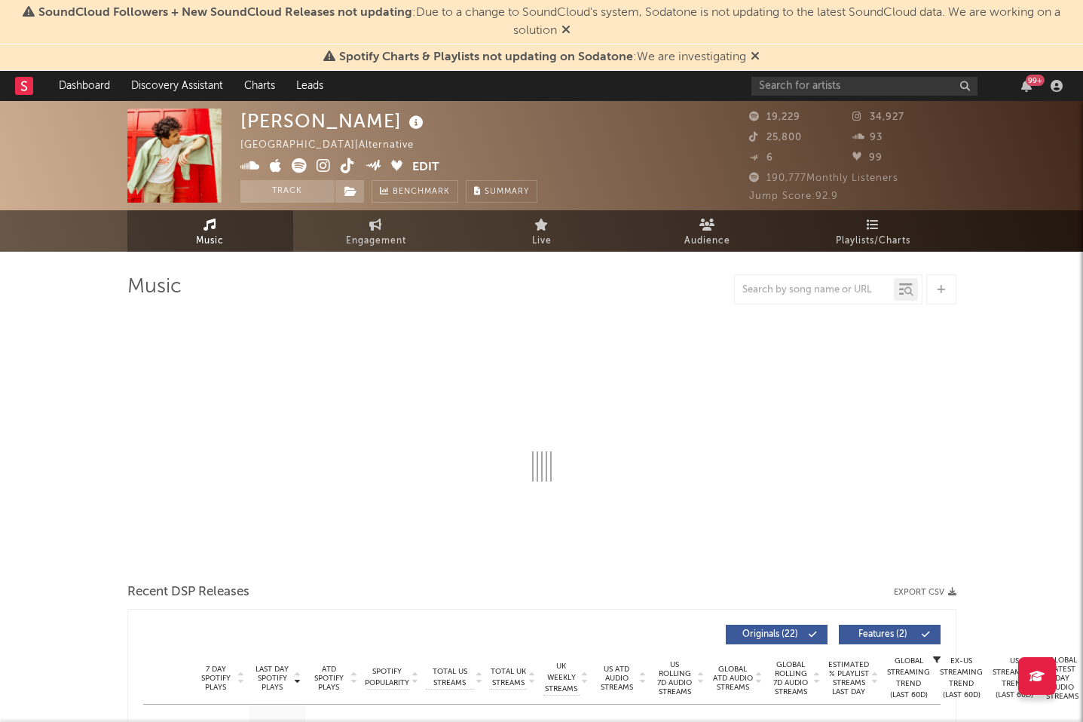
select select "6m"
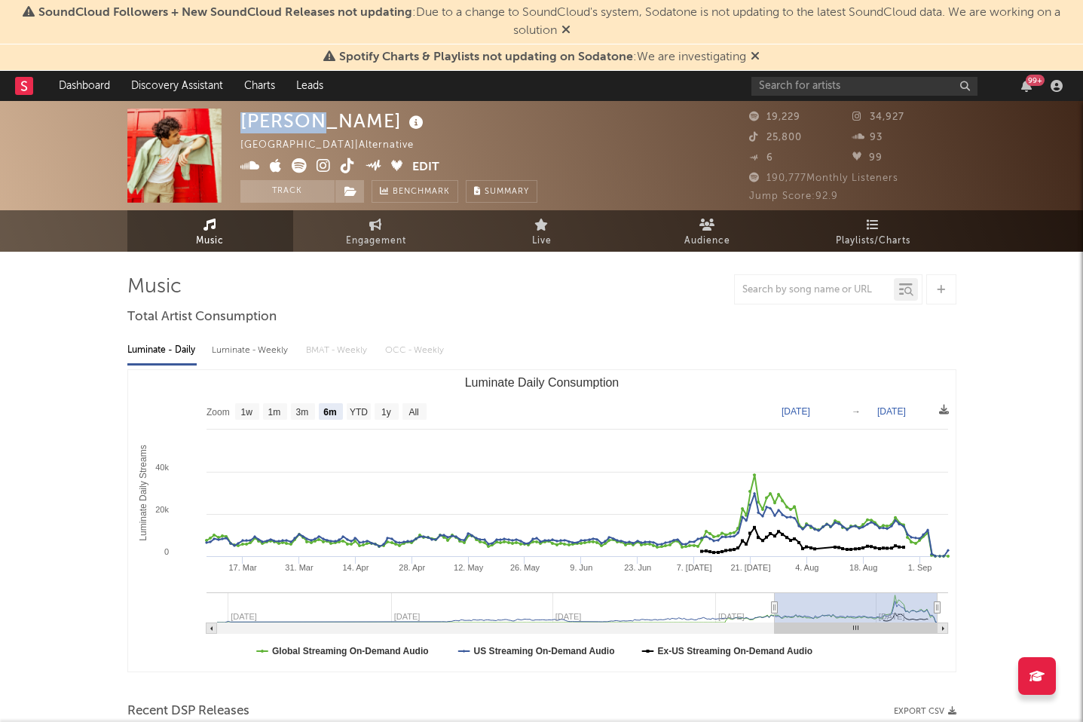
drag, startPoint x: 243, startPoint y: 120, endPoint x: 327, endPoint y: 113, distance: 84.7
click at [327, 113] on div "Cam Rao" at bounding box center [334, 121] width 187 height 25
copy div "Cam Rao"
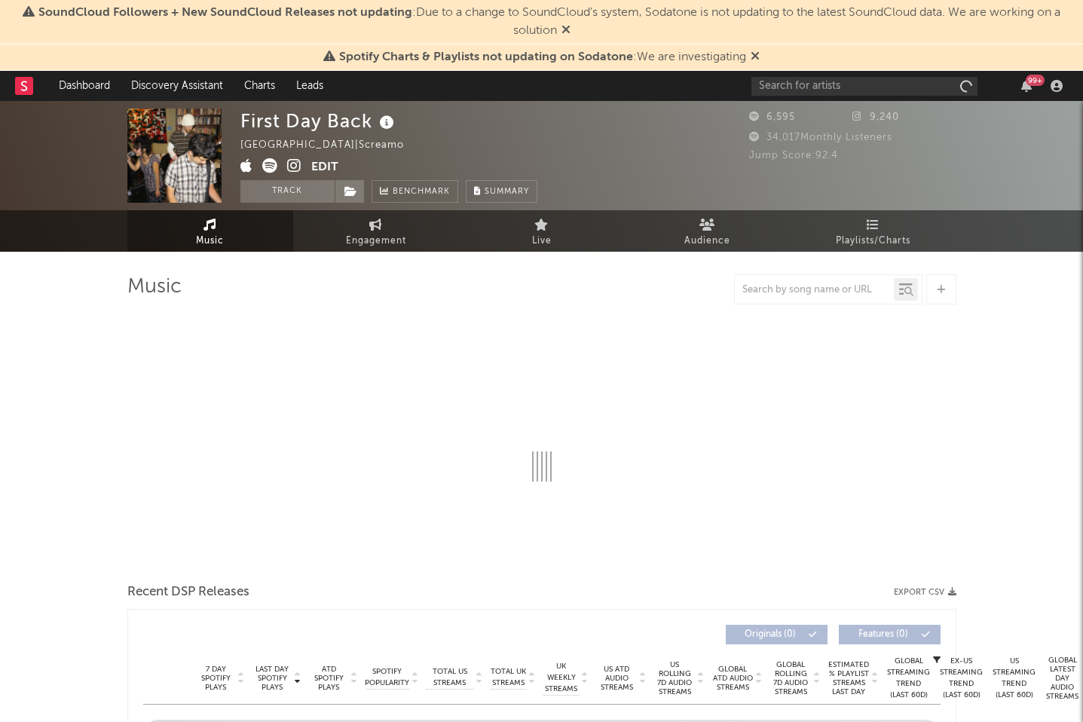
select select "1w"
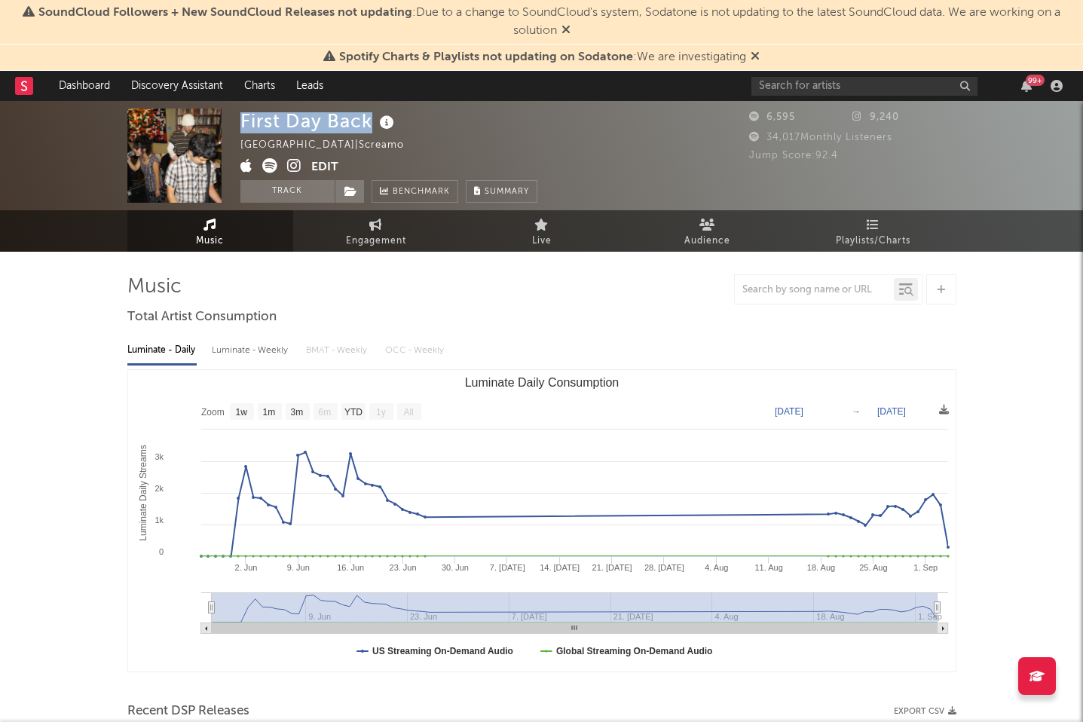
drag, startPoint x: 244, startPoint y: 121, endPoint x: 369, endPoint y: 118, distance: 125.2
click at [369, 119] on div "First Day Back" at bounding box center [320, 121] width 158 height 25
copy div "First Day Back"
click at [297, 163] on icon at bounding box center [294, 165] width 14 height 15
click at [297, 162] on icon at bounding box center [294, 165] width 14 height 15
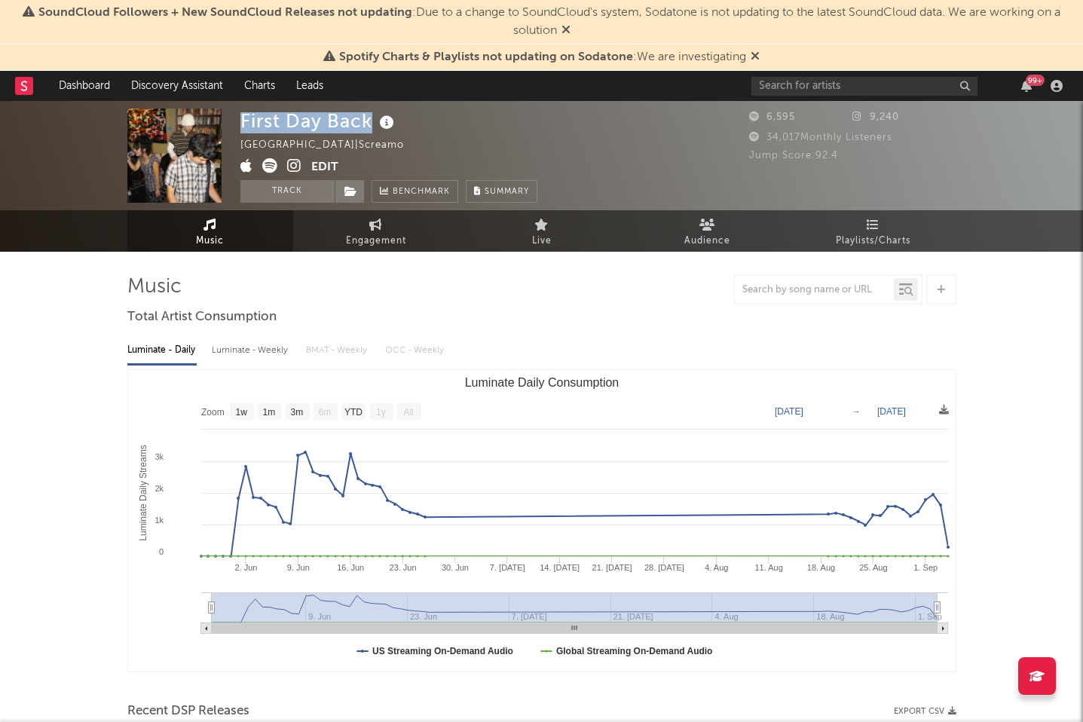
click at [271, 164] on icon at bounding box center [269, 165] width 15 height 15
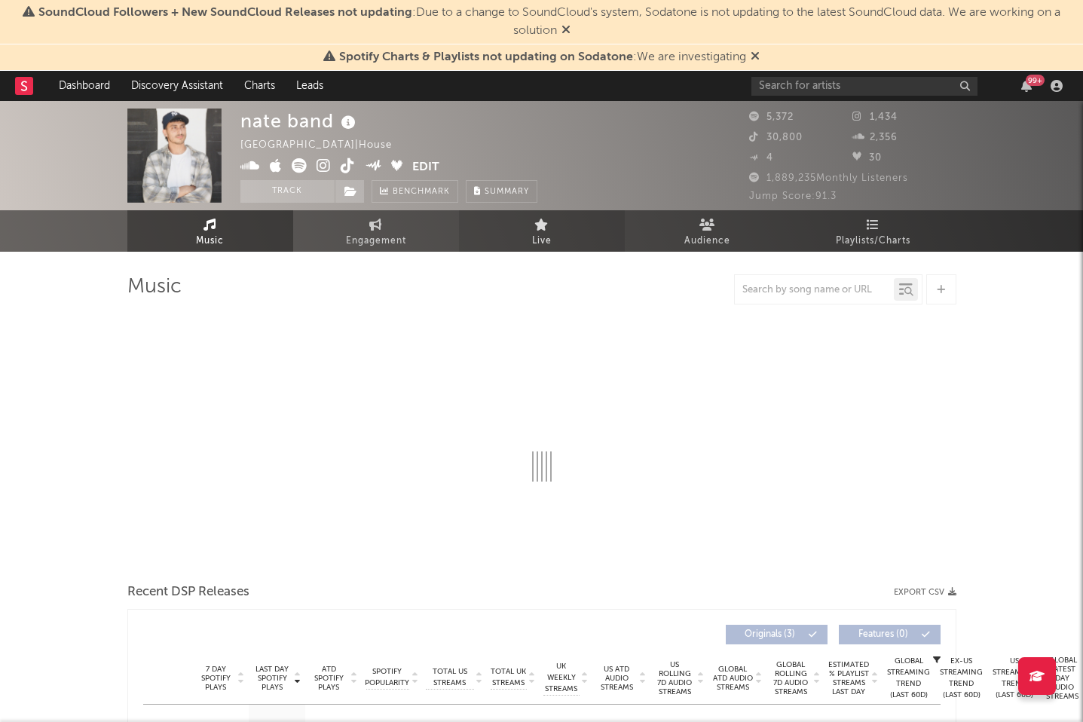
select select "1w"
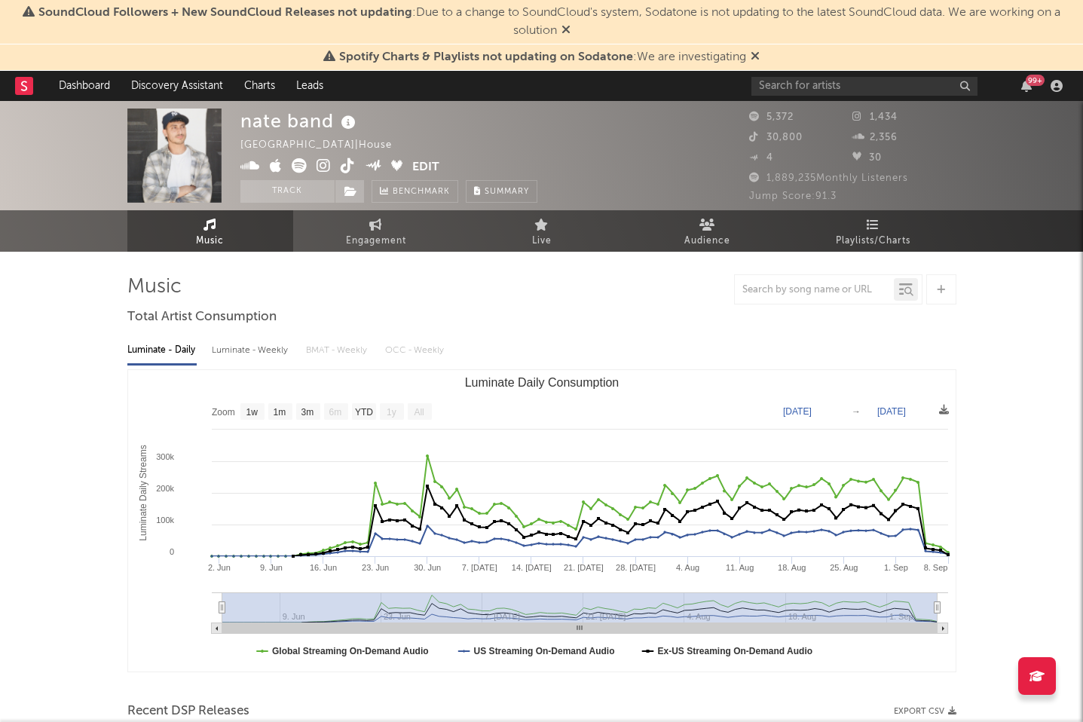
click at [319, 163] on icon at bounding box center [324, 165] width 14 height 15
click at [301, 167] on icon at bounding box center [299, 165] width 15 height 15
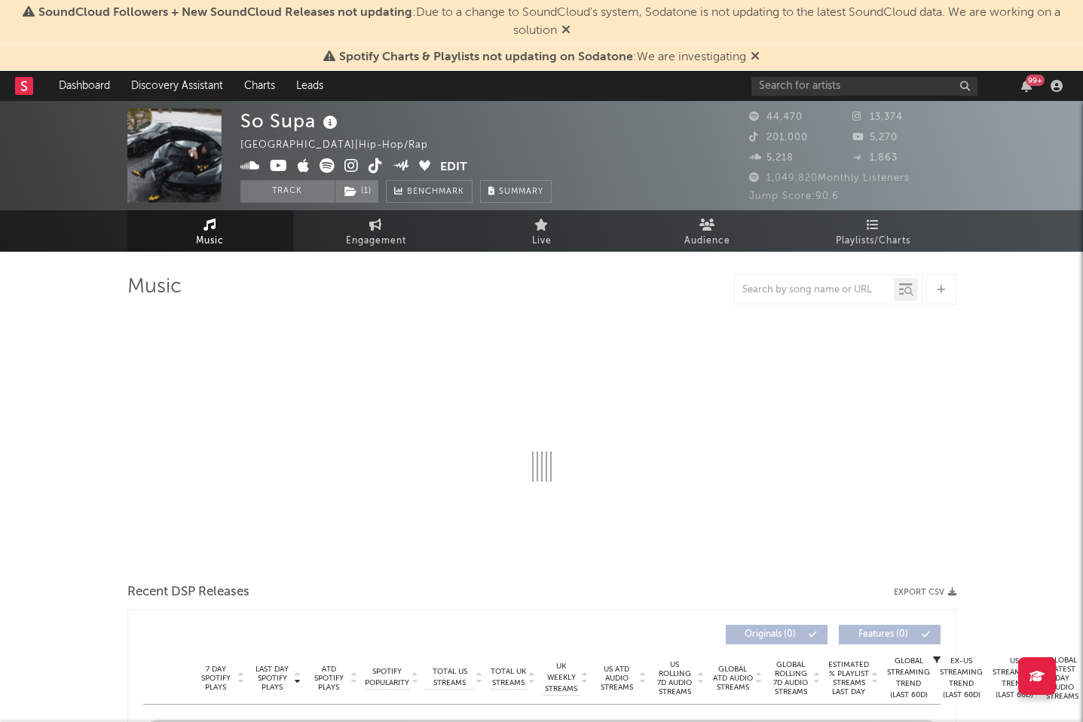
select select "6m"
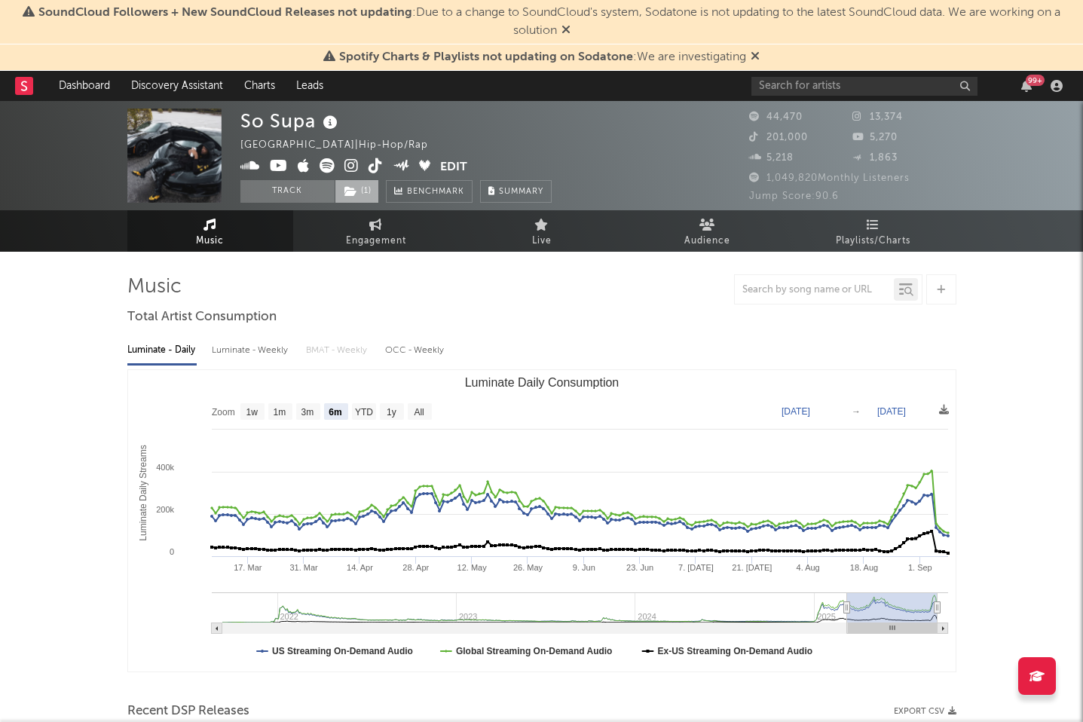
click at [357, 187] on span "( 1 )" at bounding box center [357, 191] width 44 height 23
click at [353, 161] on icon at bounding box center [352, 165] width 14 height 15
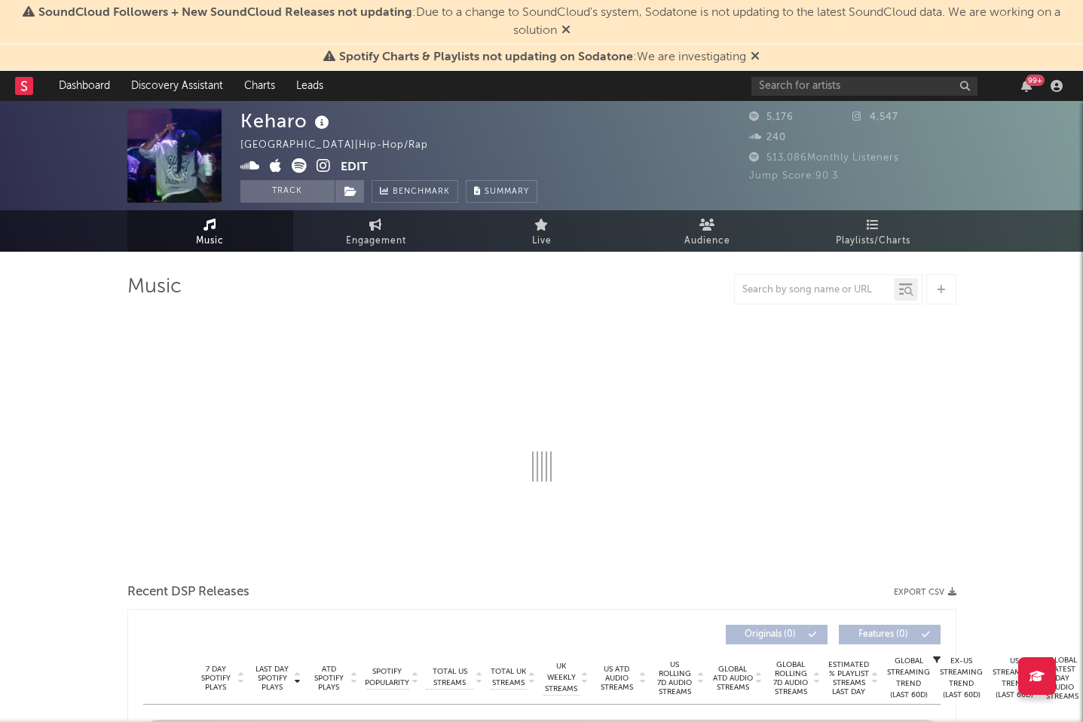
select select "6m"
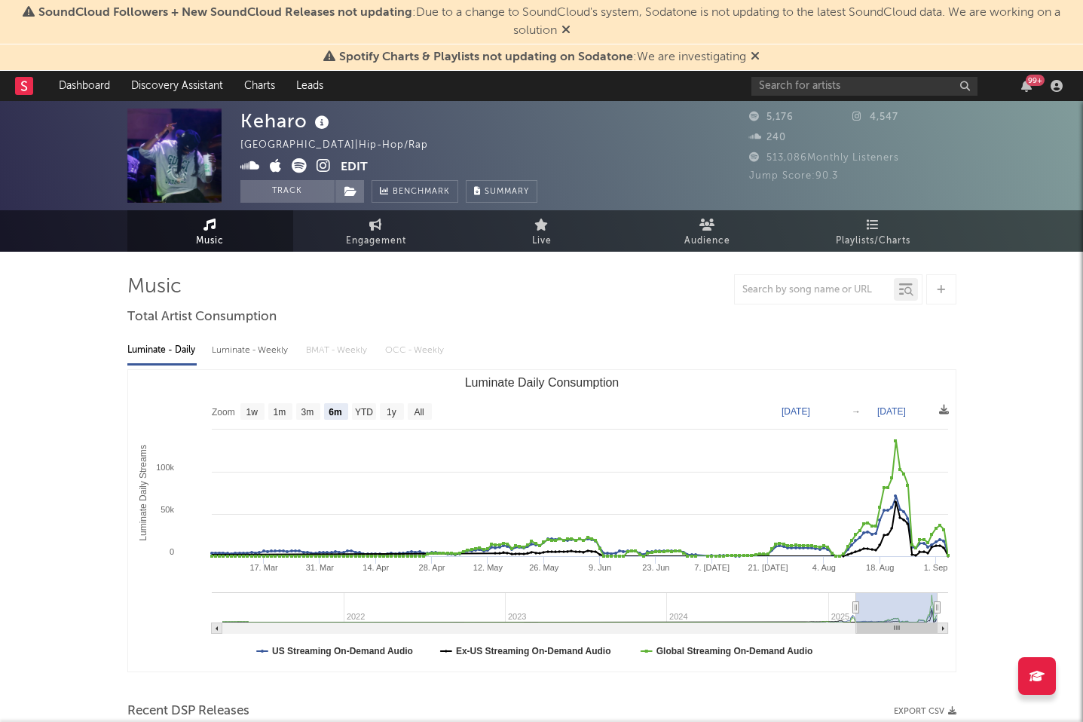
click at [285, 117] on div "Keharo" at bounding box center [287, 121] width 93 height 25
copy div "Keharo"
click at [66, 83] on link "Dashboard" at bounding box center [84, 86] width 72 height 30
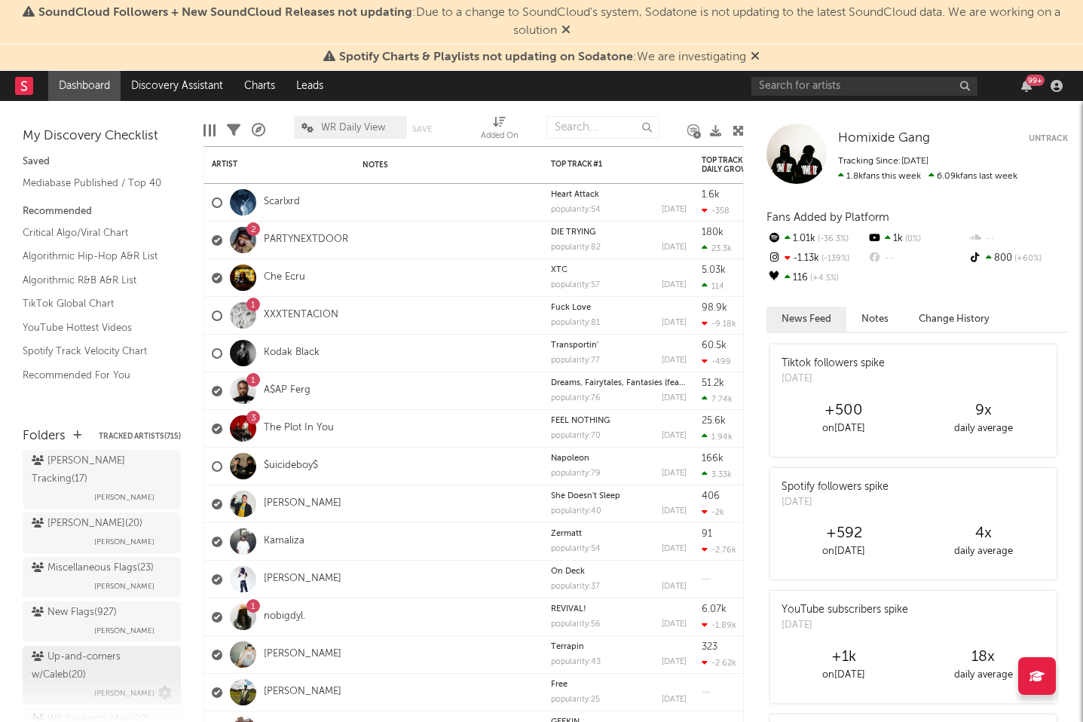
scroll to position [521, 0]
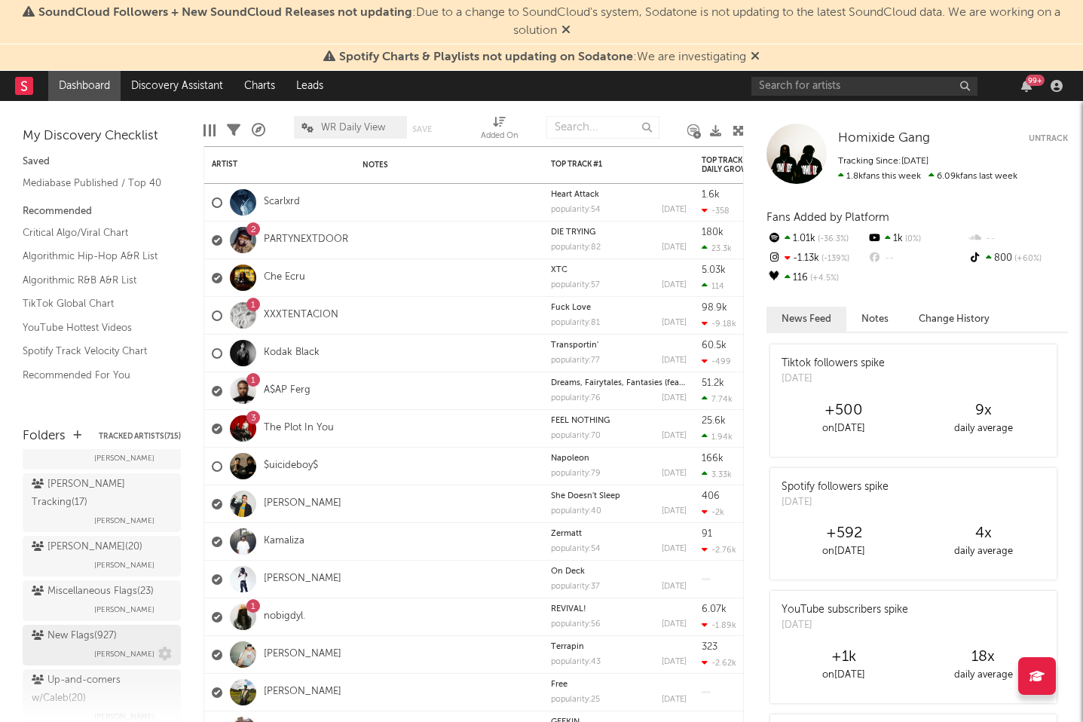
click at [77, 627] on div "New Flags ( 927 ) Sean Stevens" at bounding box center [102, 645] width 140 height 36
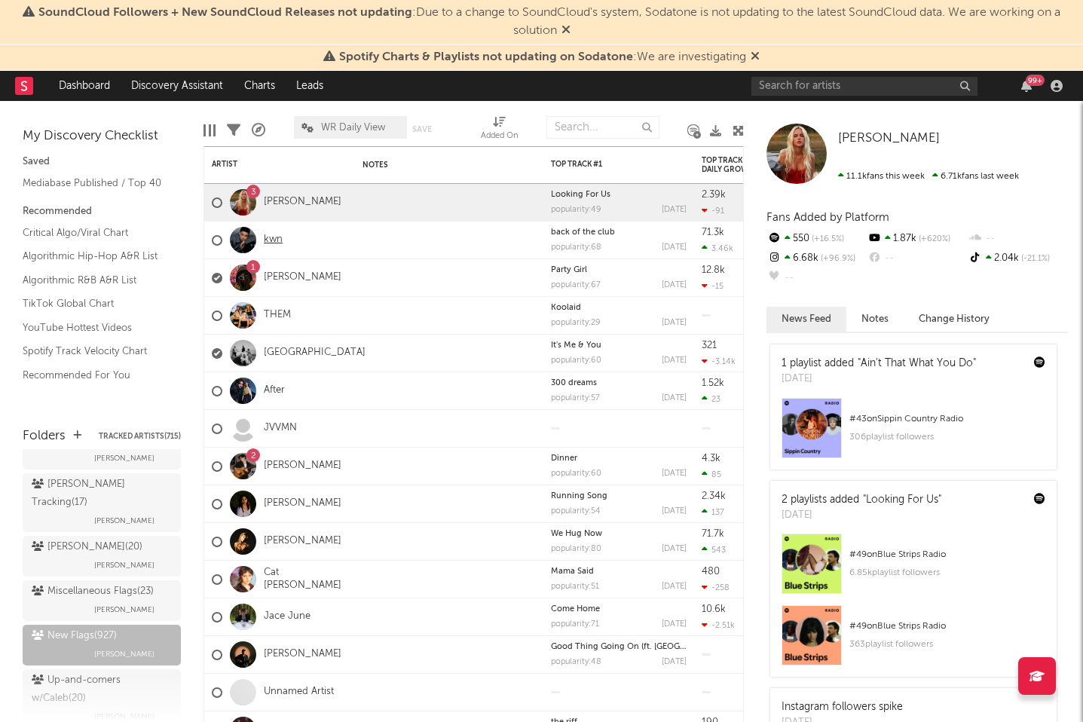
click at [277, 237] on link "kwn" at bounding box center [273, 240] width 19 height 13
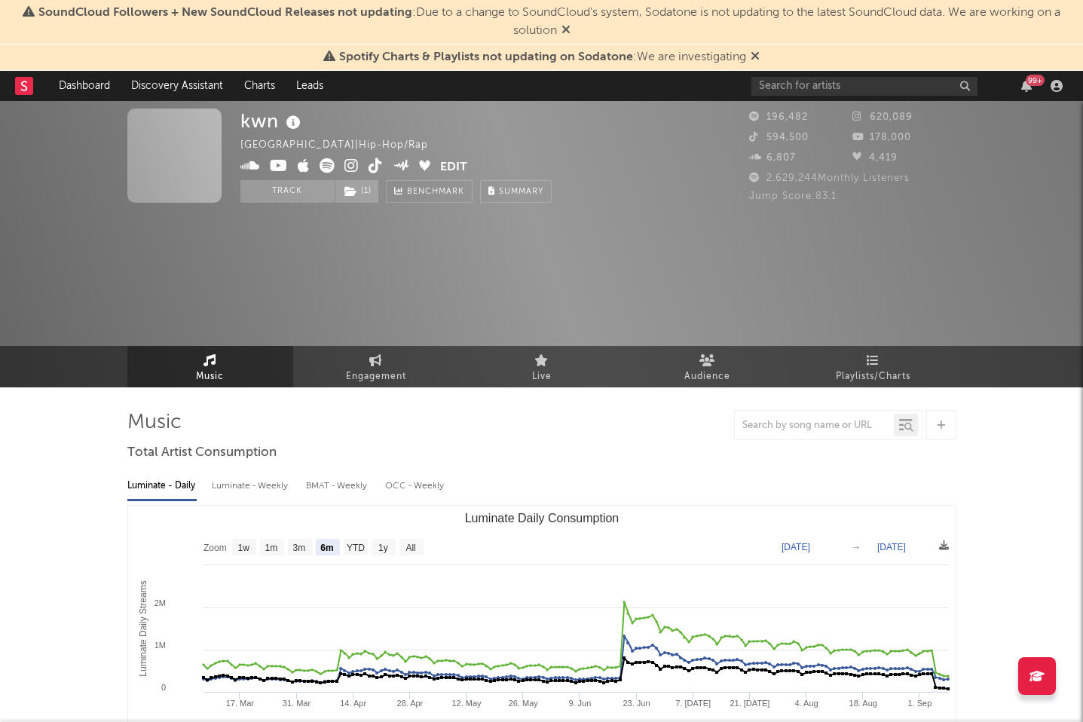
select select "6m"
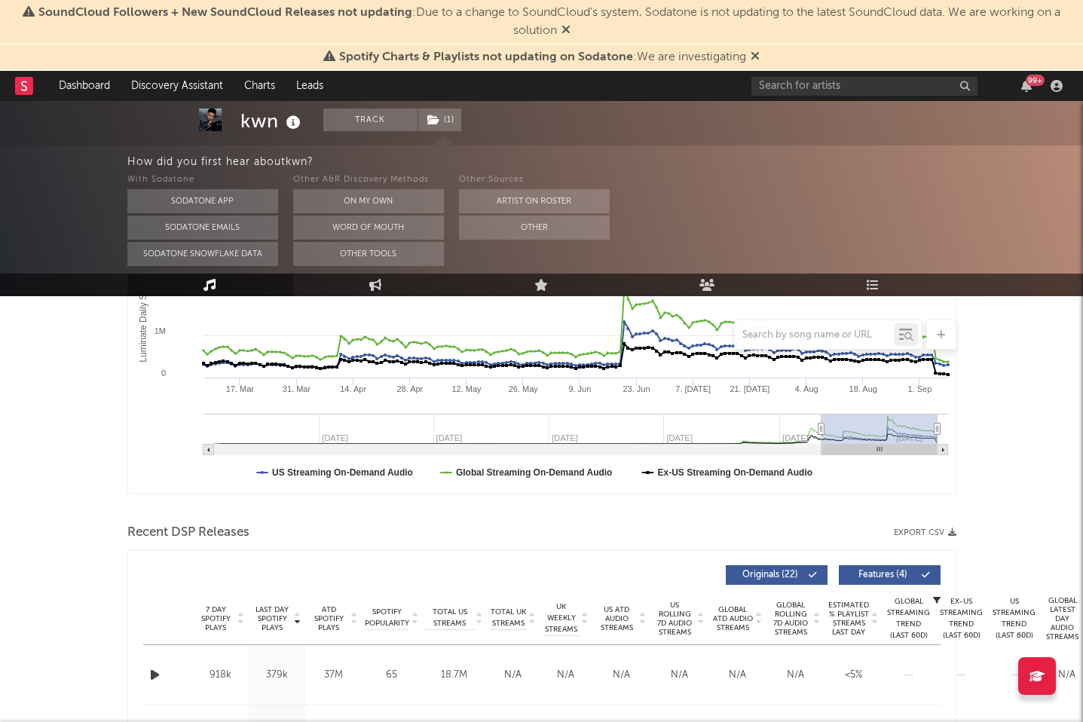
scroll to position [339, 0]
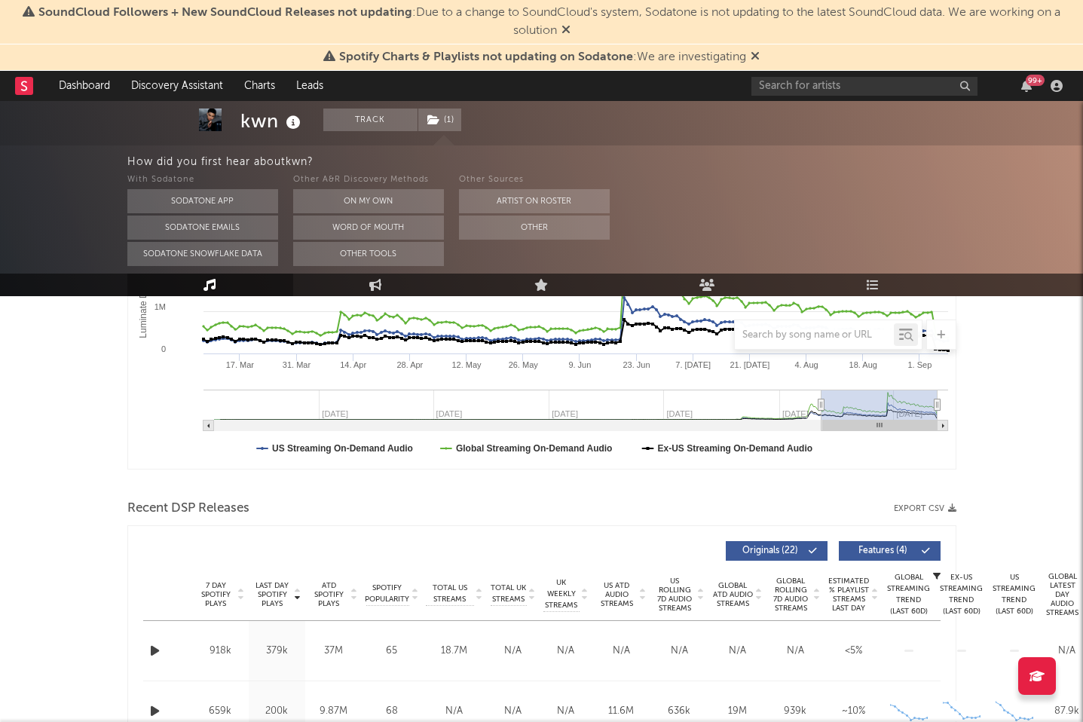
click at [158, 648] on icon "button" at bounding box center [155, 651] width 16 height 19
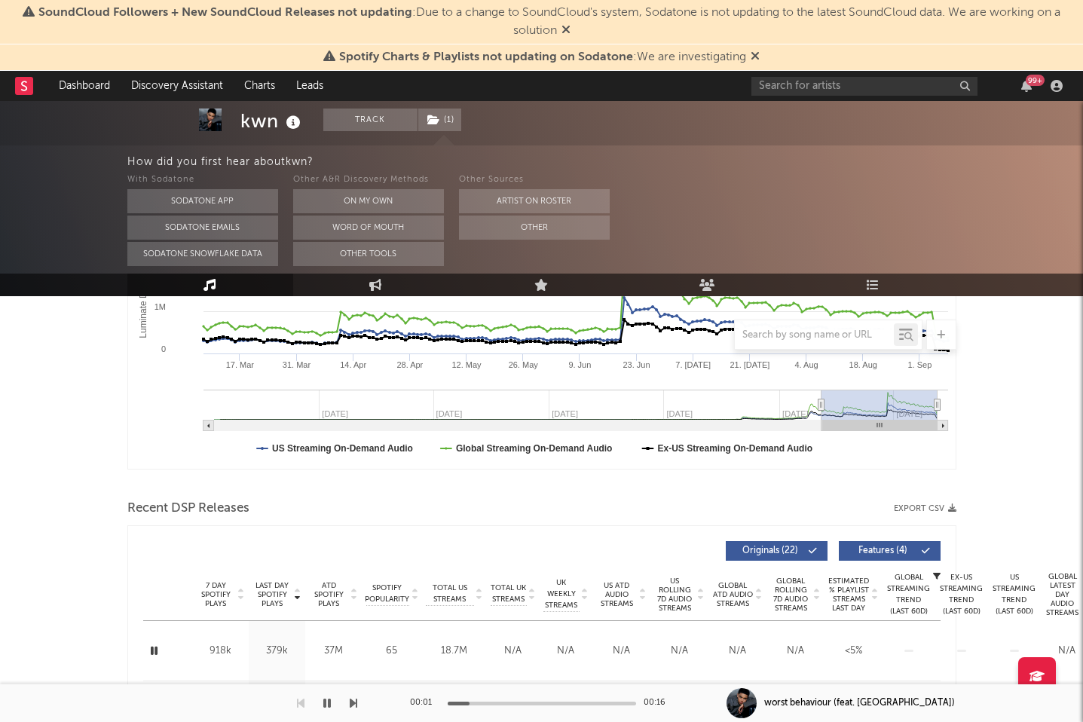
scroll to position [0, 0]
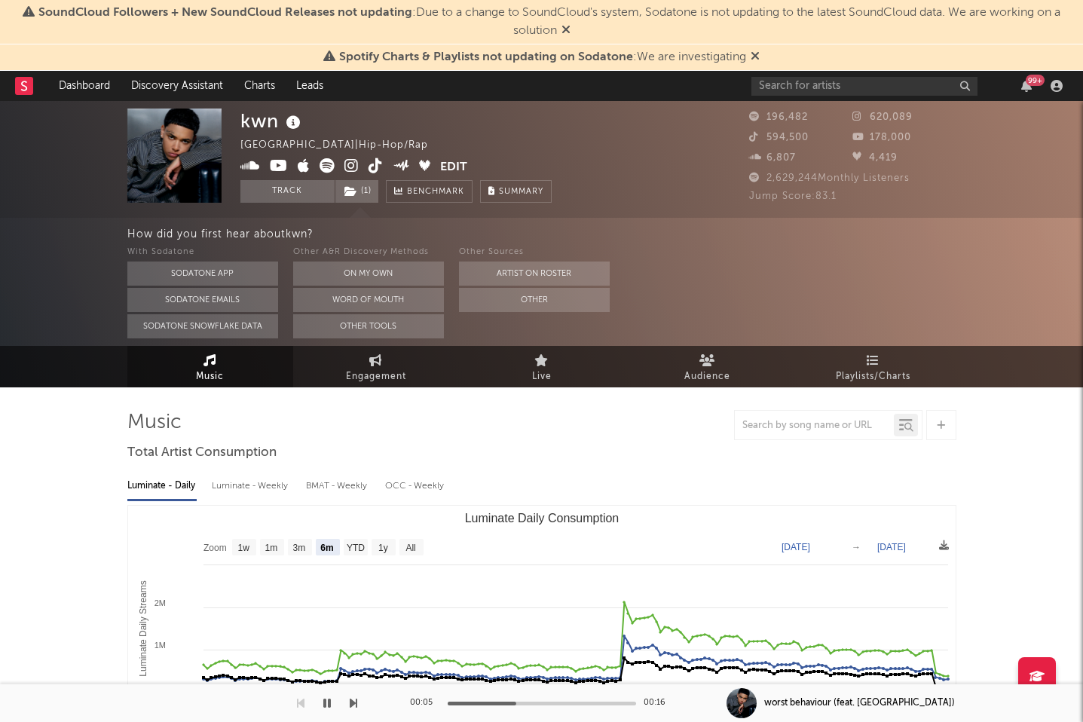
click at [354, 164] on icon at bounding box center [352, 165] width 14 height 15
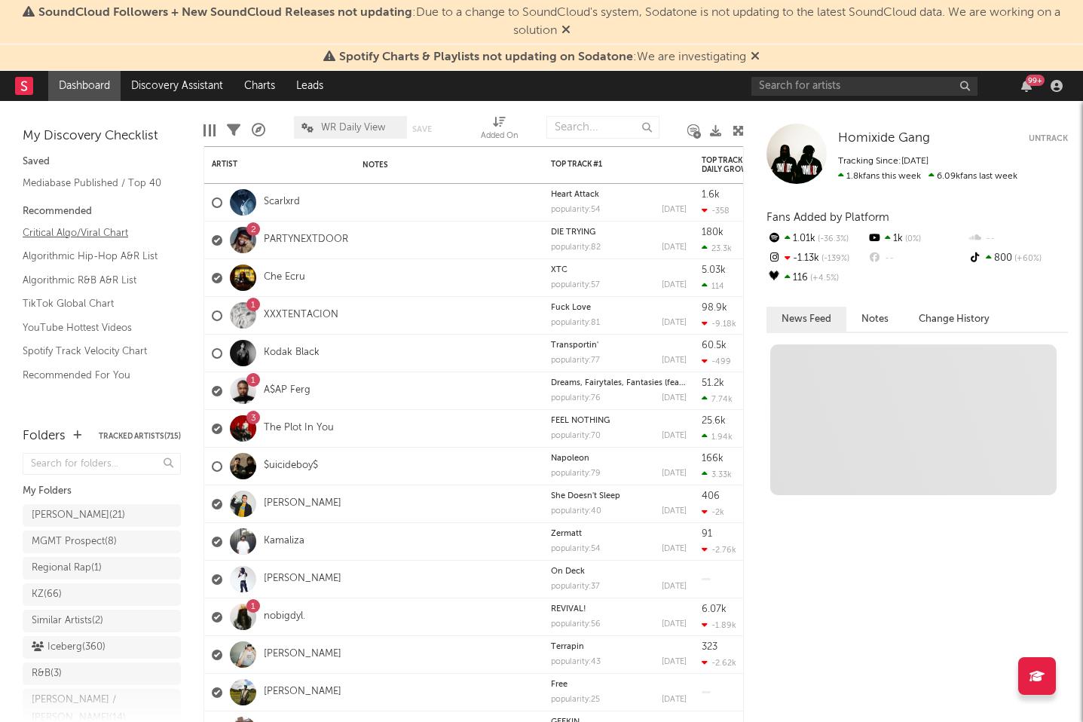
click at [102, 231] on link "Critical Algo/Viral Chart" at bounding box center [94, 233] width 143 height 17
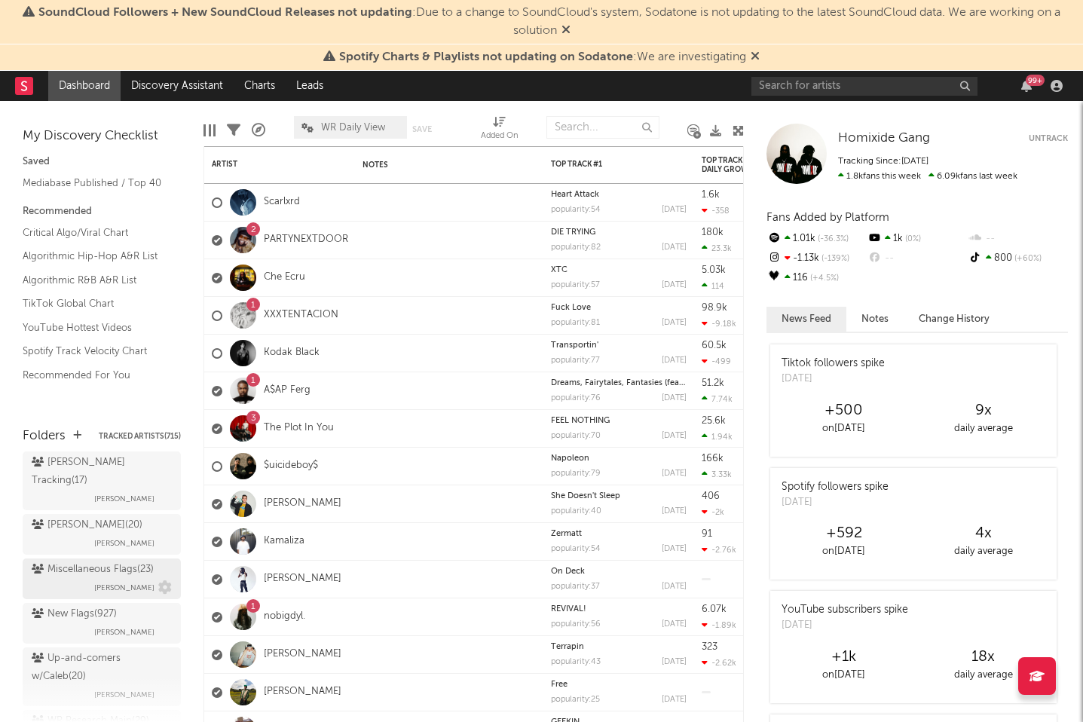
scroll to position [544, 0]
click at [75, 604] on div "New Flags ( 927 )" at bounding box center [74, 613] width 85 height 18
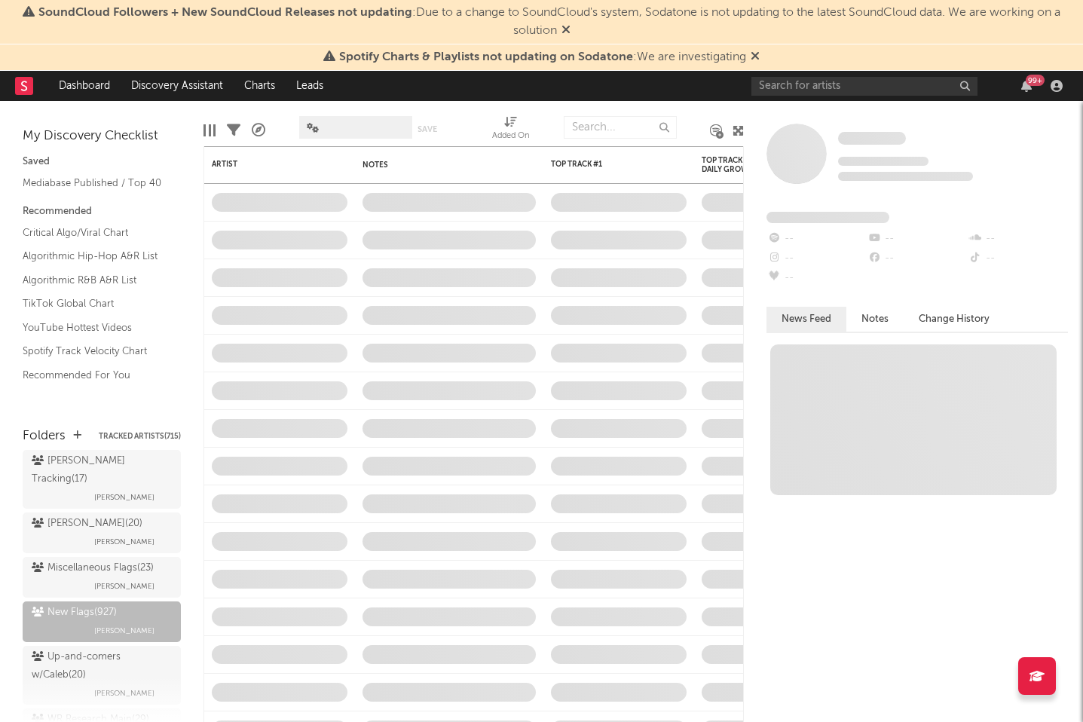
click at [753, 56] on icon at bounding box center [755, 56] width 9 height 12
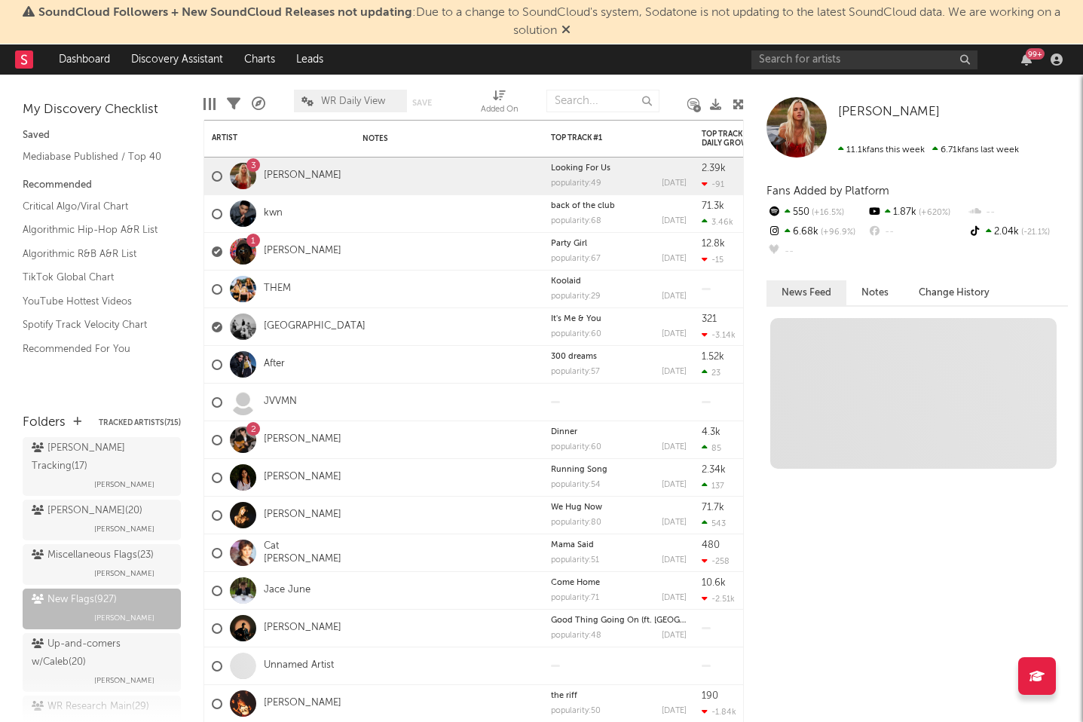
scroll to position [531, 0]
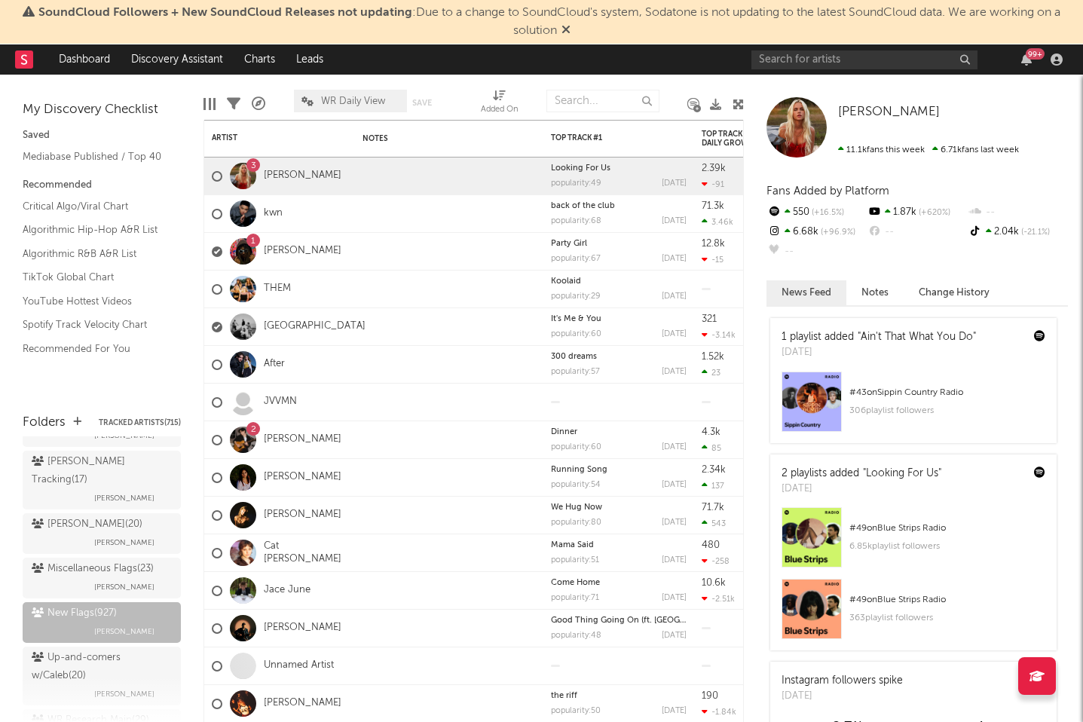
click at [564, 30] on icon at bounding box center [566, 29] width 9 height 12
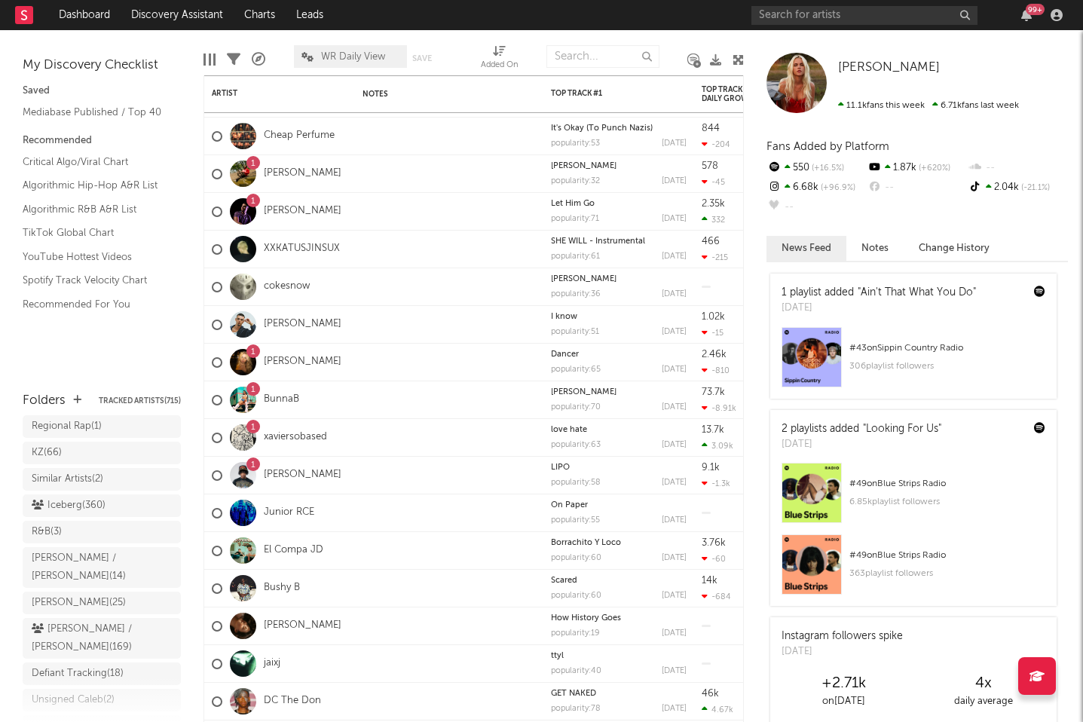
scroll to position [0, 0]
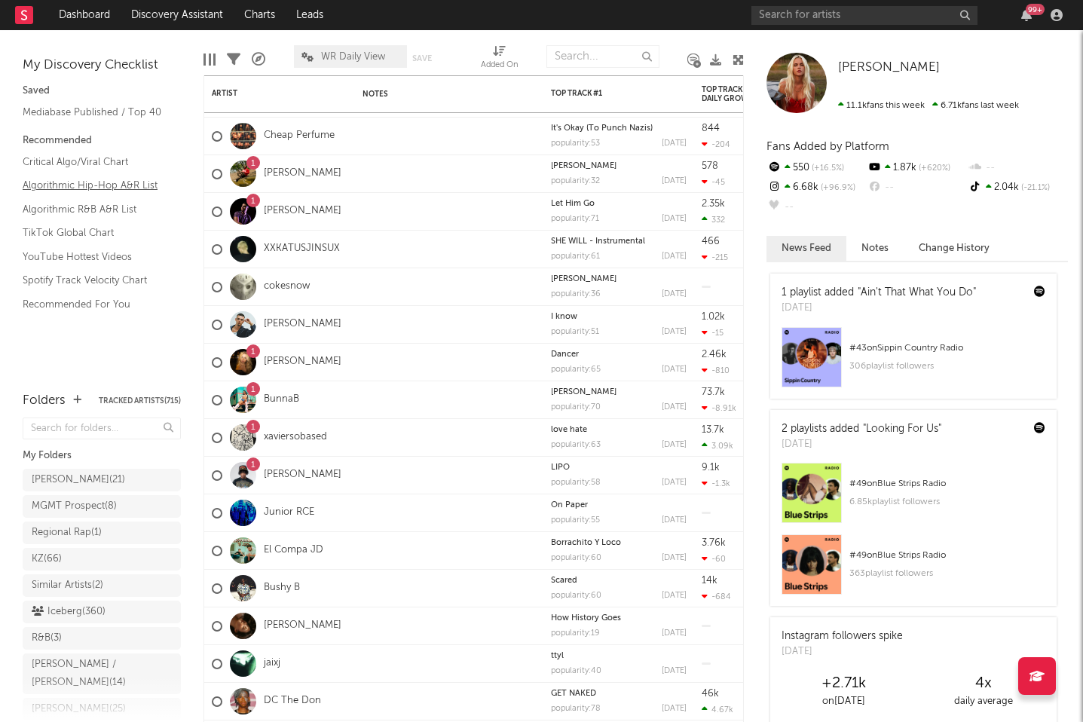
click at [128, 180] on link "Algorithmic Hip-Hop A&R List" at bounding box center [94, 185] width 143 height 17
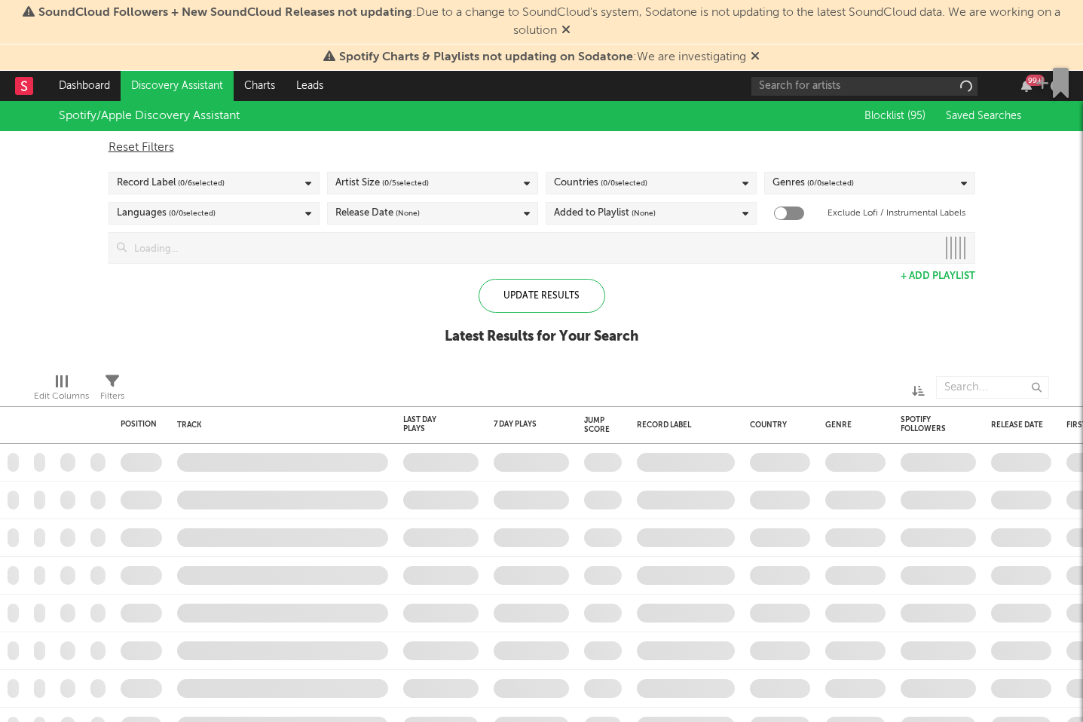
checkbox input "true"
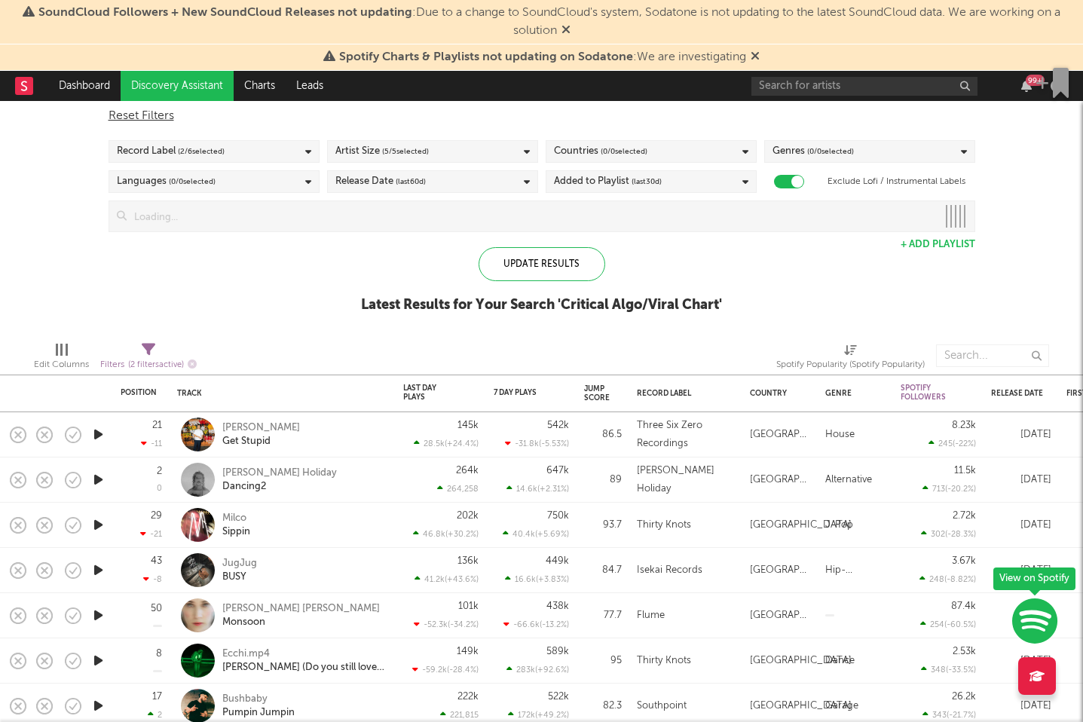
click at [93, 433] on icon "button" at bounding box center [98, 434] width 16 height 19
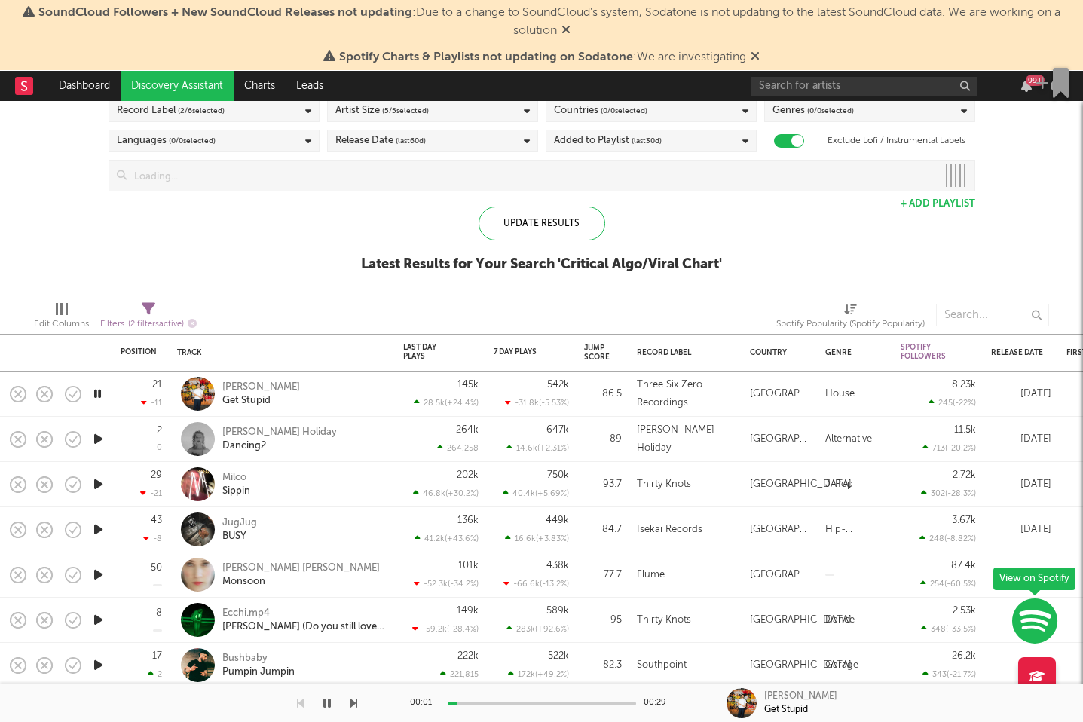
click at [95, 437] on icon "button" at bounding box center [98, 439] width 16 height 19
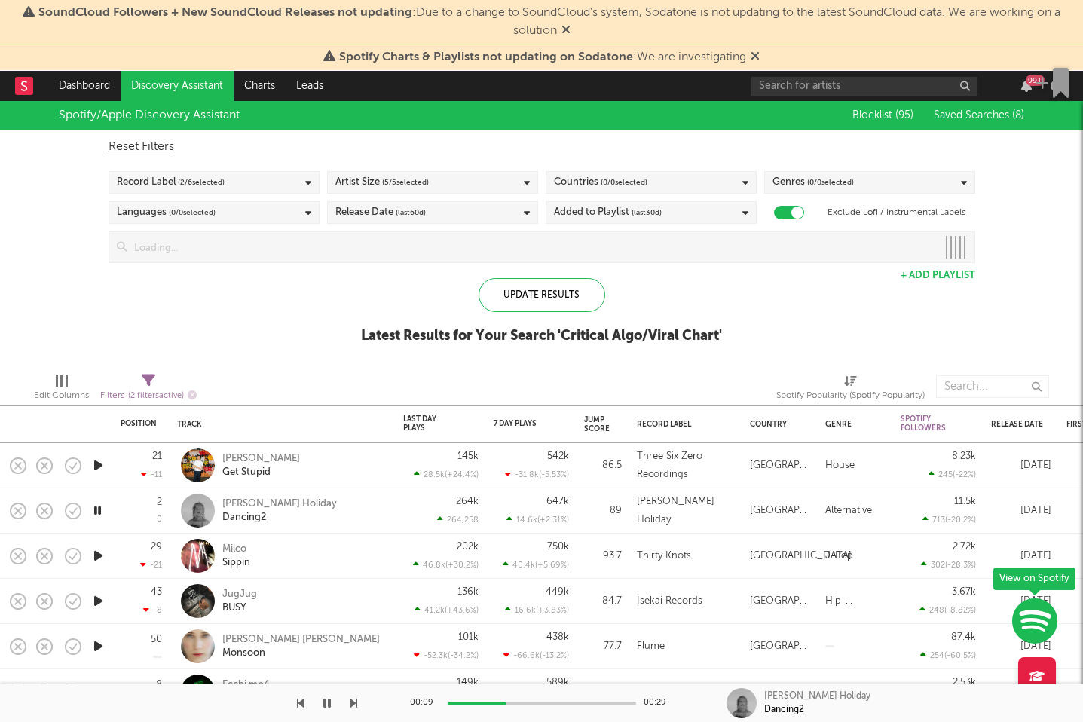
click at [73, 268] on div "Spotify/Apple Discovery Assistant Blocklist ( 95 ) Saved Searches ( 8 ) Reset F…" at bounding box center [541, 230] width 1083 height 260
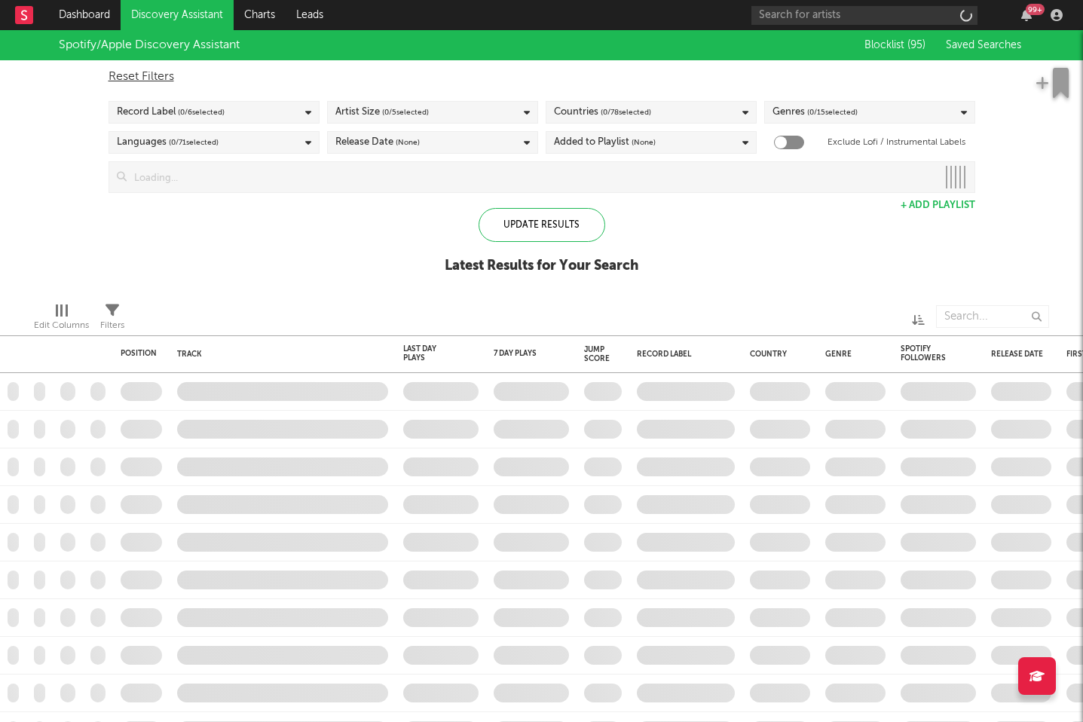
checkbox input "true"
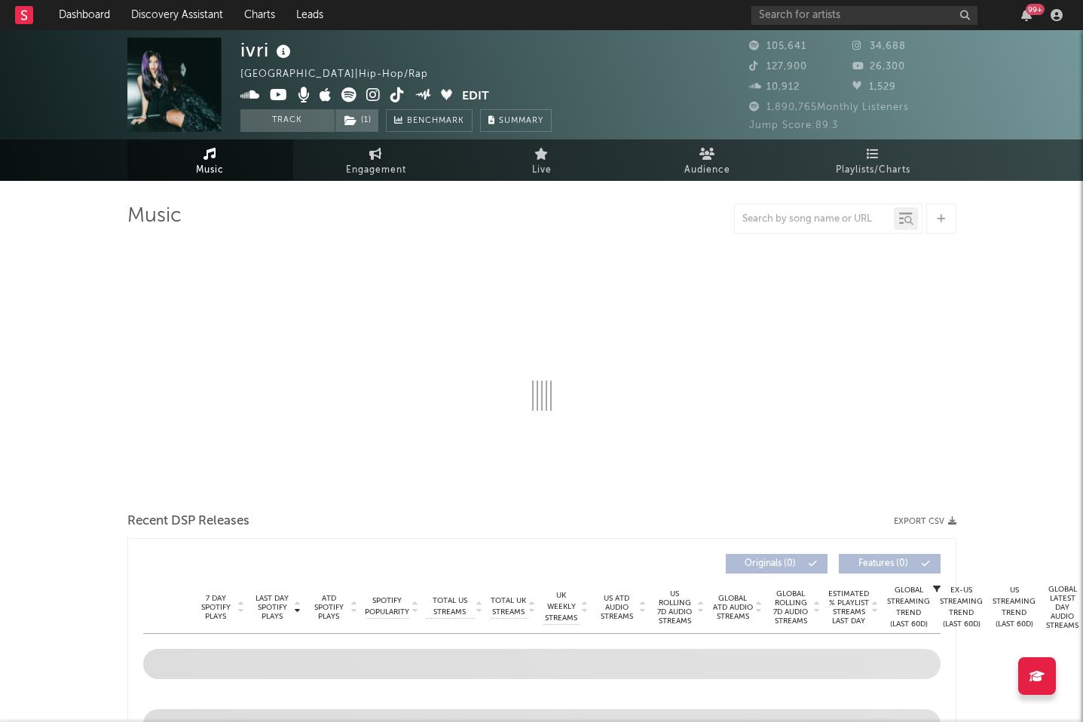
select select "6m"
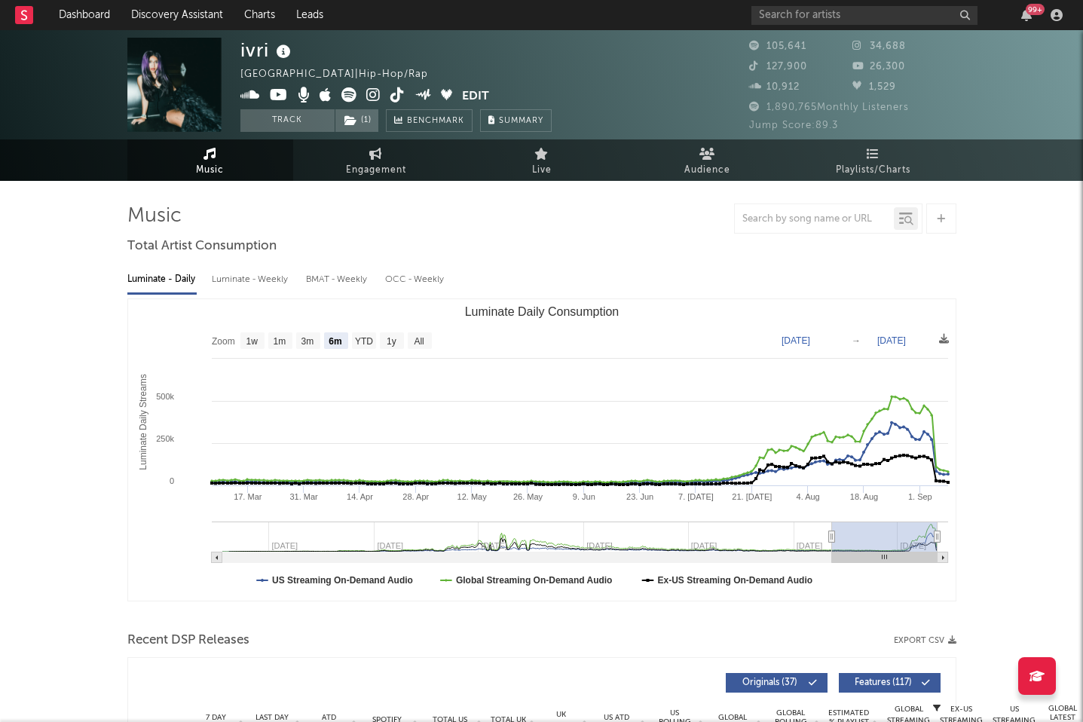
click at [248, 47] on div "ivri" at bounding box center [268, 50] width 54 height 25
copy div "ivri"
click at [370, 97] on icon at bounding box center [373, 94] width 14 height 15
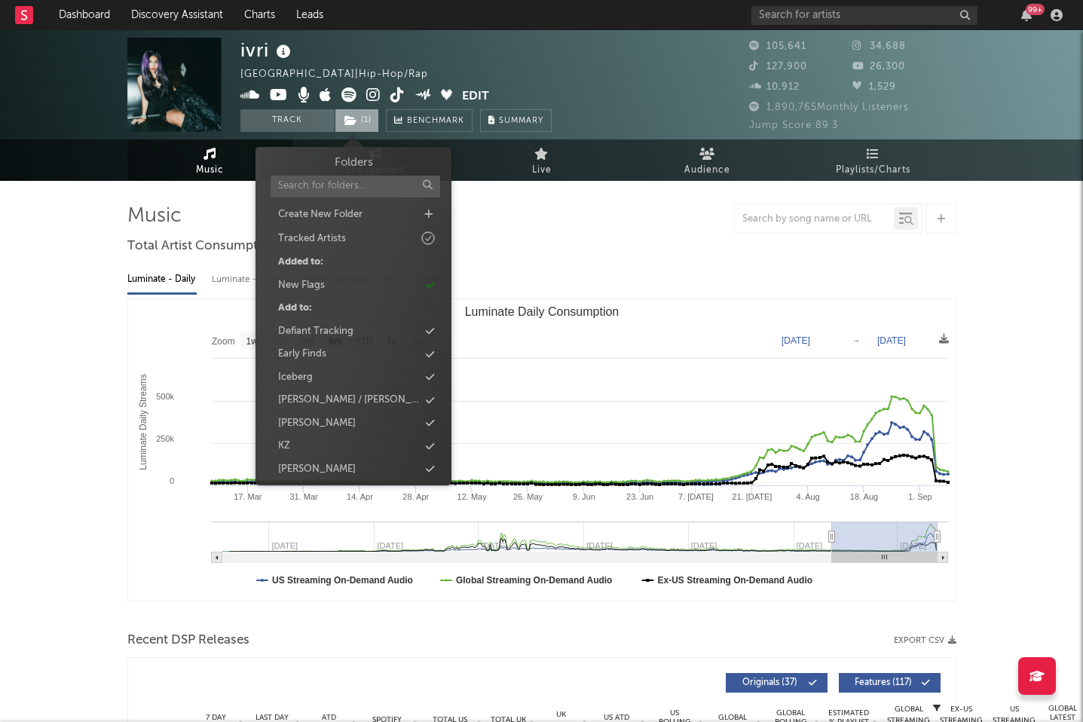
click at [353, 119] on icon at bounding box center [351, 120] width 13 height 11
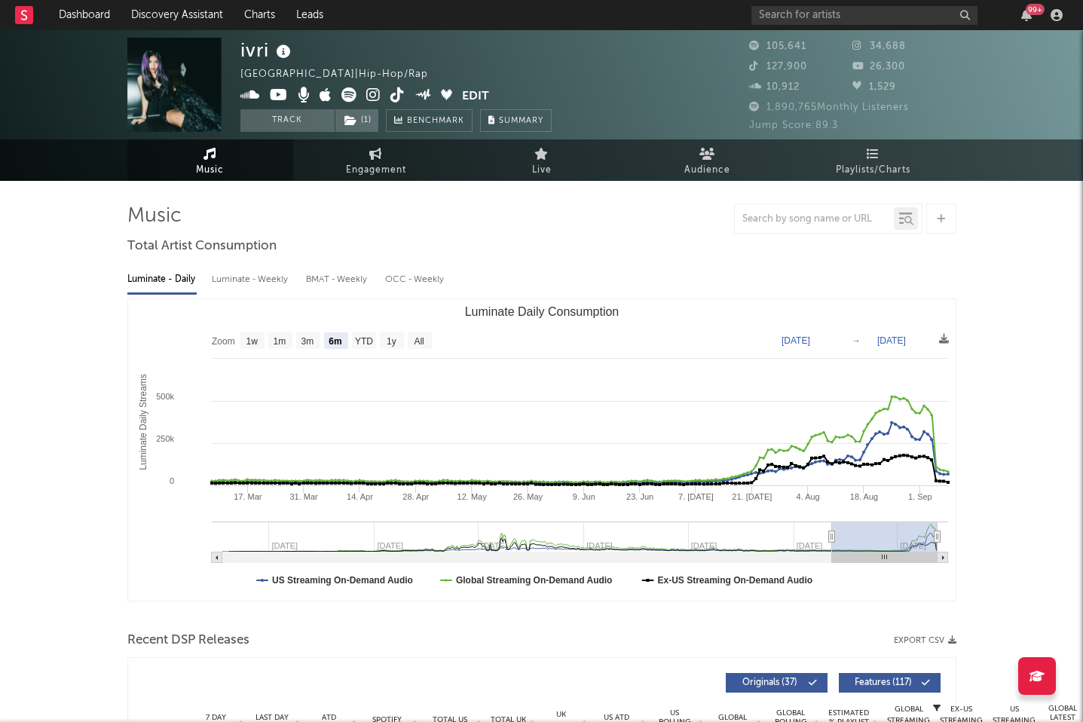
click at [404, 63] on div "ivri United States | Hip-Hop/Rap Edit Track ( 1 ) Benchmark Summary" at bounding box center [396, 85] width 311 height 94
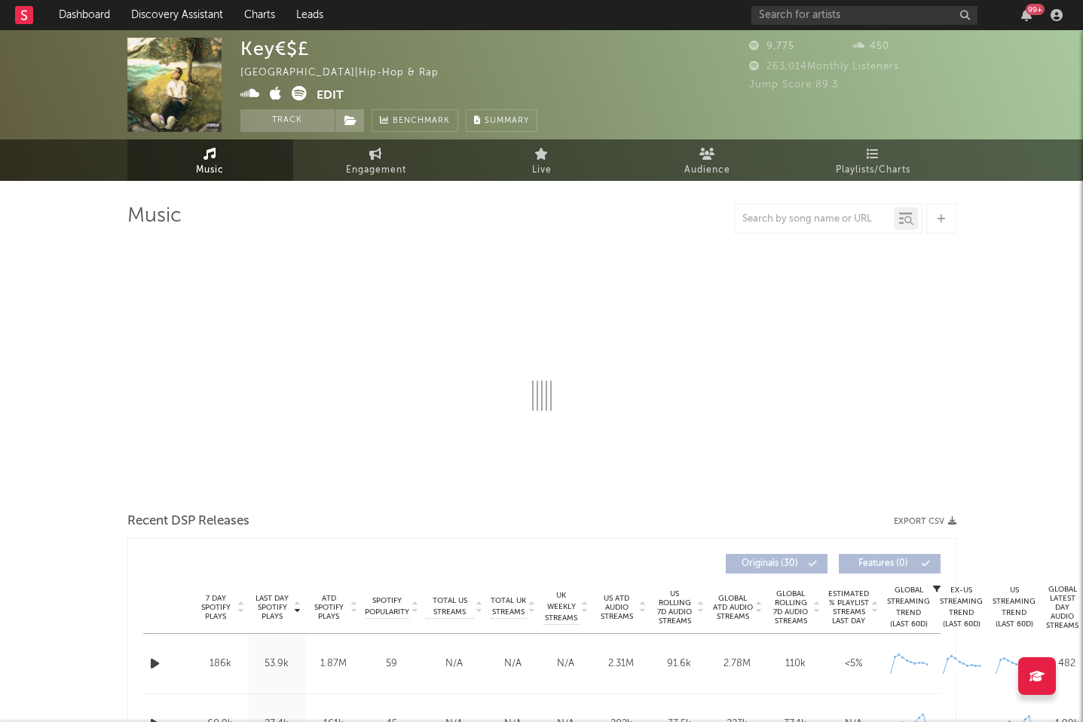
select select "1w"
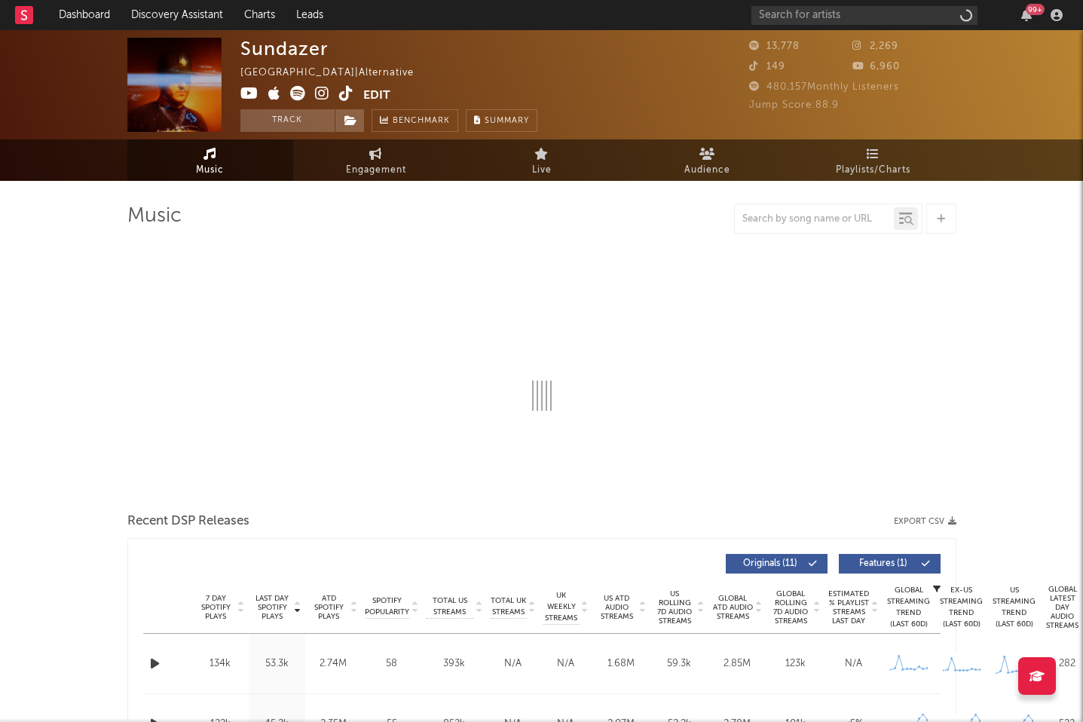
select select "6m"
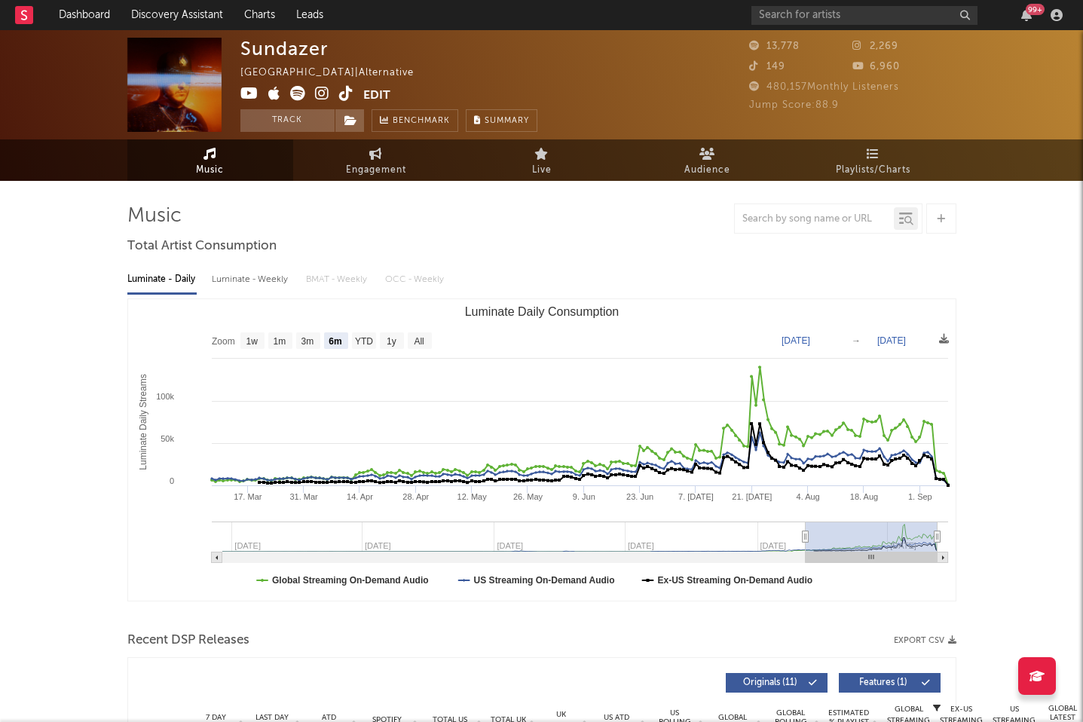
click at [299, 99] on icon at bounding box center [297, 93] width 15 height 15
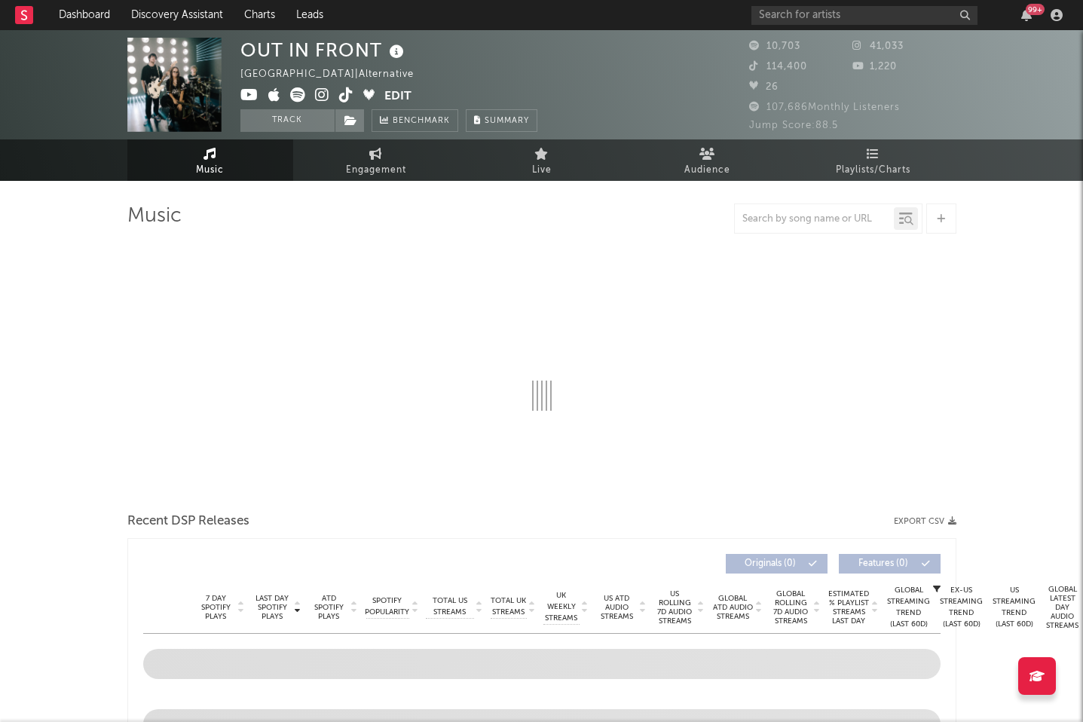
select select "6m"
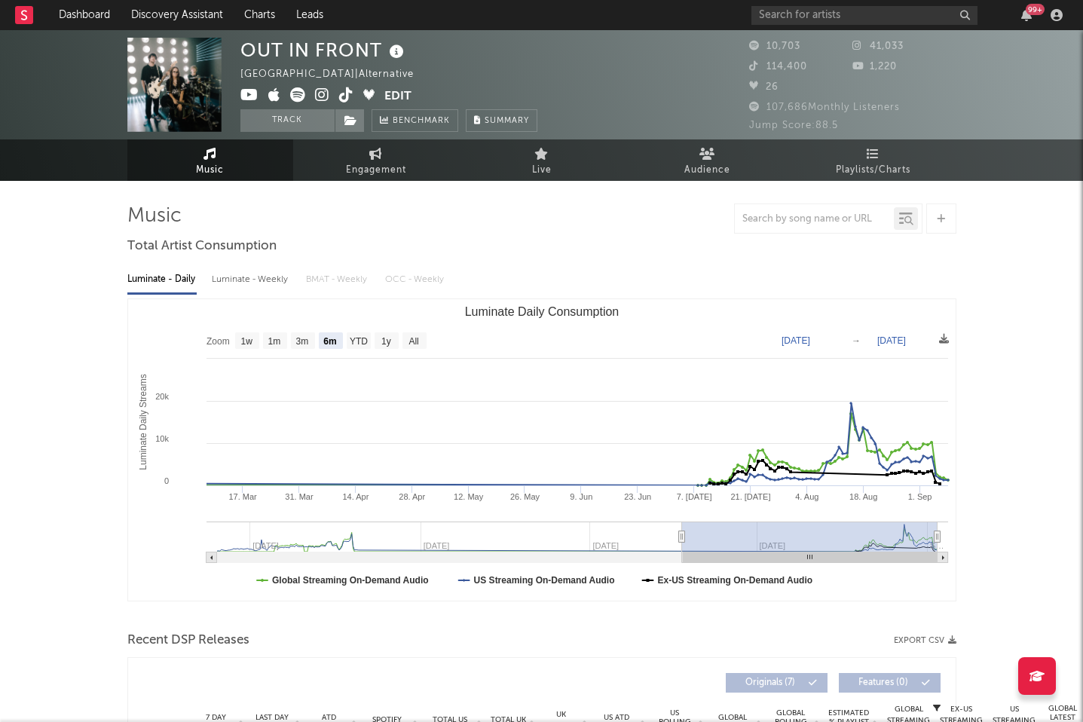
click at [319, 97] on icon at bounding box center [322, 94] width 14 height 15
click at [298, 94] on icon at bounding box center [297, 94] width 15 height 15
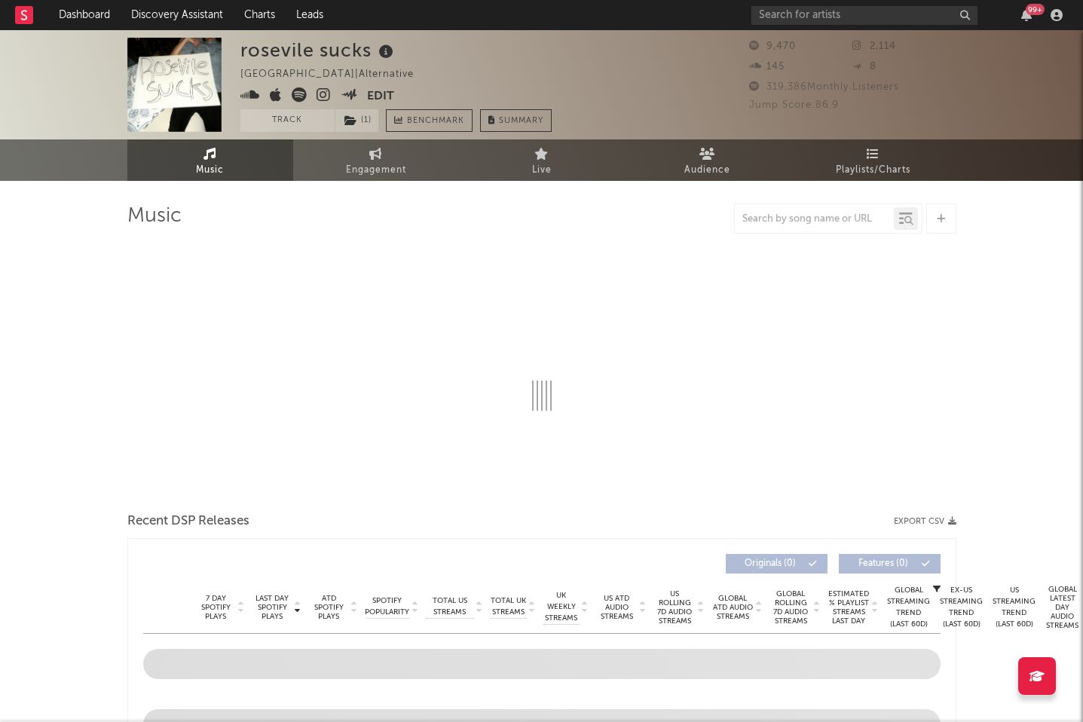
select select "6m"
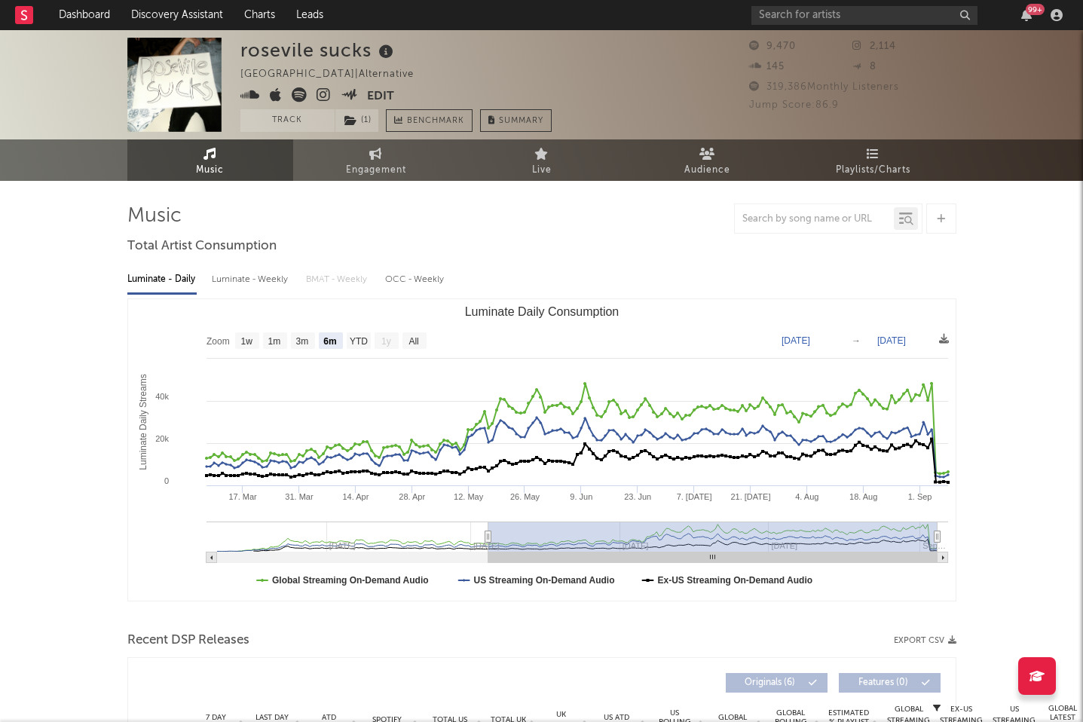
click at [326, 90] on icon at bounding box center [324, 94] width 14 height 15
click at [355, 115] on icon at bounding box center [351, 120] width 13 height 11
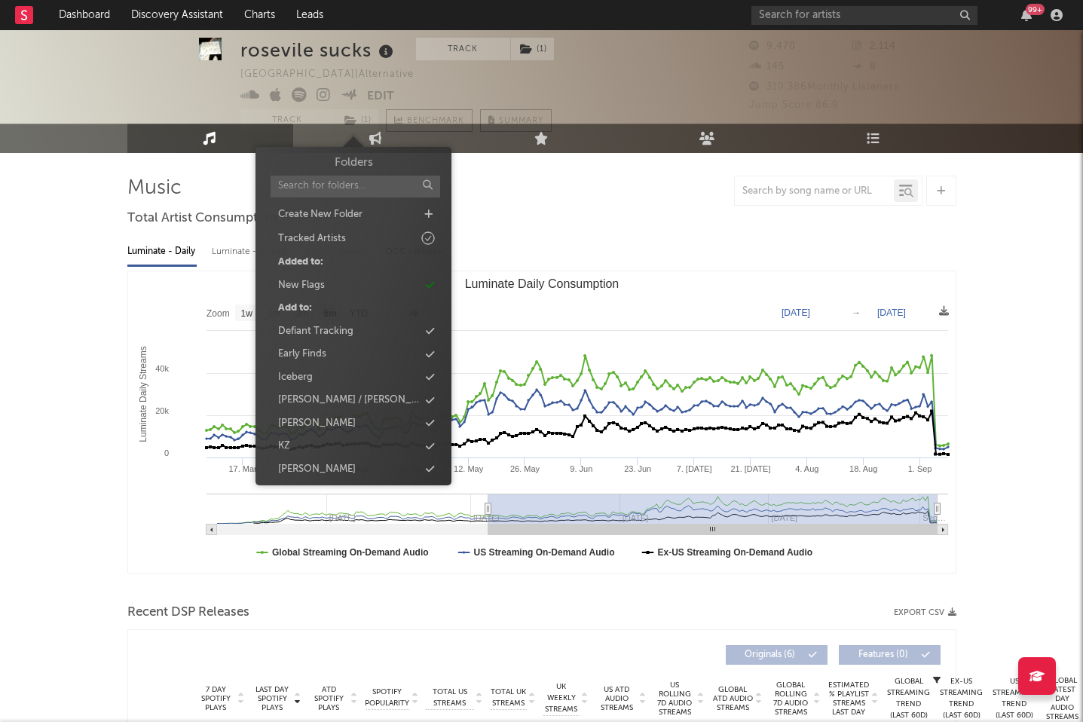
scroll to position [27, 0]
click at [430, 238] on icon at bounding box center [429, 238] width 4 height 5
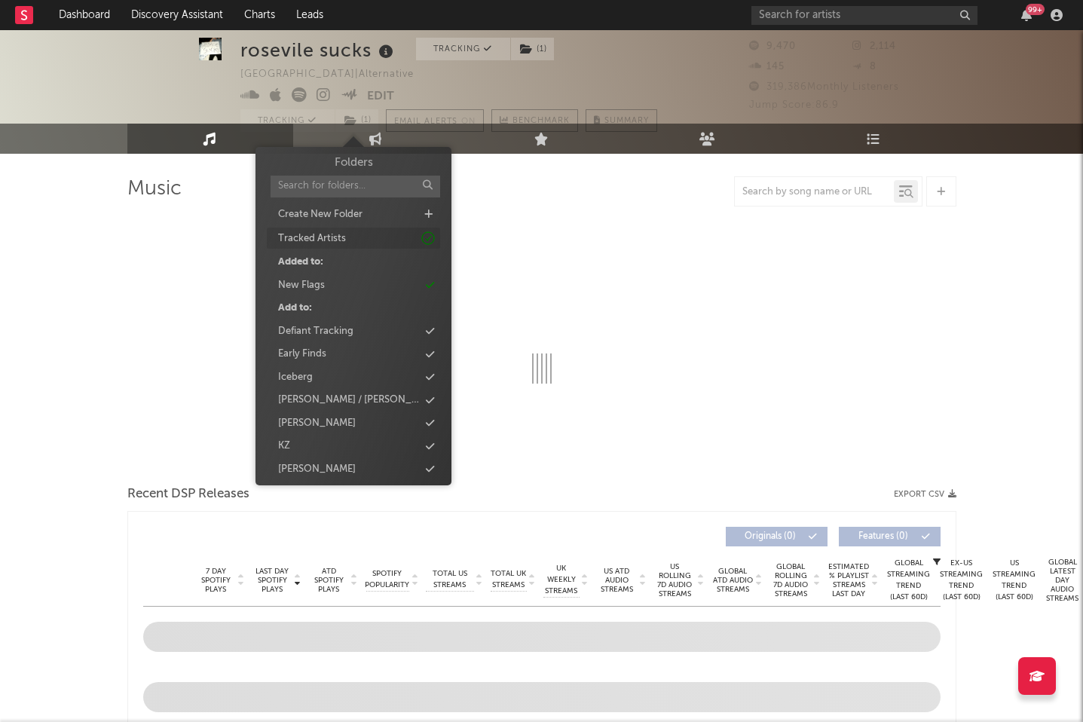
select select "6m"
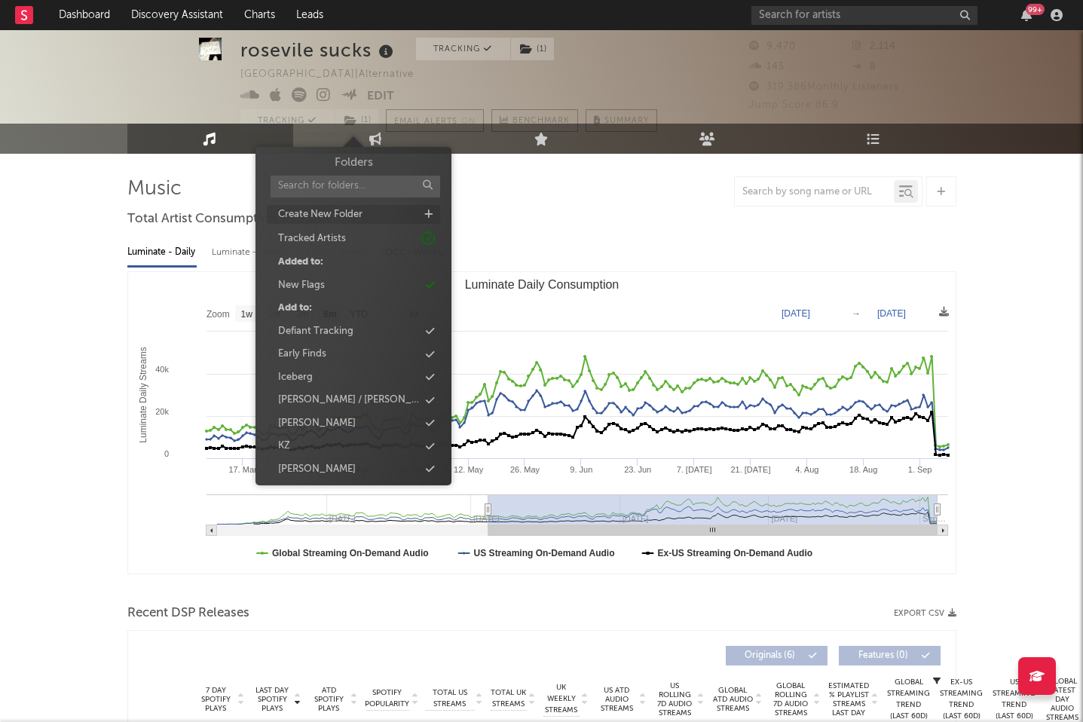
click at [425, 211] on icon at bounding box center [428, 215] width 8 height 10
type input "E"
type input "2025"
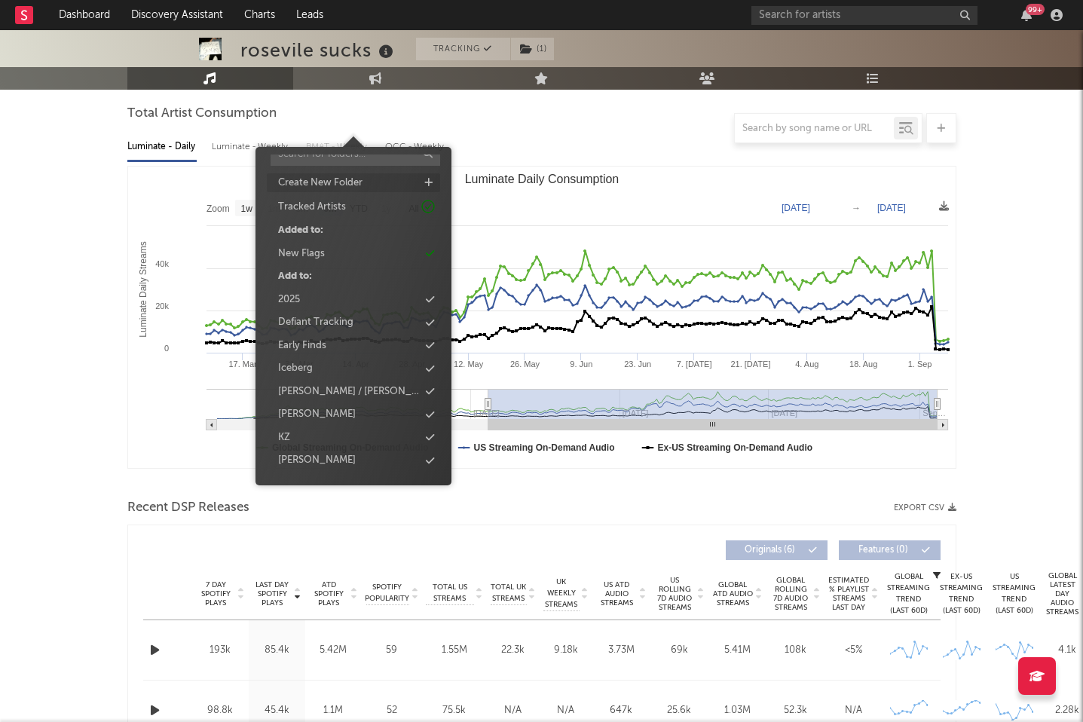
scroll to position [0, 0]
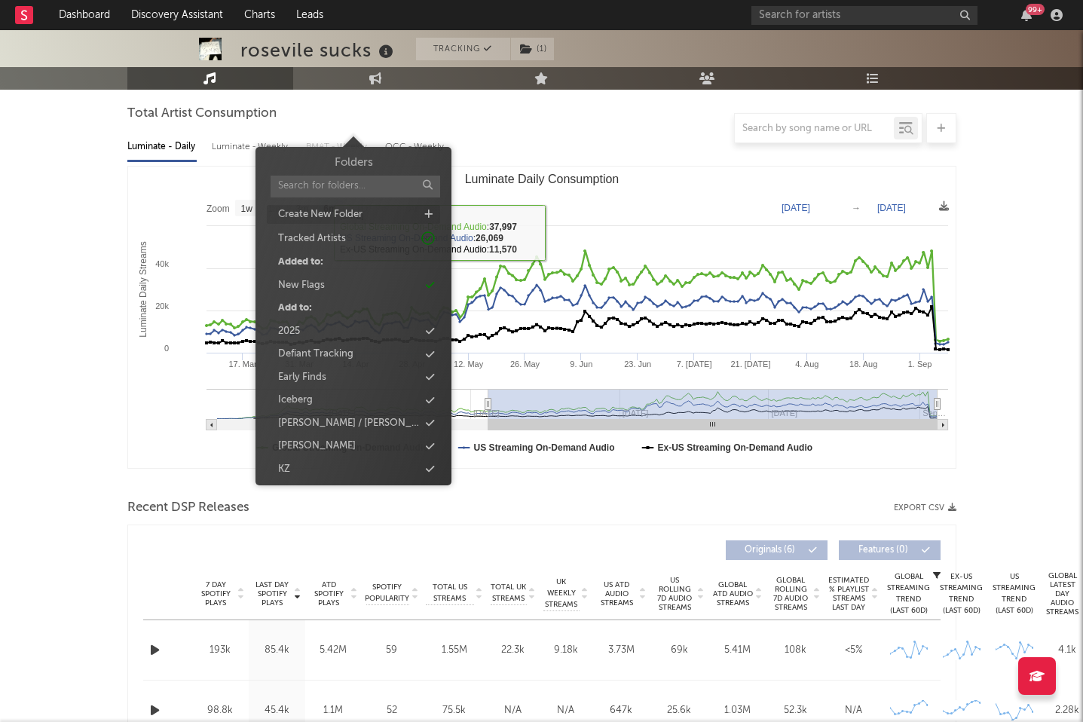
click at [628, 137] on div at bounding box center [541, 128] width 829 height 30
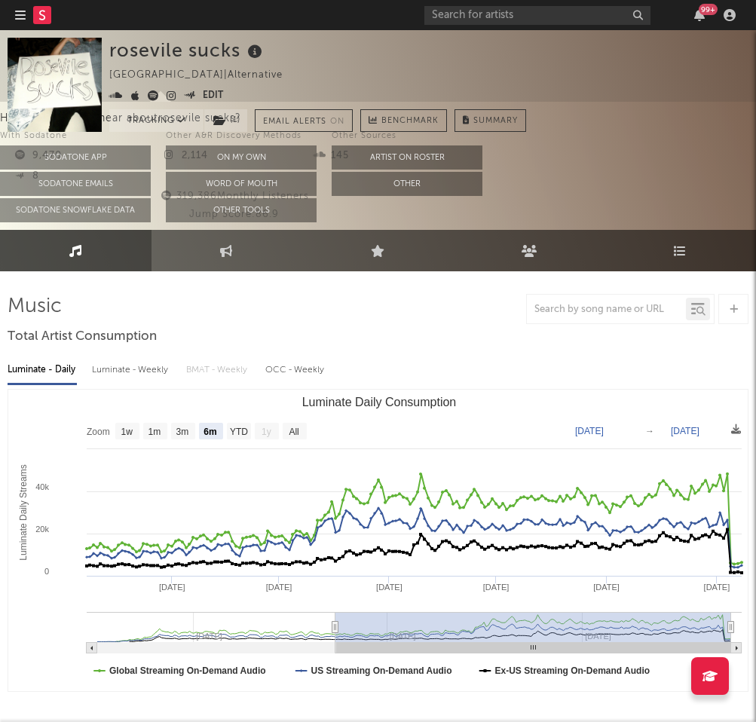
click at [483, 168] on div "9,470 2,114 145 8 319,386 Monthly Listeners Jump Score: 86.9" at bounding box center [378, 177] width 741 height 90
click at [153, 95] on icon at bounding box center [153, 95] width 11 height 11
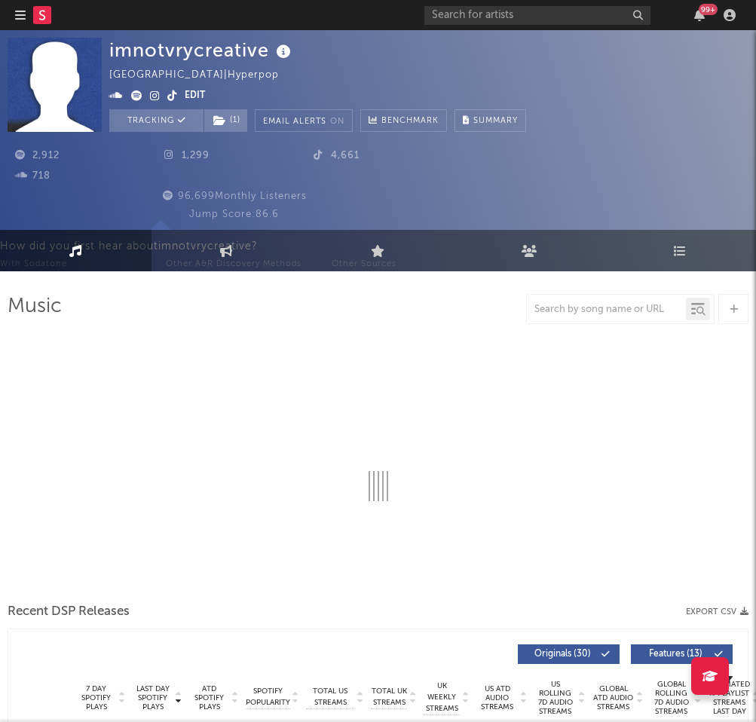
select select "1w"
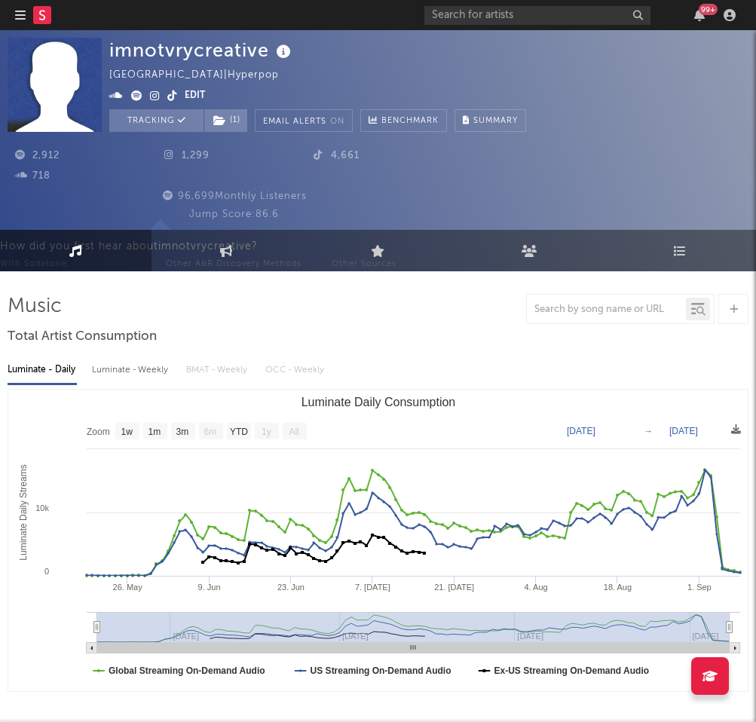
click at [192, 59] on div "imnotvrycreative" at bounding box center [201, 50] width 185 height 25
copy div "imnotvrycreative"
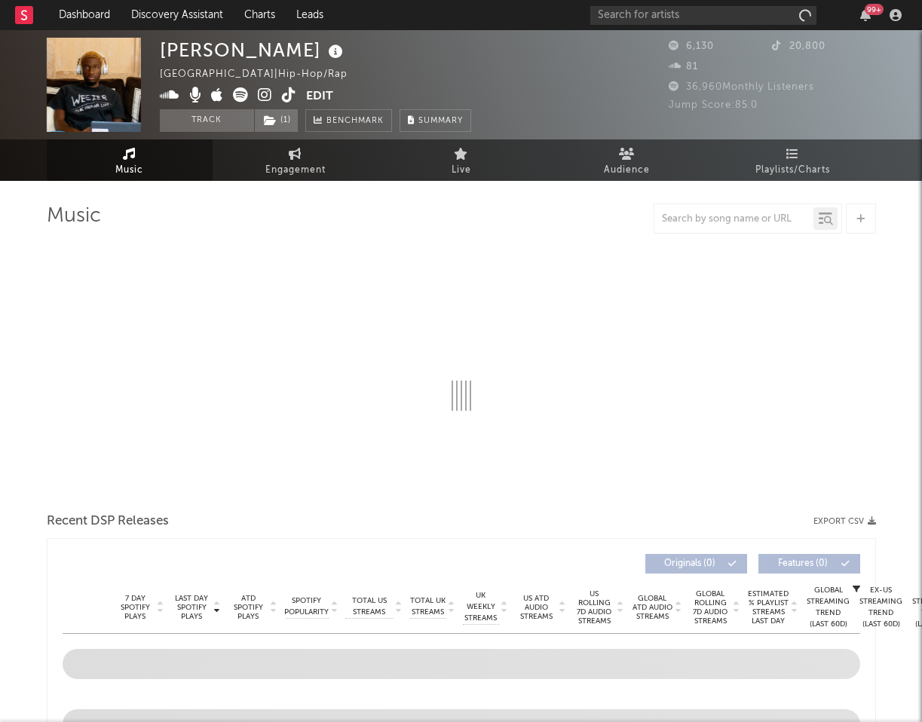
select select "6m"
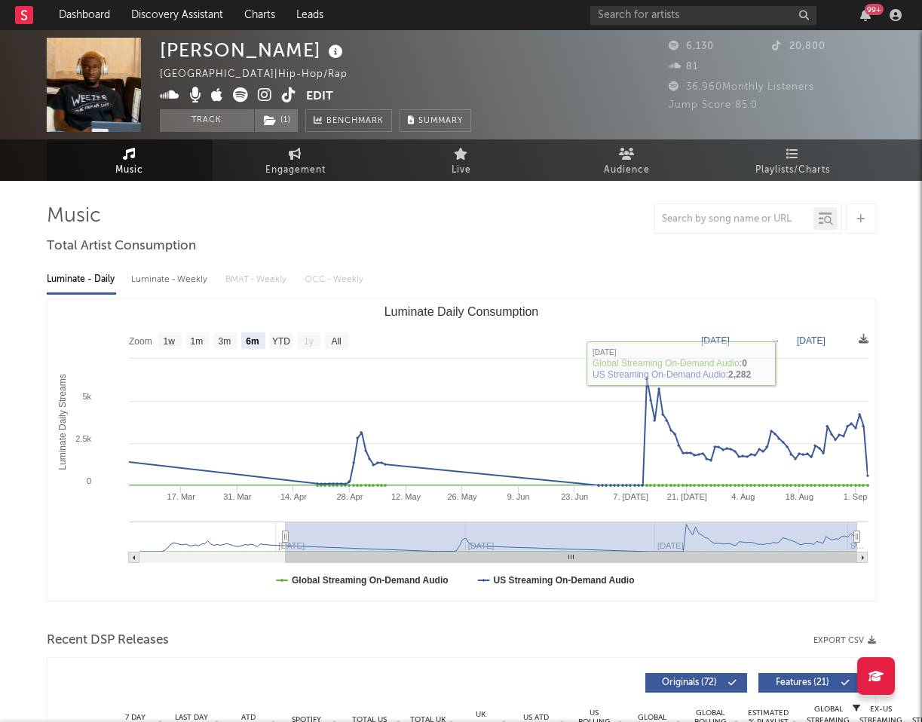
click at [219, 50] on div "[PERSON_NAME]" at bounding box center [253, 50] width 187 height 25
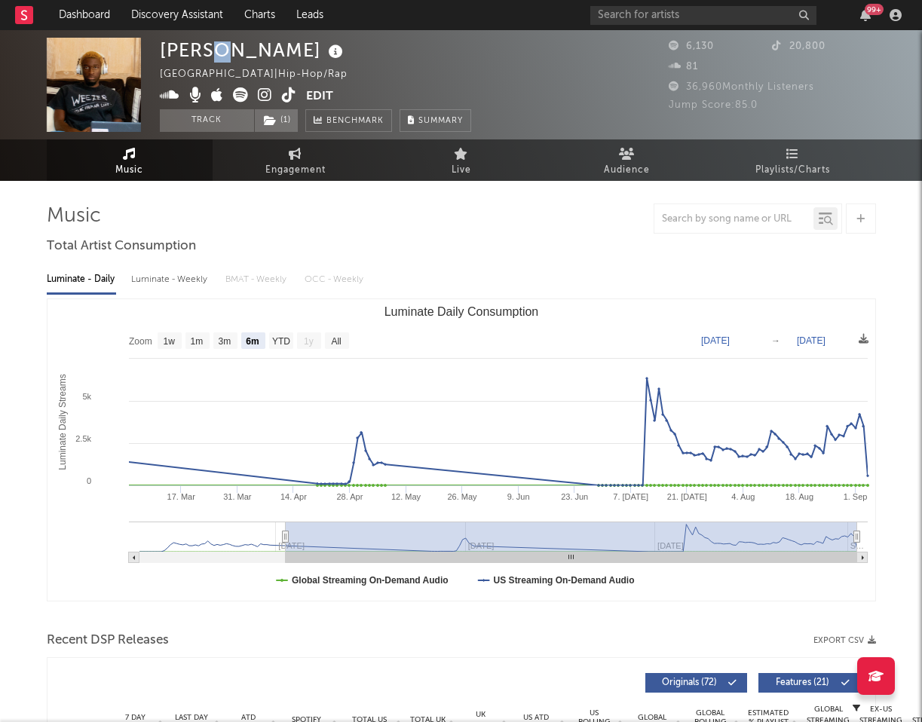
click at [219, 50] on div "CHRIS CASEY" at bounding box center [253, 50] width 187 height 25
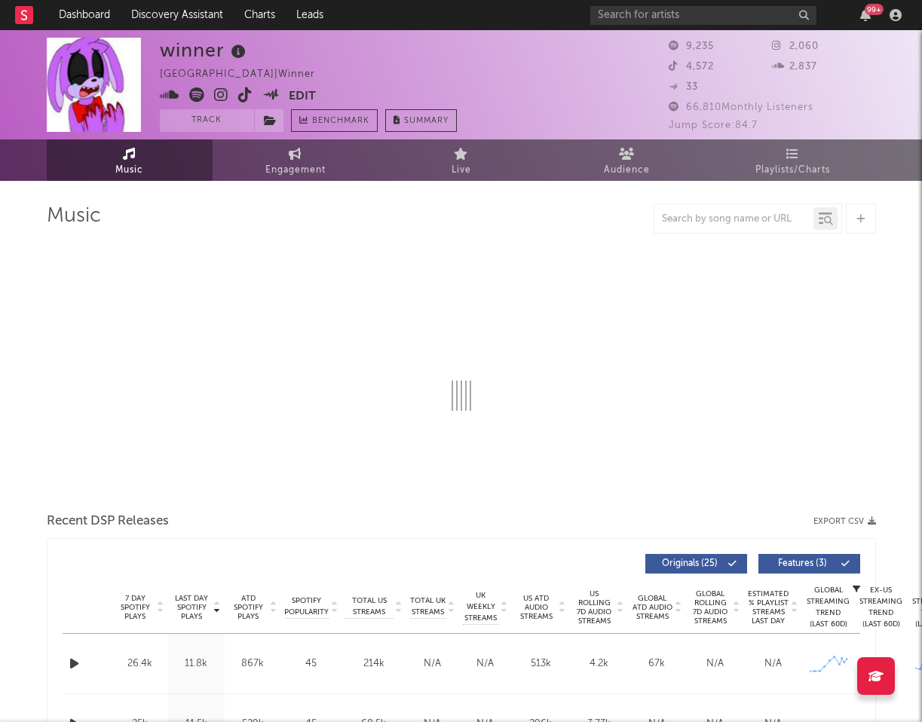
select select "6m"
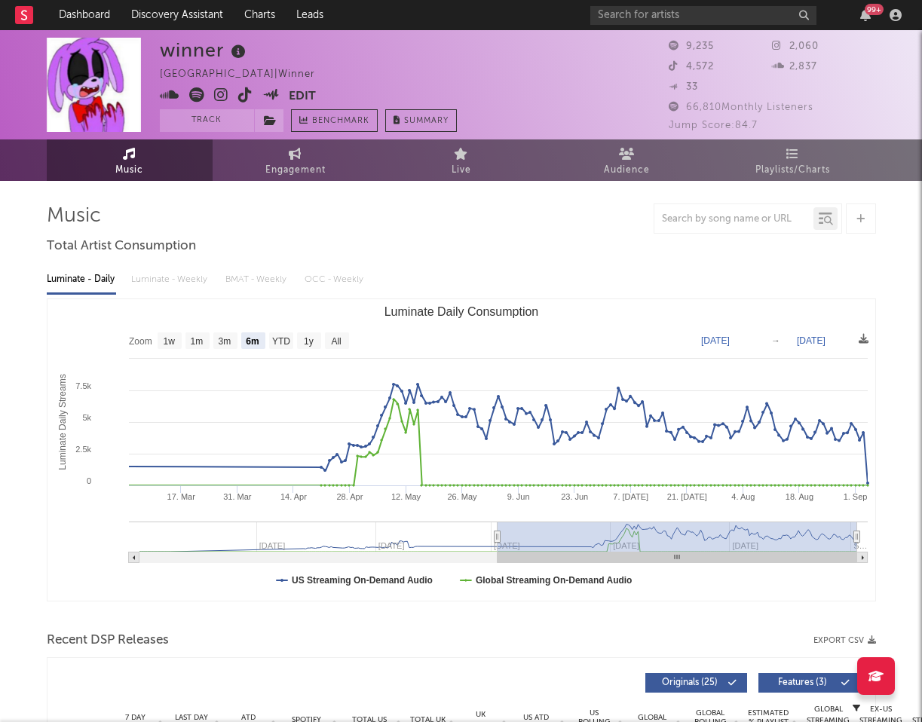
click at [201, 103] on link at bounding box center [196, 96] width 15 height 15
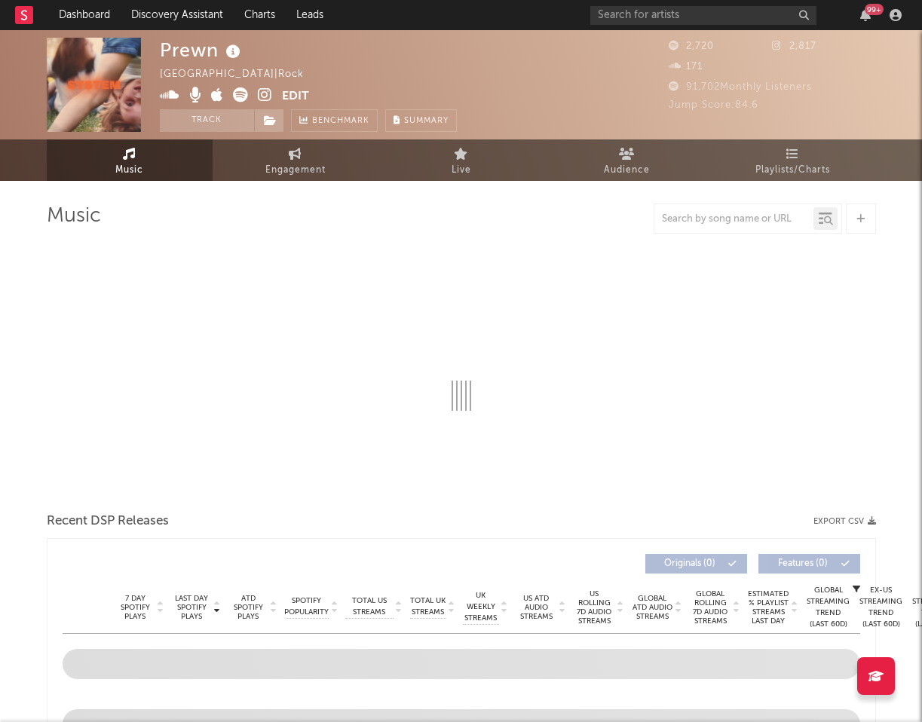
select select "1w"
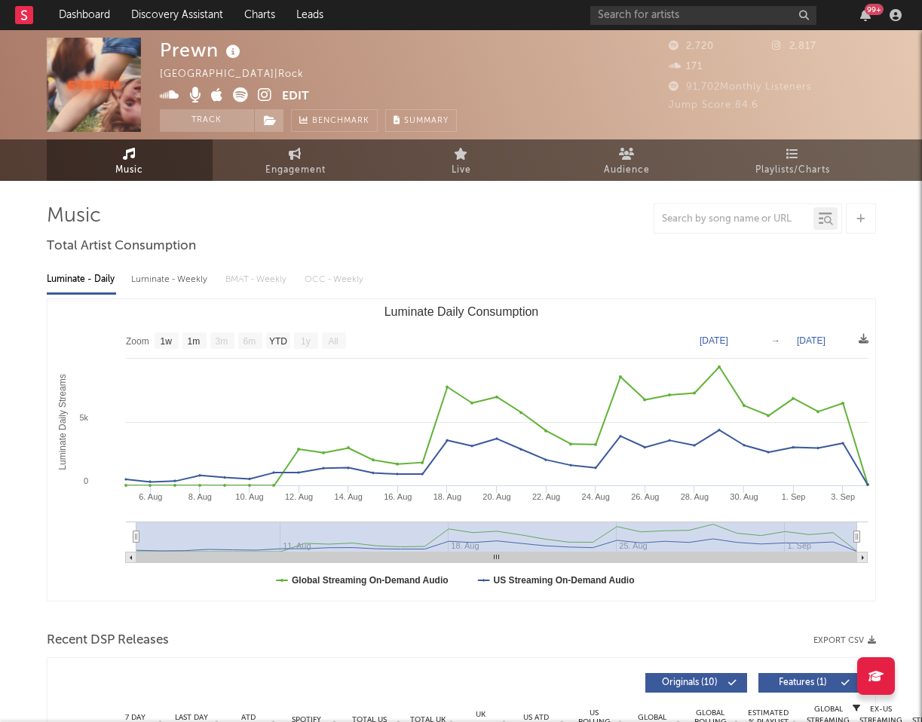
click at [268, 92] on icon at bounding box center [265, 94] width 14 height 15
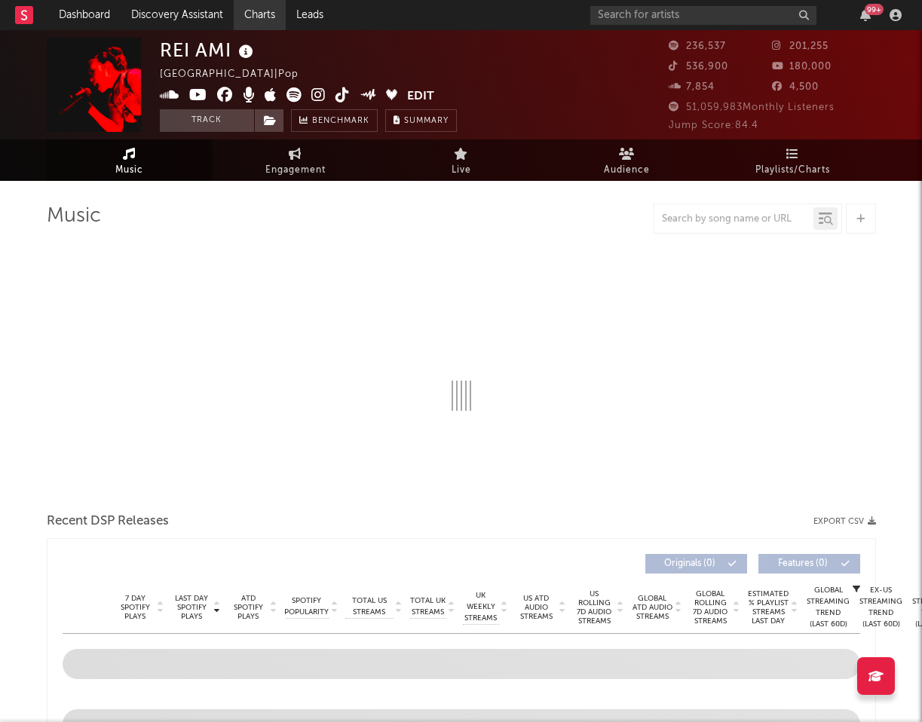
select select "6m"
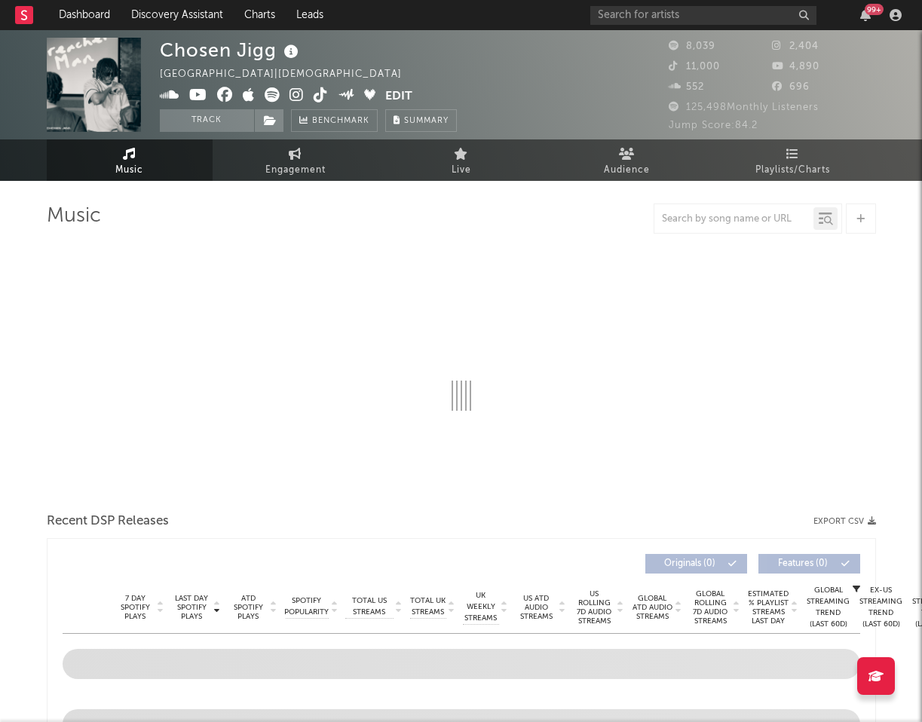
select select "6m"
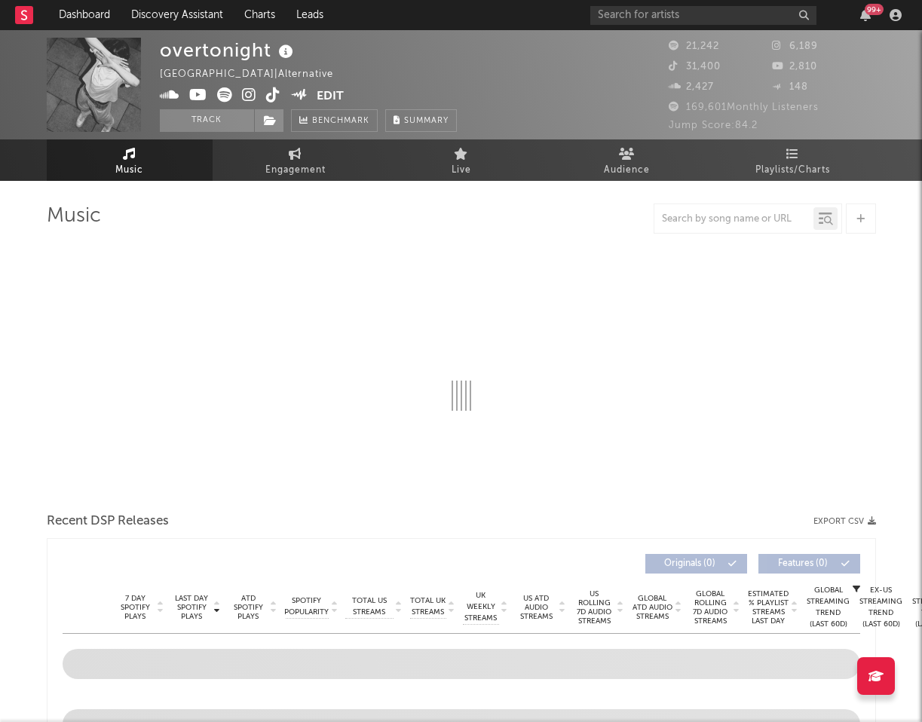
select select "1w"
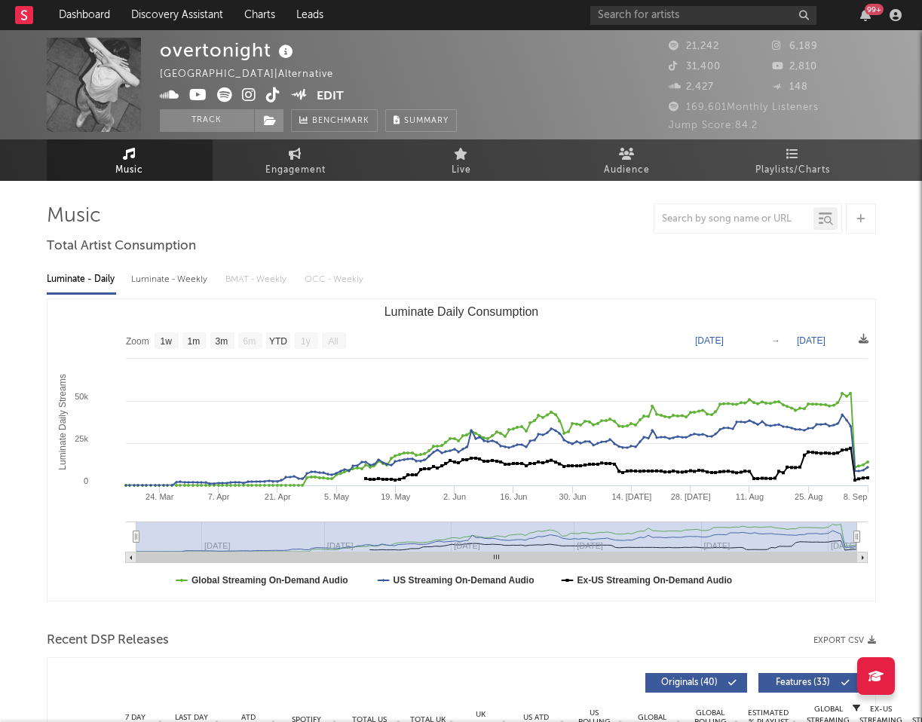
click at [218, 96] on icon at bounding box center [224, 94] width 15 height 15
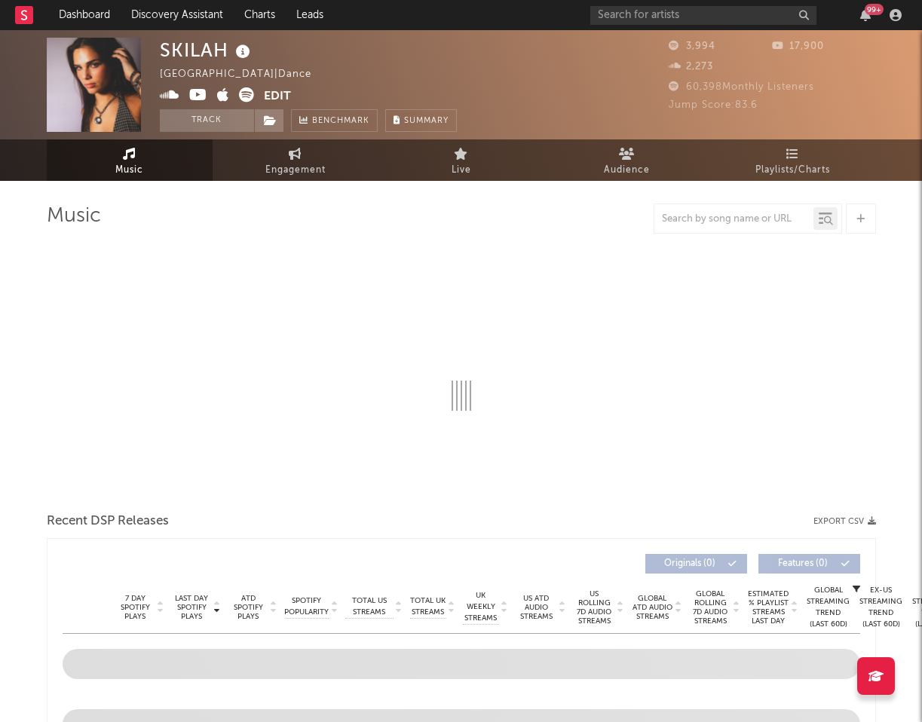
select select "6m"
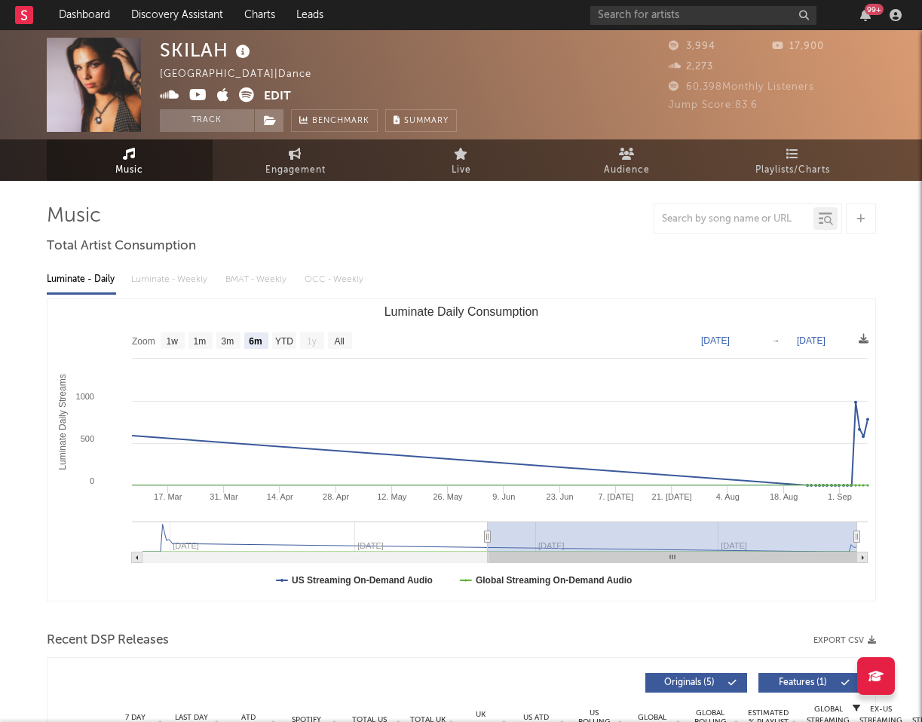
click at [198, 96] on icon at bounding box center [198, 94] width 18 height 15
